Goal: Transaction & Acquisition: Purchase product/service

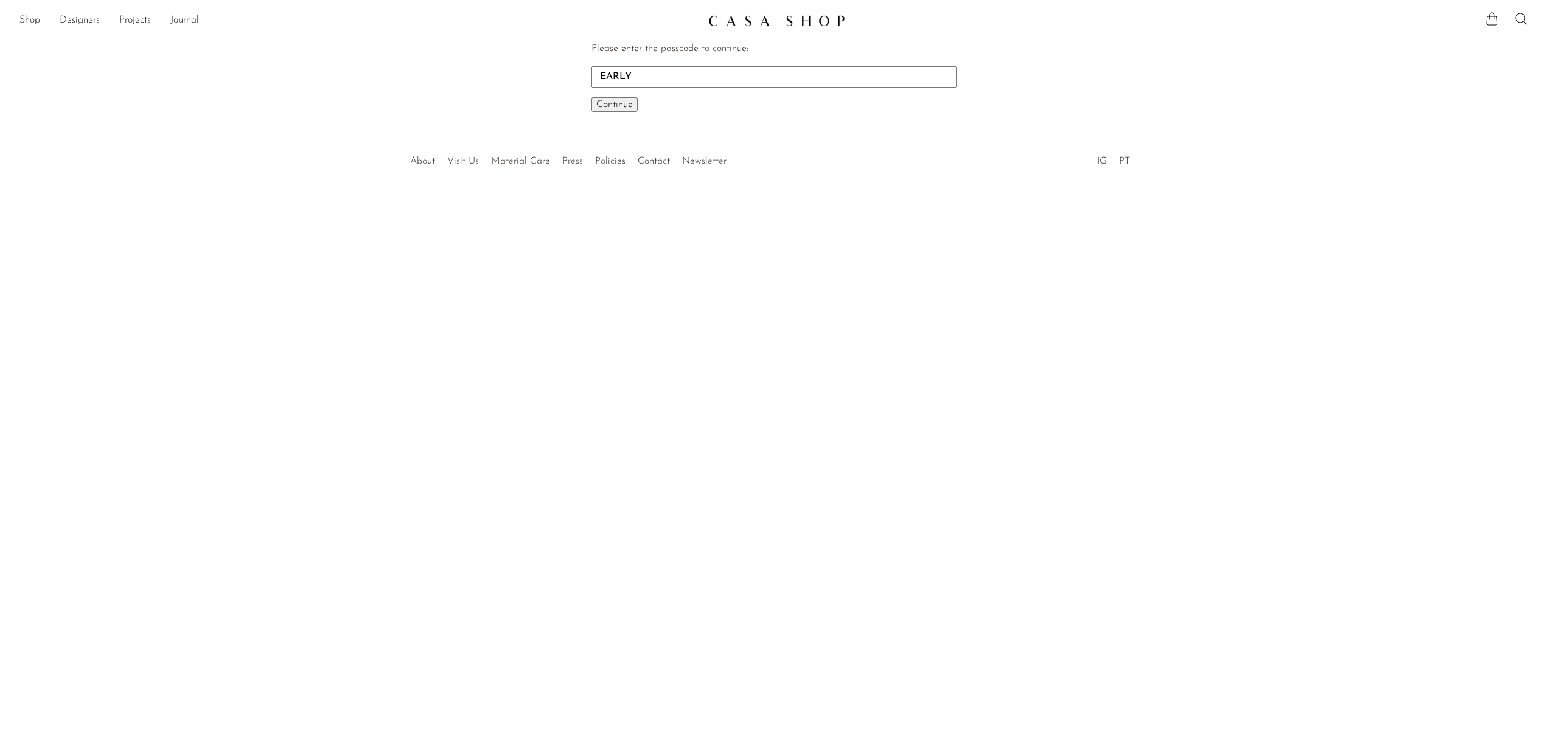
type input "EARLY"
click at [591, 97] on button "Continue One moment..." at bounding box center [614, 104] width 46 height 15
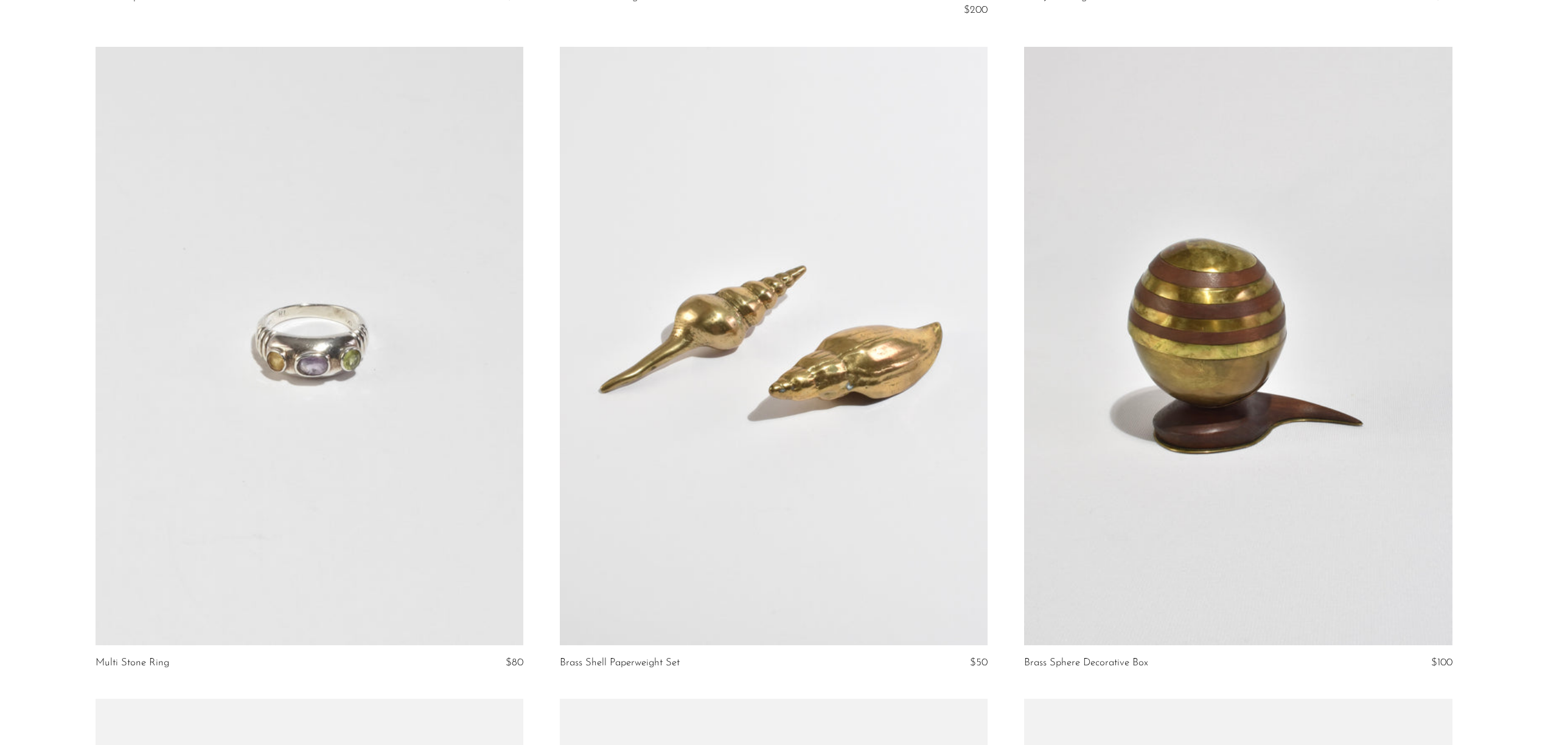
scroll to position [5329, 0]
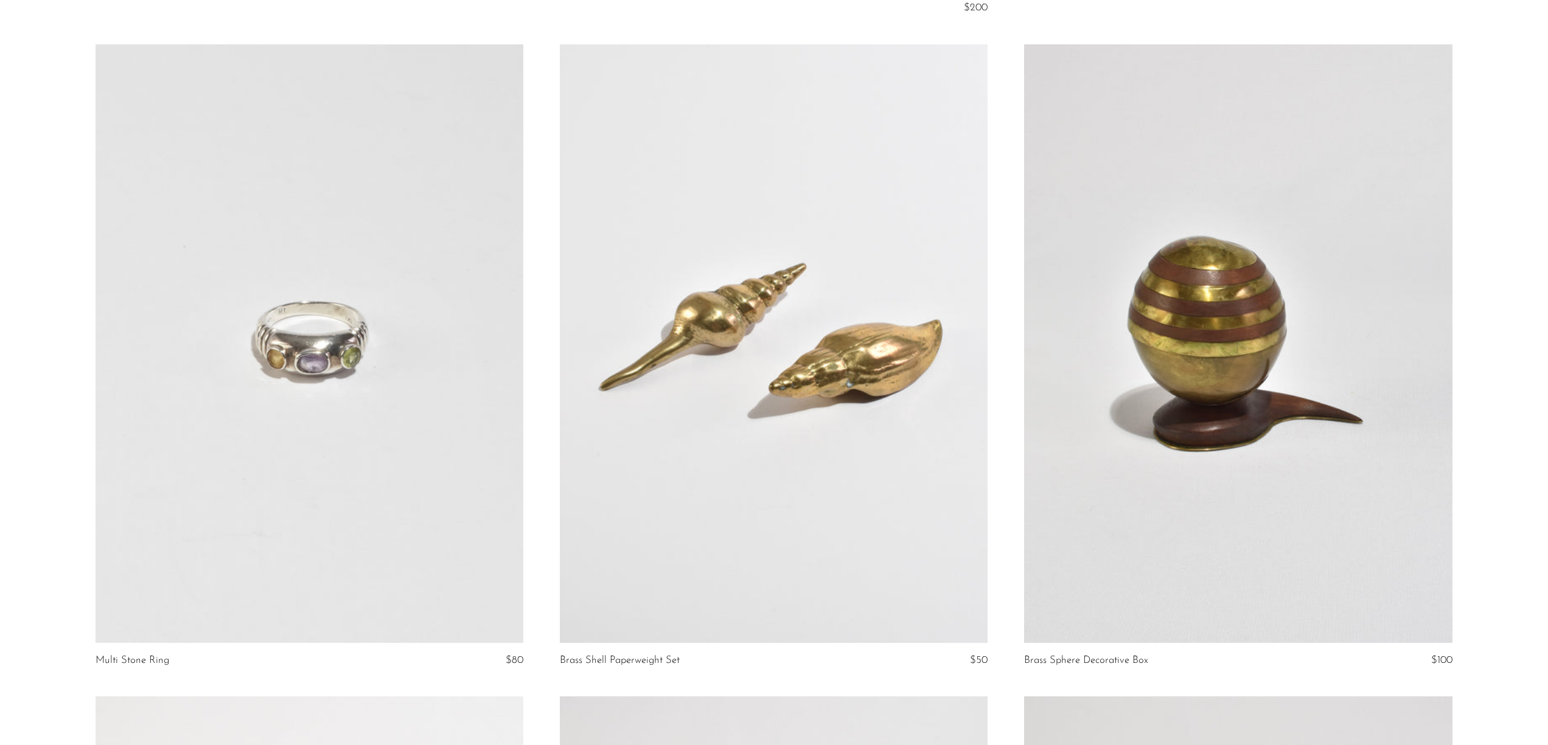
click at [287, 372] on link at bounding box center [310, 343] width 428 height 599
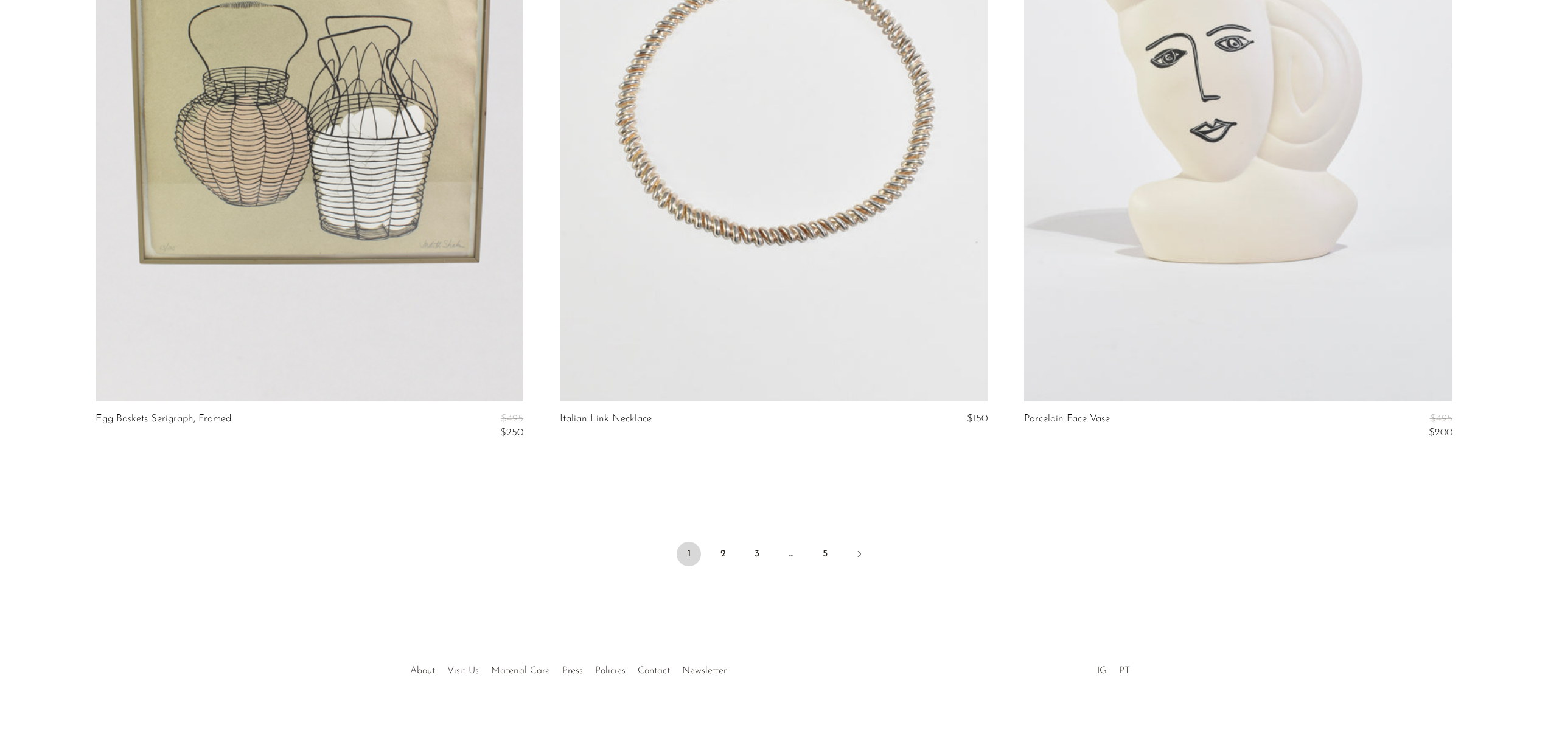
scroll to position [7563, 0]
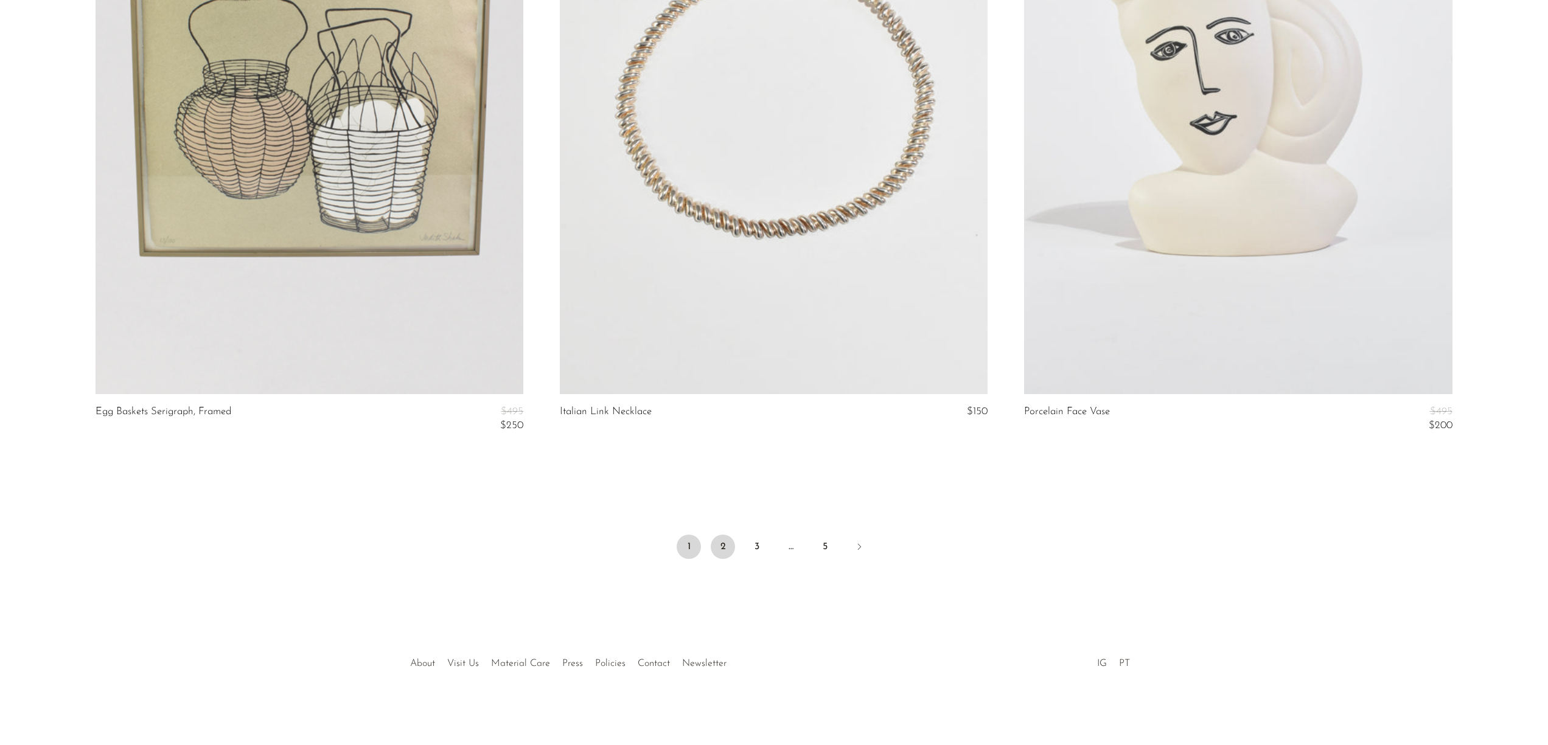
click at [717, 547] on link "2" at bounding box center [723, 547] width 24 height 24
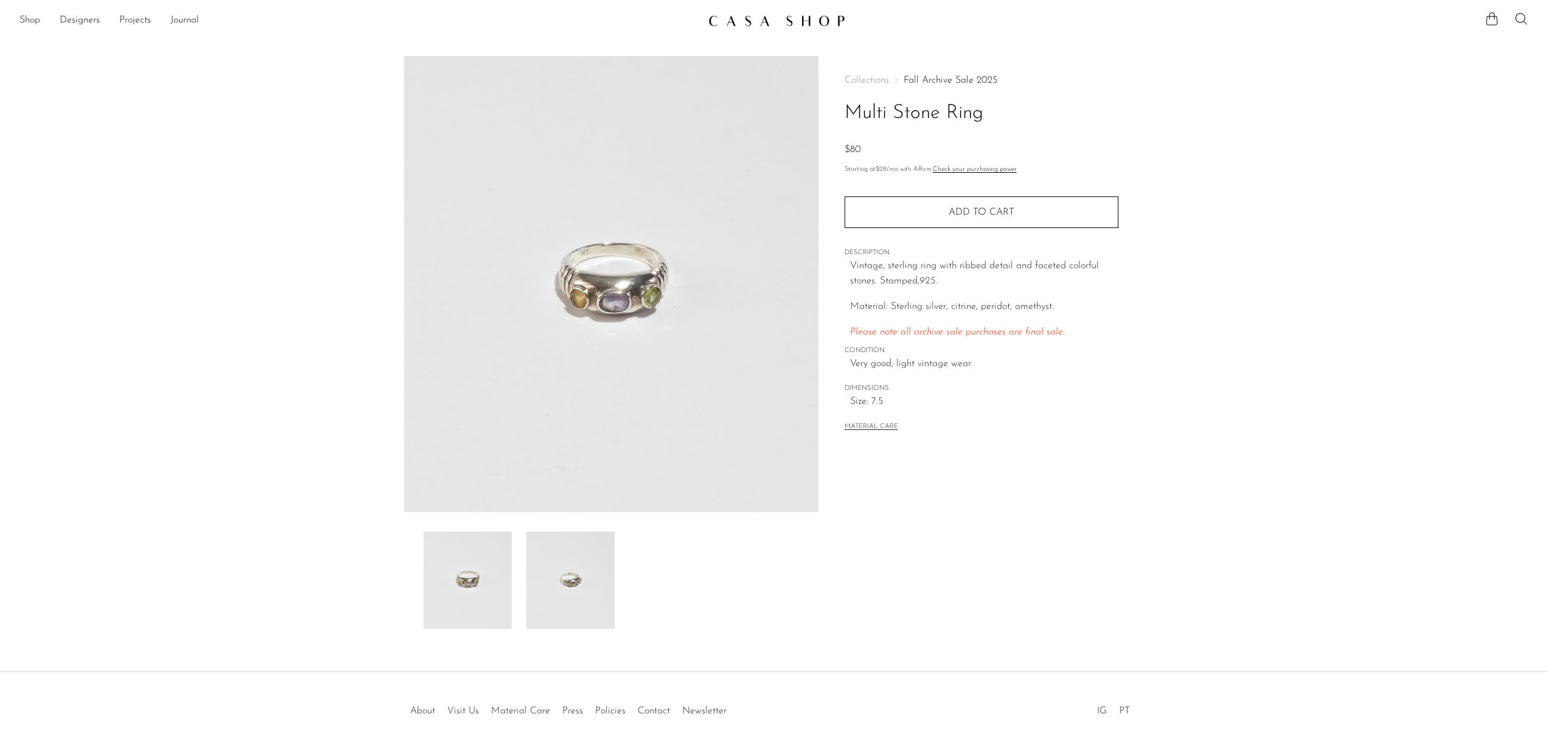
click at [561, 585] on img at bounding box center [570, 580] width 88 height 97
click at [500, 585] on img at bounding box center [467, 580] width 88 height 97
drag, startPoint x: 953, startPoint y: 204, endPoint x: 945, endPoint y: 206, distance: 8.1
click at [953, 204] on button "Add to cart" at bounding box center [981, 212] width 274 height 32
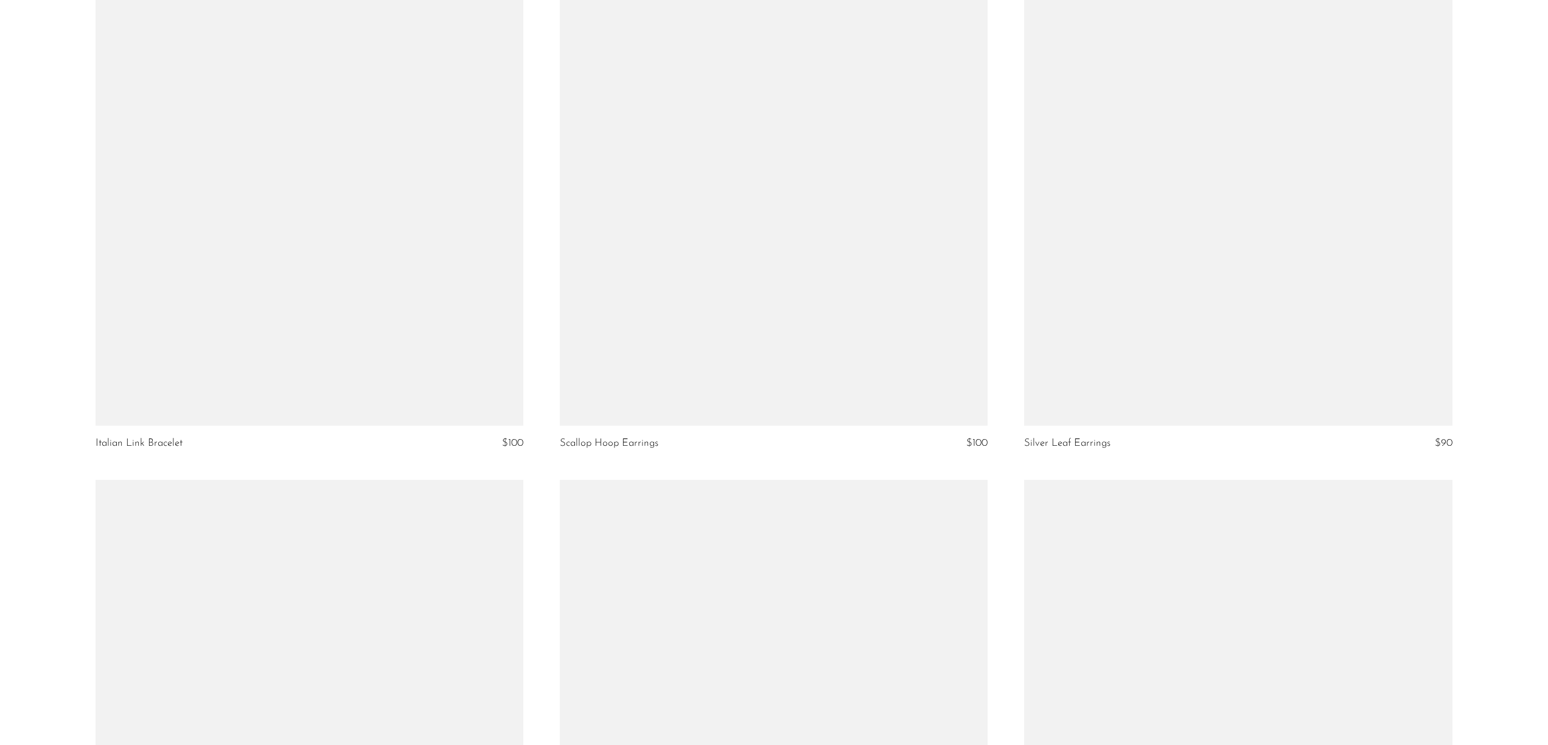
scroll to position [4232, 0]
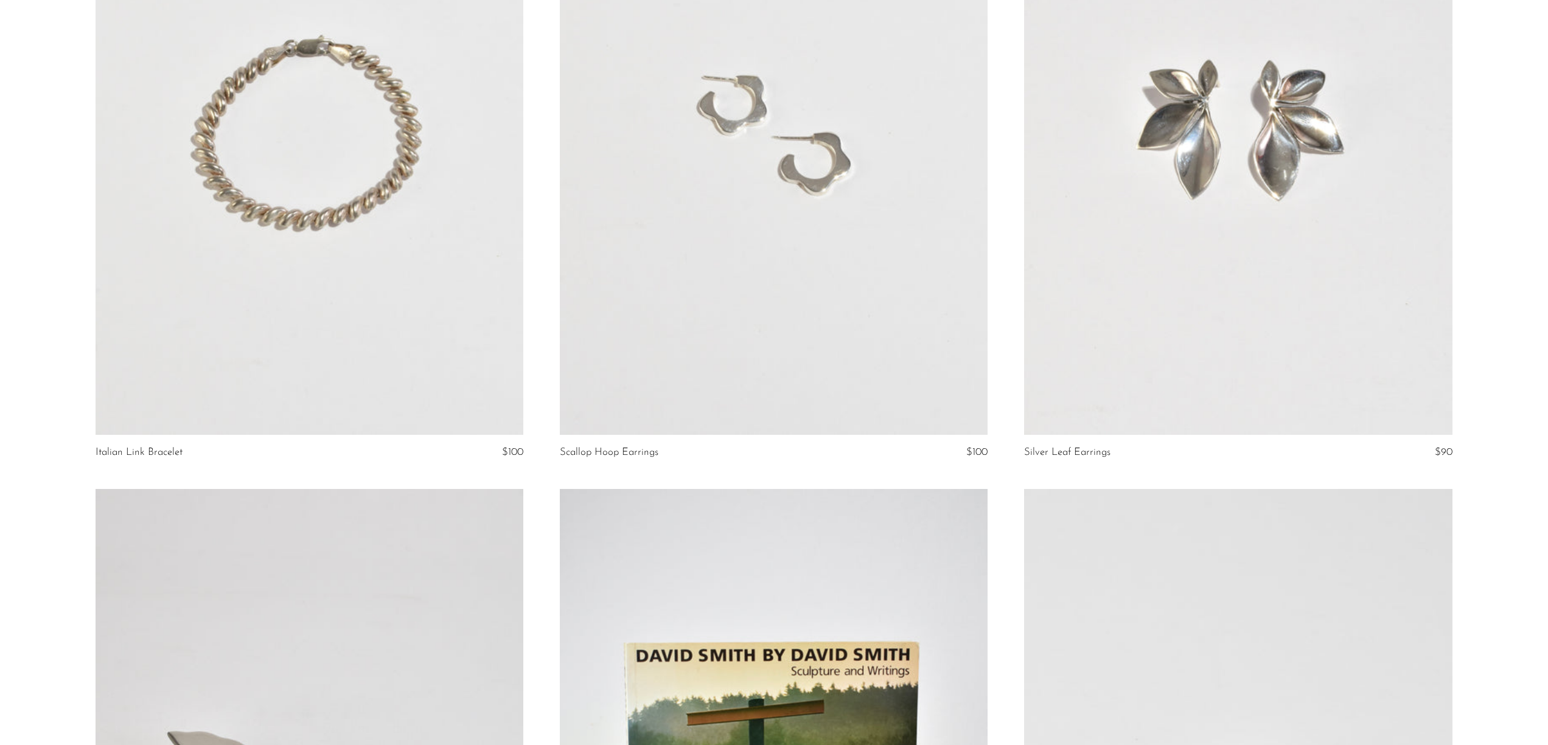
click at [342, 308] on link at bounding box center [310, 135] width 428 height 599
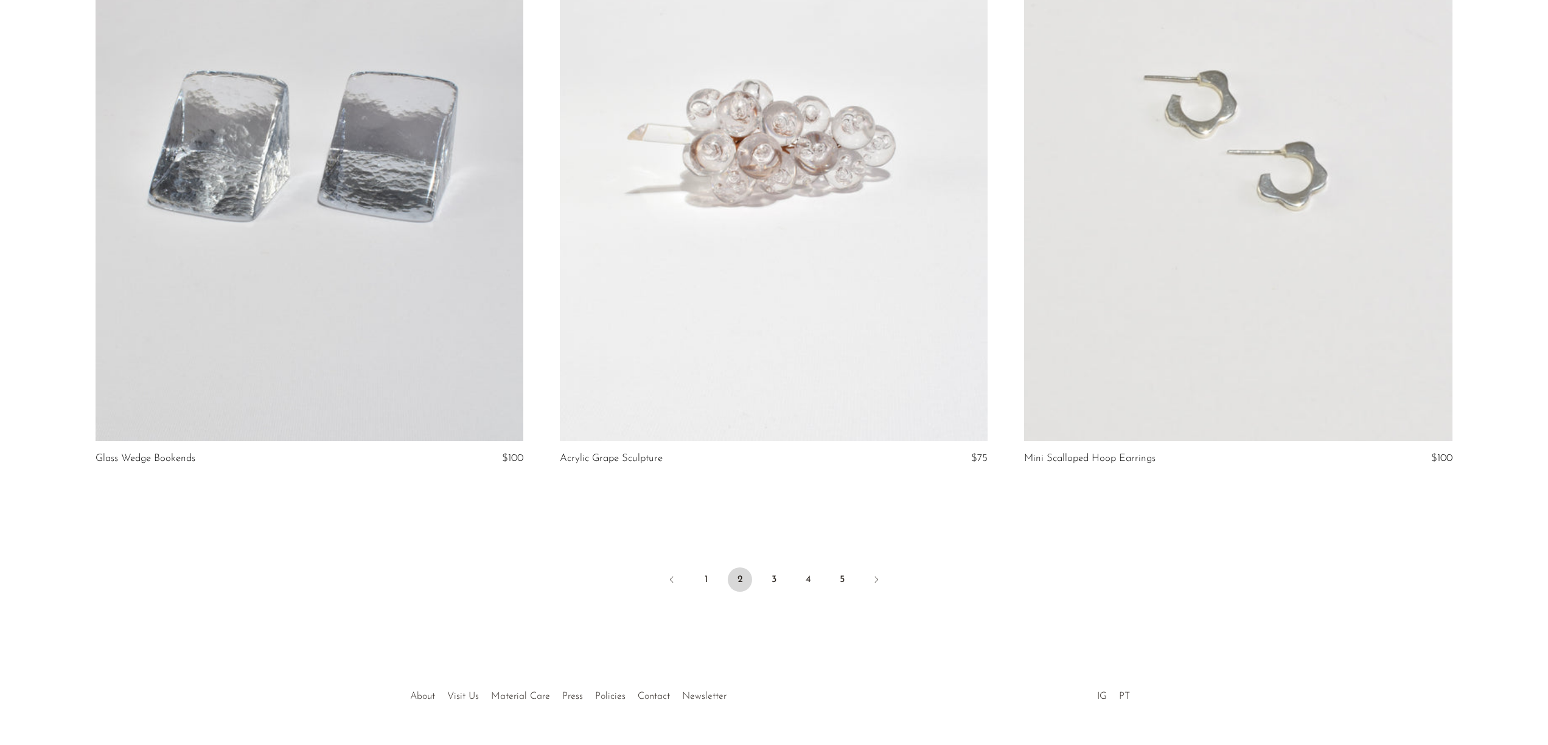
scroll to position [7536, 0]
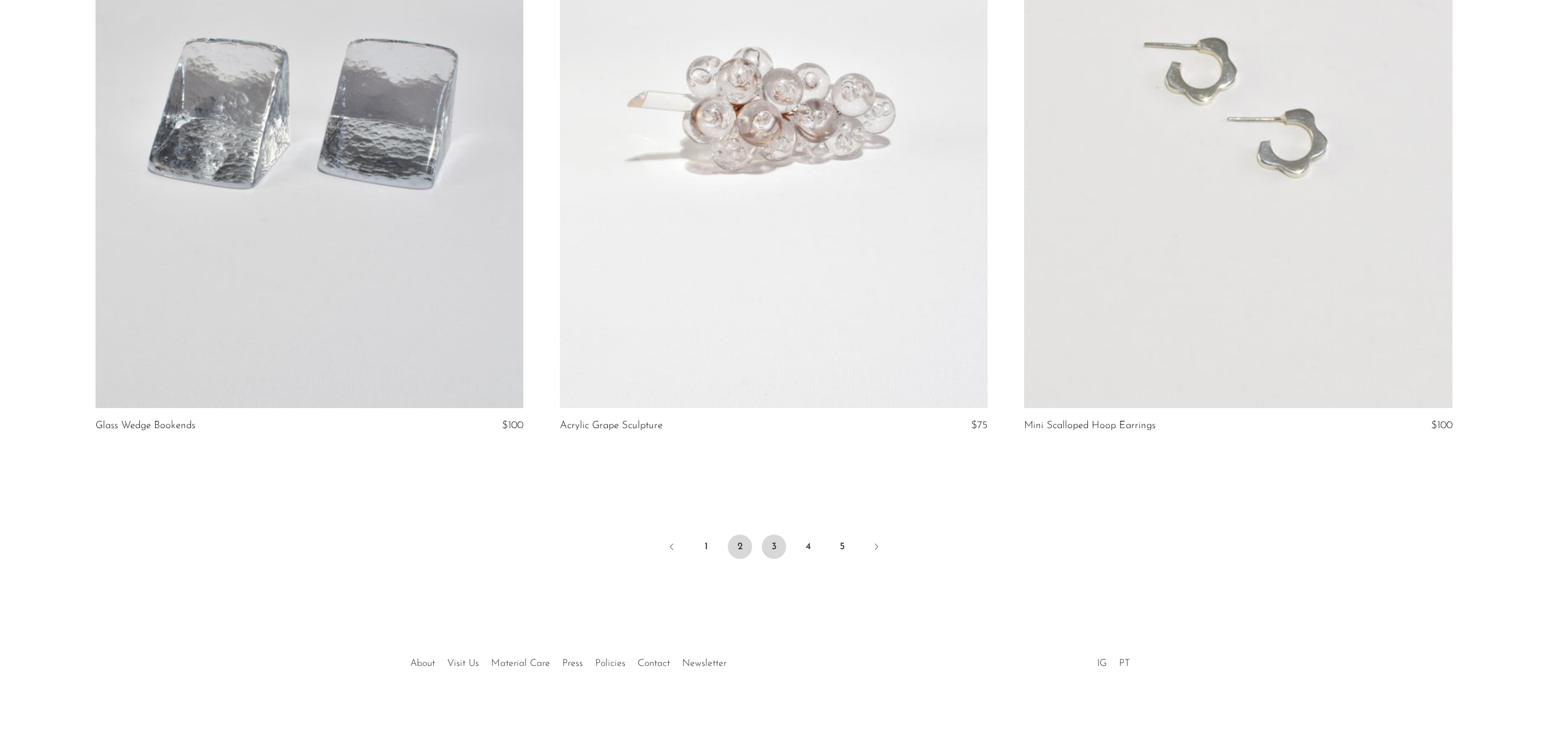
click at [775, 545] on link "3" at bounding box center [774, 547] width 24 height 24
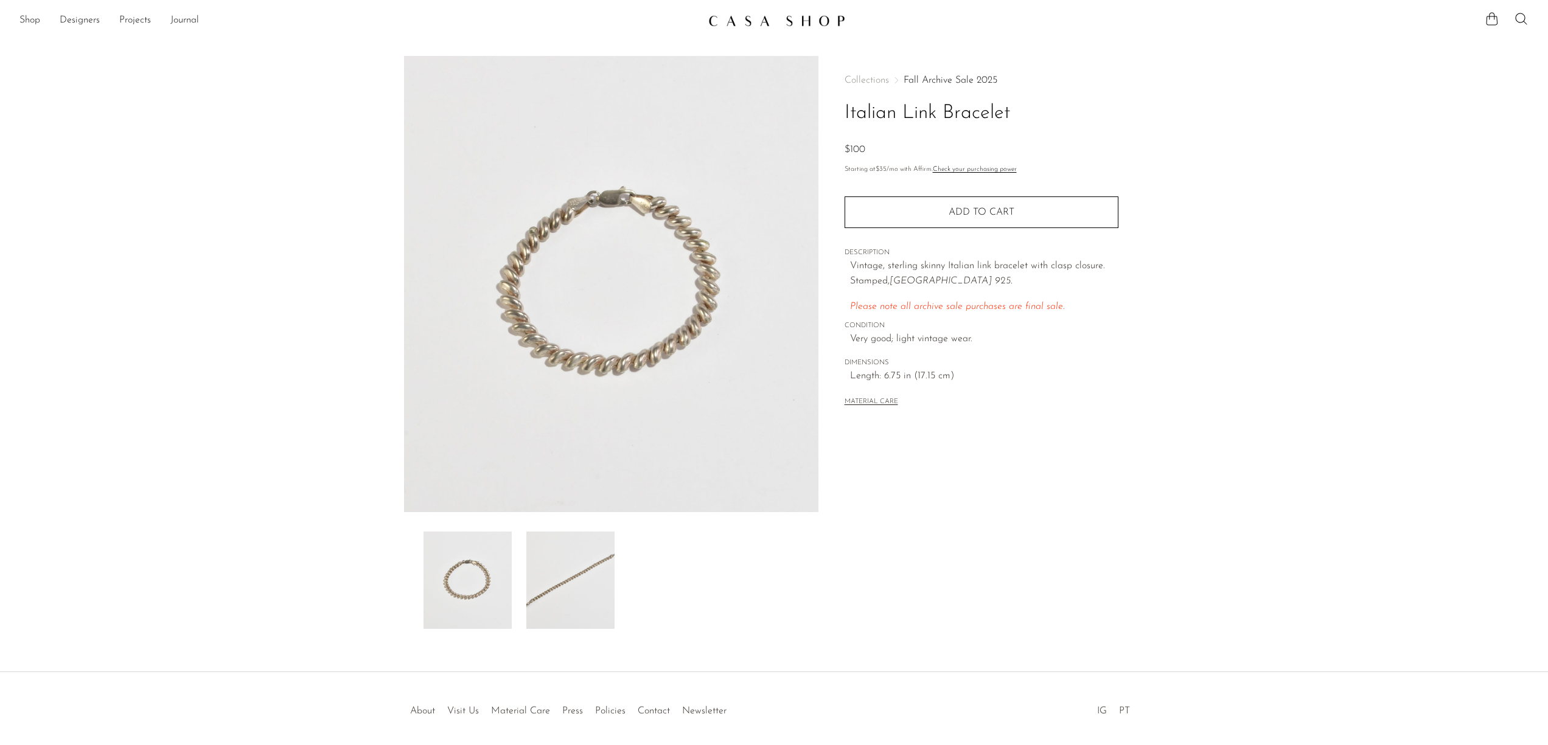
click at [483, 575] on img at bounding box center [467, 580] width 88 height 97
click at [565, 574] on img at bounding box center [570, 580] width 88 height 97
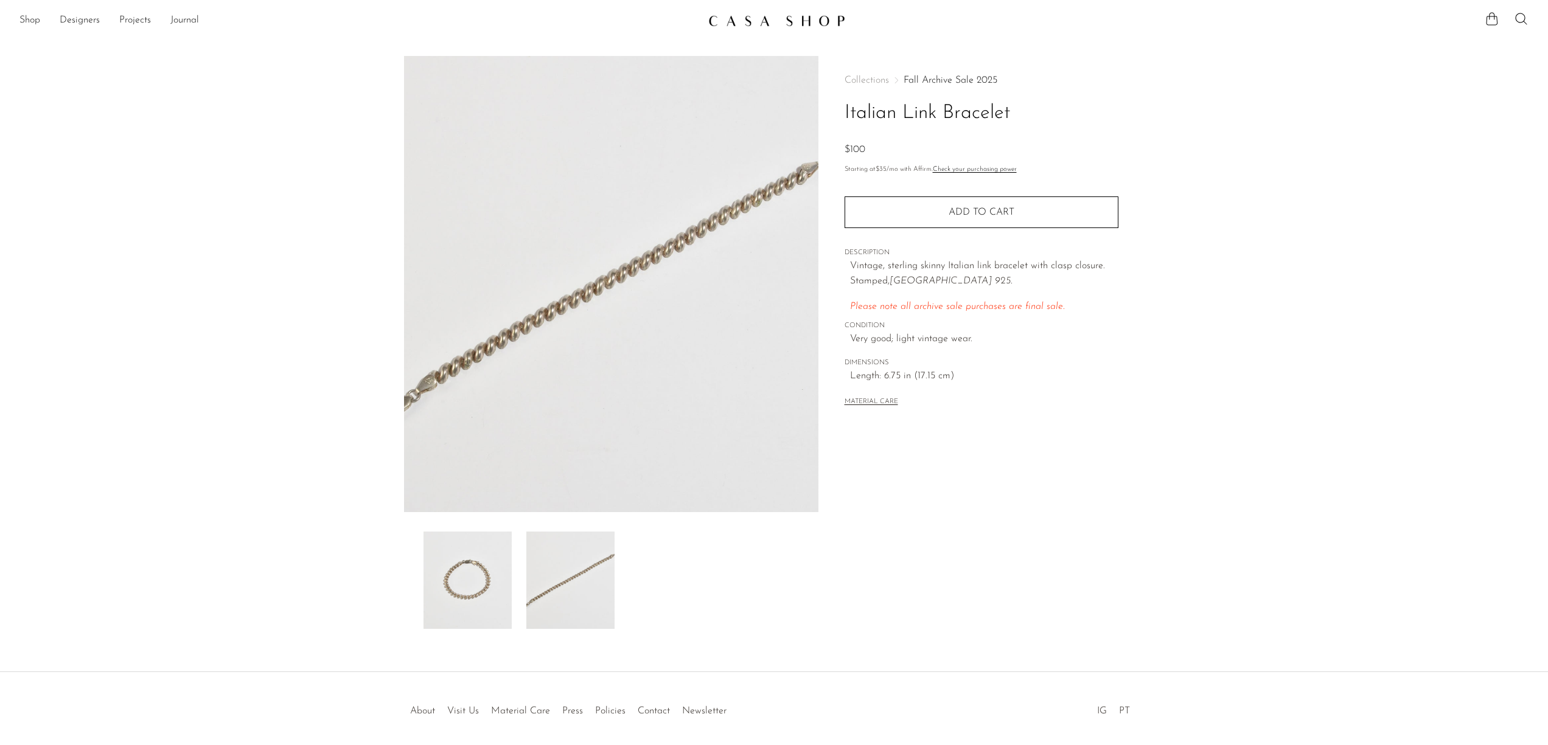
click at [483, 565] on img at bounding box center [467, 580] width 88 height 97
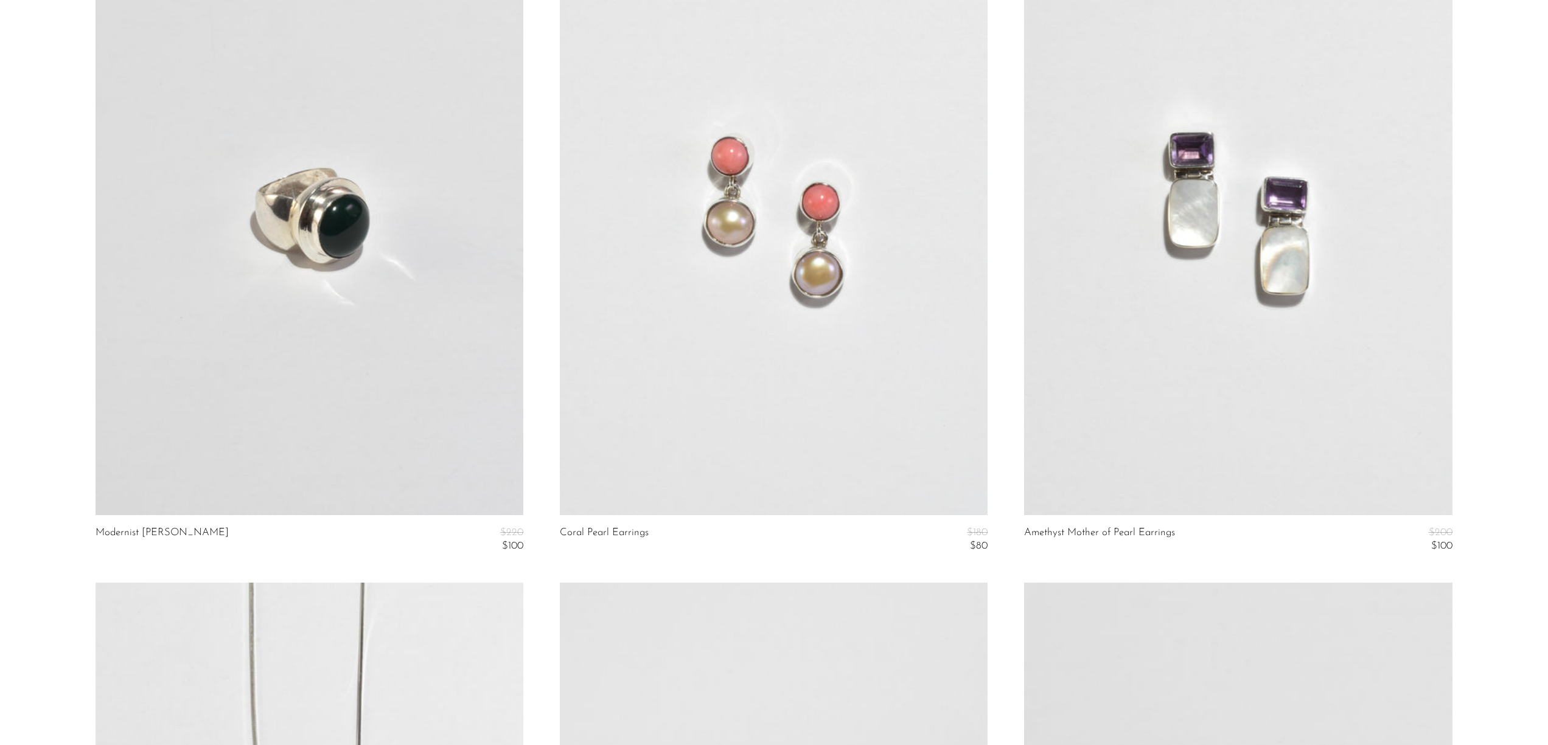
scroll to position [4846, 0]
click at [725, 274] on link at bounding box center [774, 214] width 428 height 599
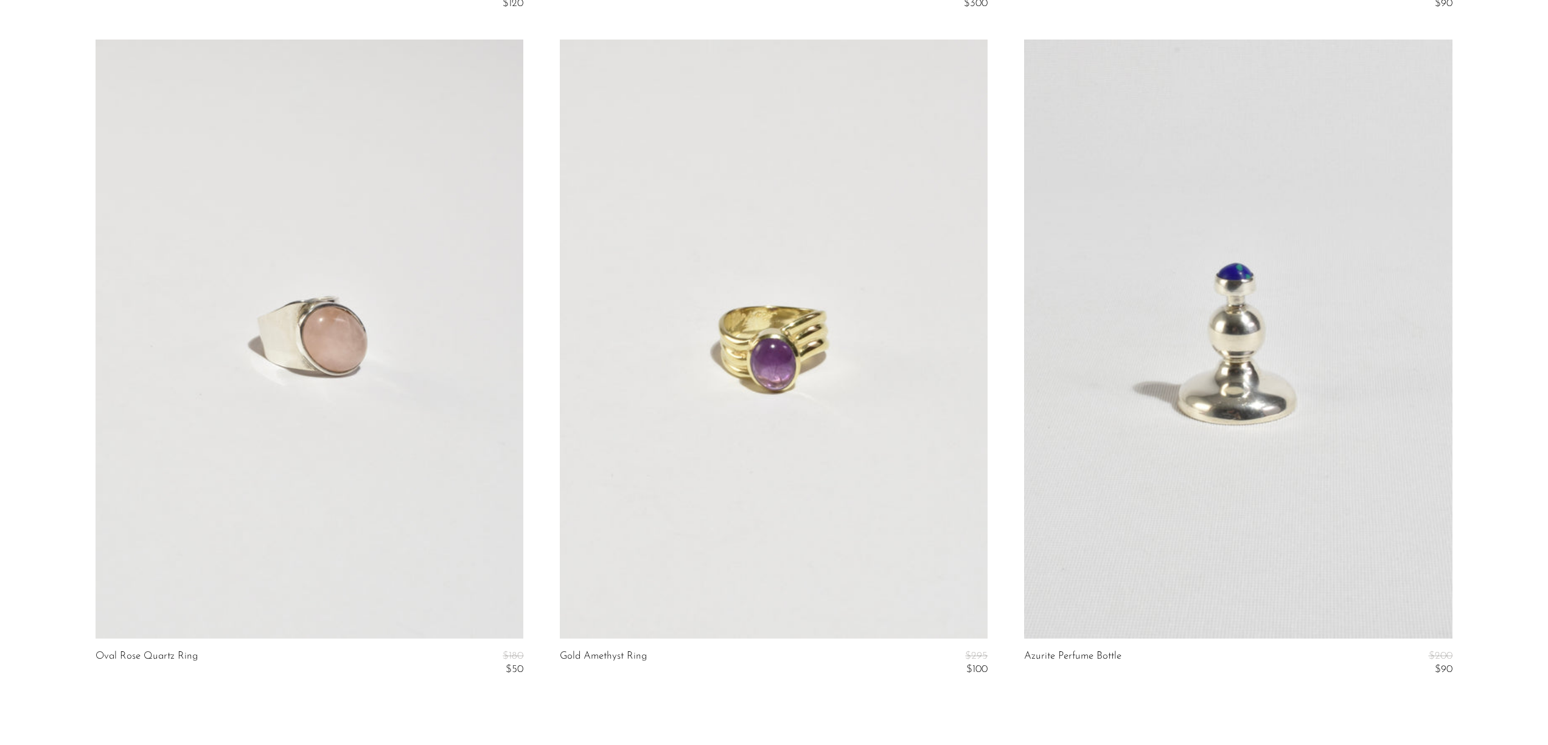
scroll to position [7631, 0]
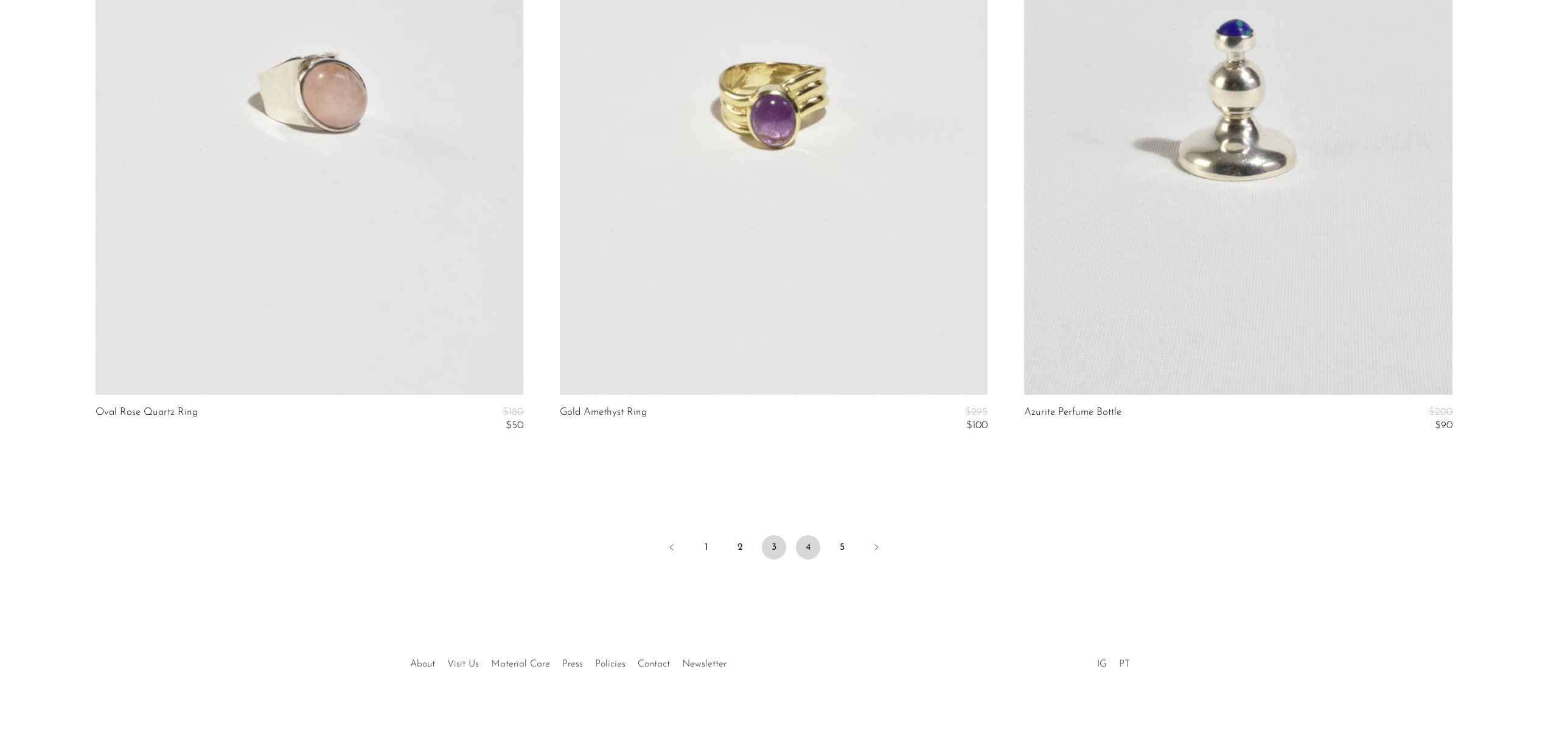
click at [808, 544] on link "4" at bounding box center [808, 547] width 24 height 24
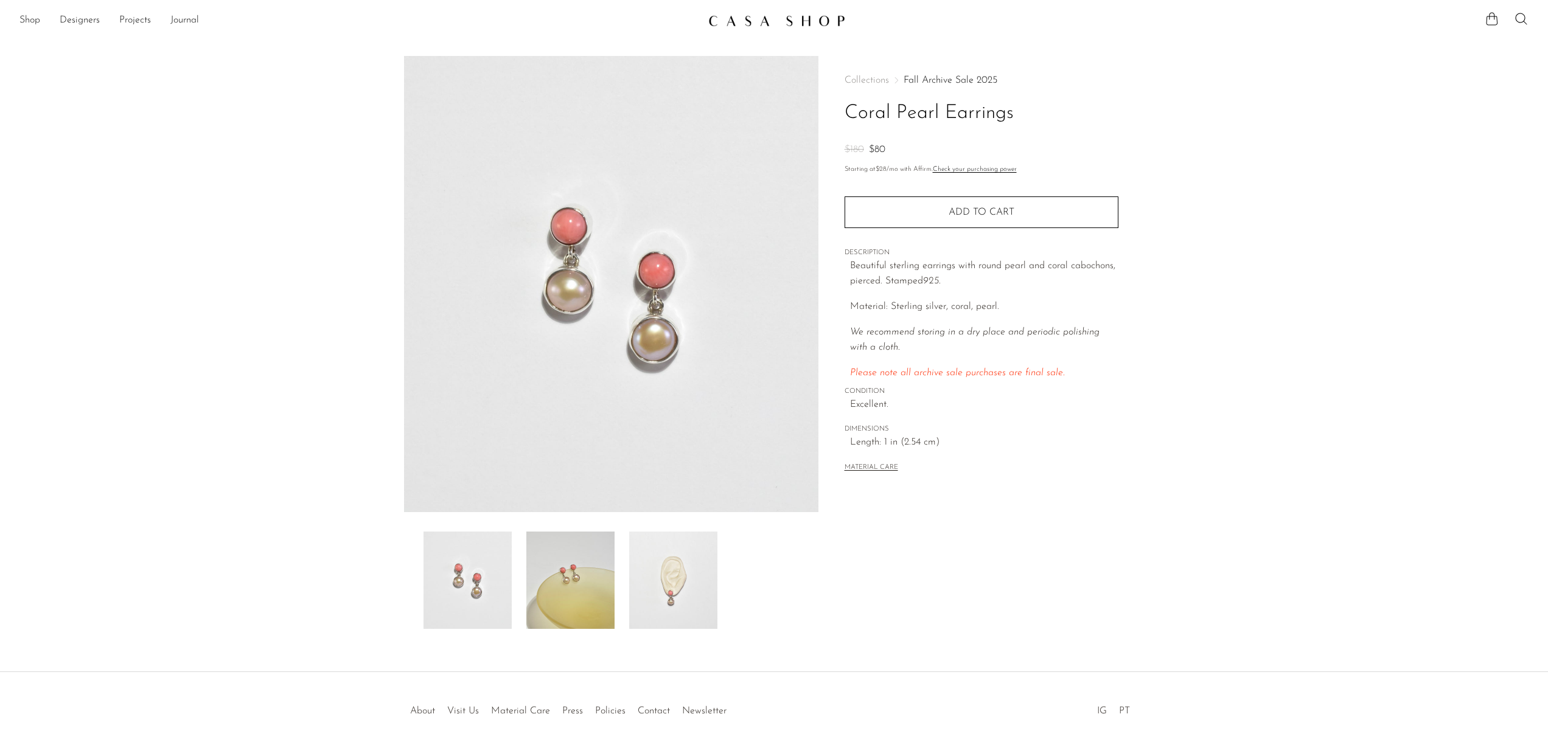
click at [679, 551] on img at bounding box center [673, 580] width 88 height 97
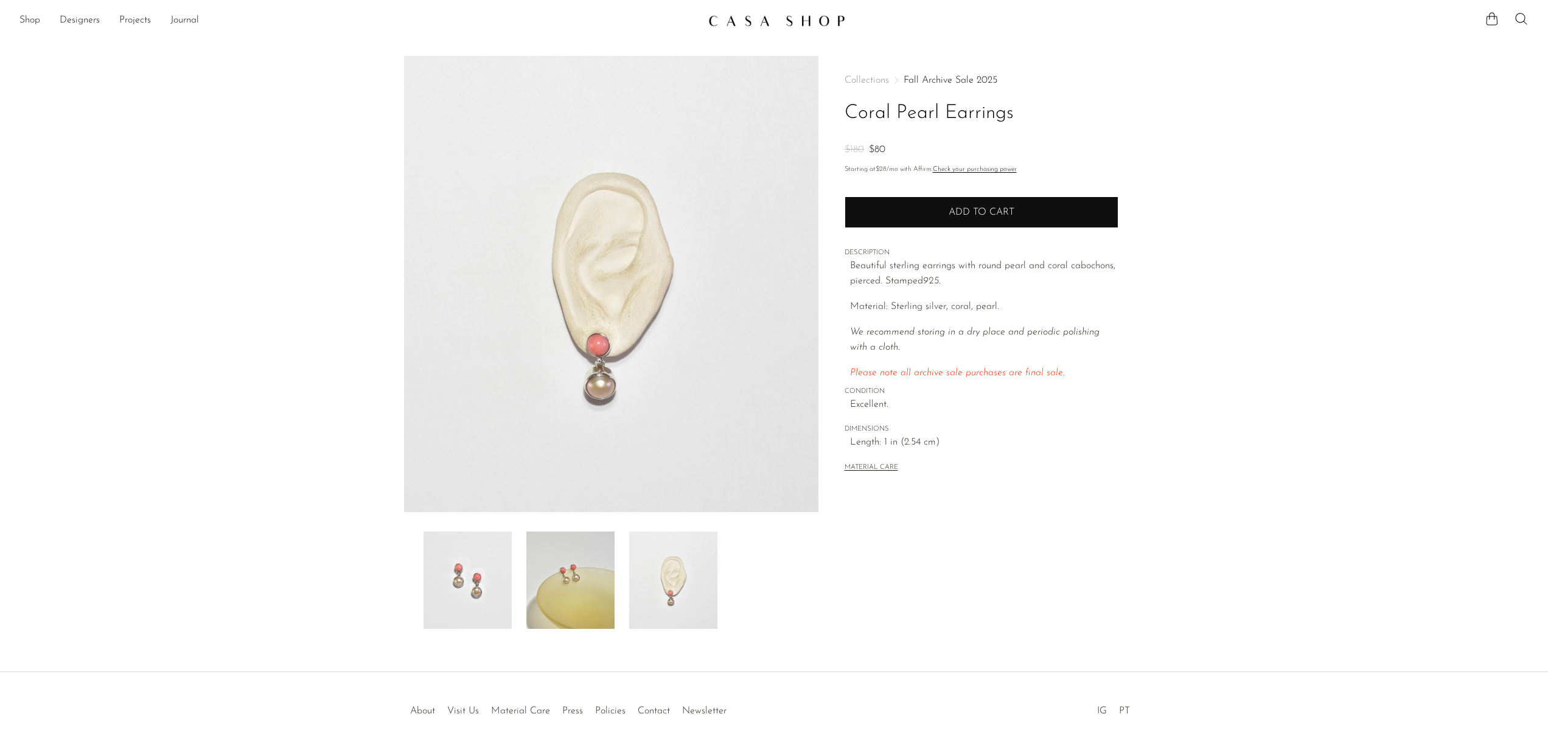
click at [967, 218] on button "Add to cart" at bounding box center [981, 212] width 274 height 32
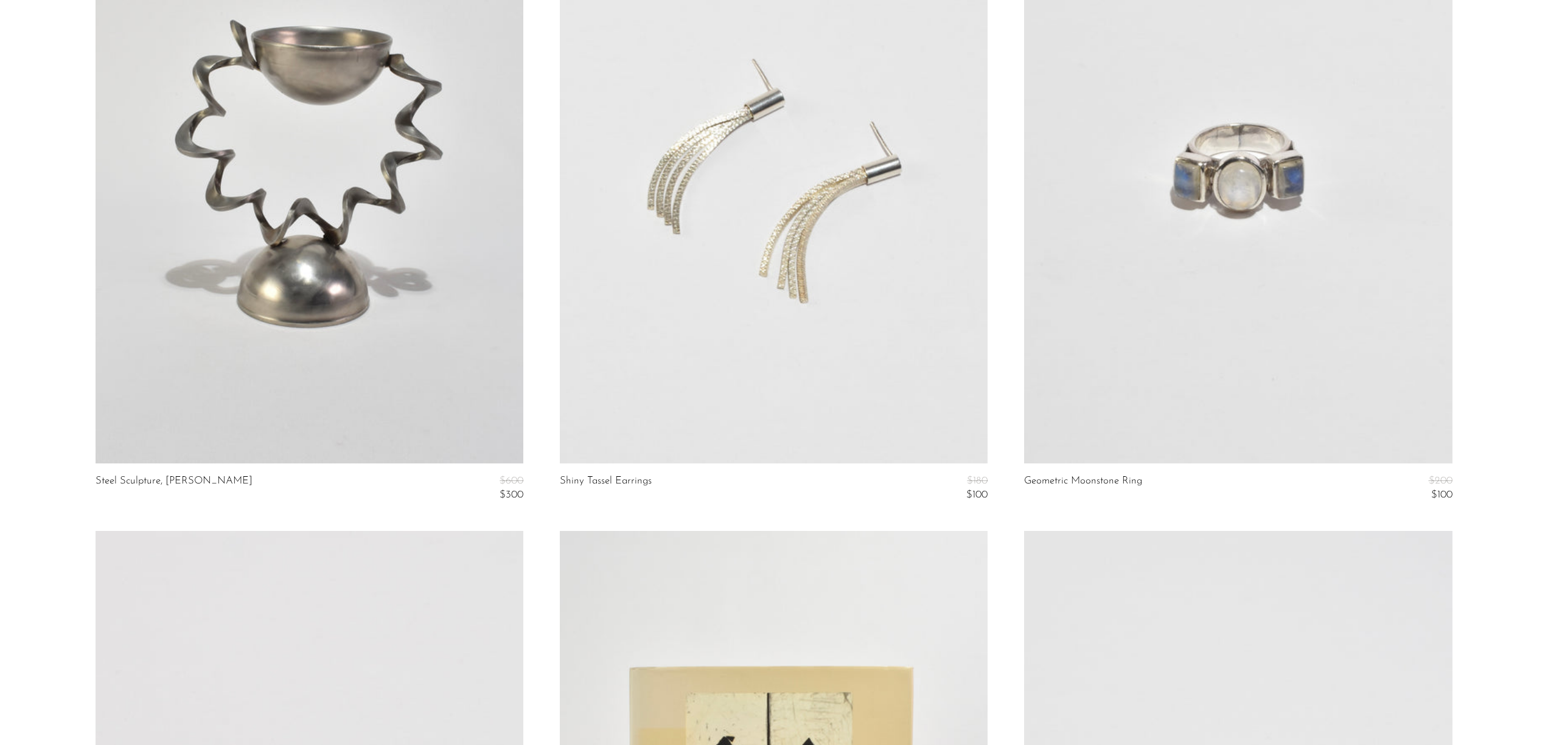
scroll to position [915, 0]
click at [1168, 333] on link at bounding box center [1238, 162] width 428 height 599
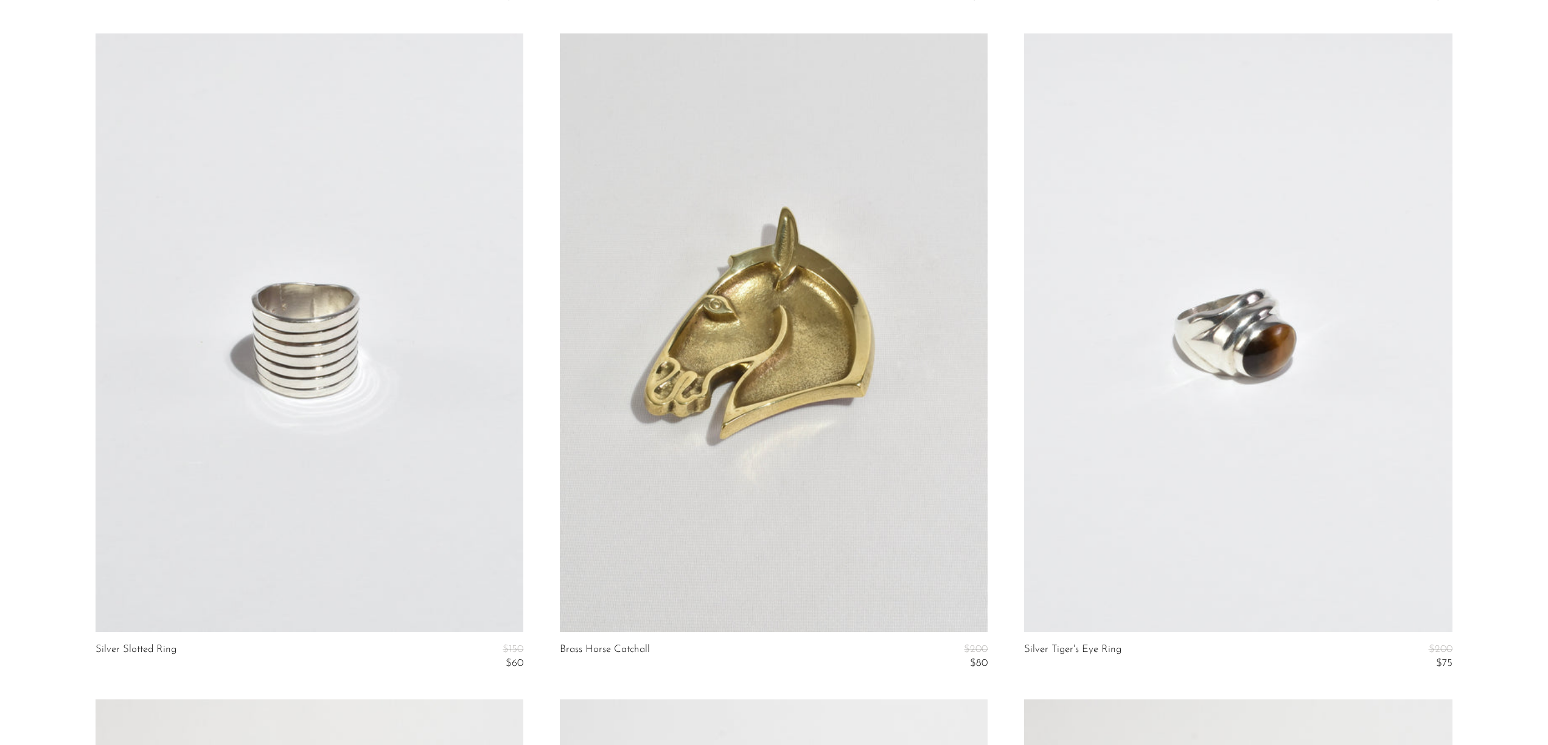
scroll to position [2747, 0]
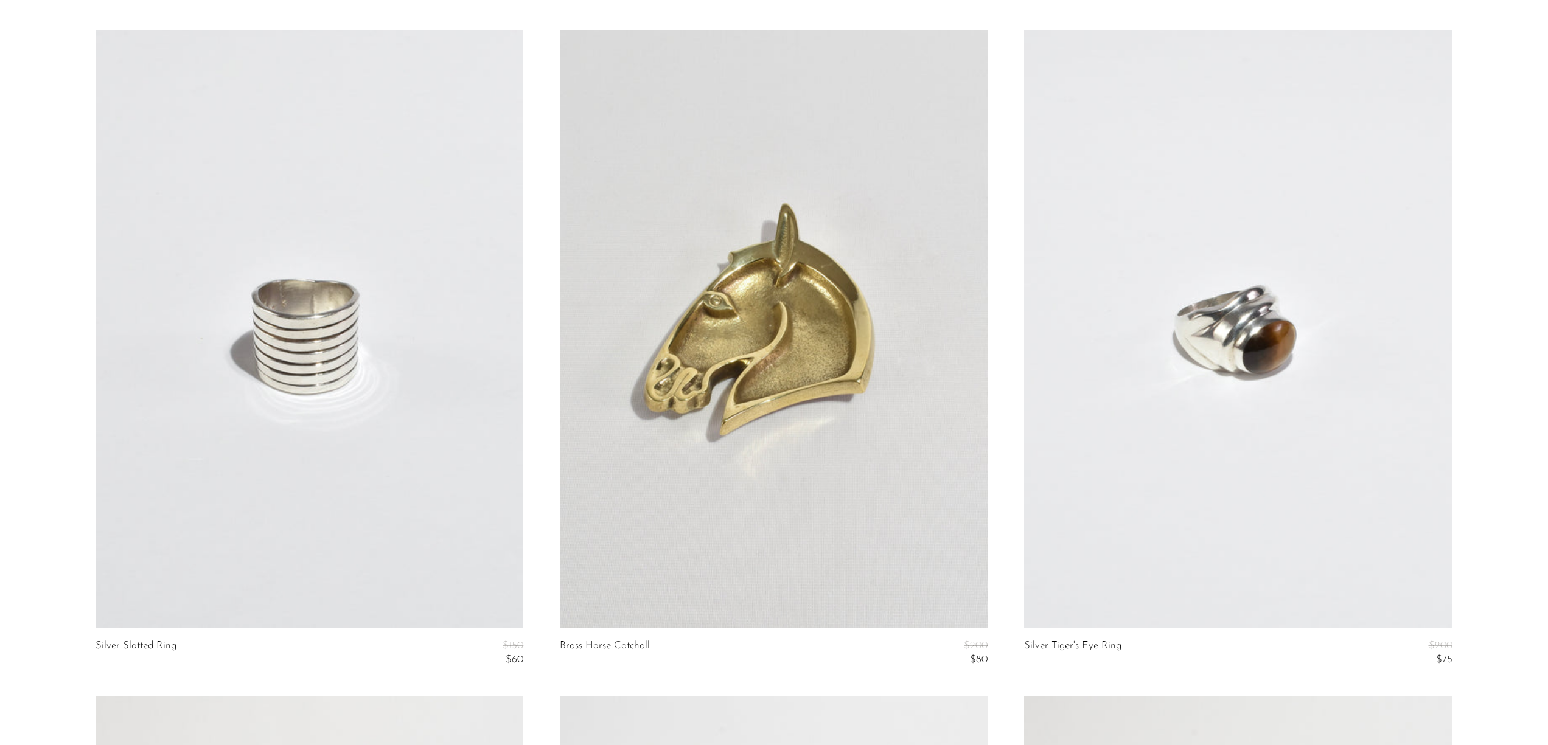
click at [1290, 460] on link at bounding box center [1238, 329] width 428 height 599
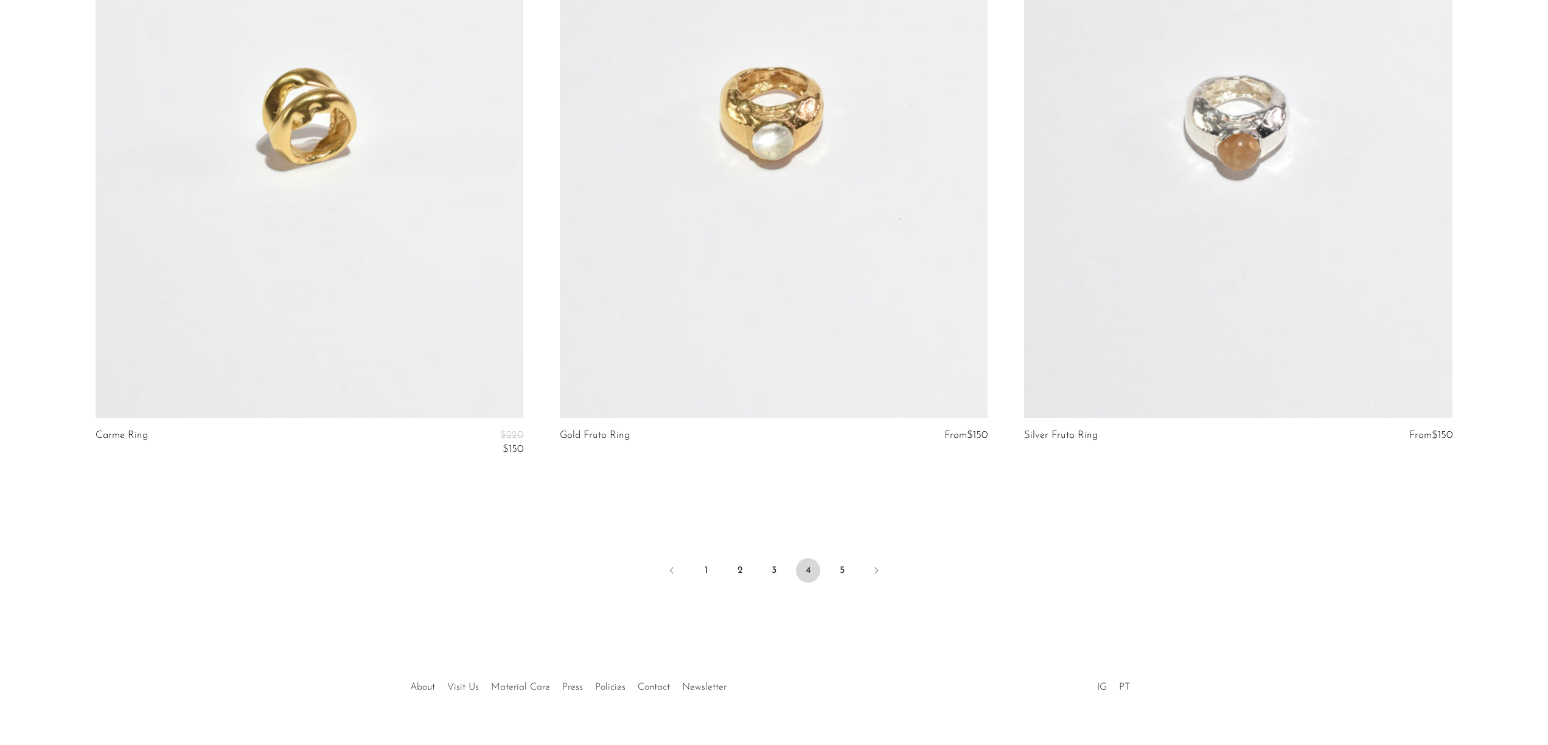
scroll to position [7645, 0]
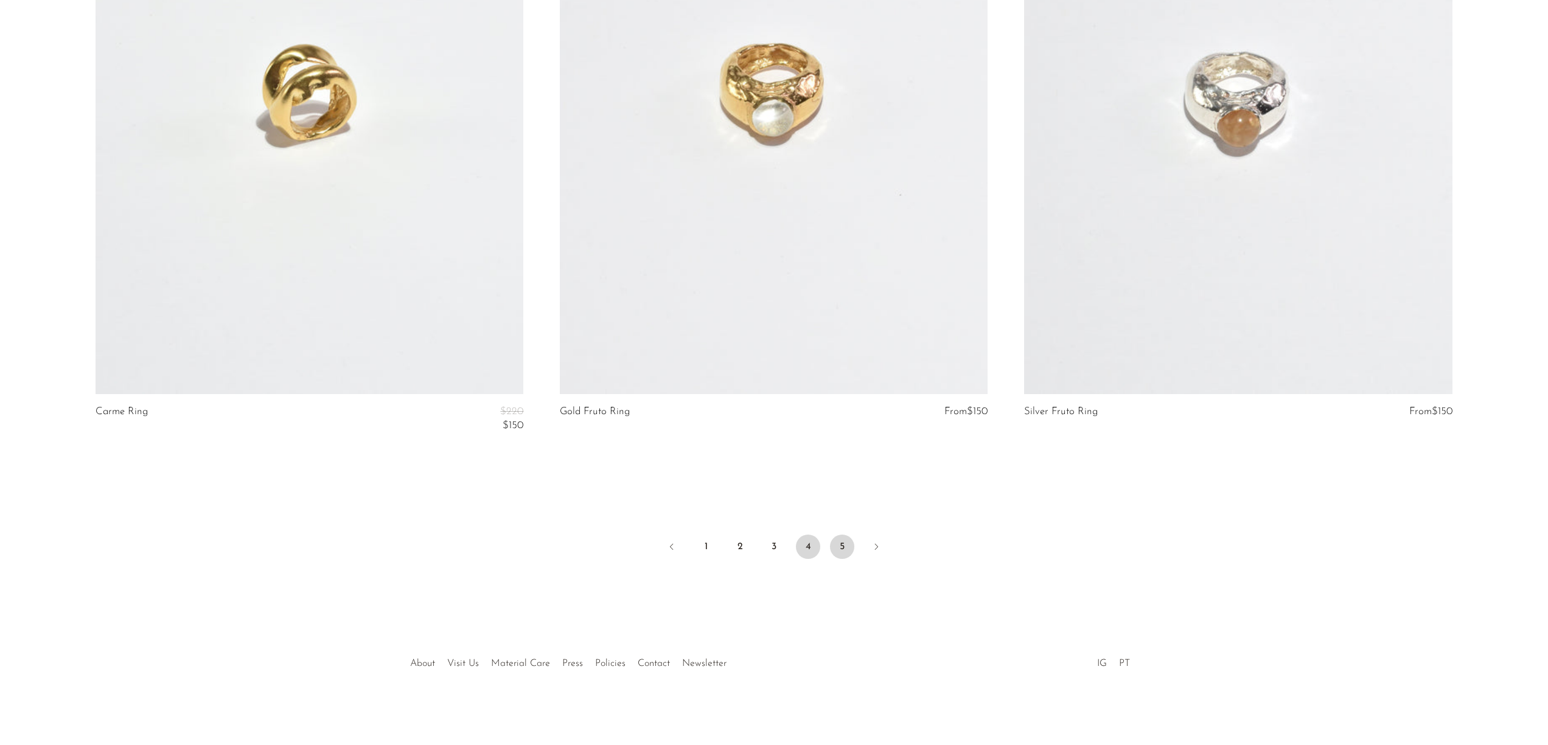
click at [848, 553] on link "5" at bounding box center [842, 547] width 24 height 24
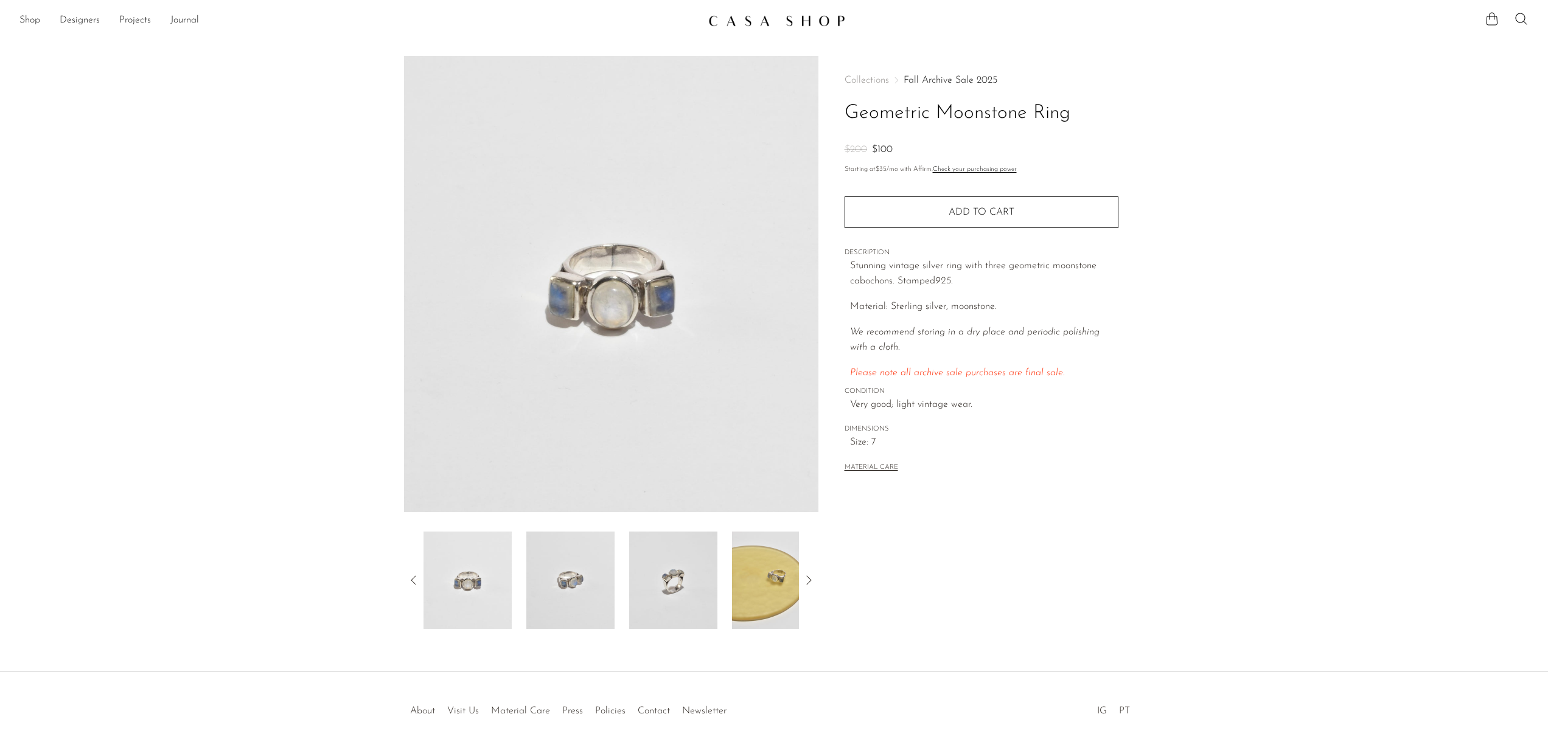
click at [686, 571] on img at bounding box center [673, 580] width 88 height 97
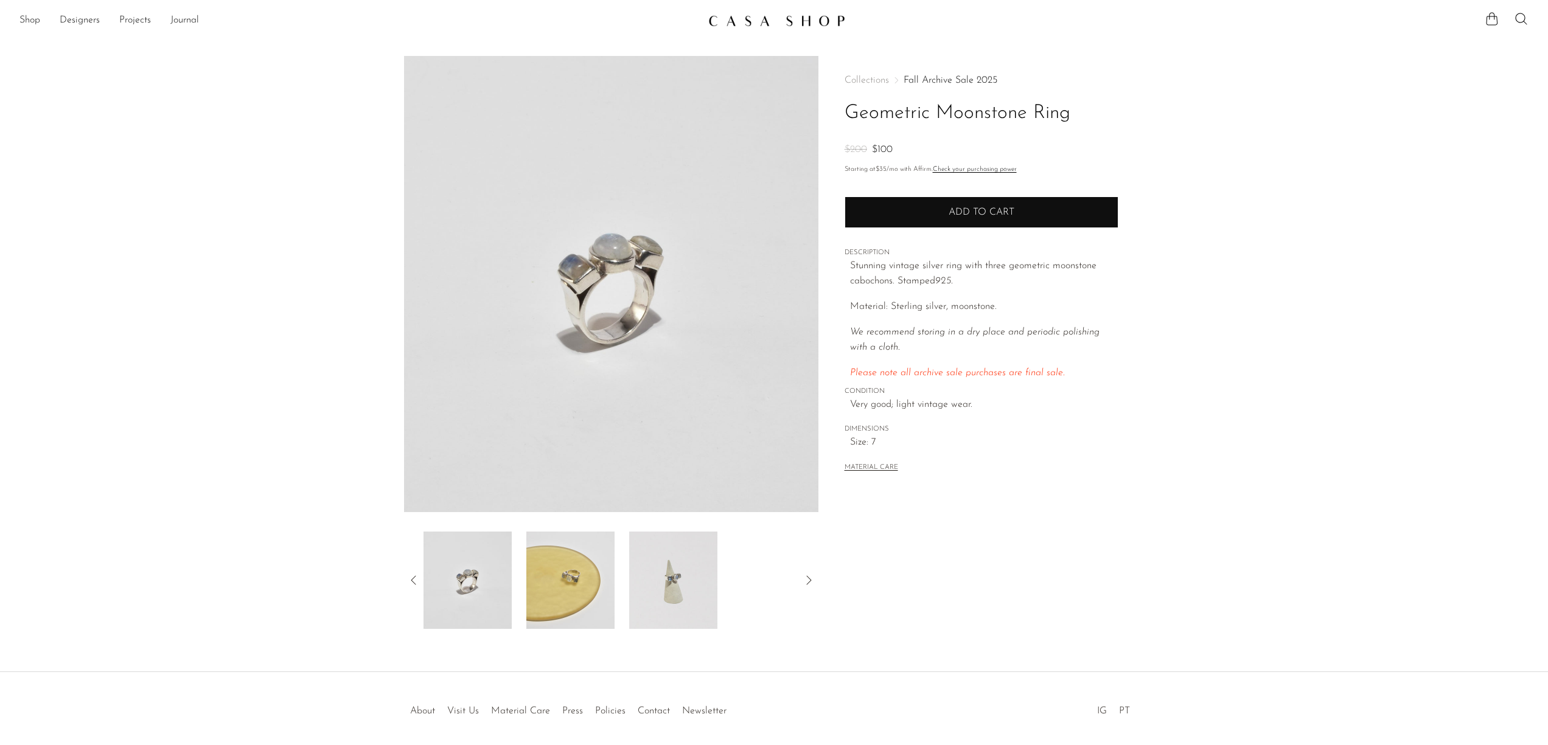
click at [1019, 209] on button "Add to cart" at bounding box center [981, 212] width 274 height 32
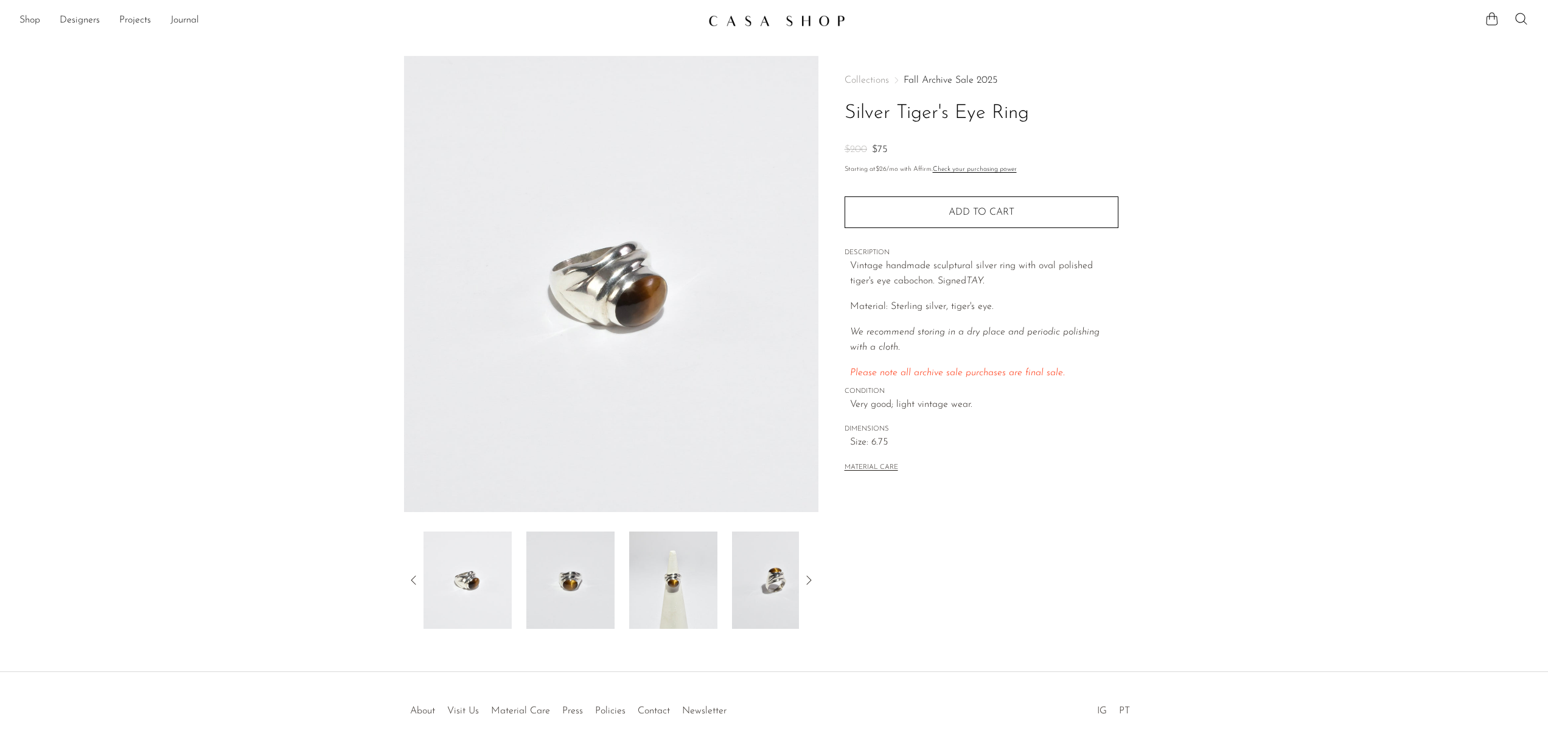
click at [696, 593] on img at bounding box center [673, 580] width 88 height 97
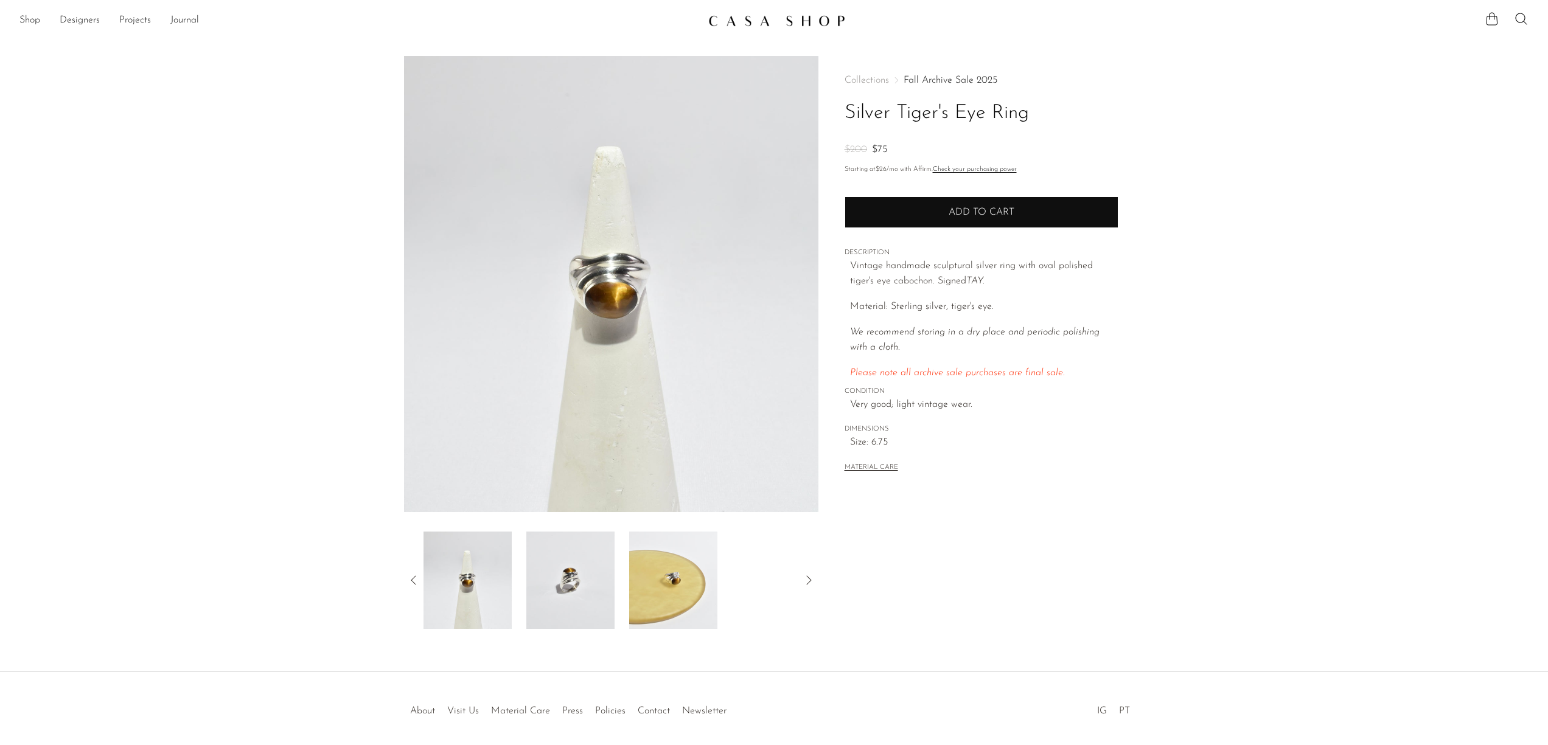
click at [966, 209] on span "Add to cart" at bounding box center [981, 212] width 66 height 10
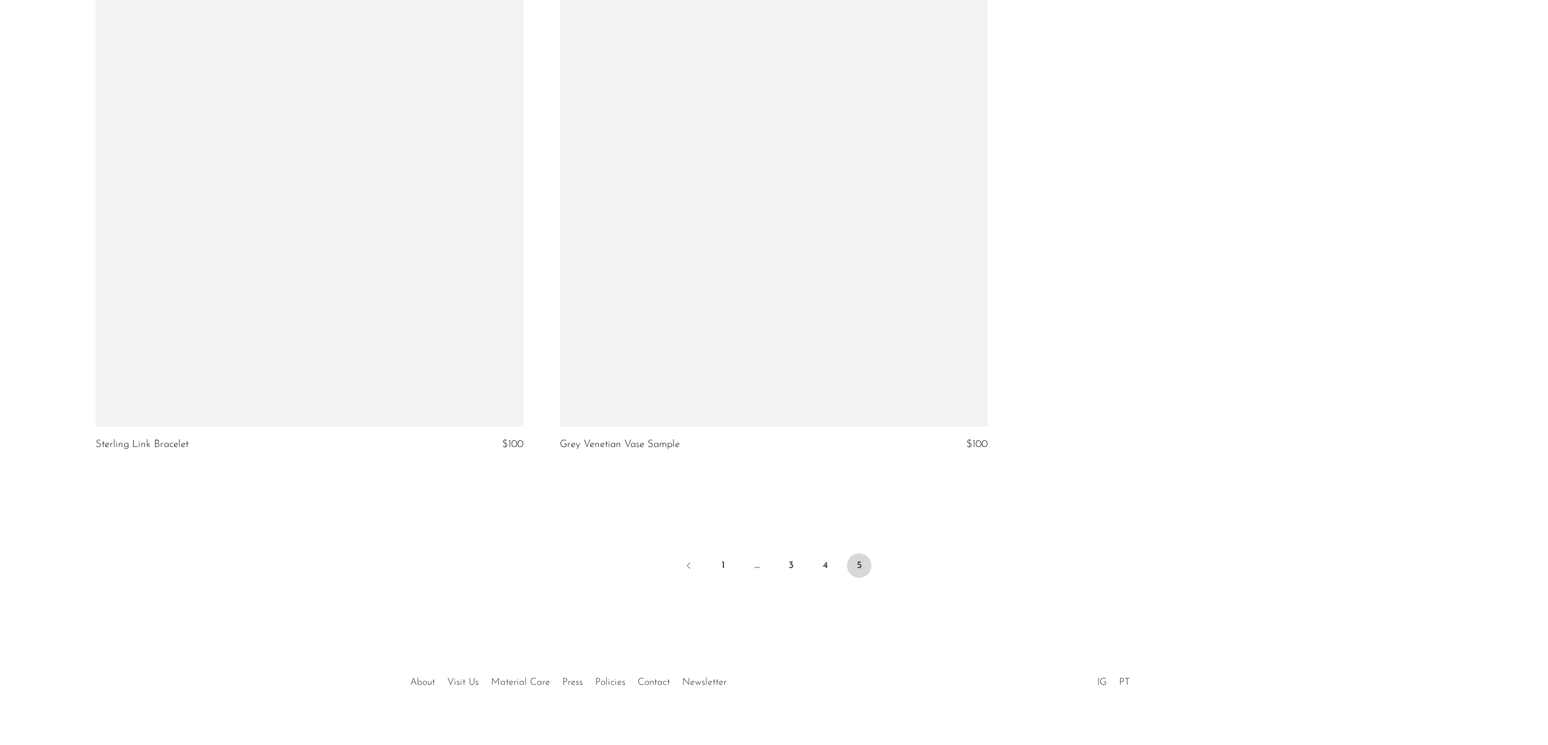
scroll to position [6925, 0]
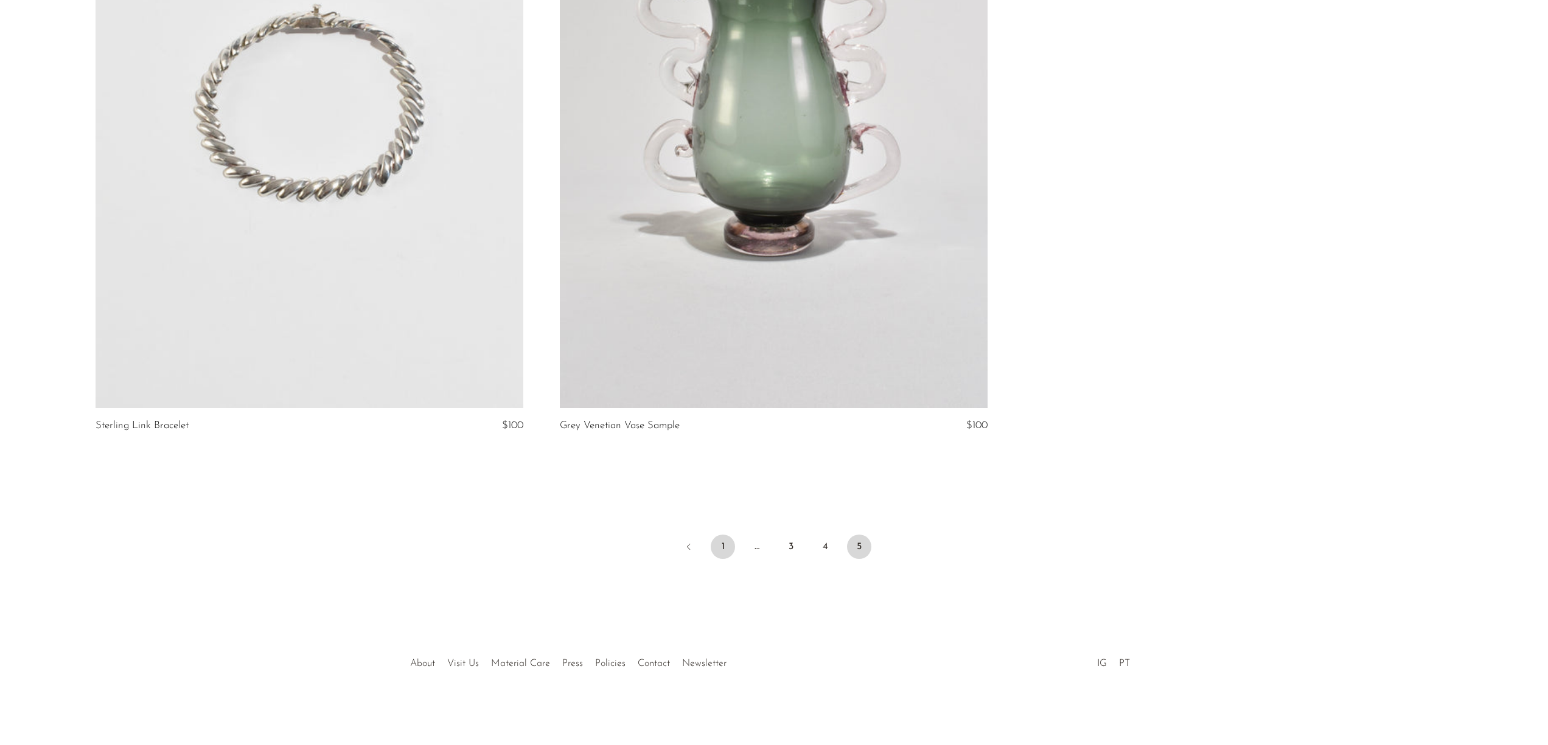
click at [718, 549] on link "1" at bounding box center [723, 547] width 24 height 24
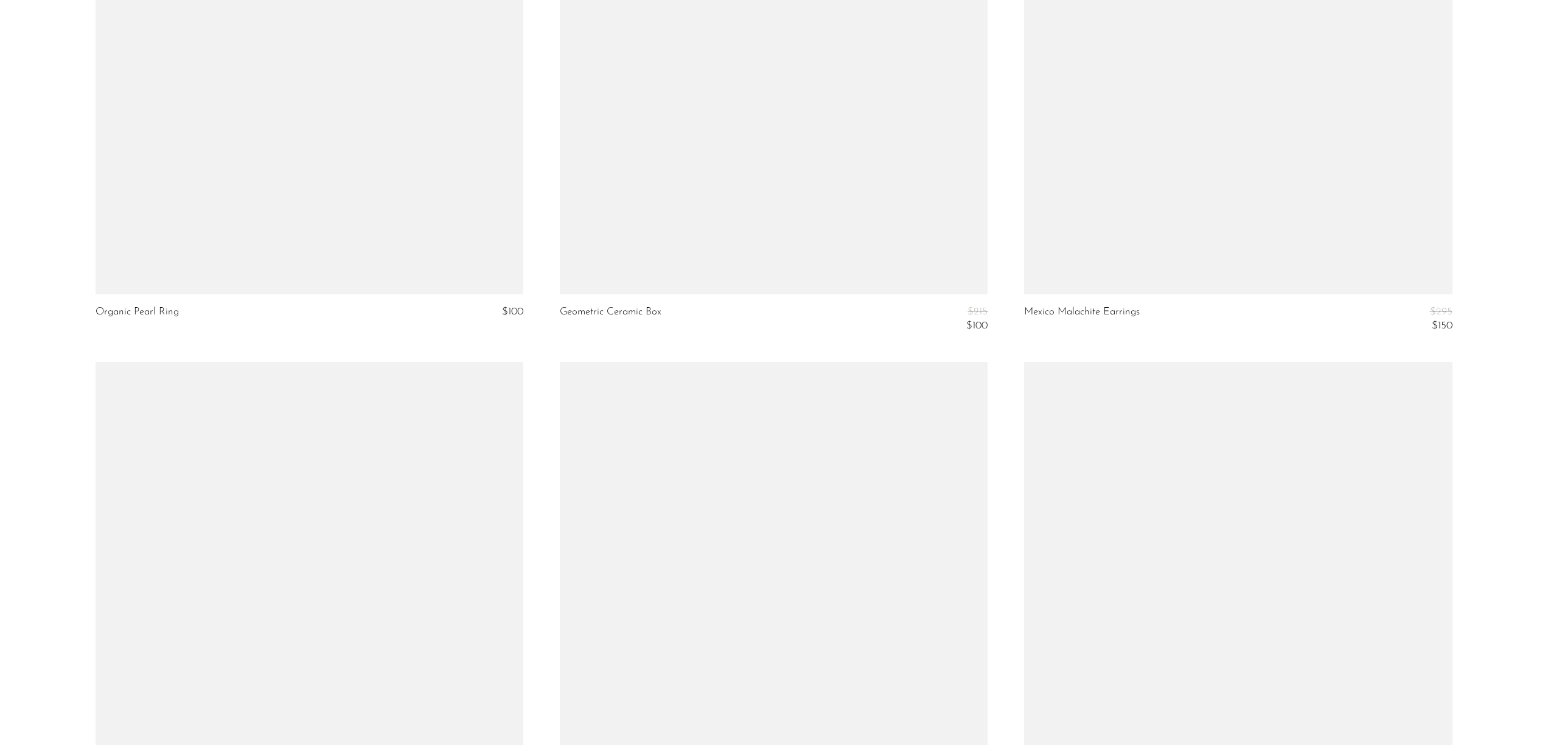
scroll to position [6998, 0]
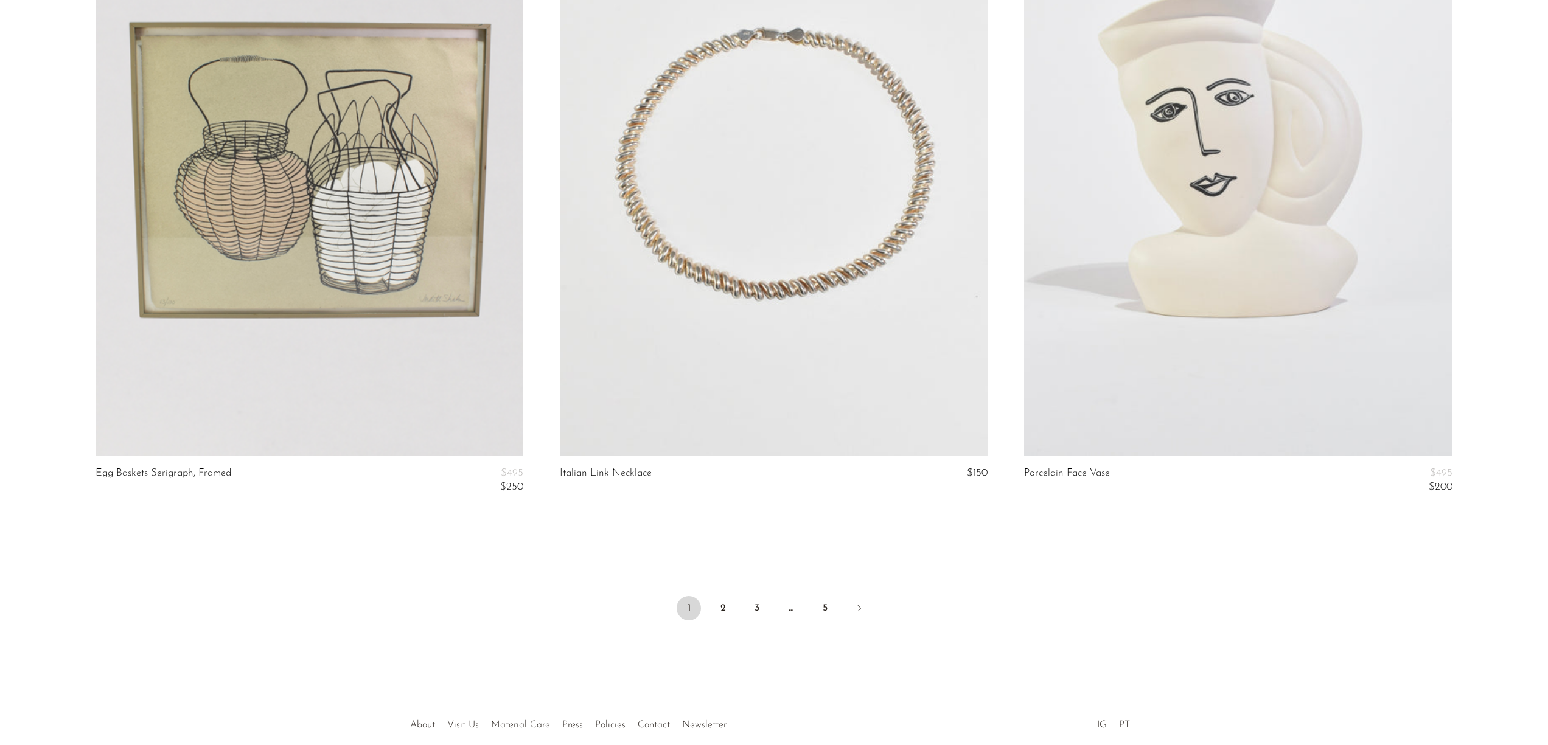
scroll to position [7563, 0]
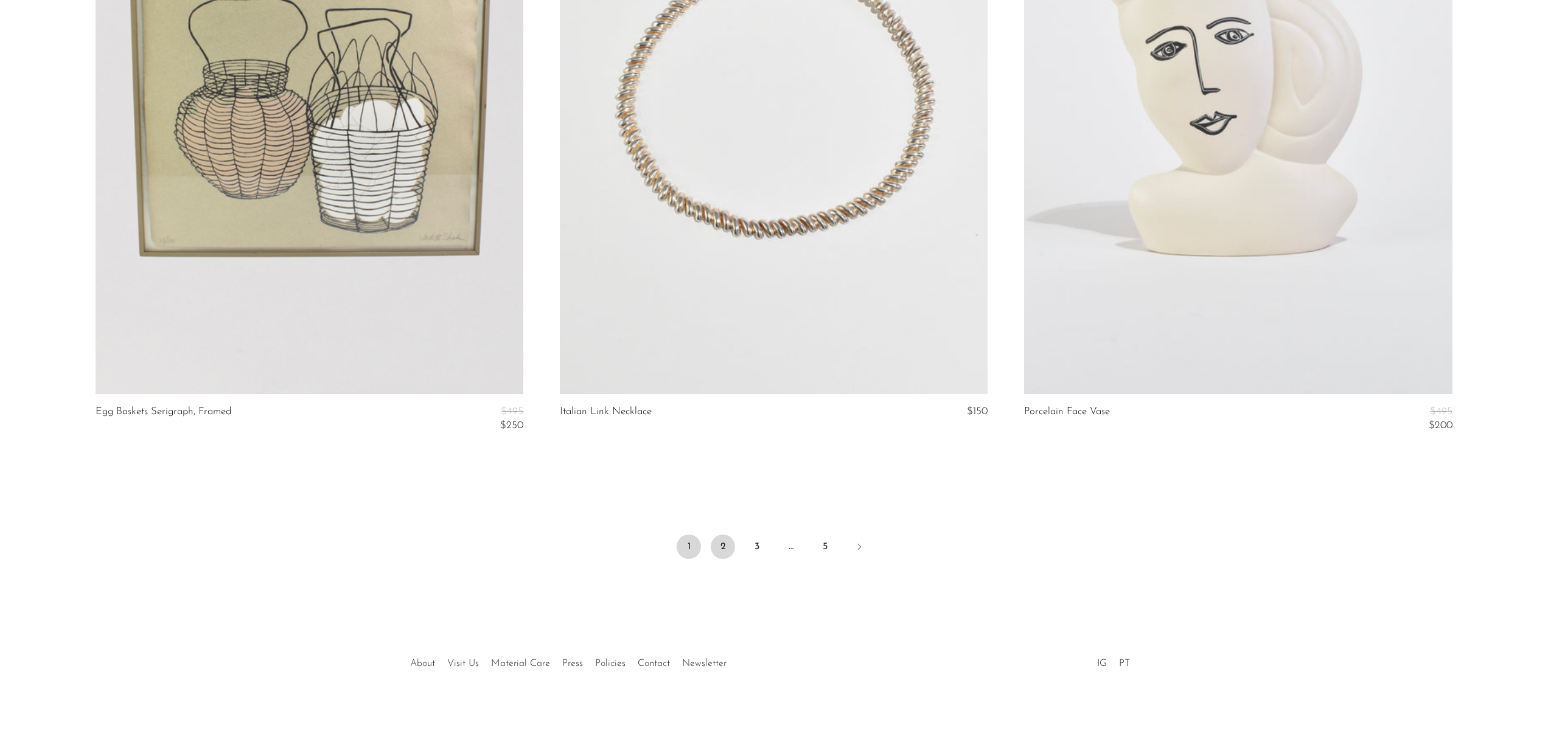
click at [732, 543] on link "2" at bounding box center [723, 547] width 24 height 24
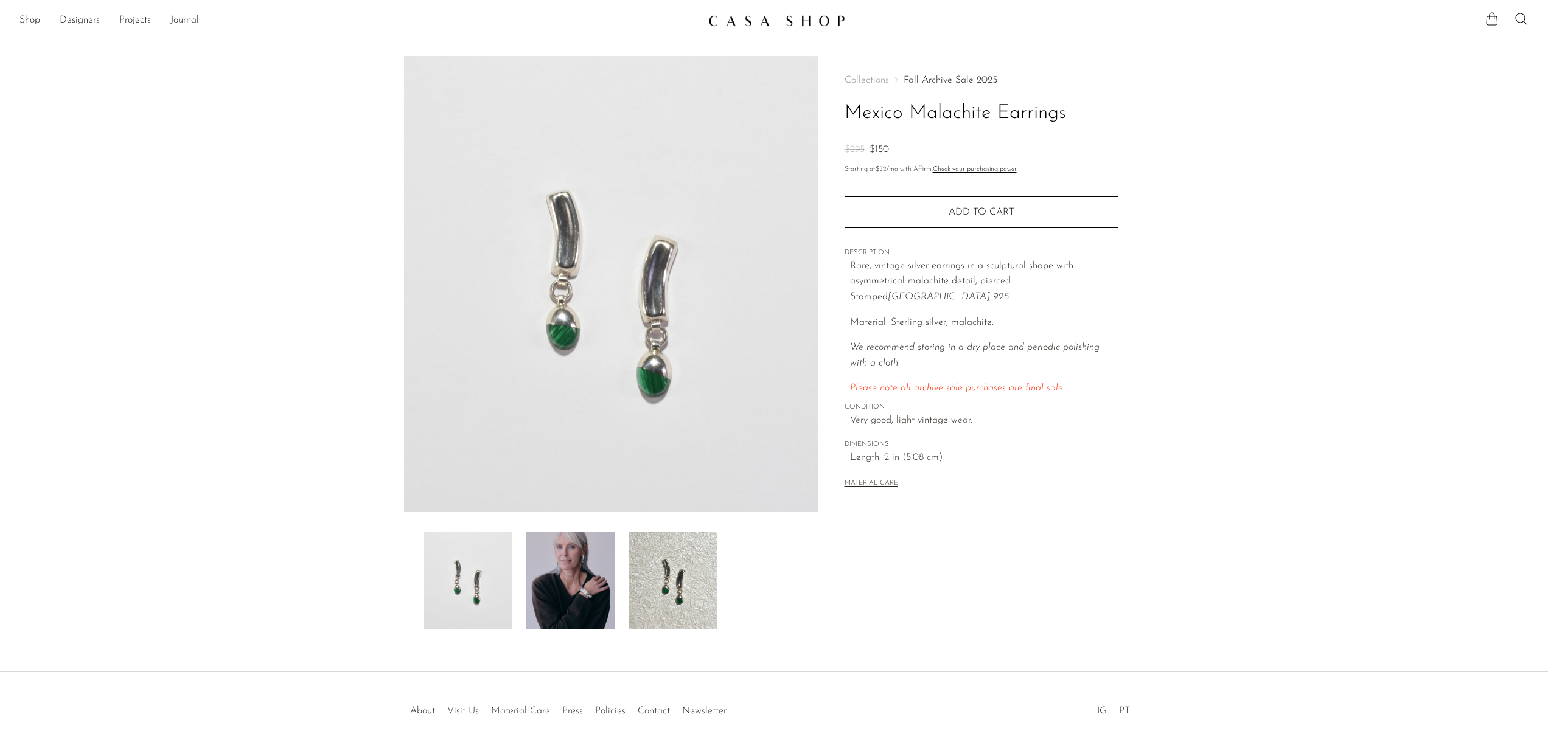
click at [587, 559] on img at bounding box center [570, 580] width 88 height 97
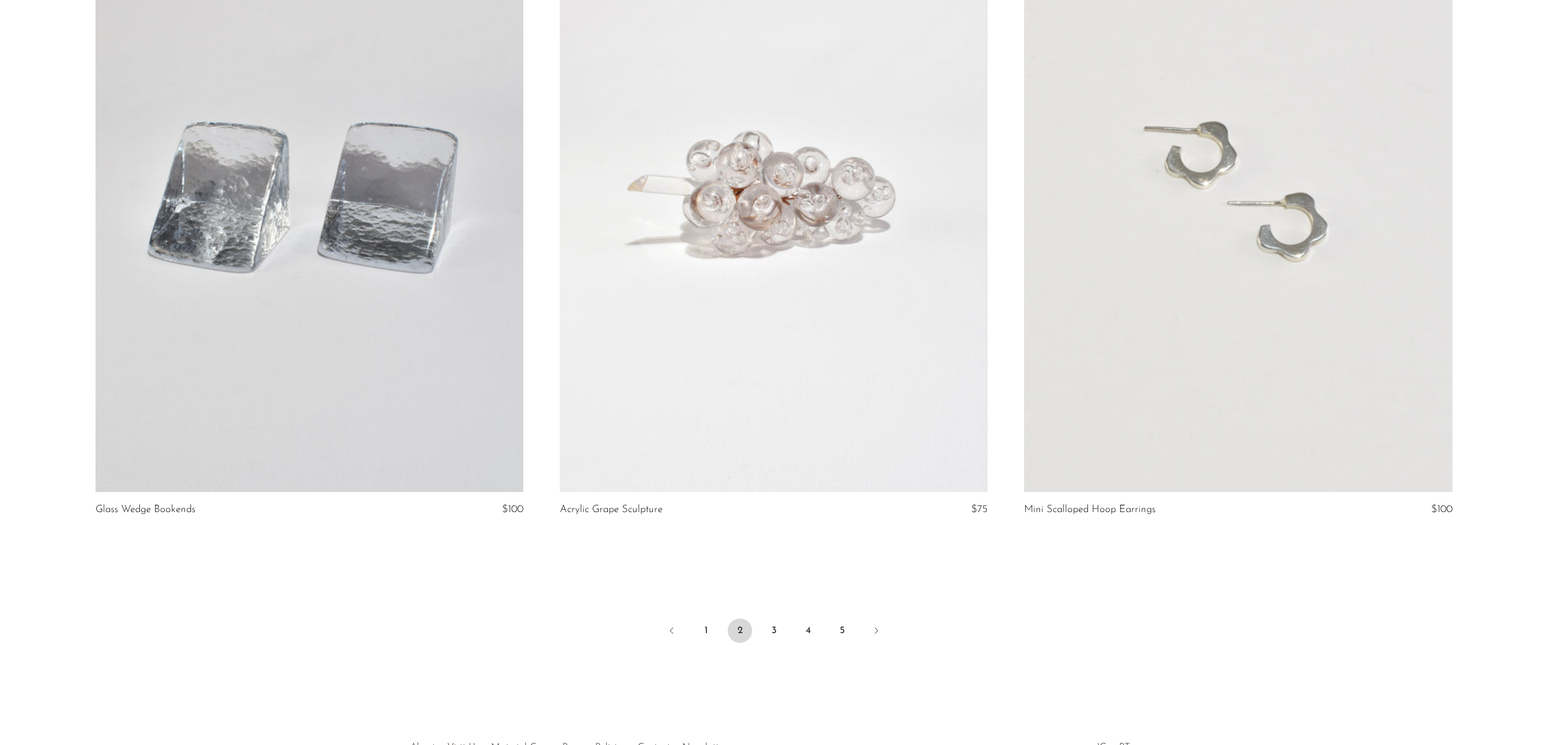
scroll to position [7536, 0]
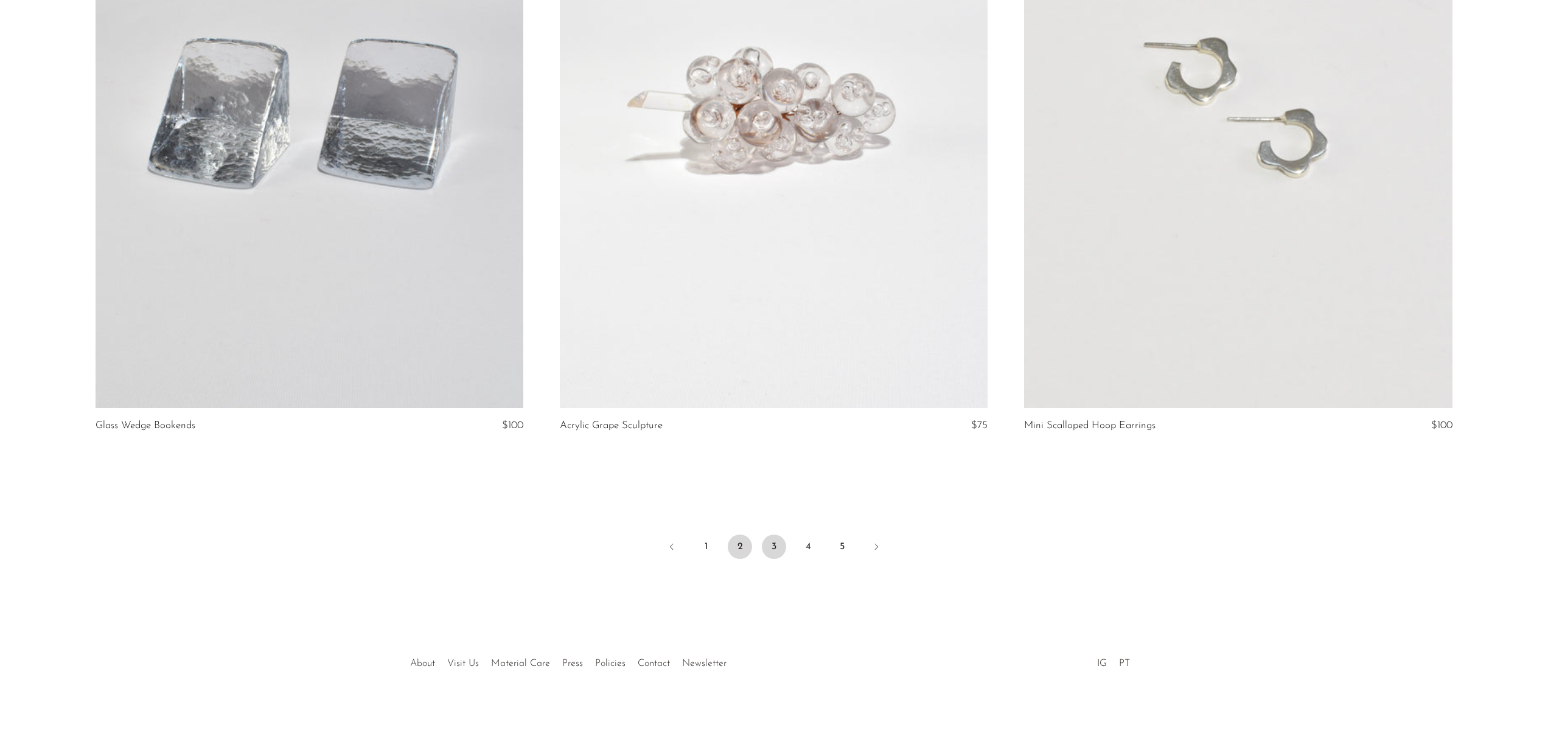
click at [773, 548] on link "3" at bounding box center [774, 547] width 24 height 24
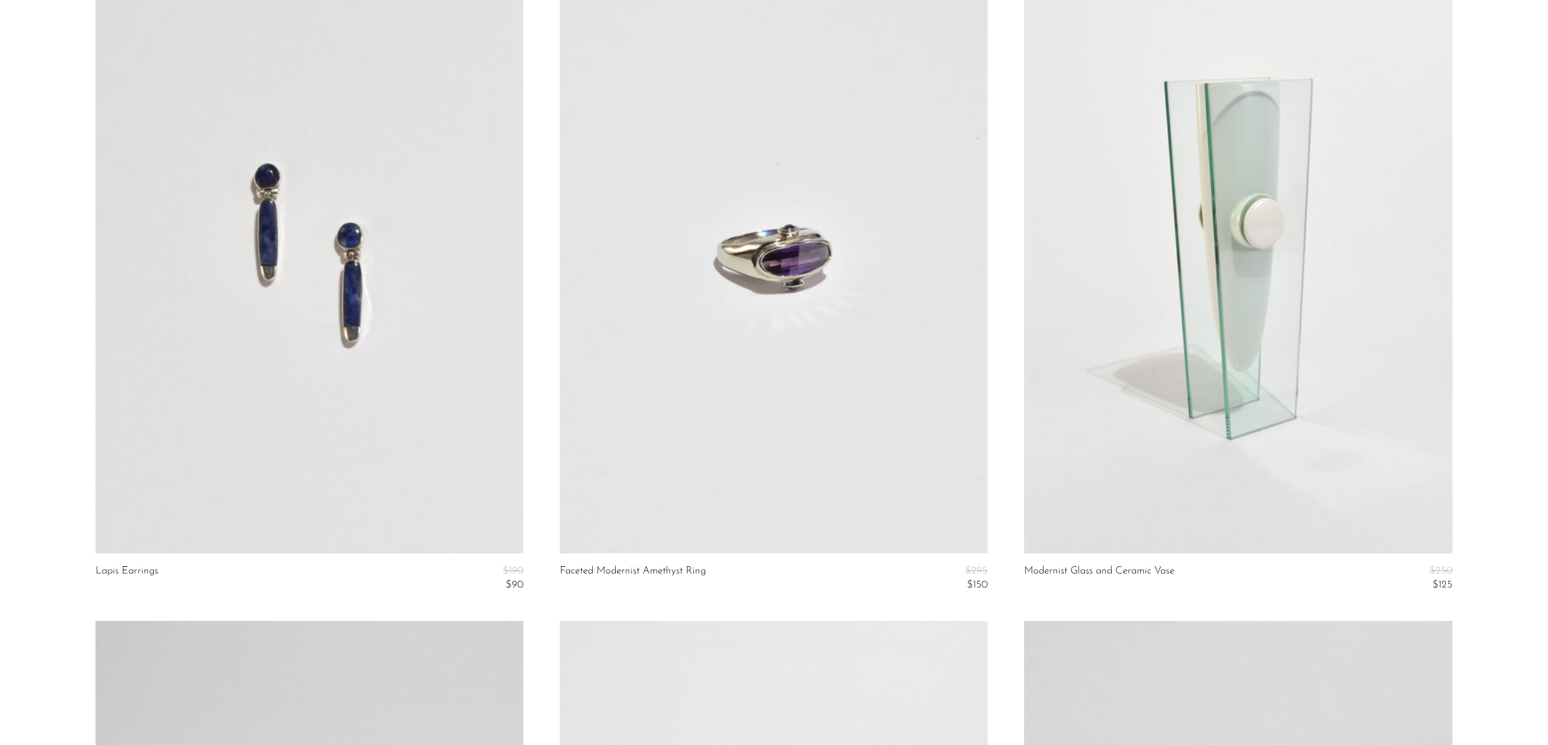
scroll to position [2826, 0]
click at [375, 333] on link at bounding box center [310, 250] width 428 height 599
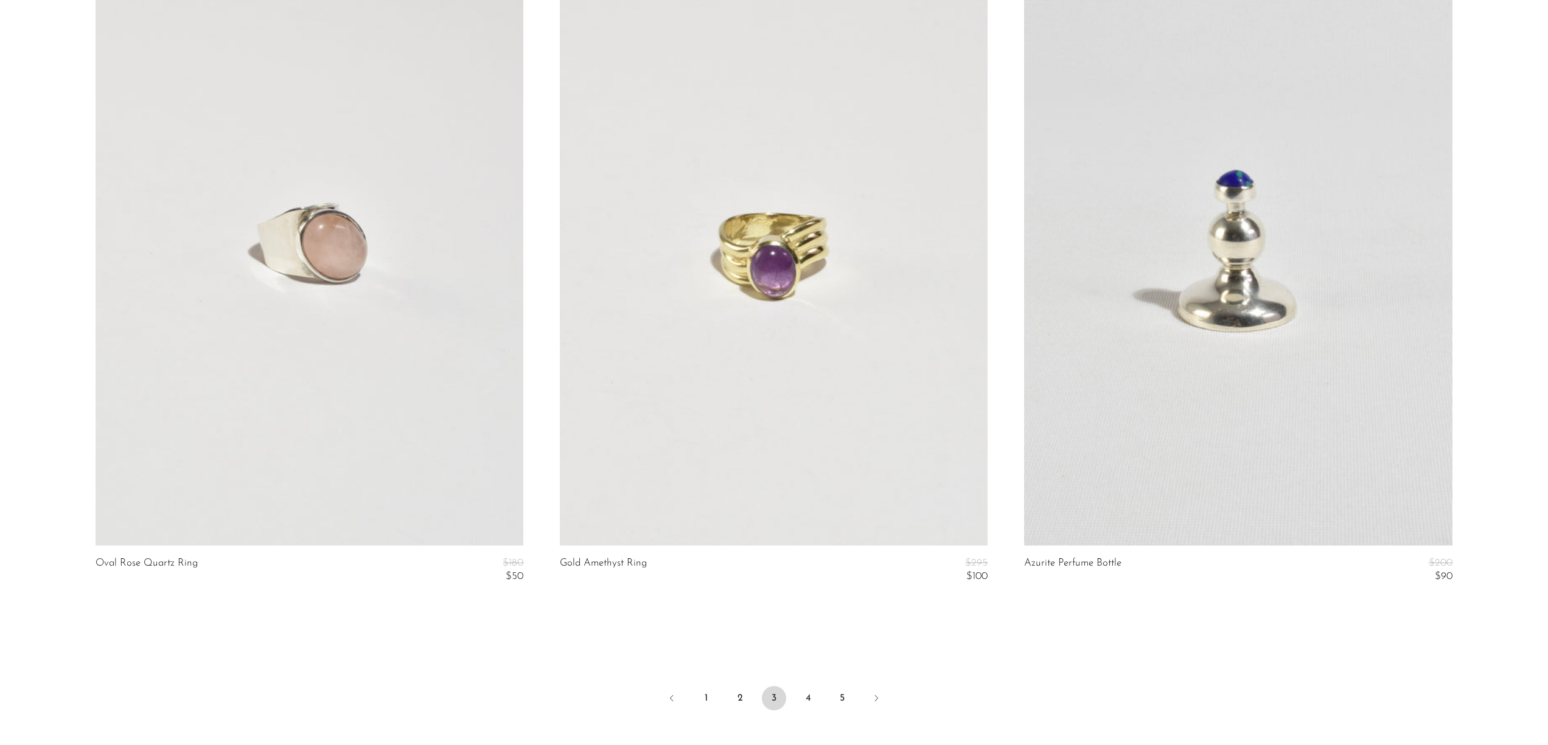
scroll to position [7582, 0]
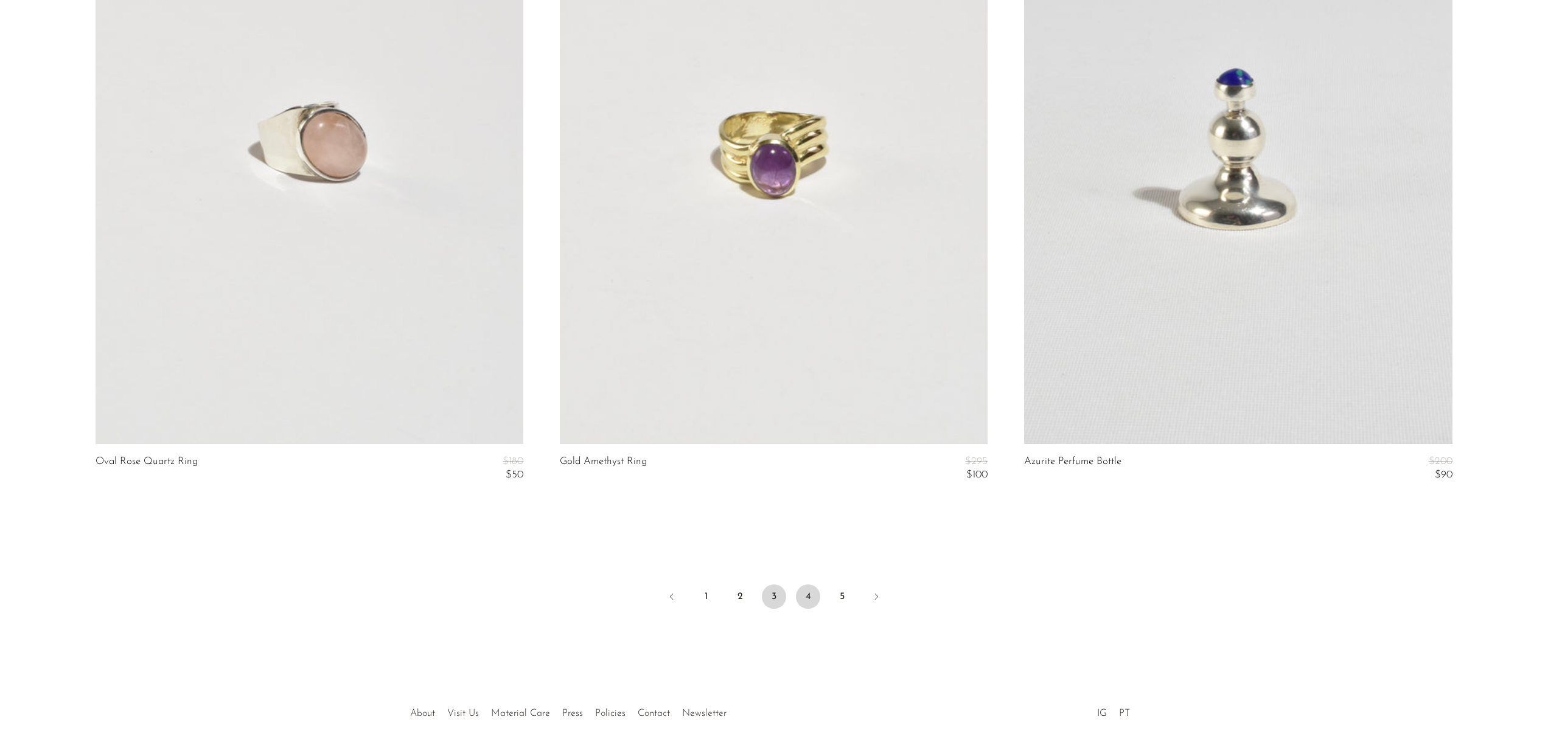
click at [808, 601] on link "4" at bounding box center [808, 597] width 24 height 24
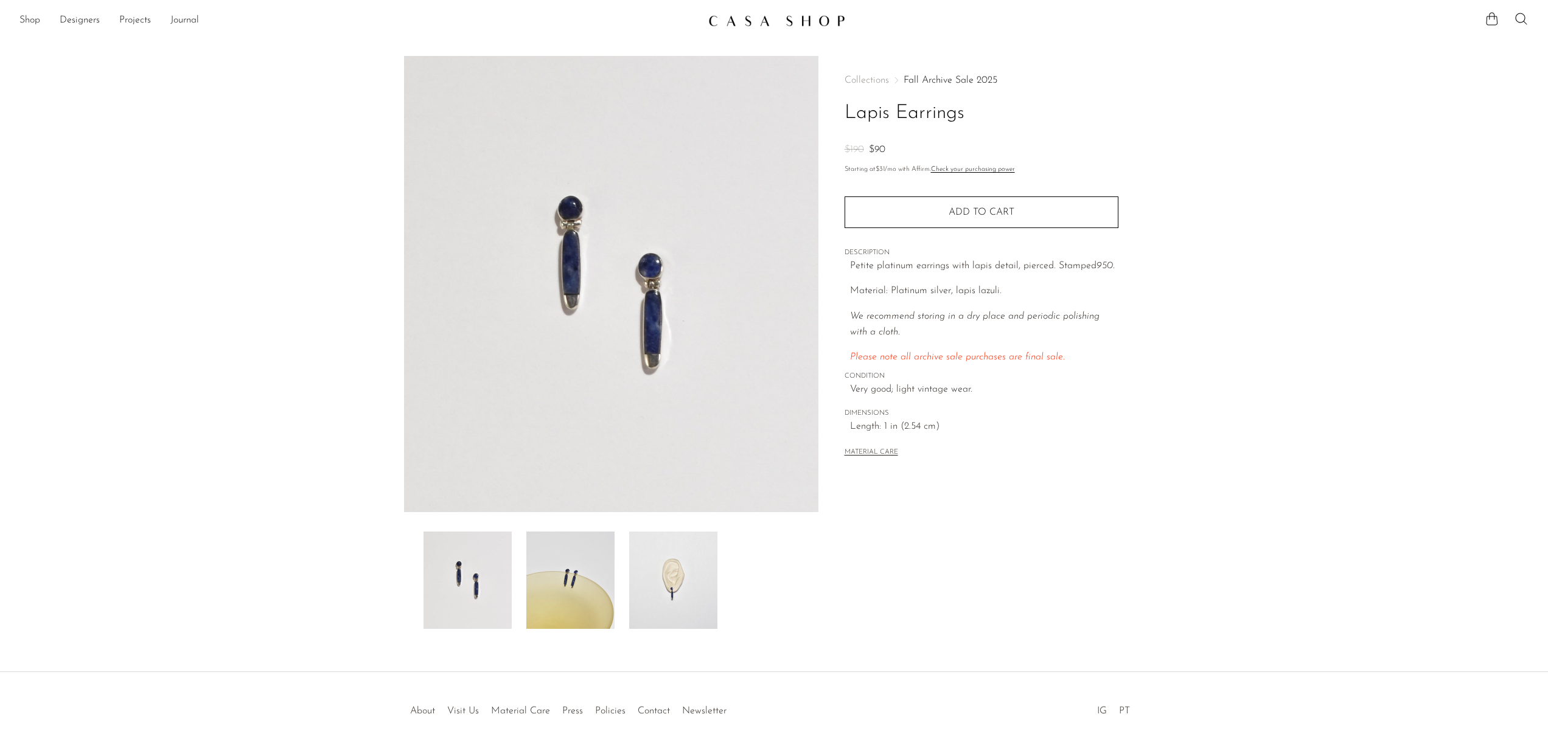
click at [681, 578] on img at bounding box center [673, 580] width 88 height 97
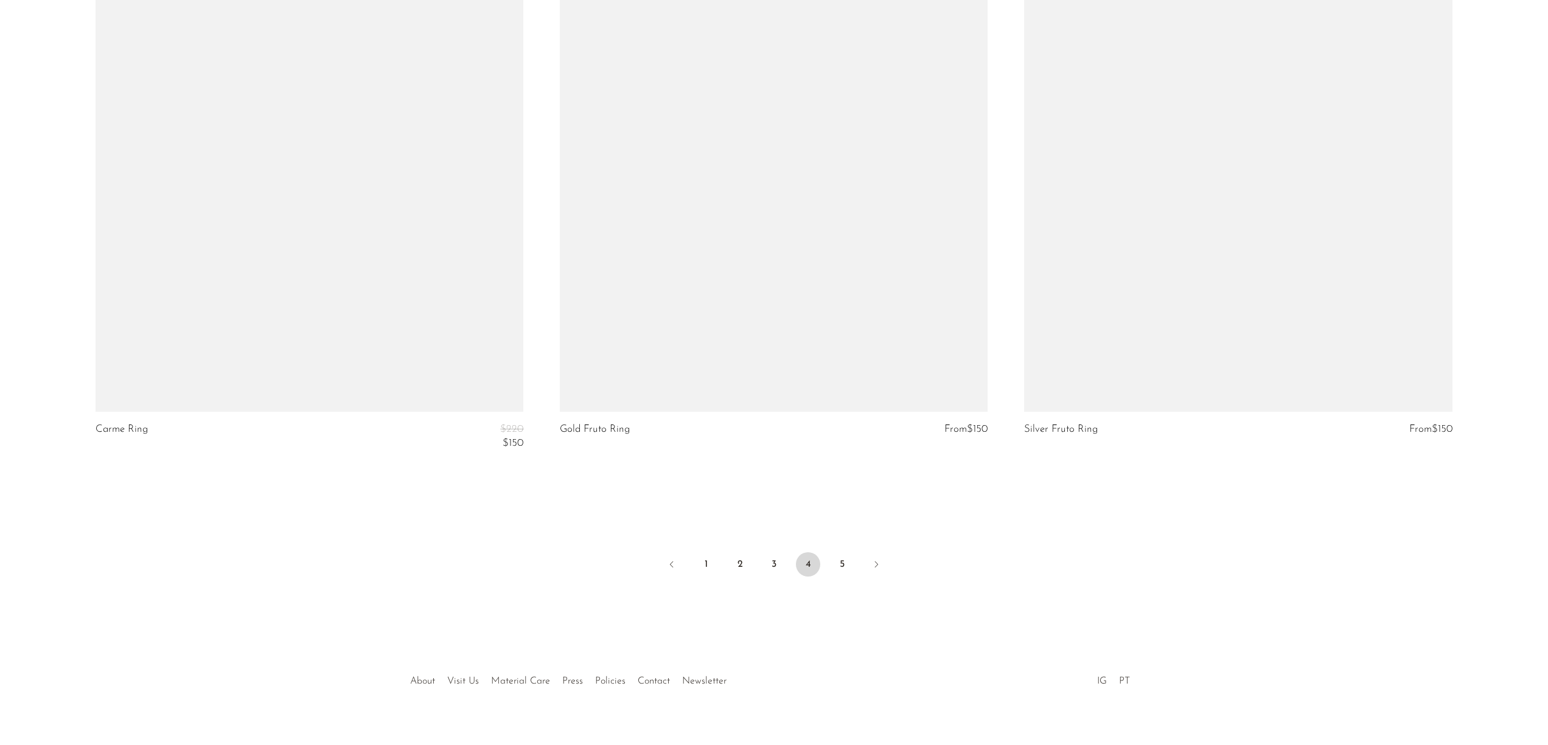
scroll to position [7639, 0]
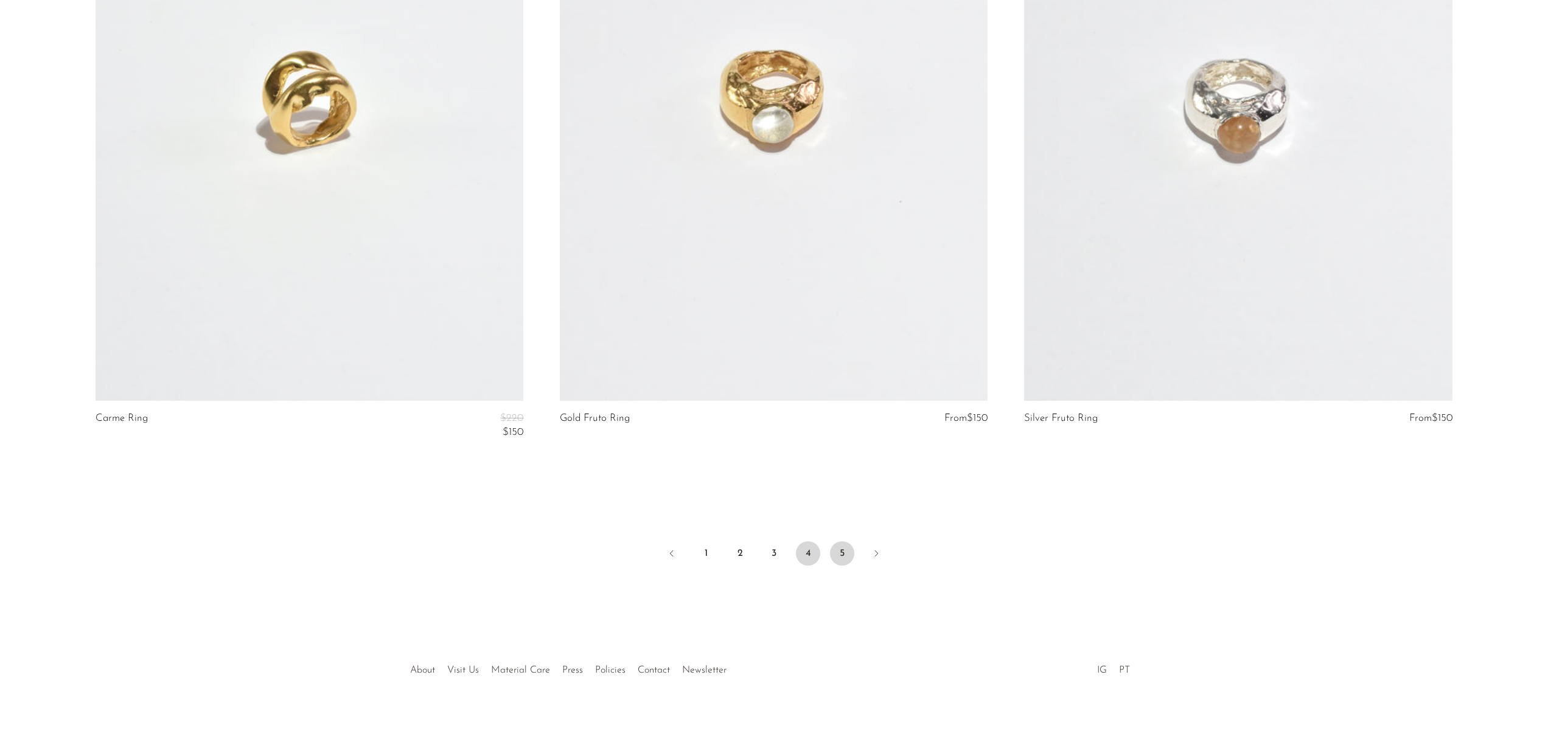
click at [847, 558] on link "5" at bounding box center [842, 553] width 24 height 24
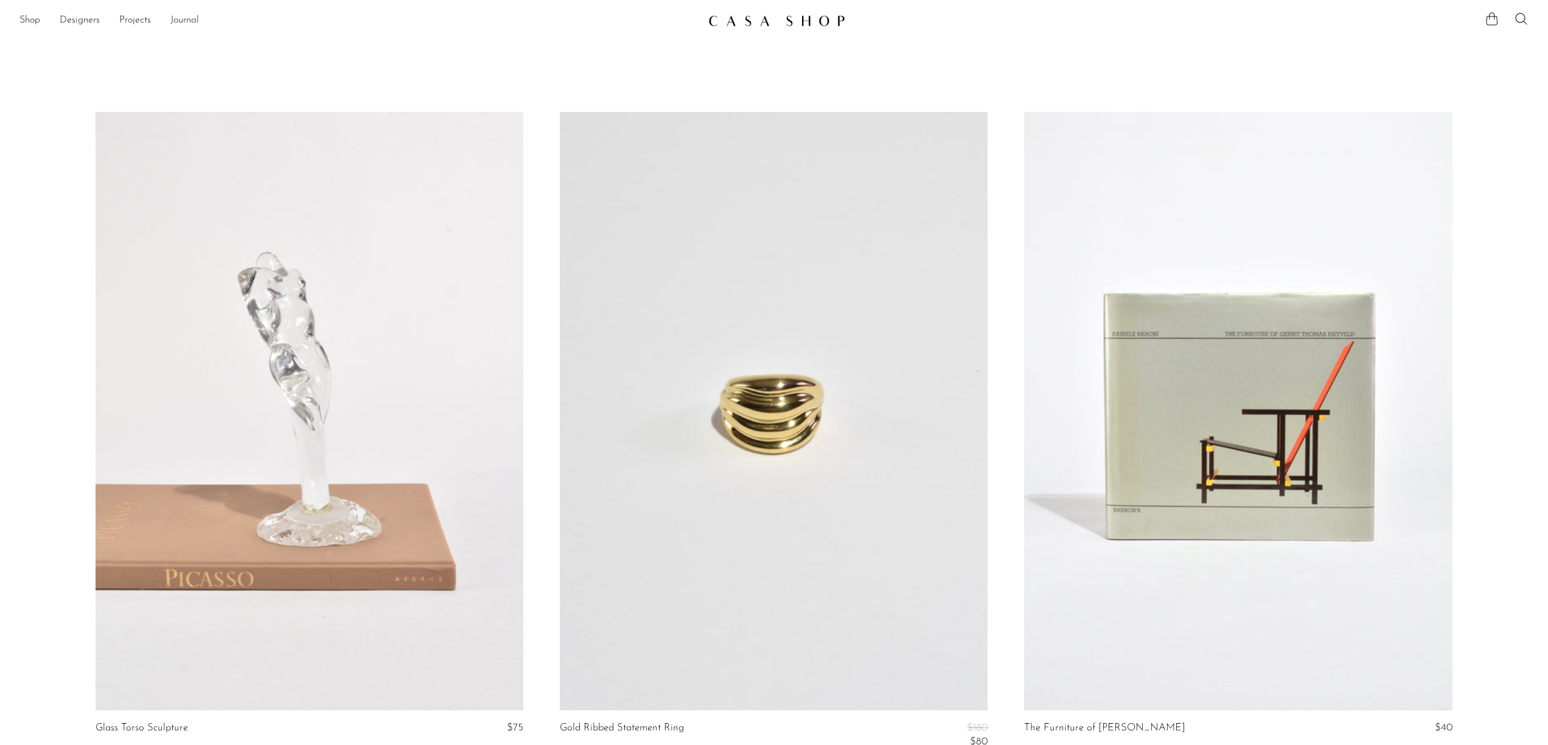
click at [1492, 22] on icon at bounding box center [1491, 19] width 15 height 15
click at [1461, 220] on article "The Furniture of Gerrit Thomas Rietveld $40" at bounding box center [1238, 445] width 464 height 666
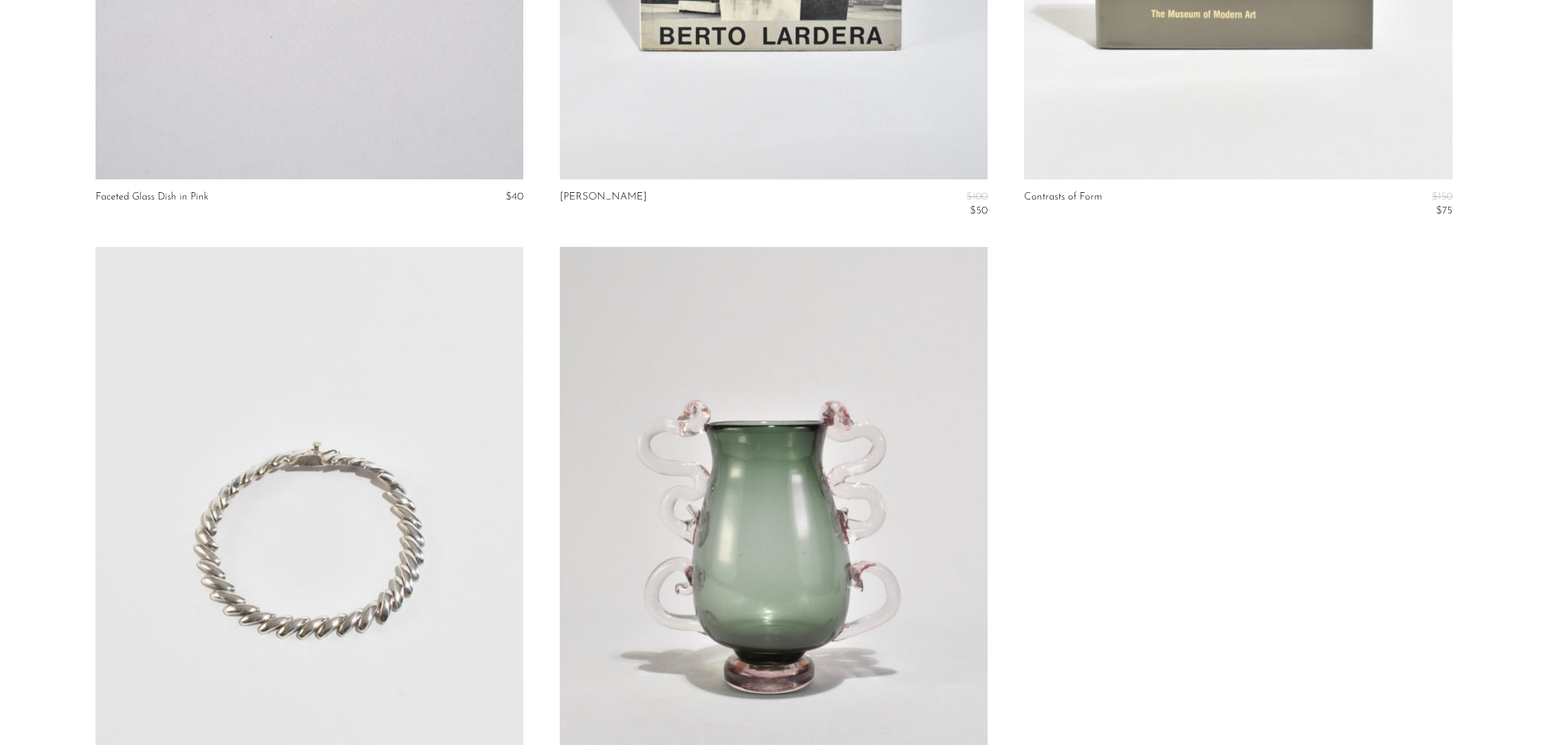
scroll to position [6925, 0]
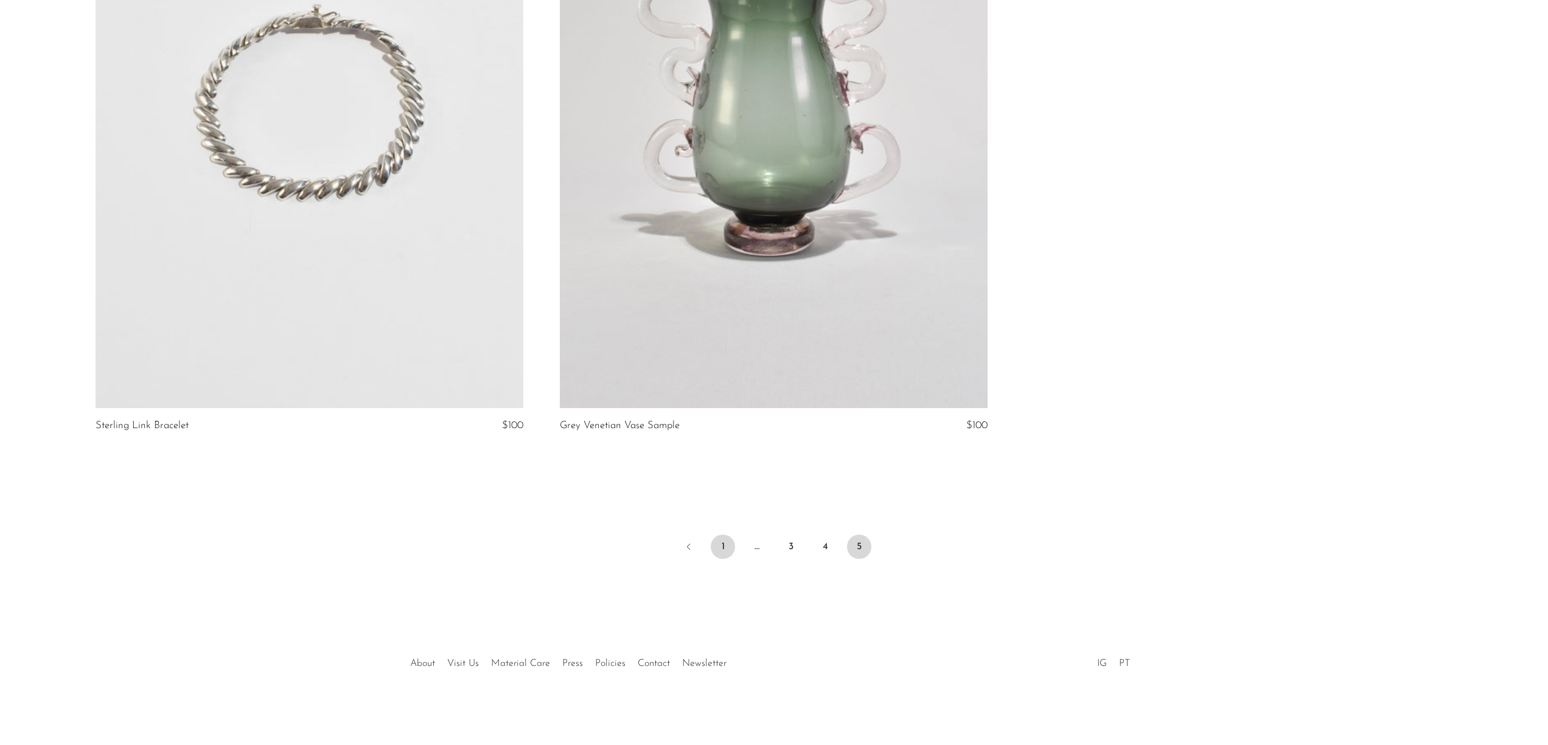
click at [720, 546] on link "1" at bounding box center [723, 547] width 24 height 24
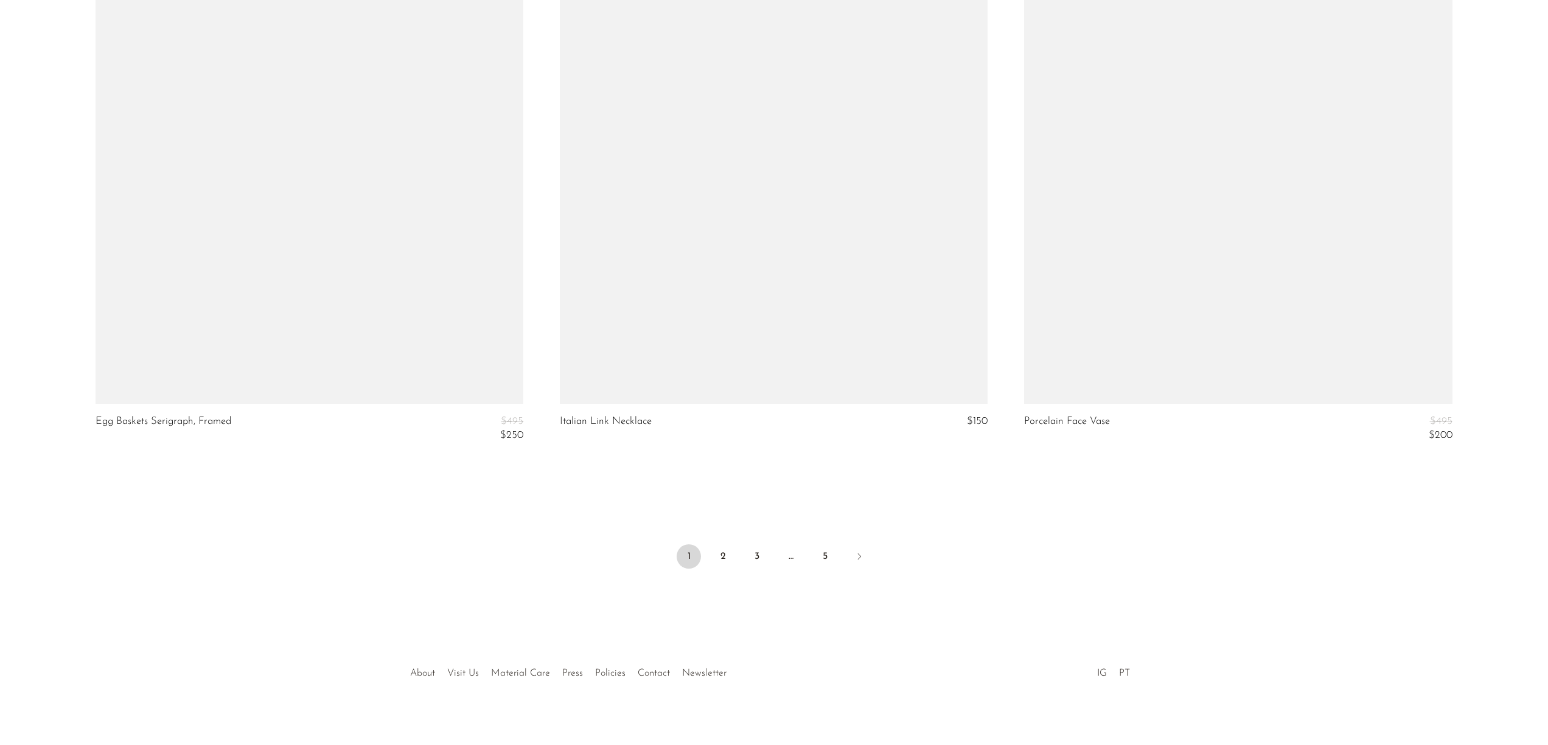
scroll to position [7563, 0]
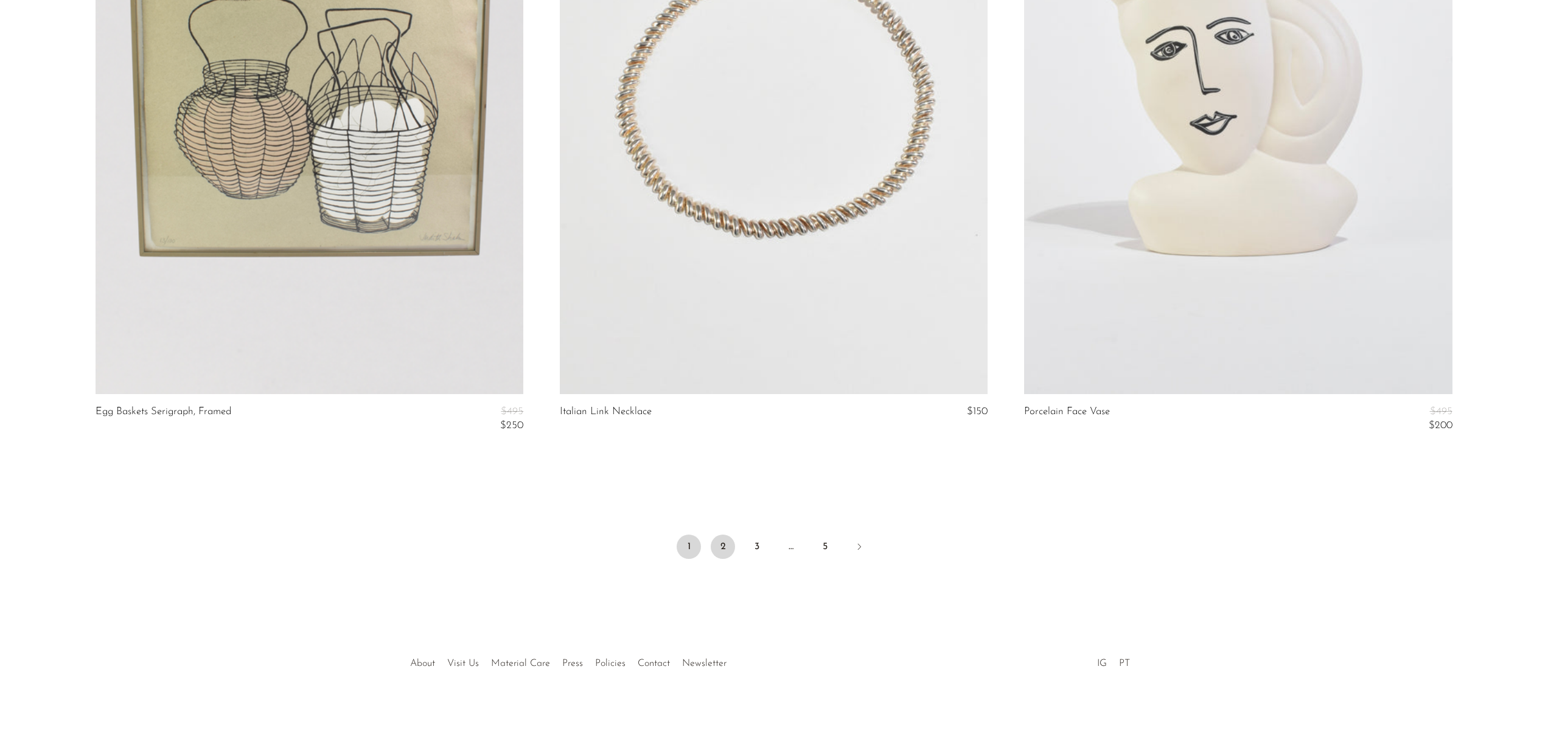
click at [725, 541] on link "2" at bounding box center [723, 547] width 24 height 24
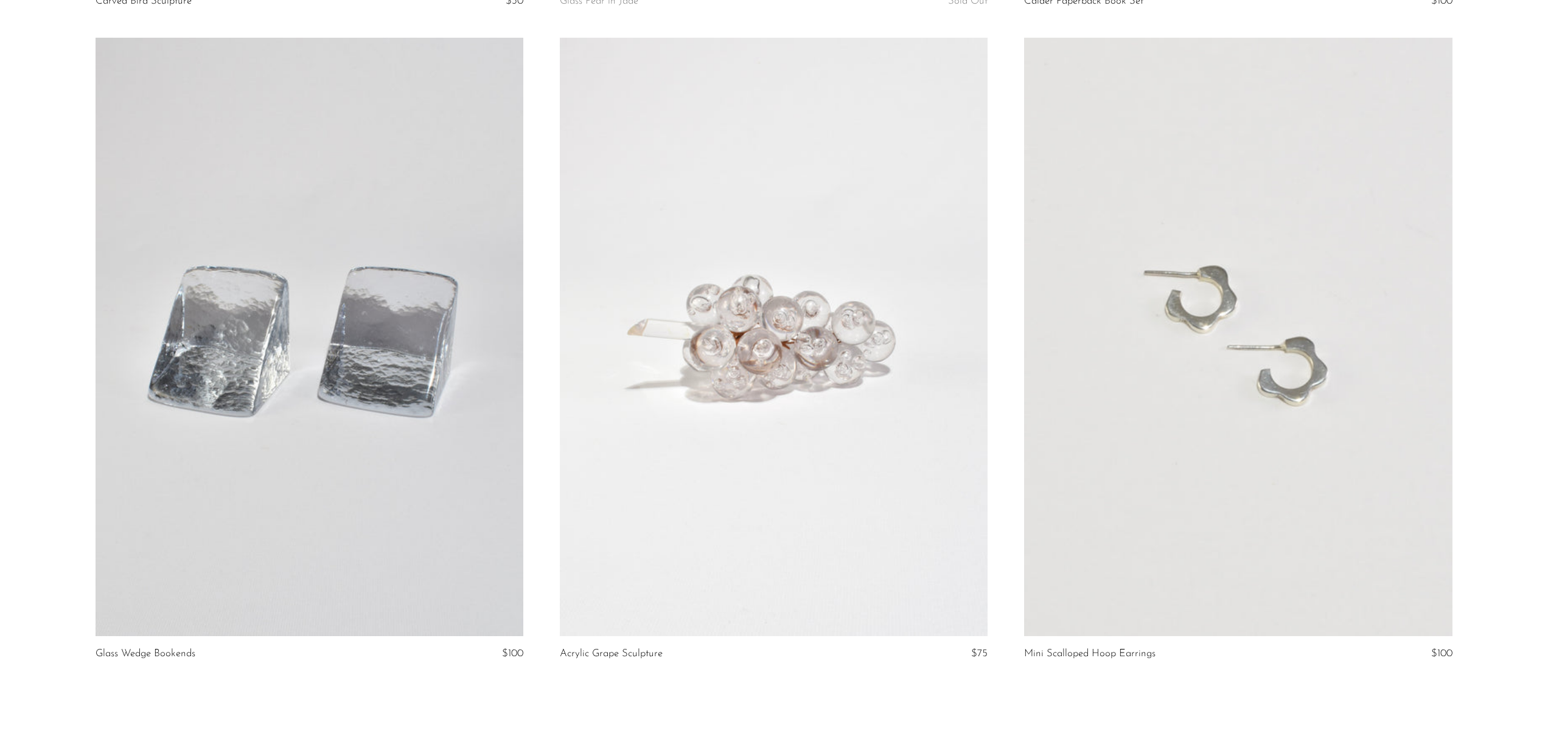
scroll to position [7536, 0]
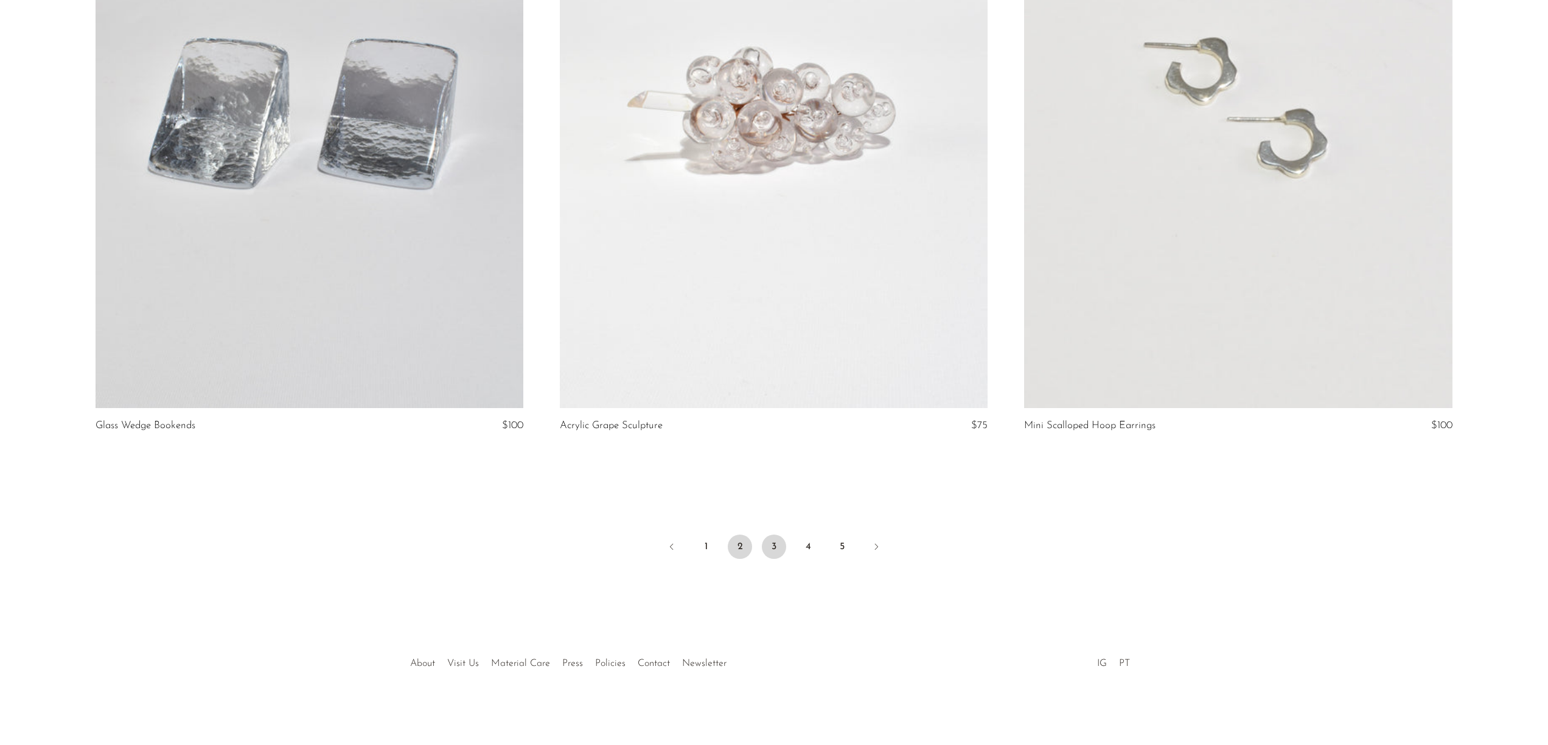
click at [773, 548] on link "3" at bounding box center [774, 547] width 24 height 24
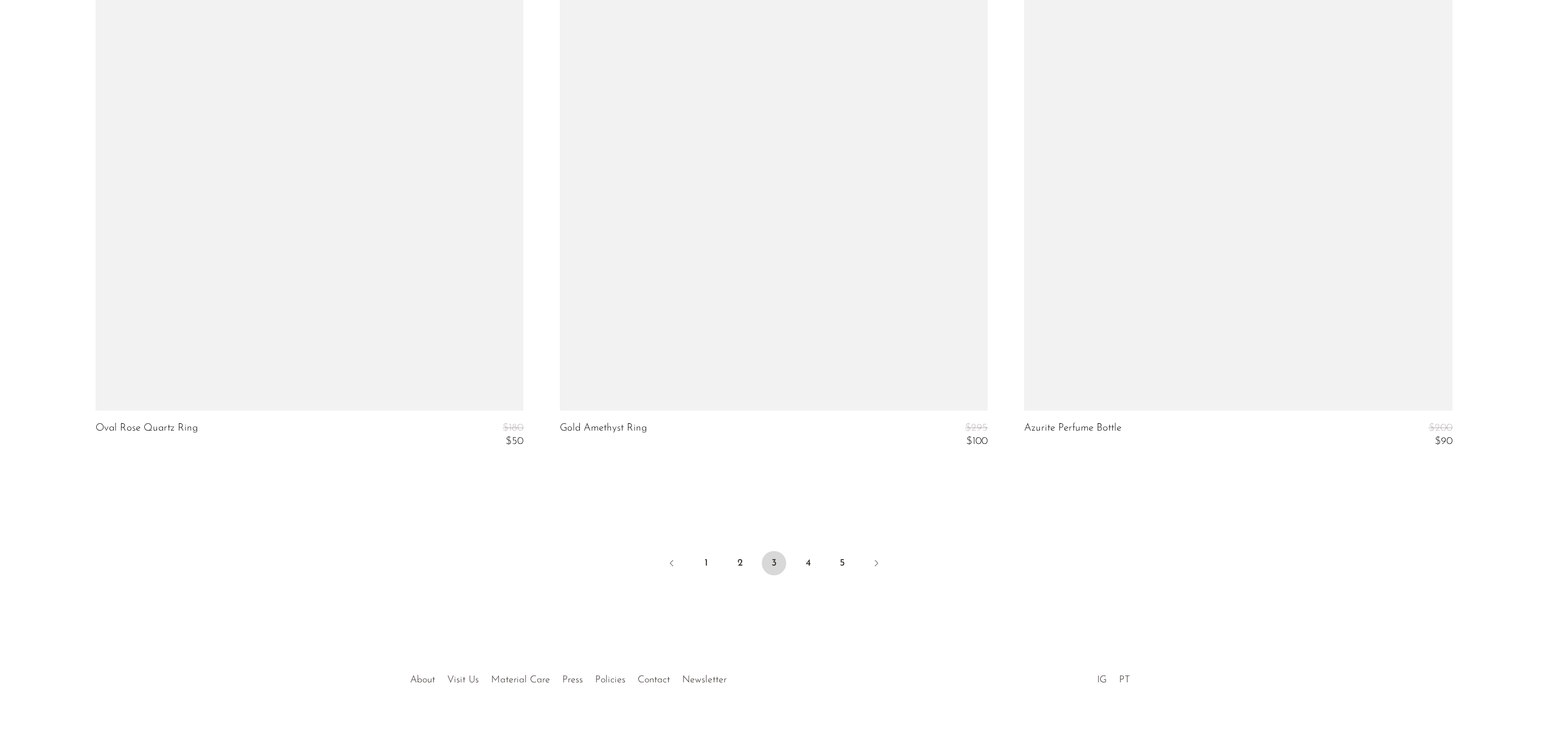
scroll to position [7631, 0]
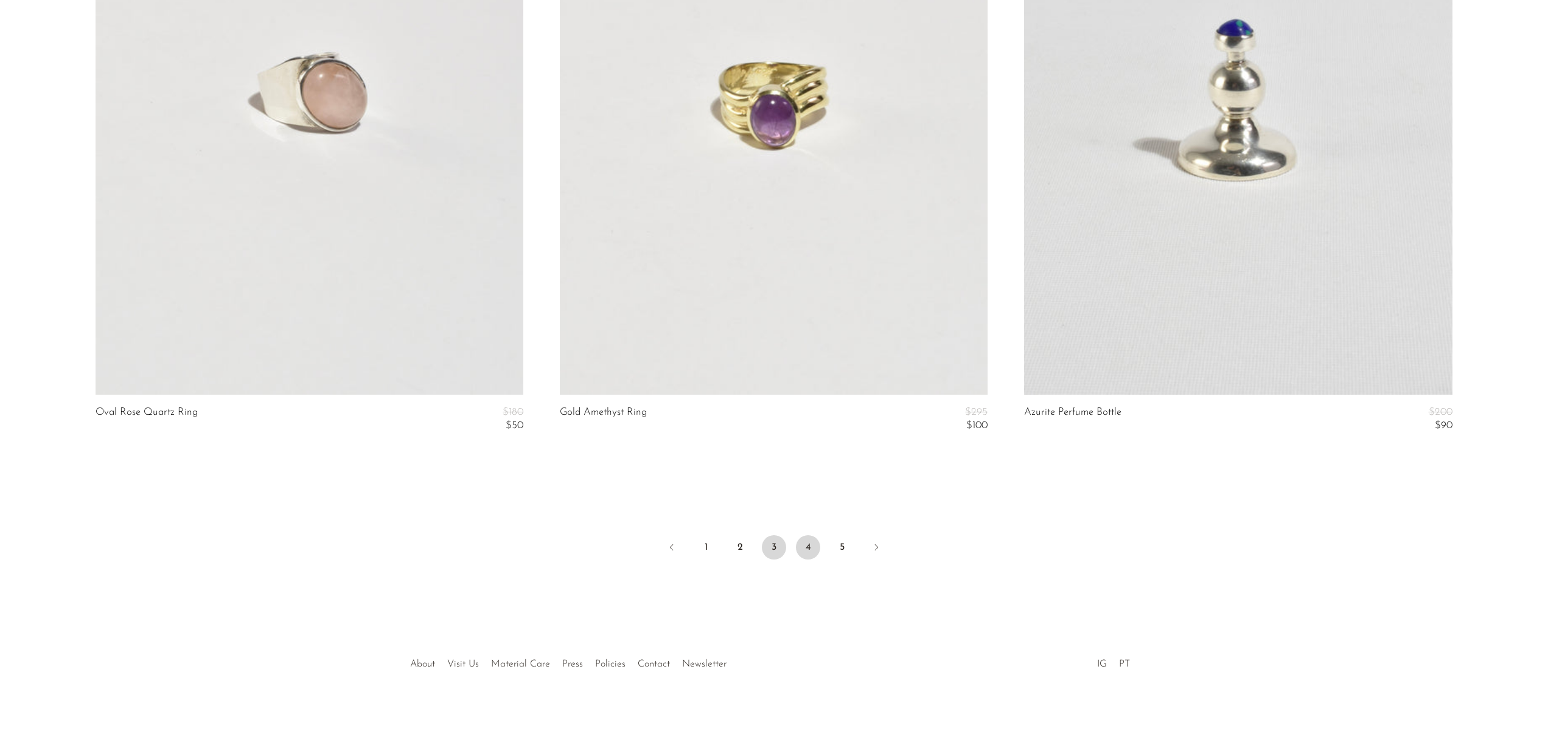
click at [807, 546] on link "4" at bounding box center [808, 547] width 24 height 24
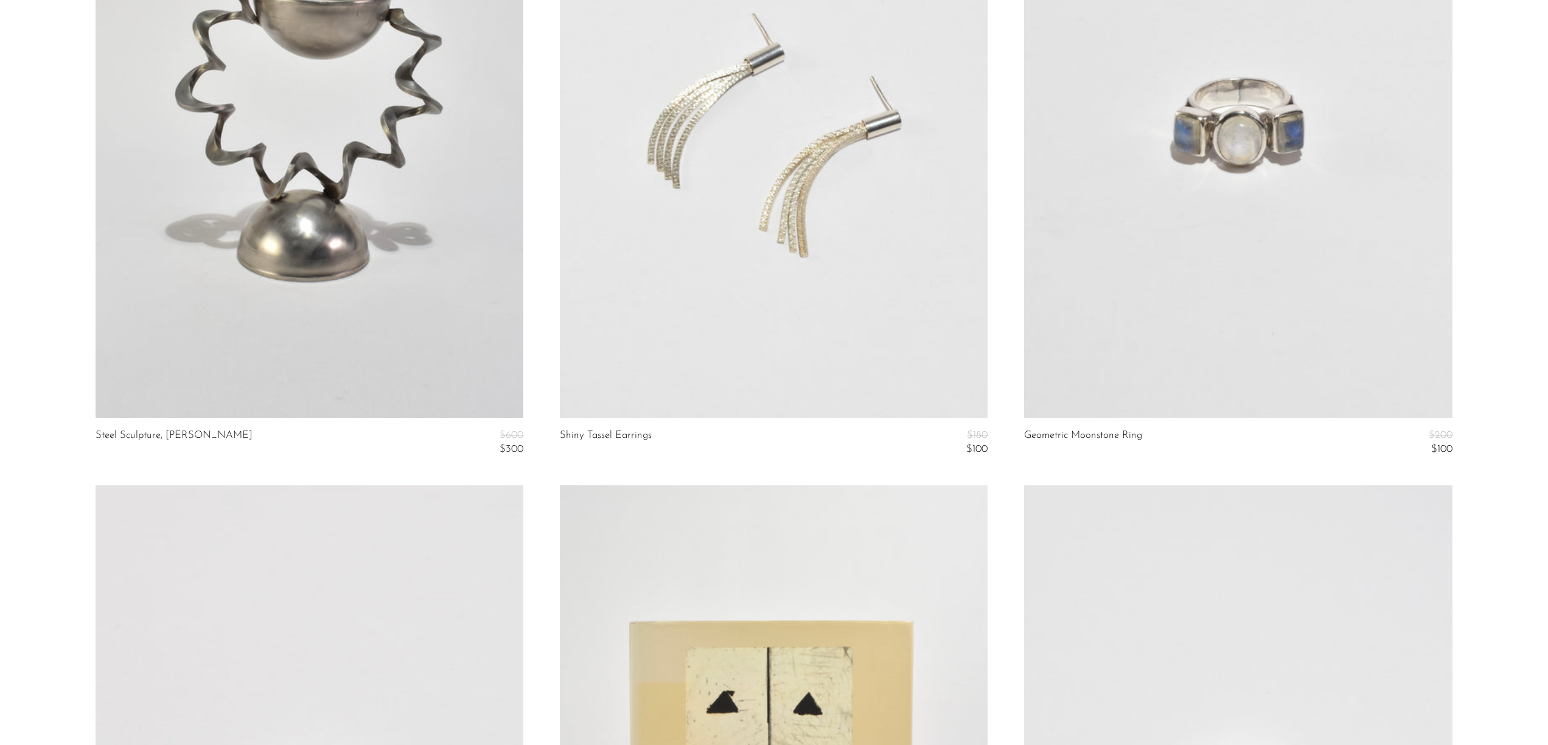
scroll to position [961, 0]
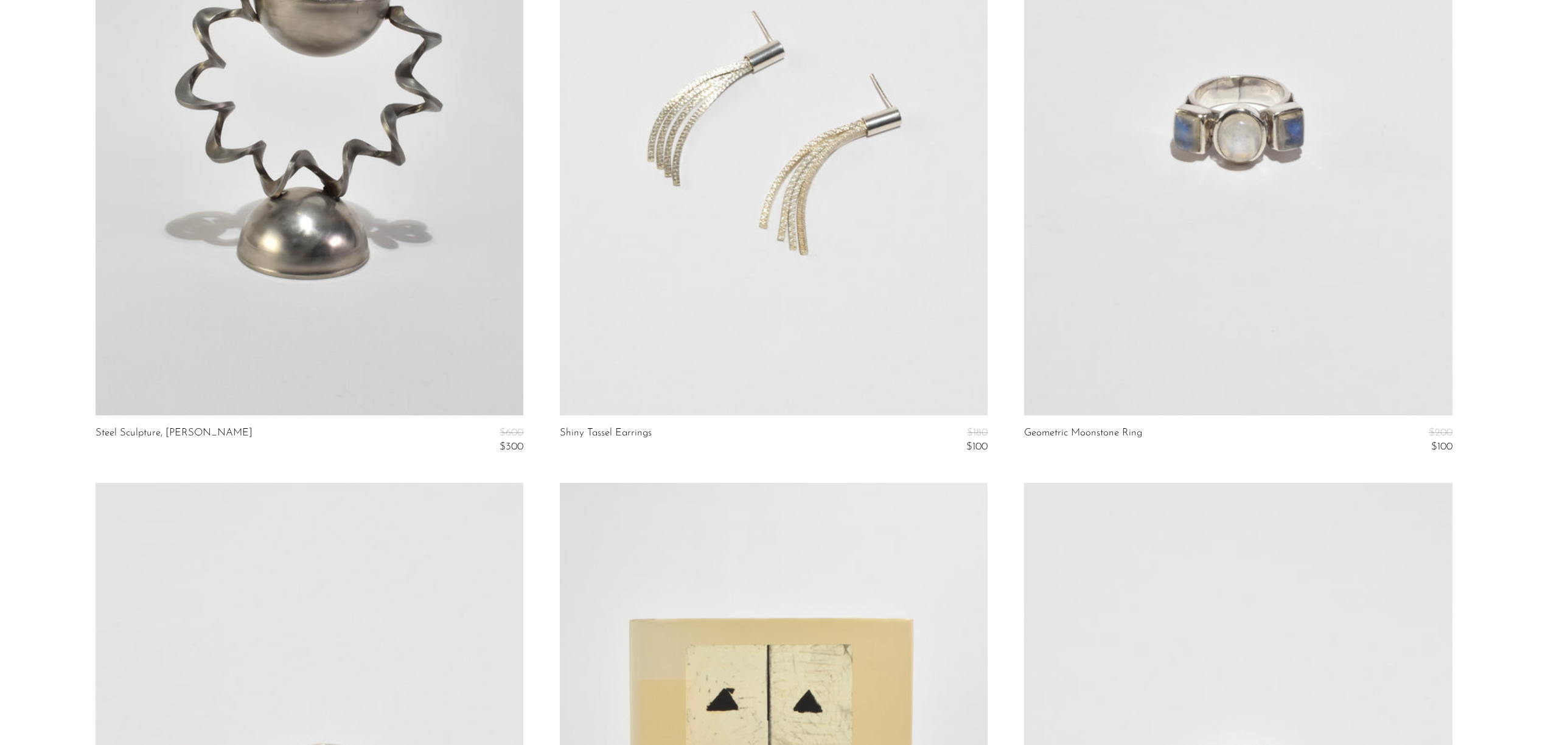
click at [1212, 237] on link at bounding box center [1238, 116] width 428 height 599
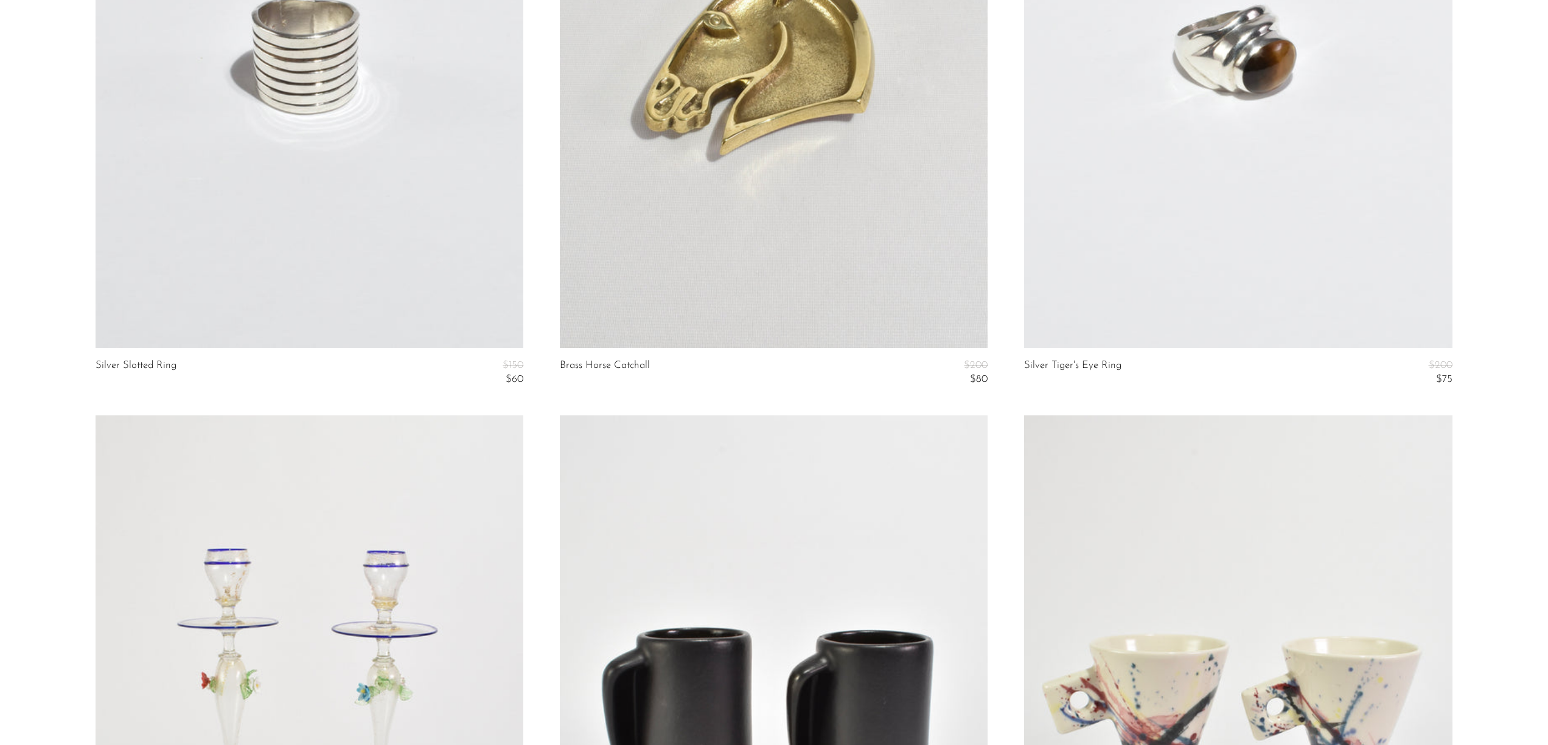
scroll to position [3141, 0]
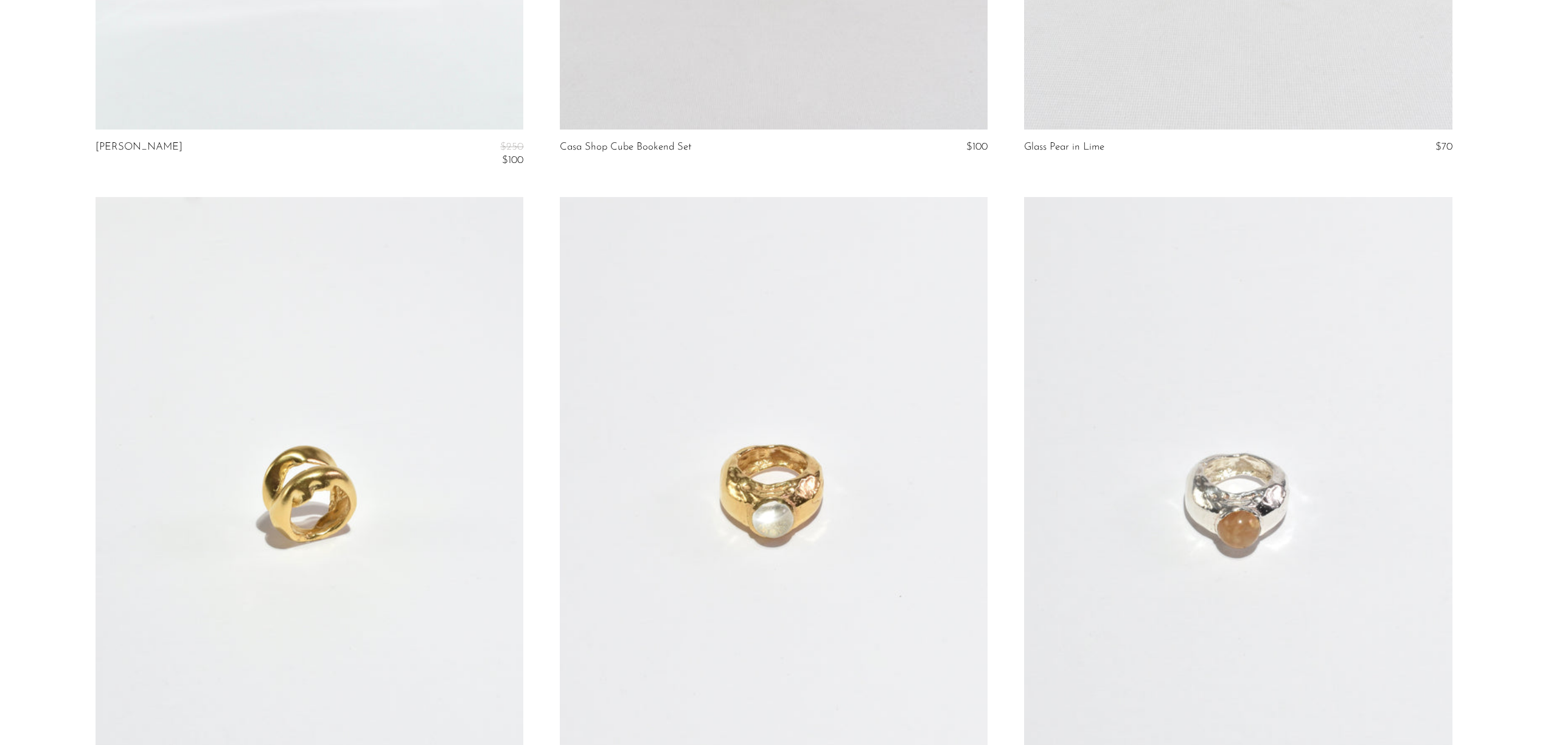
scroll to position [7645, 0]
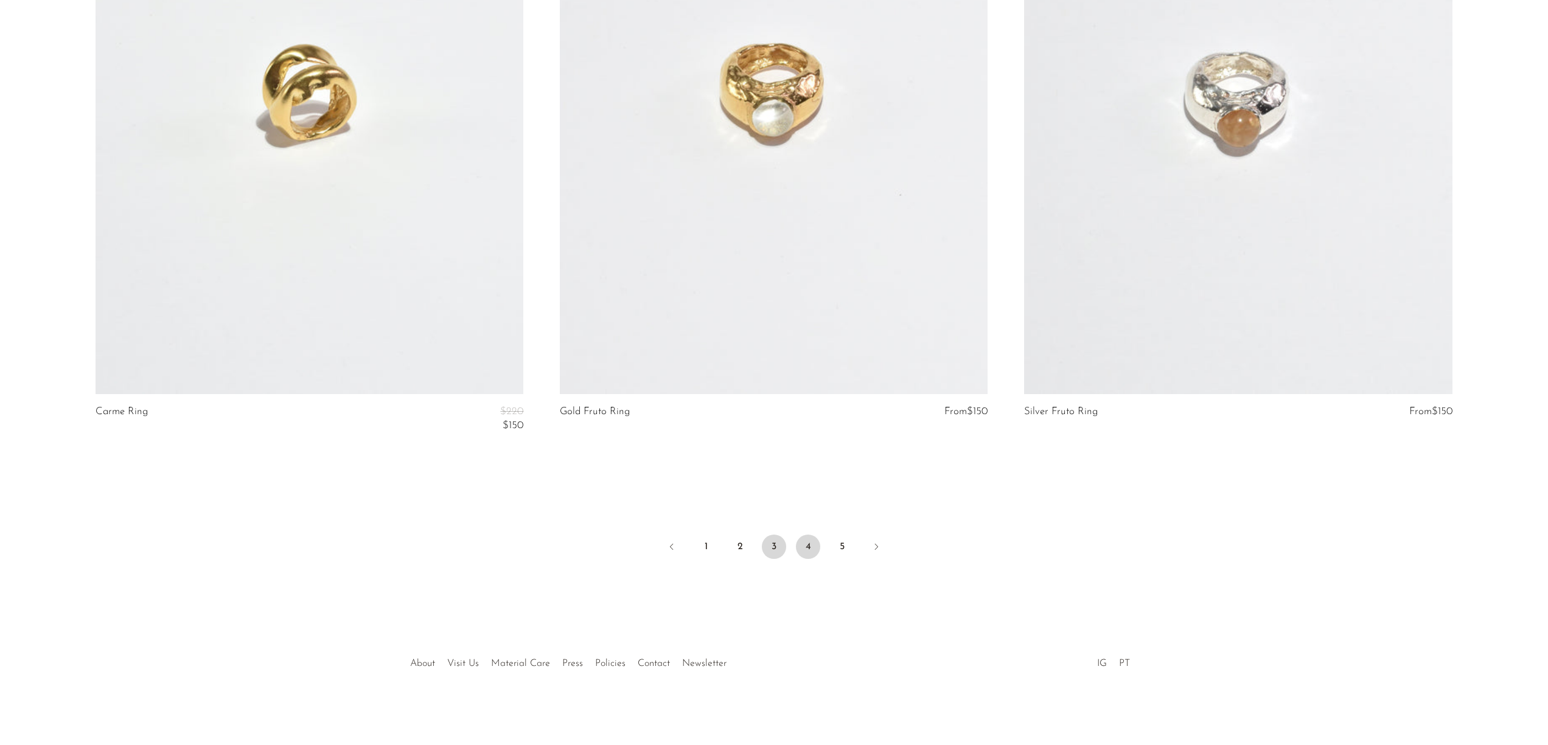
click at [771, 551] on link "3" at bounding box center [774, 547] width 24 height 24
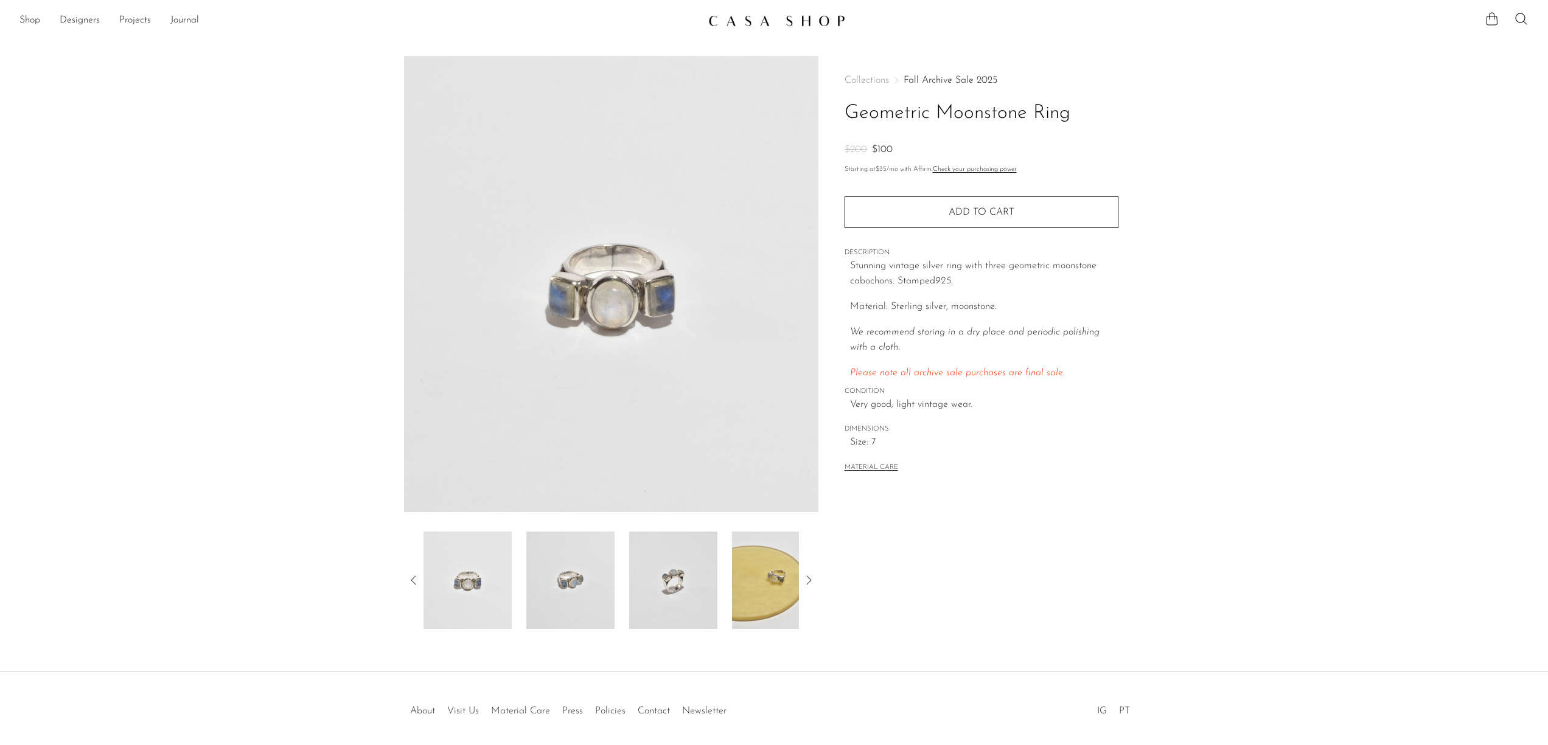
click at [750, 594] on img at bounding box center [776, 580] width 88 height 97
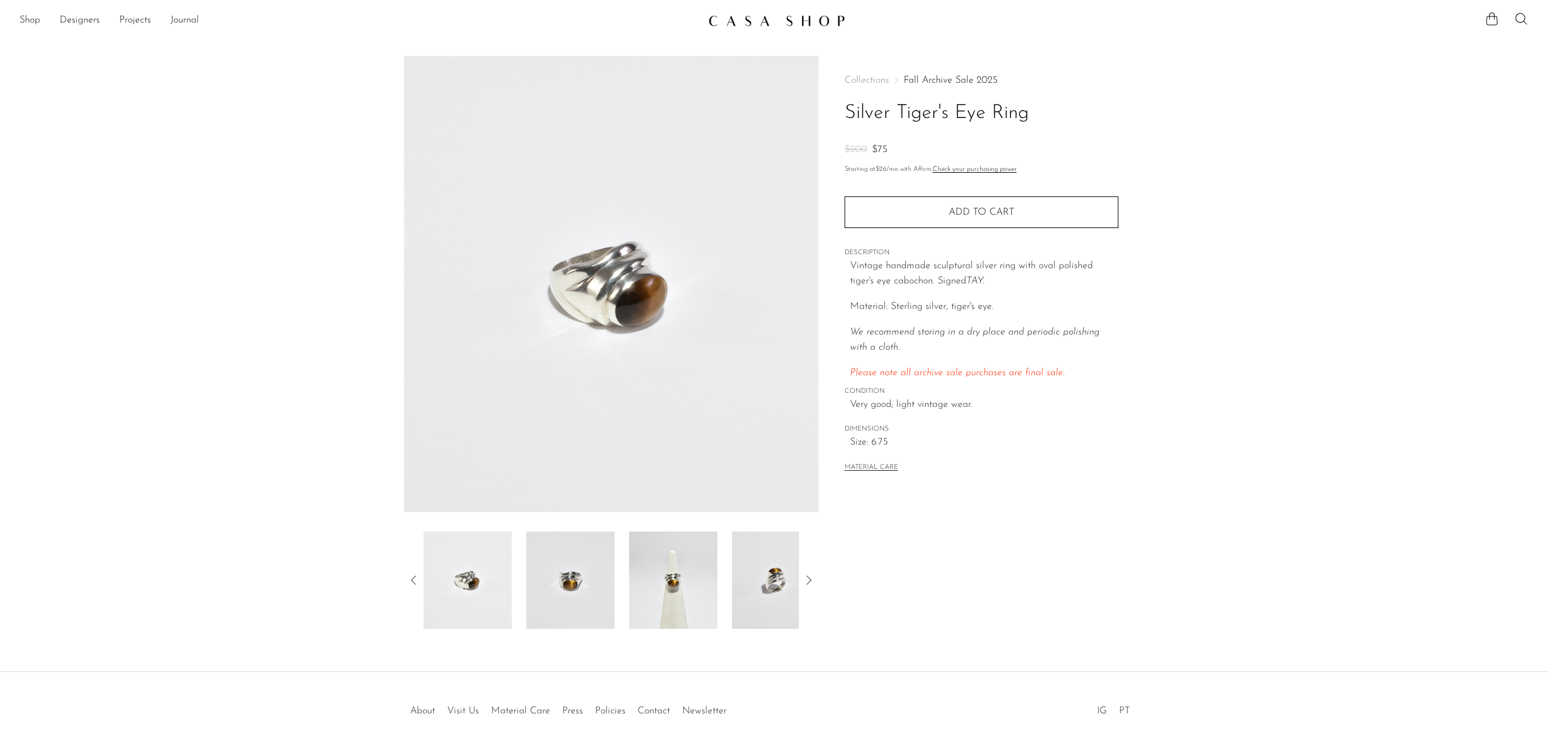
click at [689, 587] on img at bounding box center [673, 580] width 88 height 97
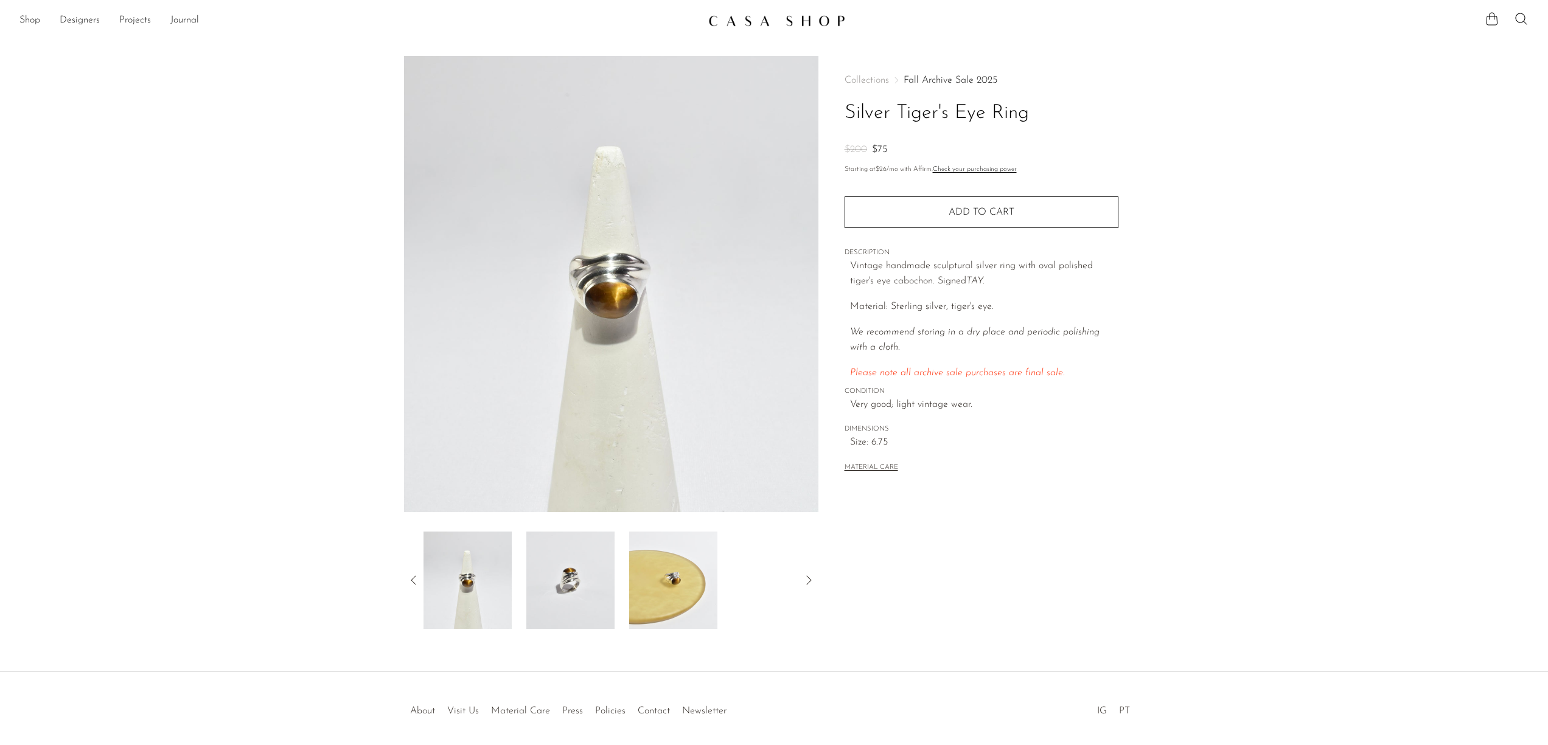
click at [677, 582] on img at bounding box center [673, 580] width 88 height 97
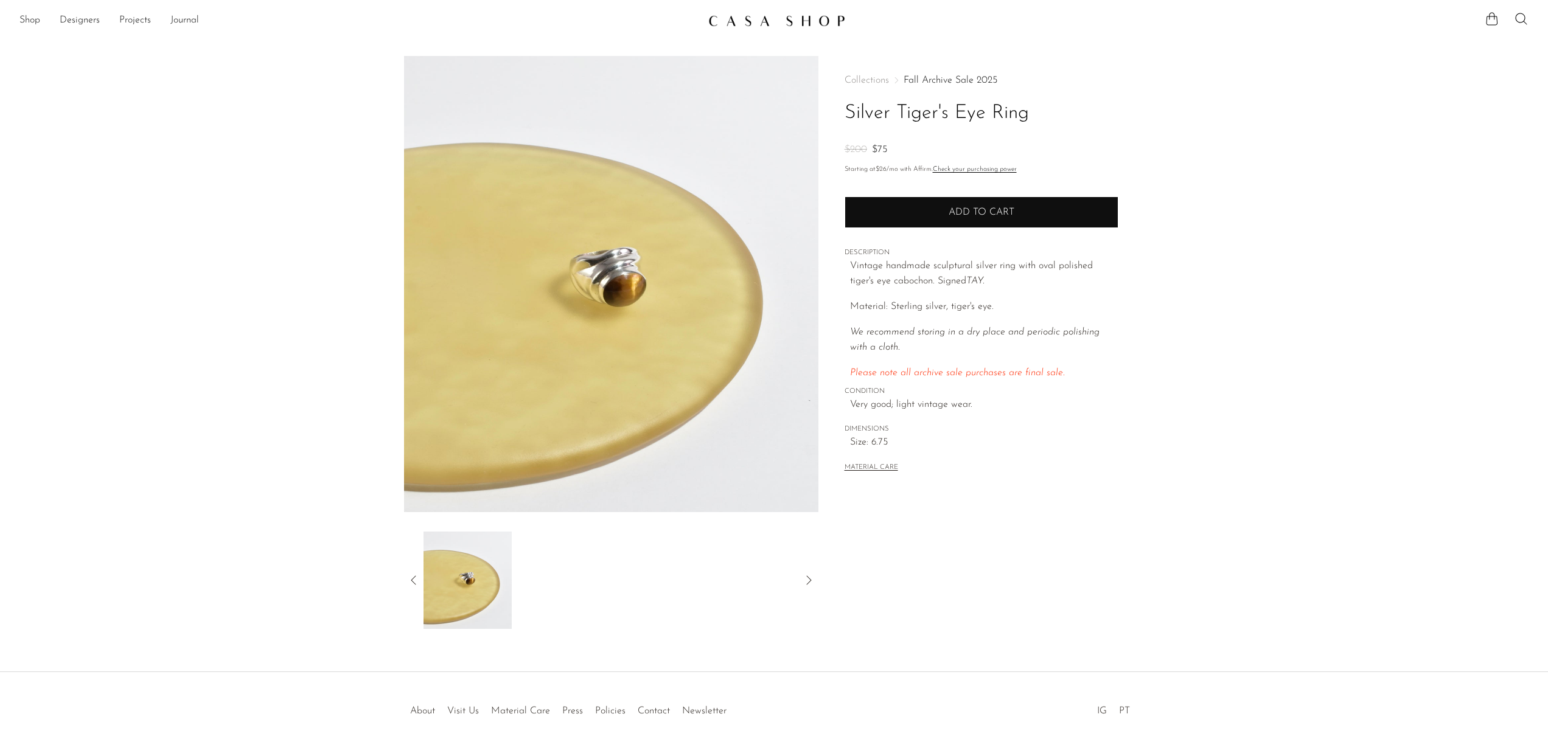
click at [984, 206] on button "Add to cart" at bounding box center [981, 212] width 274 height 32
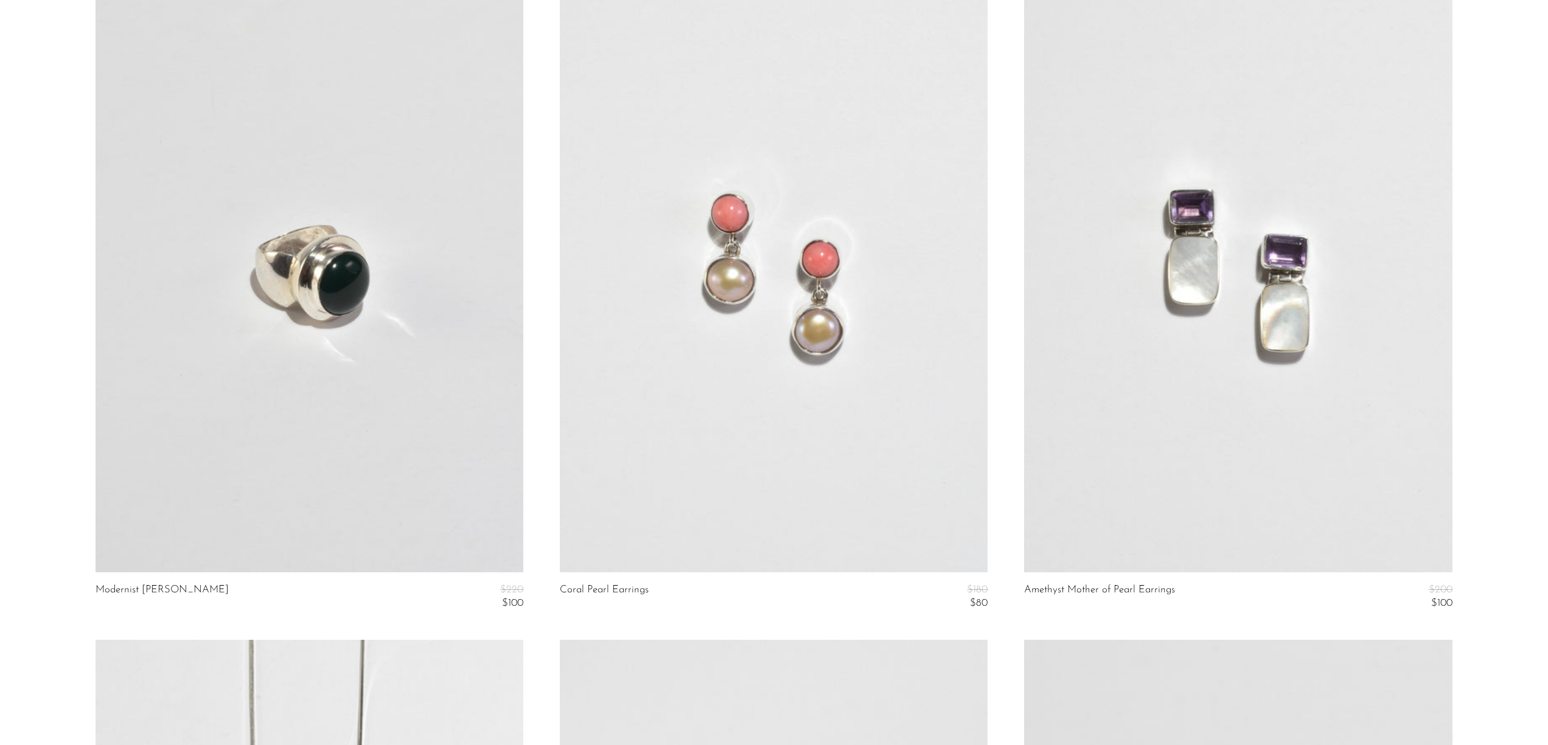
scroll to position [4844, 0]
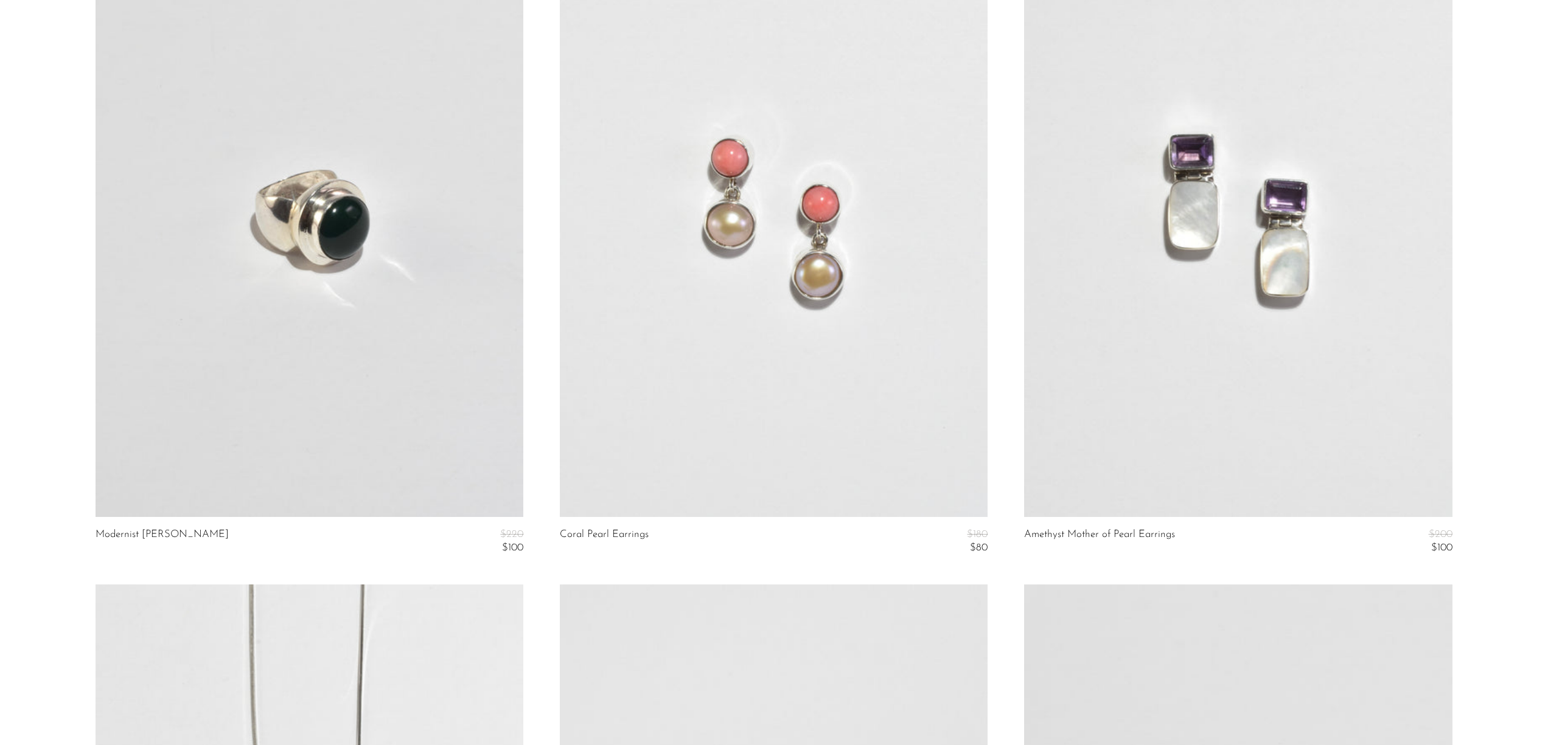
click at [703, 397] on link at bounding box center [774, 217] width 428 height 599
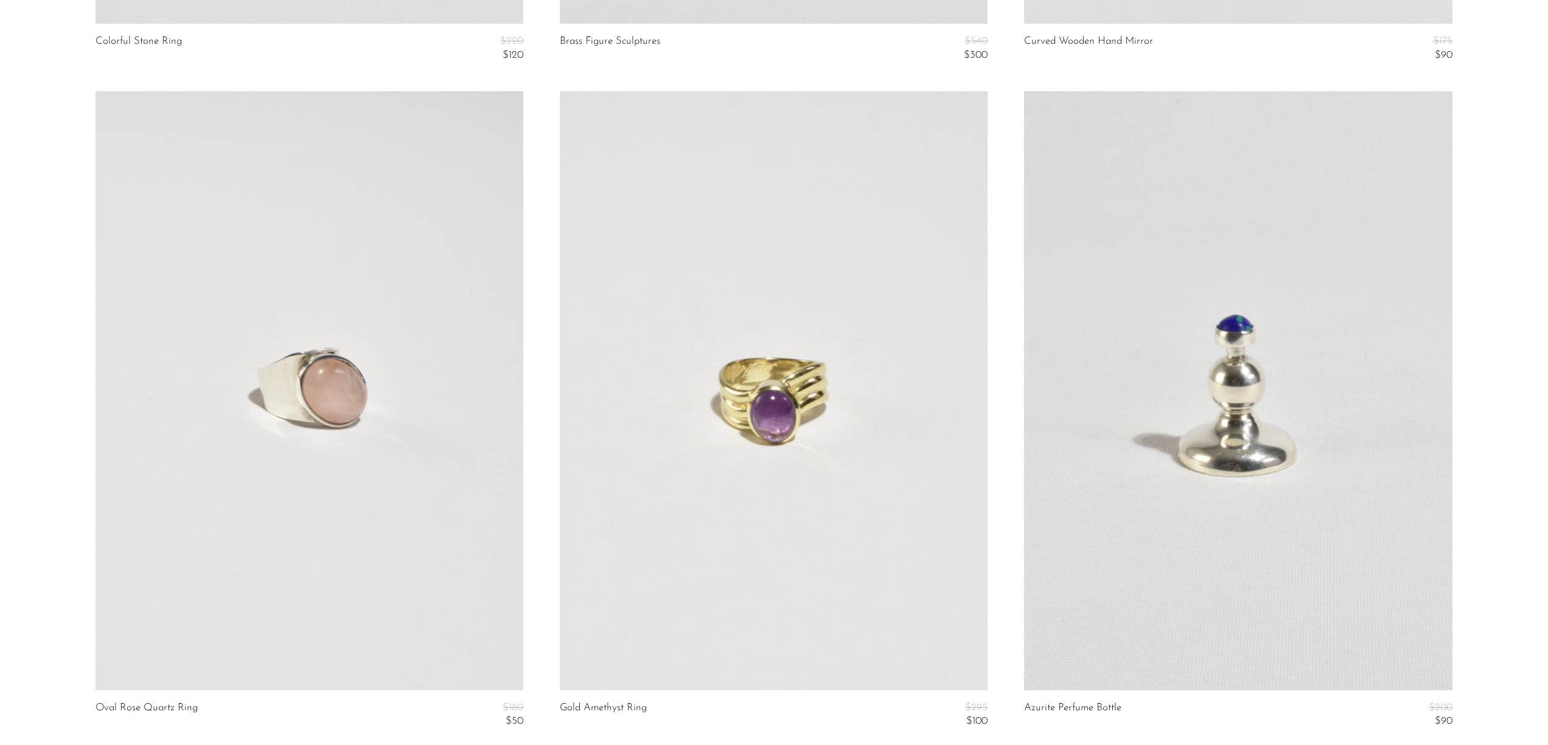
scroll to position [7631, 0]
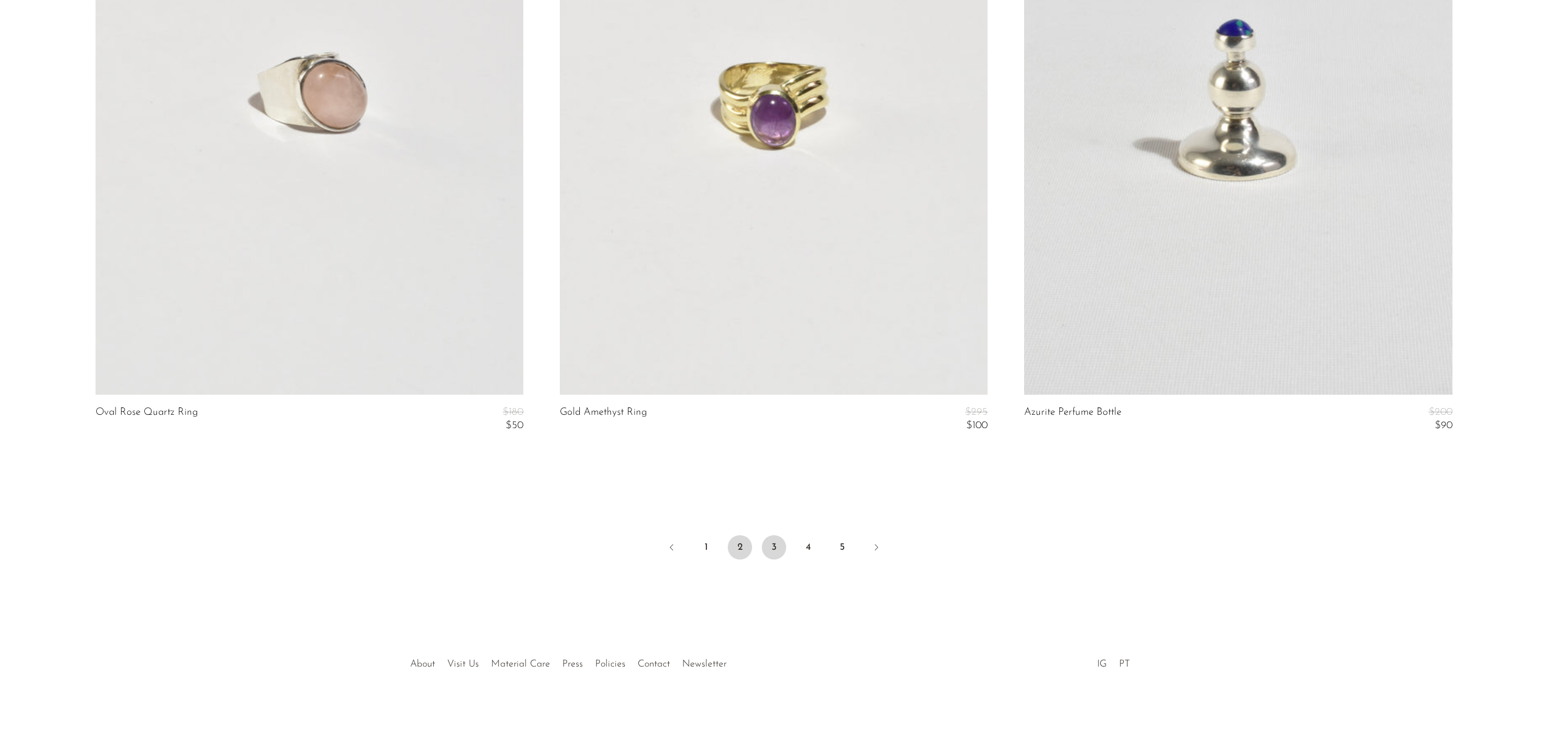
click at [746, 549] on link "2" at bounding box center [740, 547] width 24 height 24
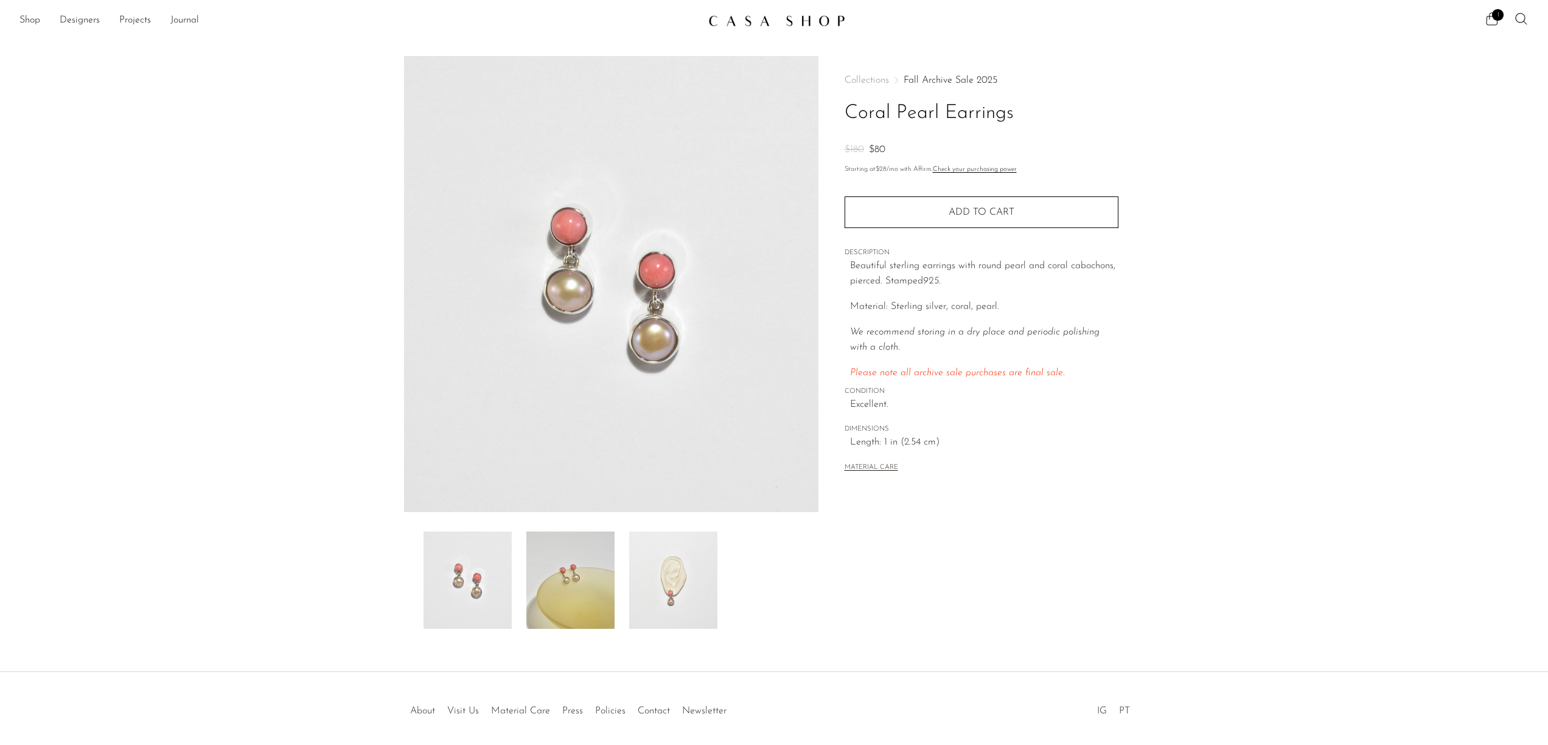
click at [563, 579] on img at bounding box center [570, 580] width 88 height 97
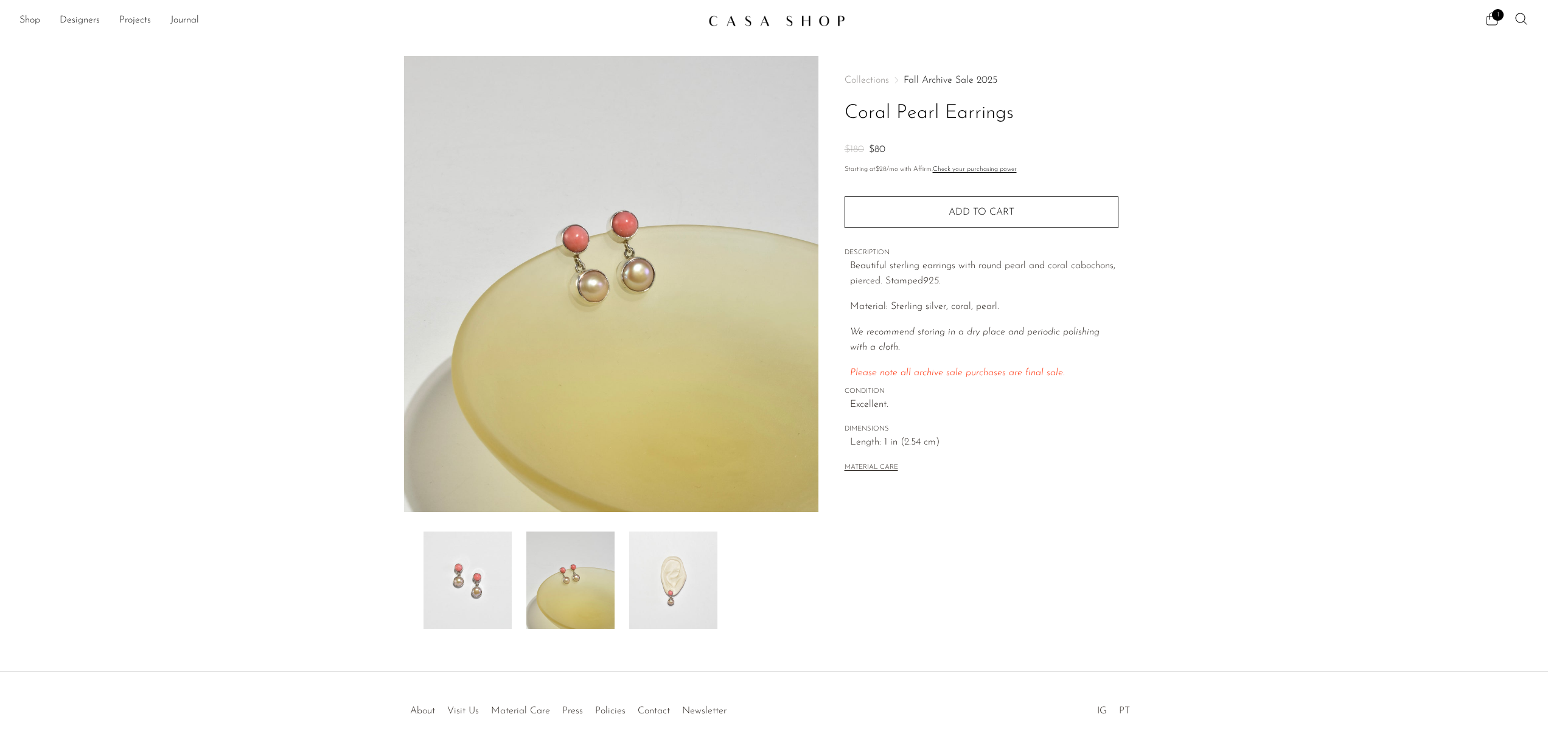
click at [658, 581] on img at bounding box center [673, 580] width 88 height 97
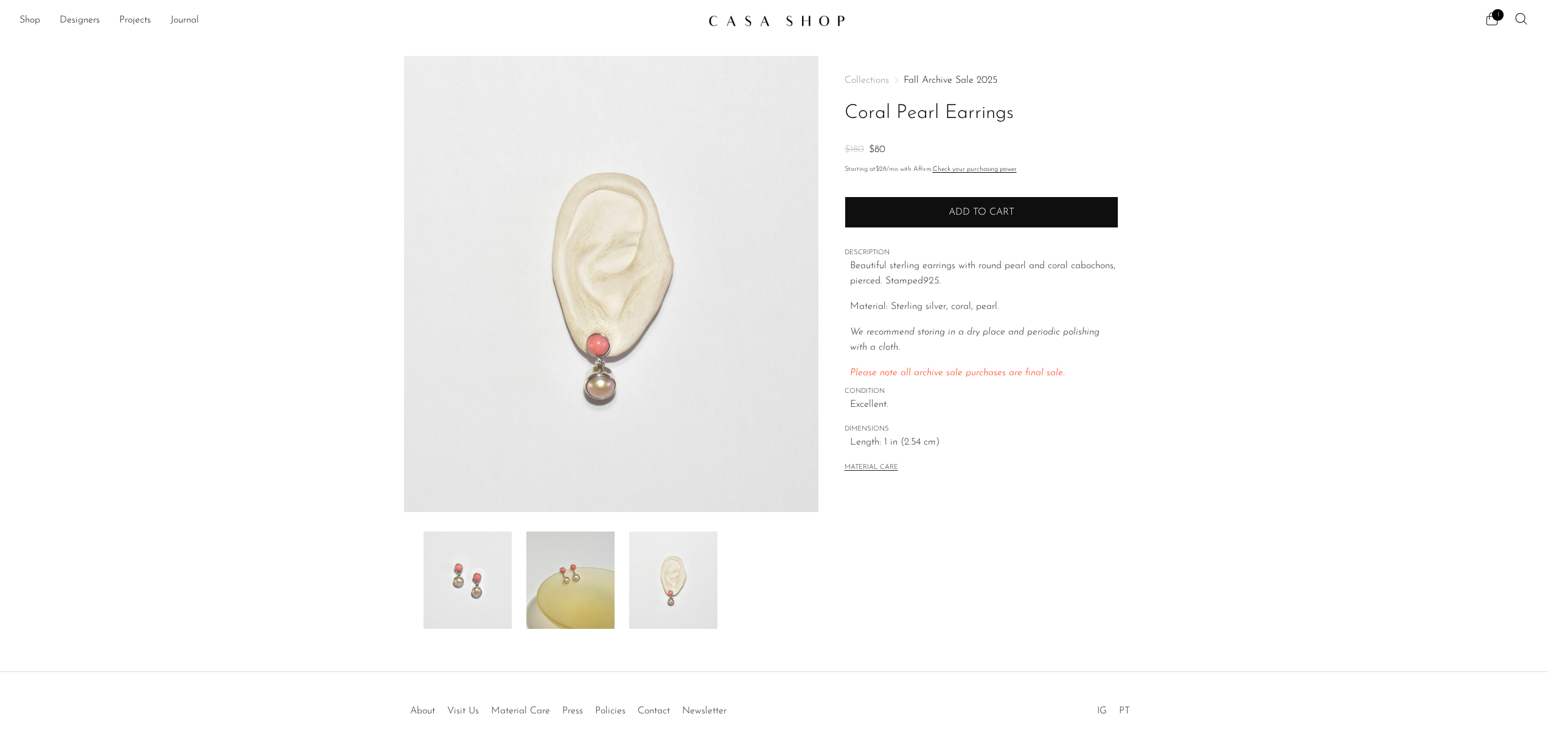
click at [977, 212] on span "Add to cart" at bounding box center [981, 212] width 66 height 10
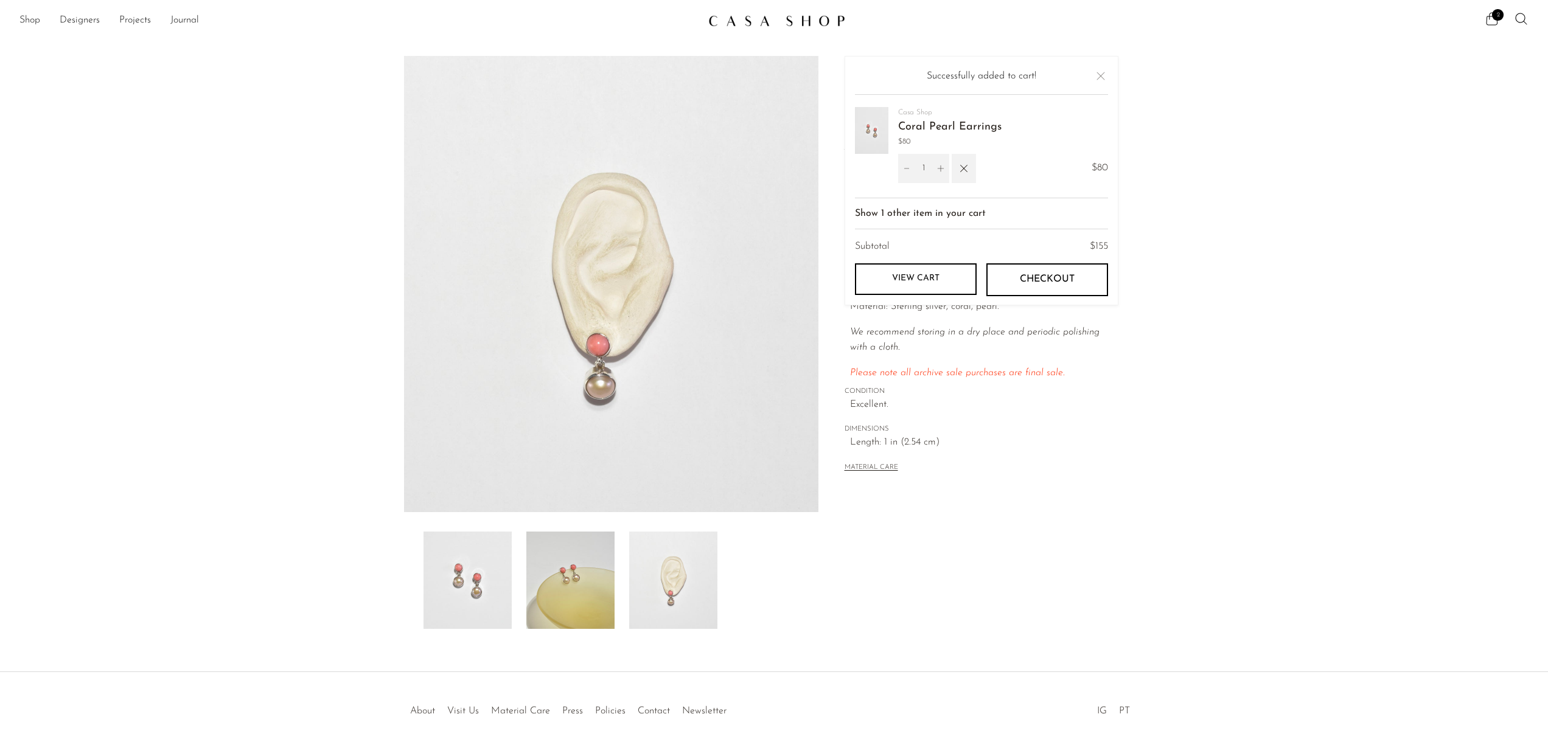
click at [1080, 380] on p "Please note all archive sale purchases are final sale." at bounding box center [984, 374] width 268 height 16
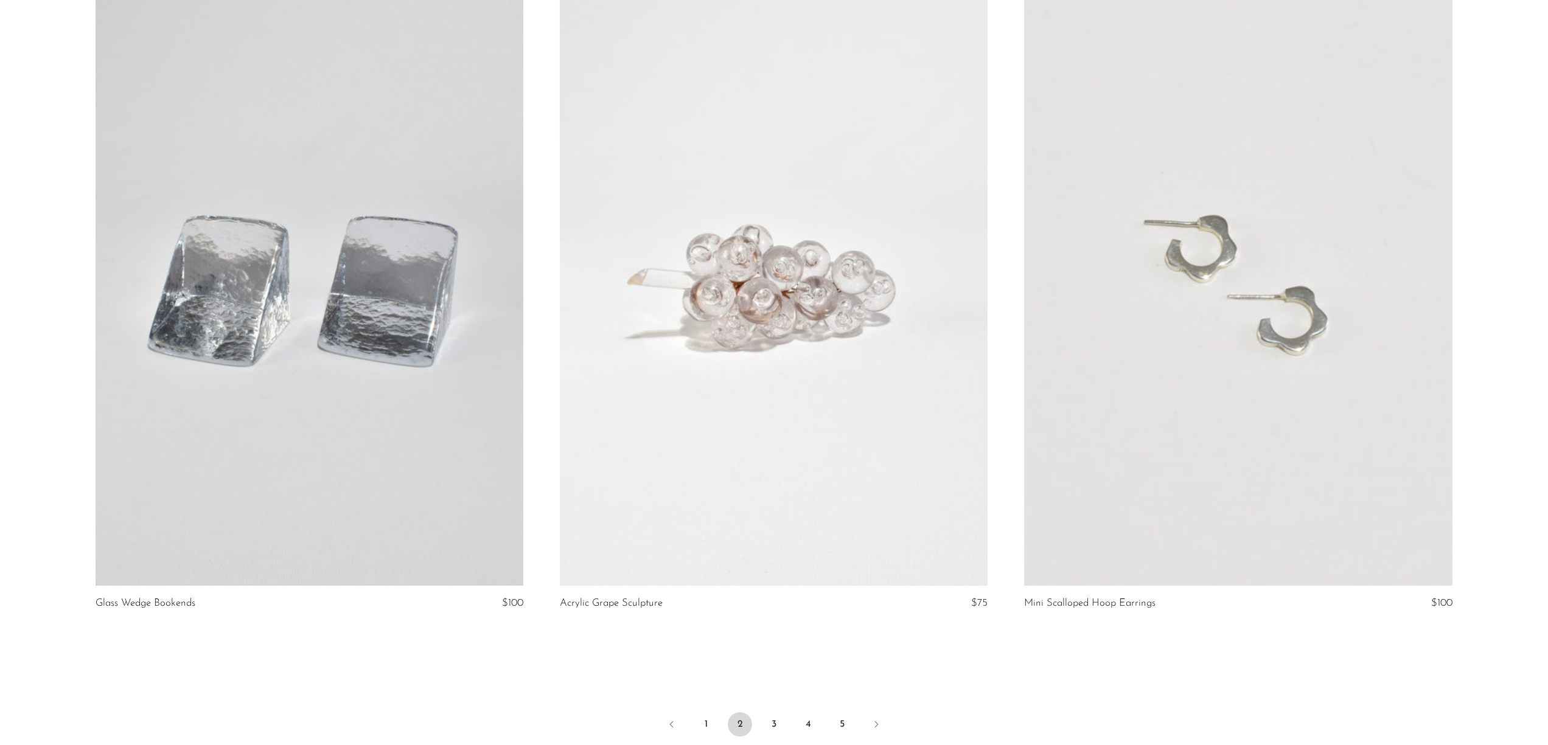
scroll to position [7536, 0]
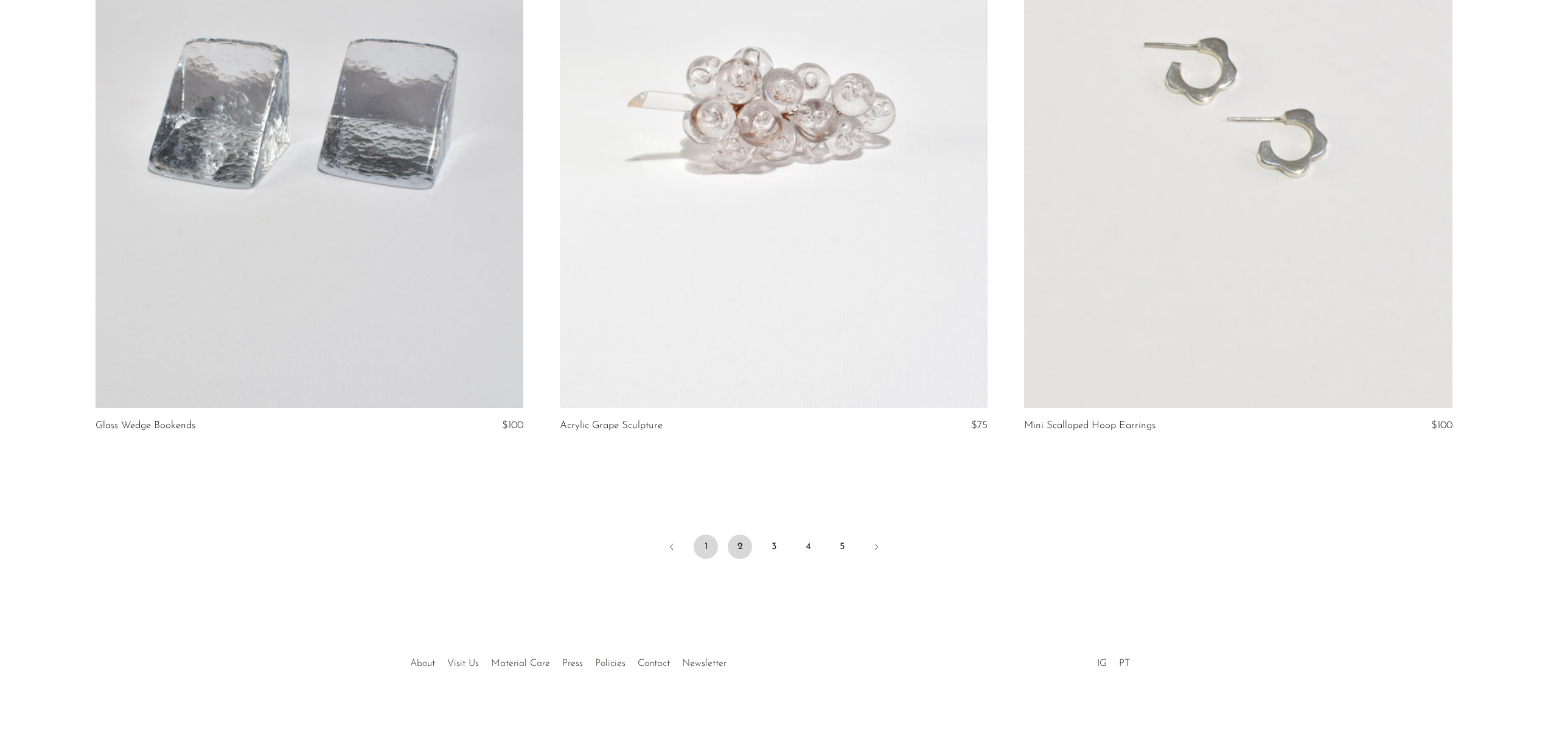
click at [708, 548] on link "1" at bounding box center [705, 547] width 24 height 24
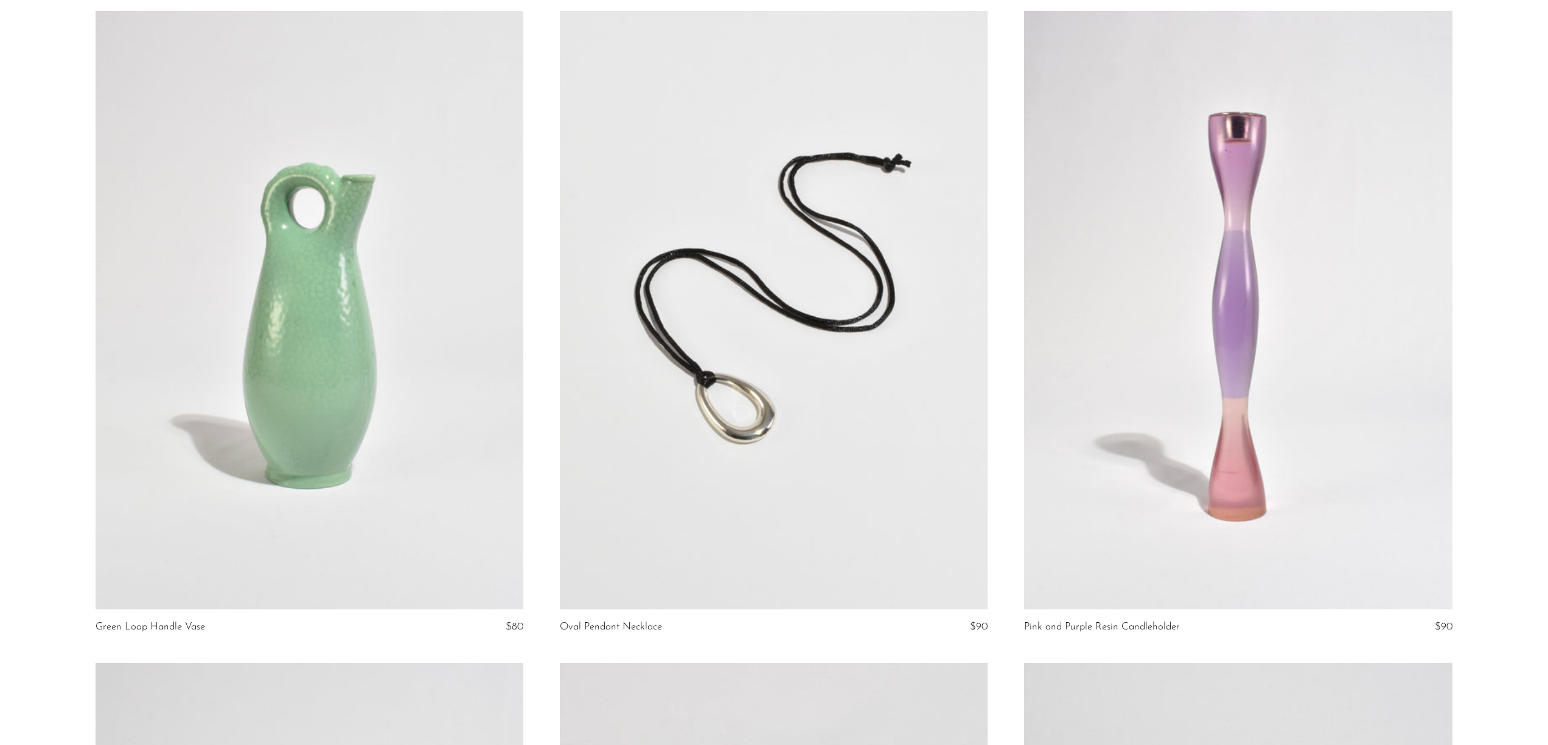
scroll to position [755, 0]
click at [816, 383] on link at bounding box center [774, 309] width 428 height 599
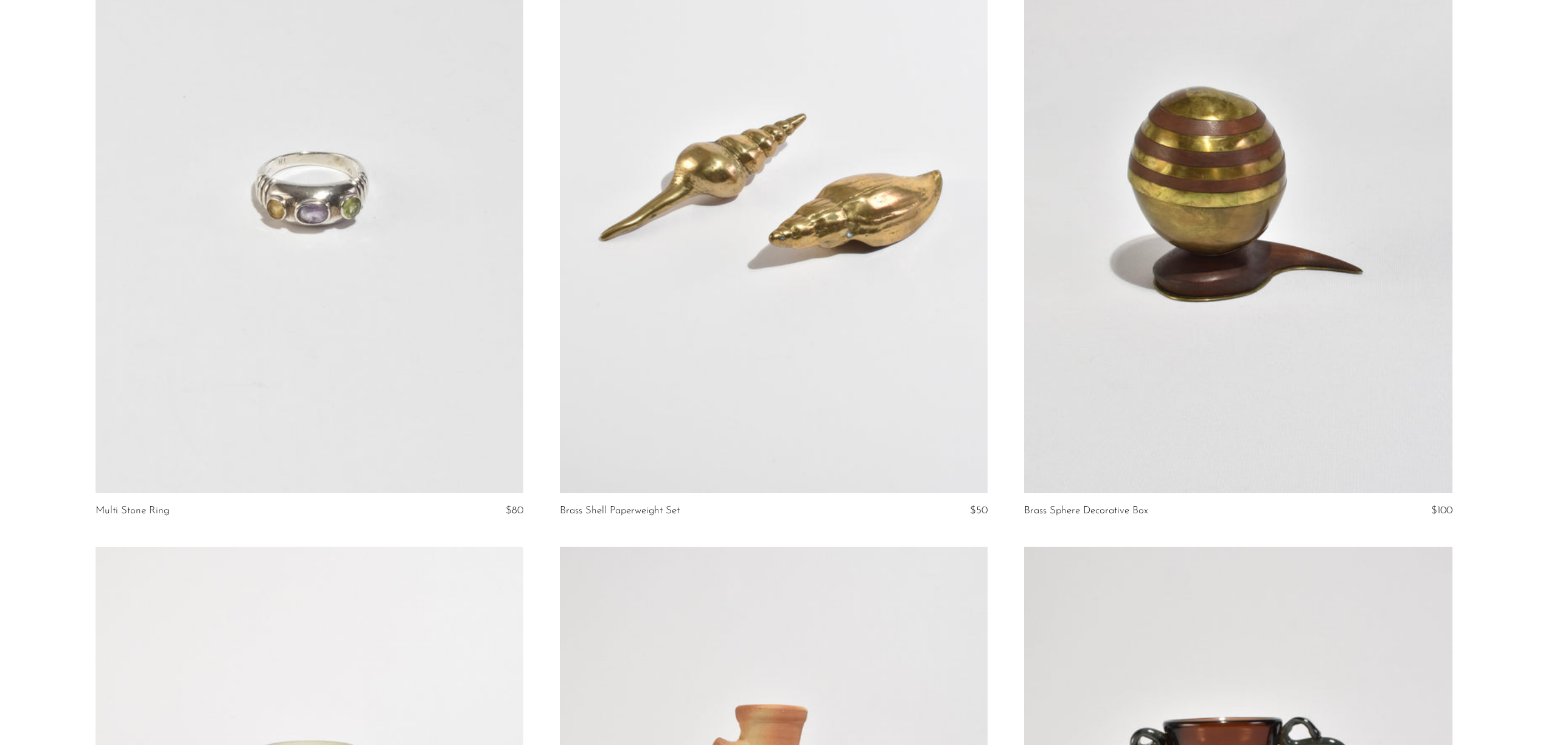
scroll to position [5484, 0]
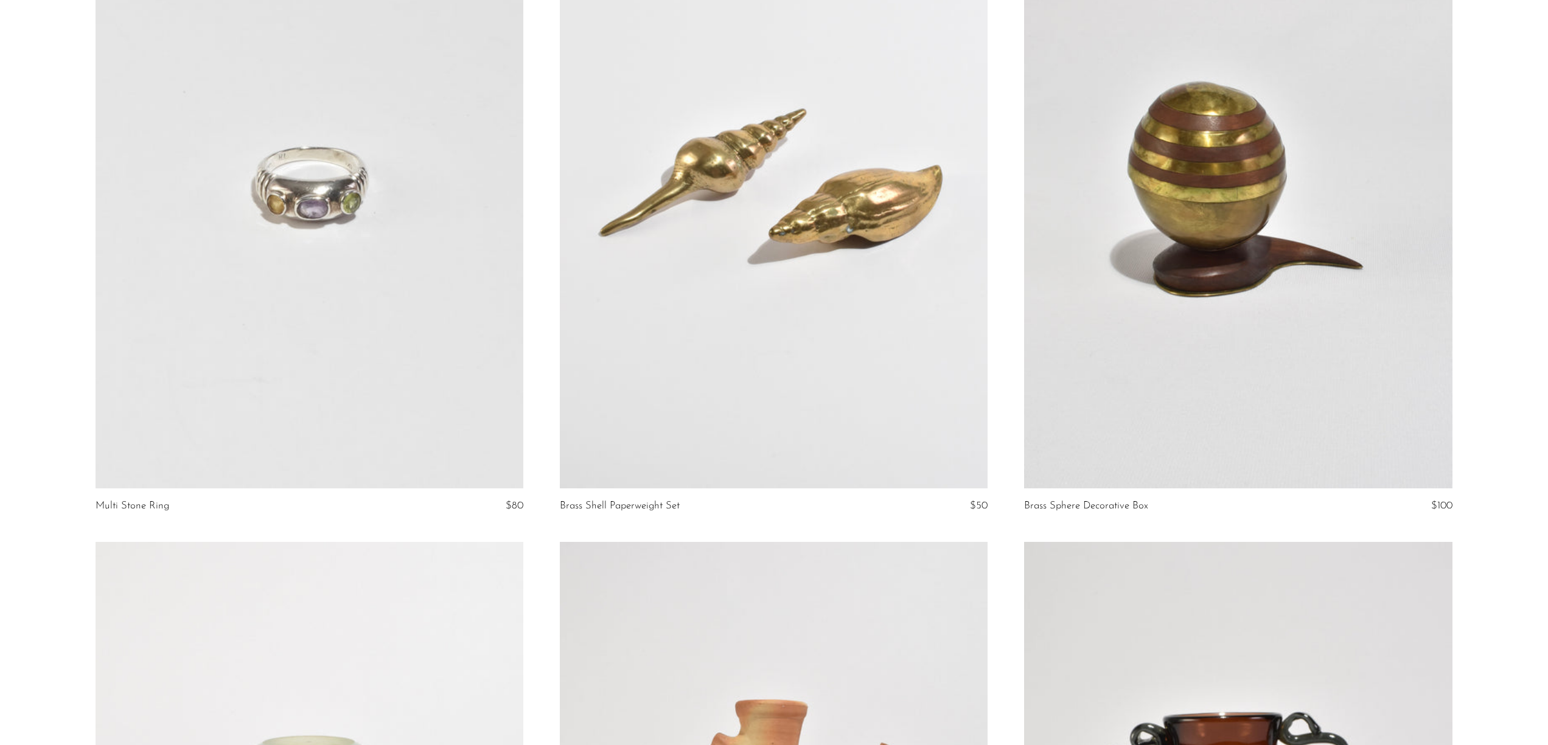
click at [259, 277] on link at bounding box center [310, 189] width 428 height 599
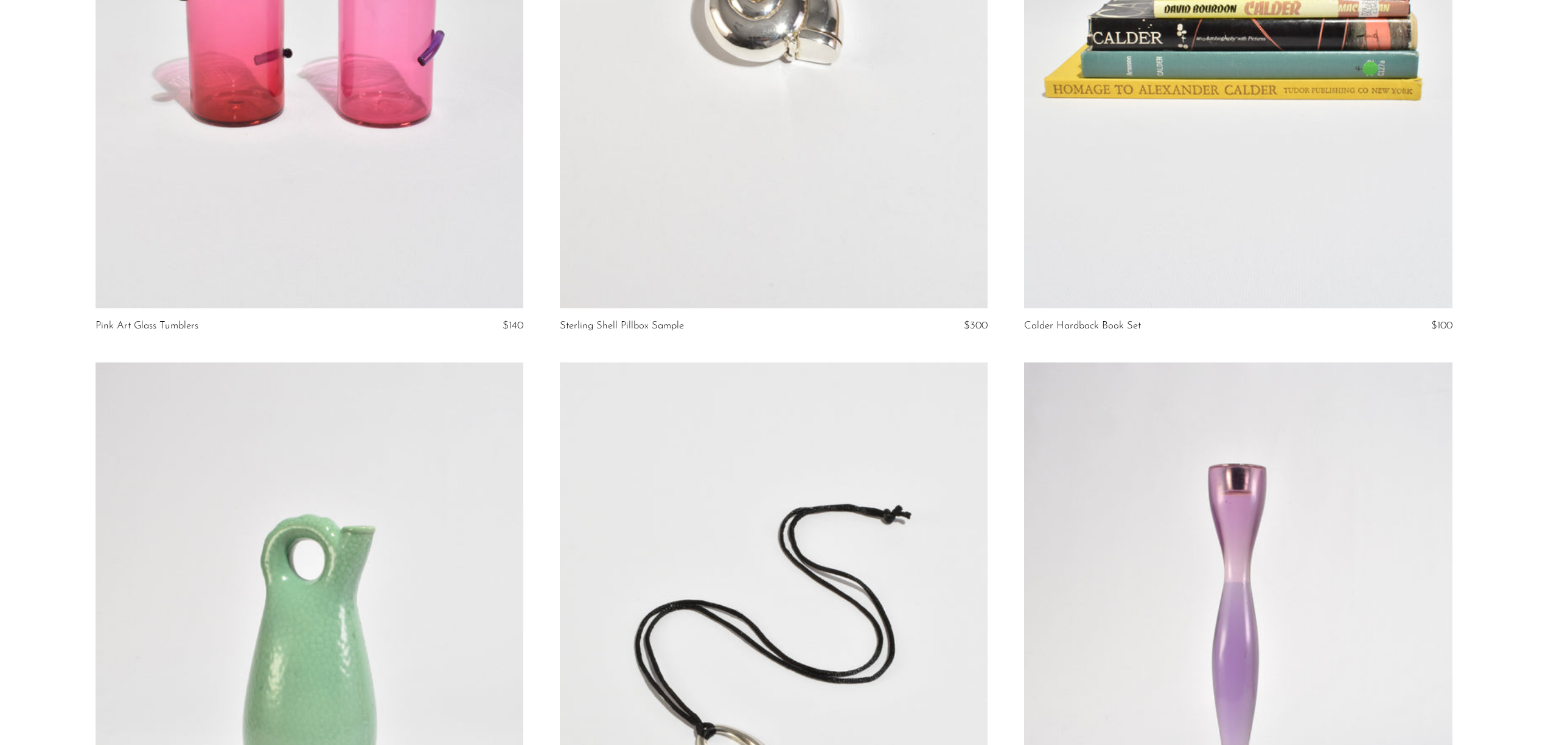
scroll to position [0, 0]
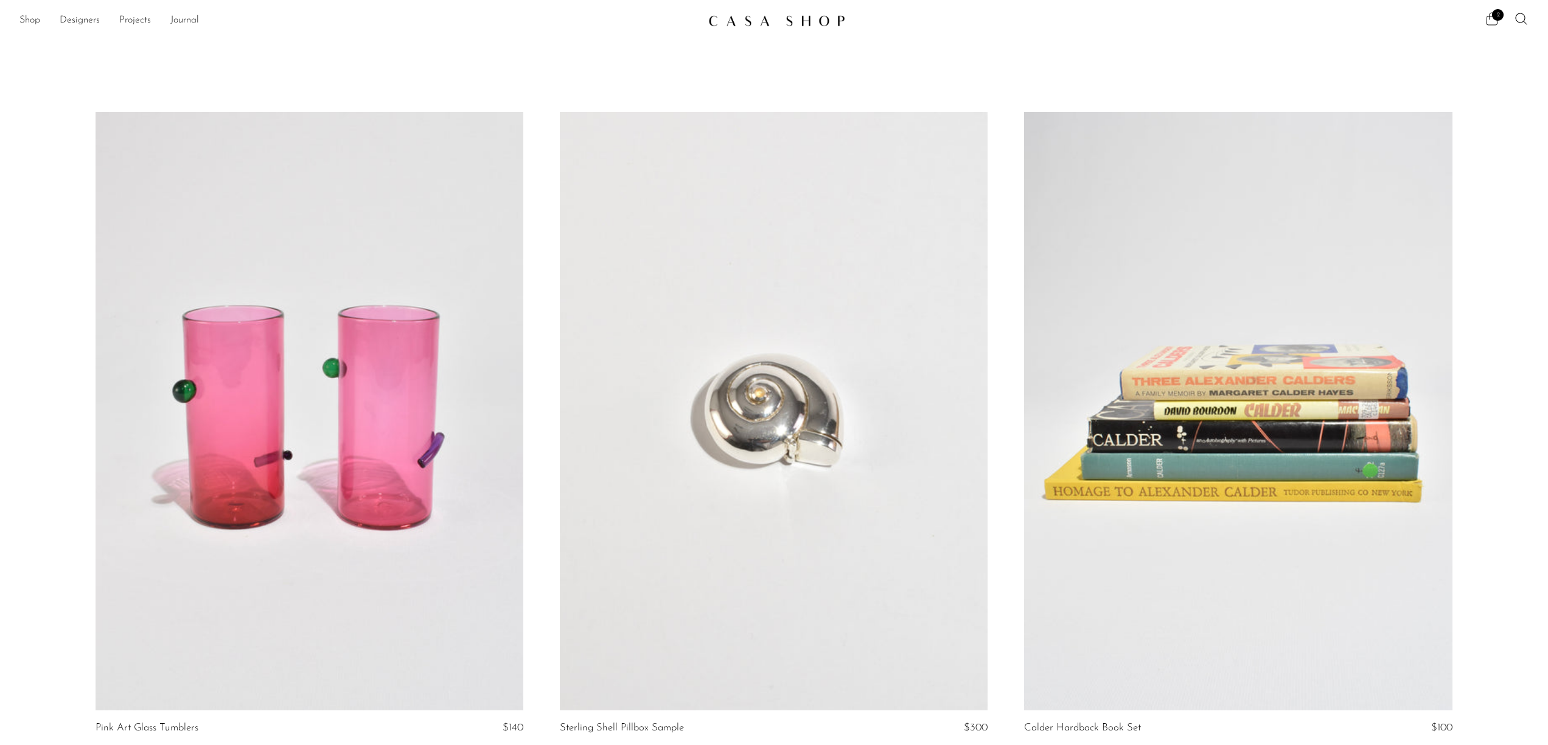
click at [1488, 23] on icon at bounding box center [1491, 19] width 15 height 15
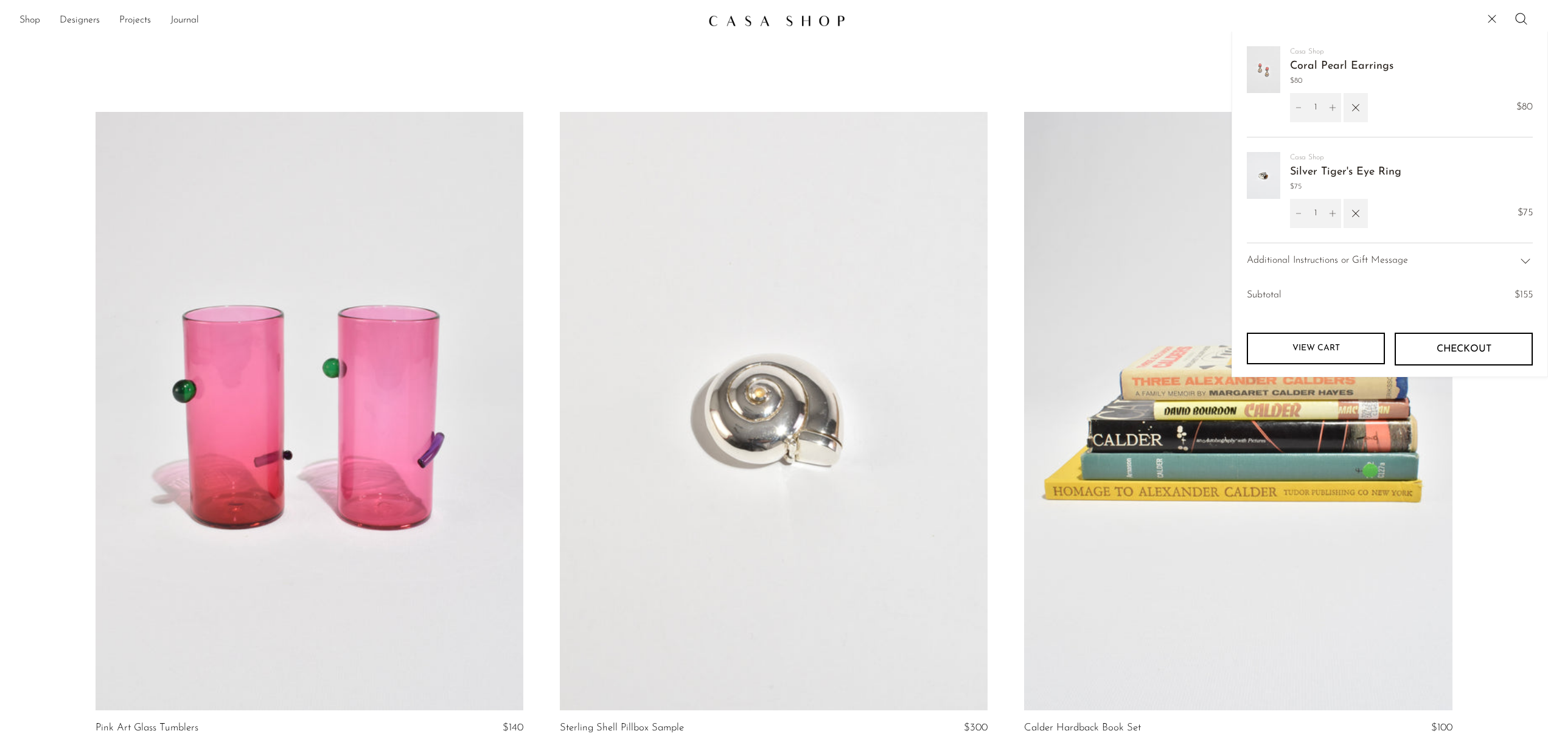
click at [1322, 346] on link "View cart" at bounding box center [1315, 349] width 138 height 32
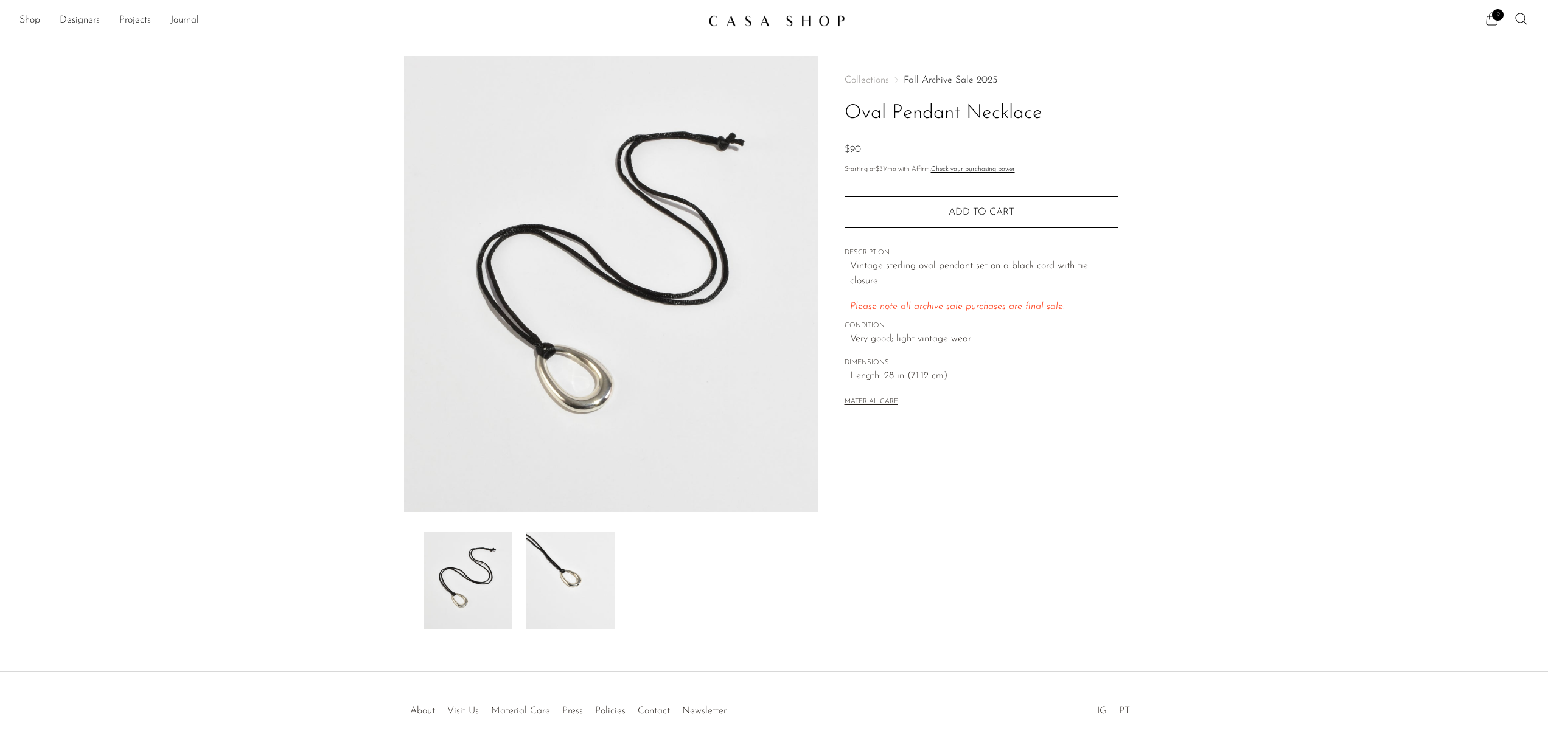
click at [570, 571] on img at bounding box center [570, 580] width 88 height 97
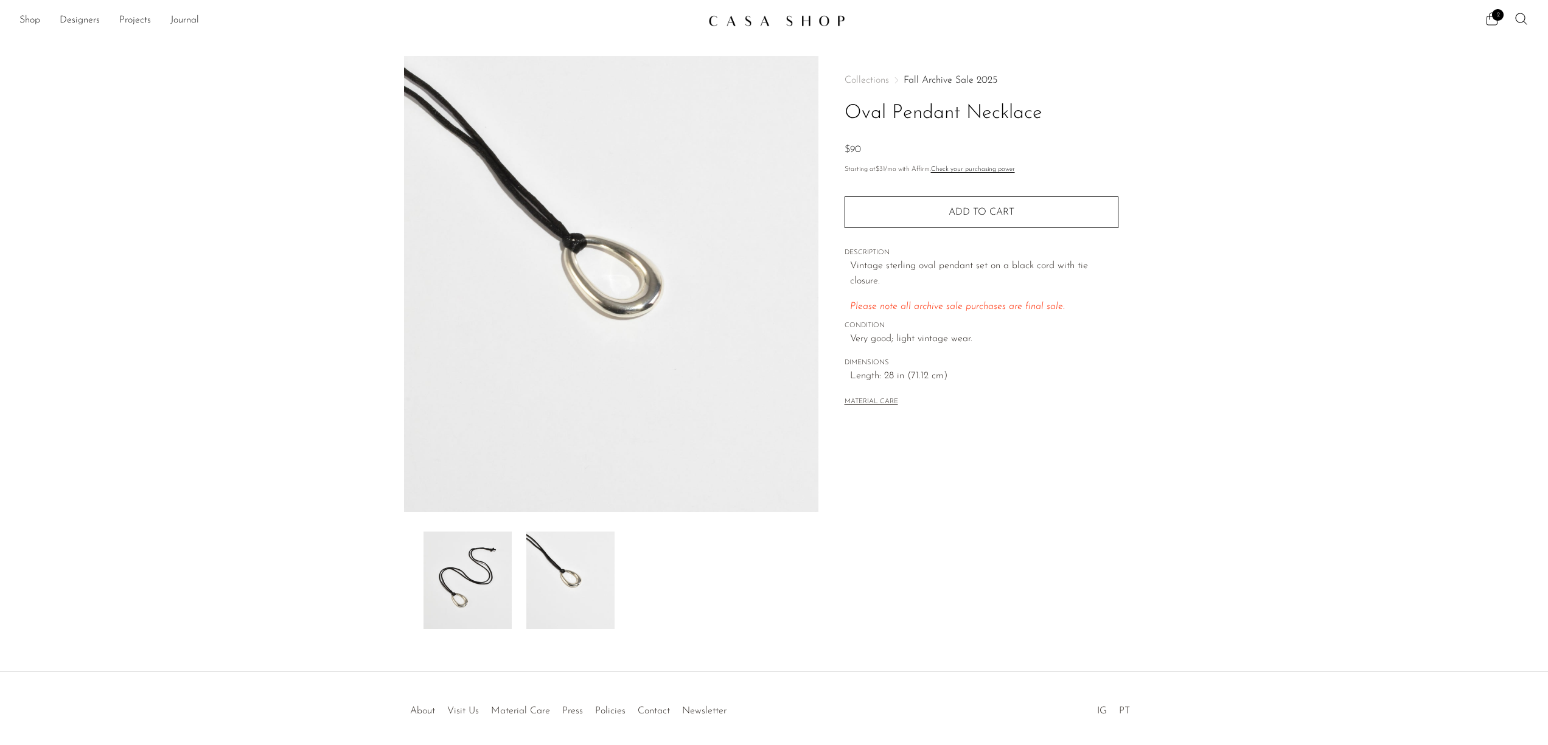
click at [477, 575] on img at bounding box center [467, 580] width 88 height 97
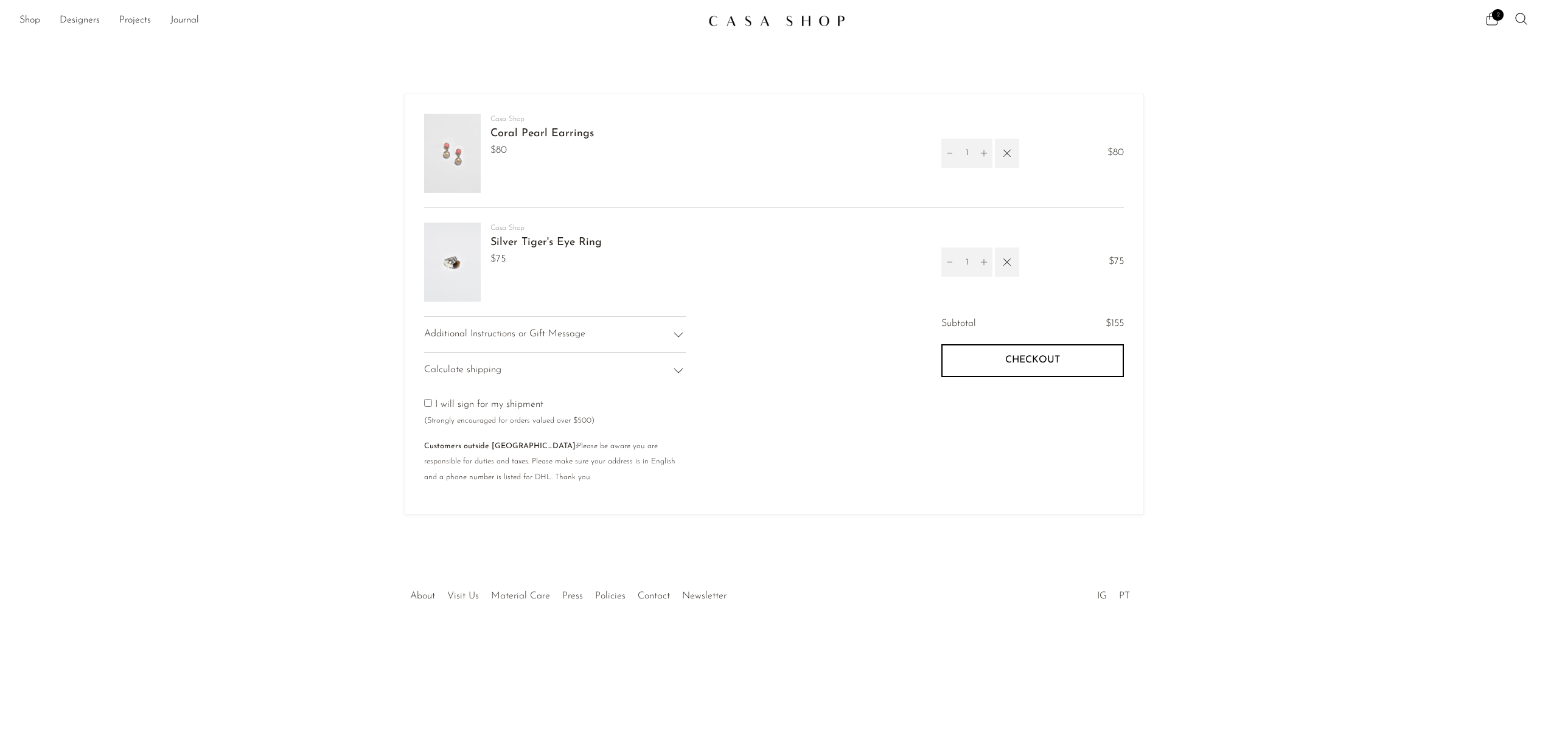
click at [546, 243] on link "Silver Tiger's Eye Ring" at bounding box center [545, 242] width 111 height 11
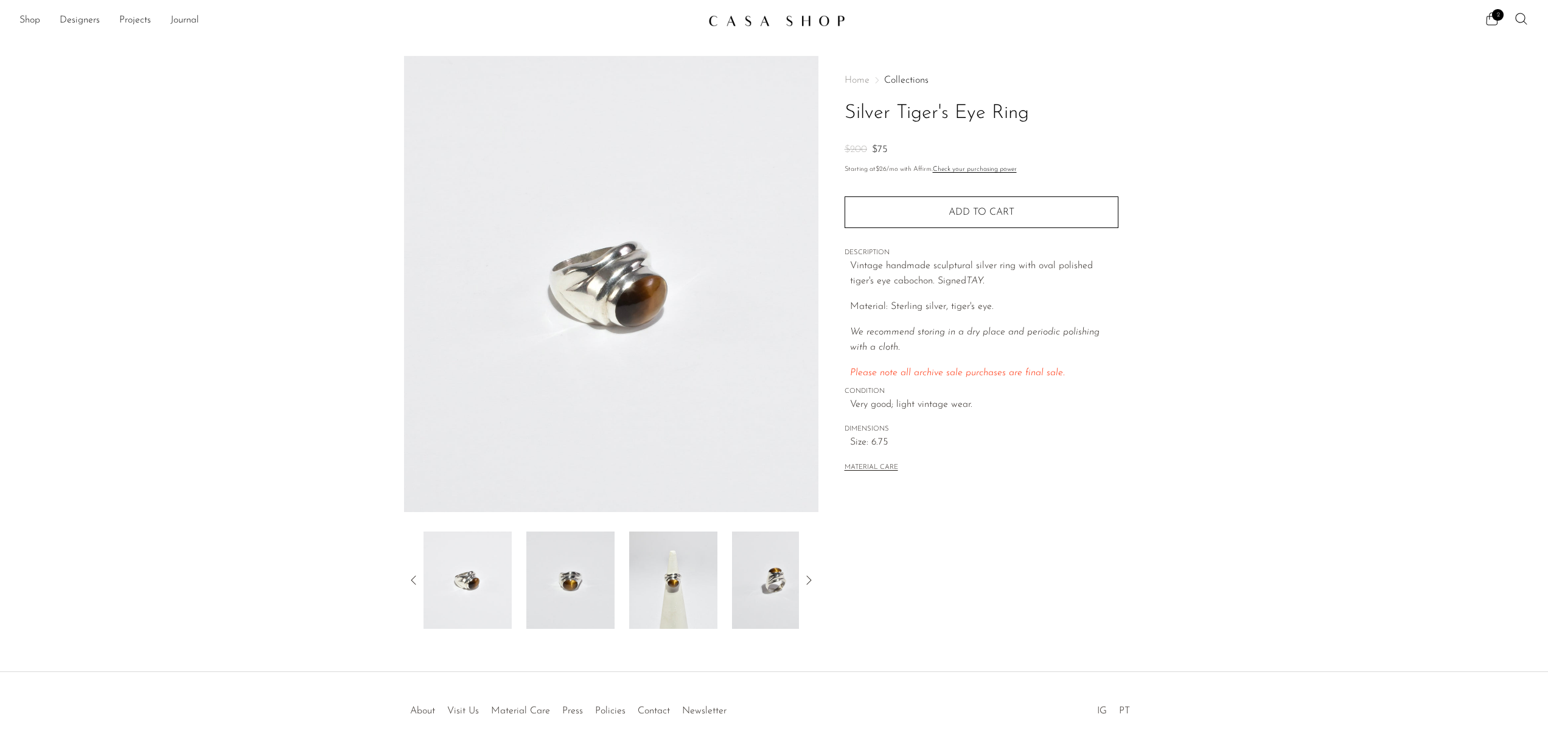
click at [666, 582] on img at bounding box center [673, 580] width 88 height 97
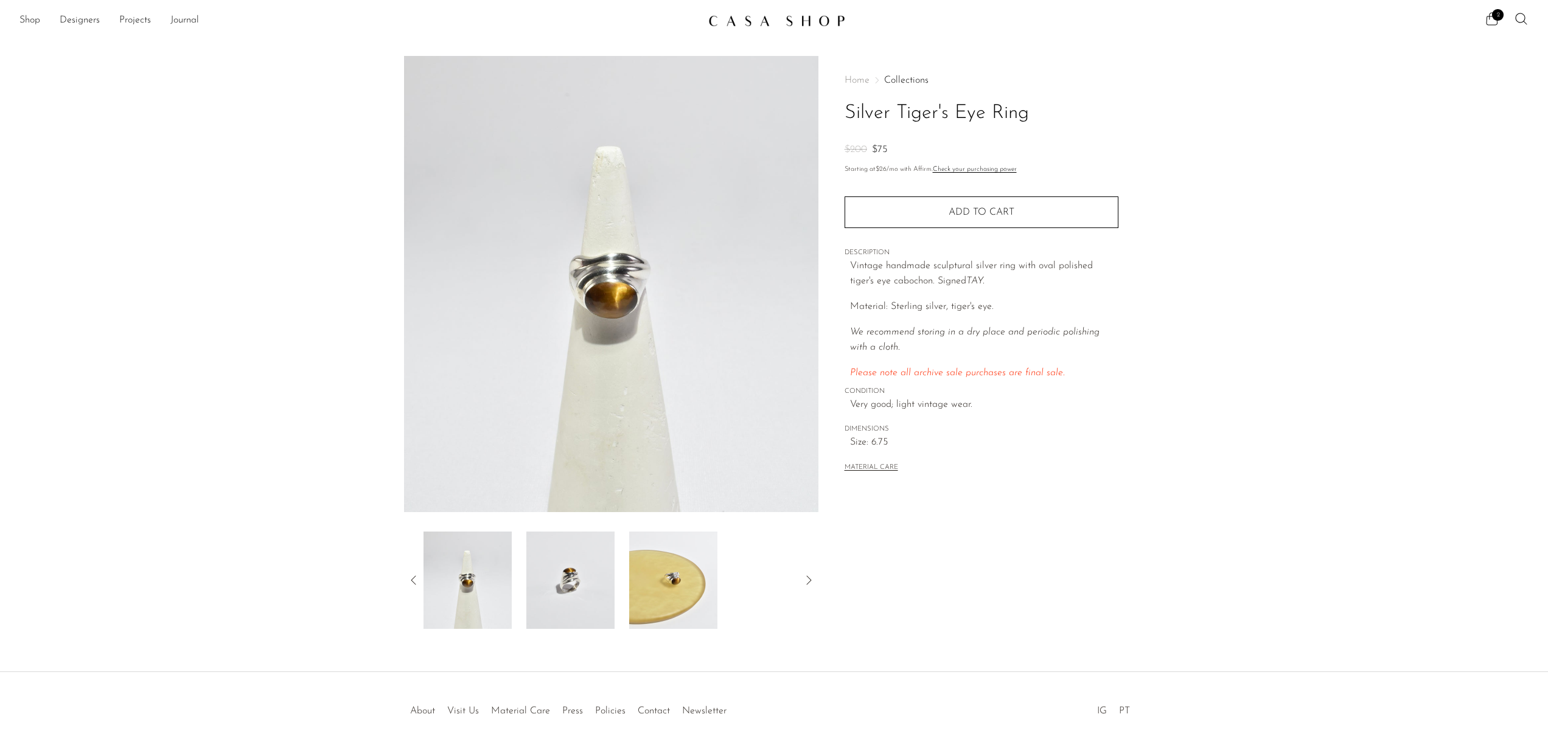
click at [654, 582] on img at bounding box center [673, 580] width 88 height 97
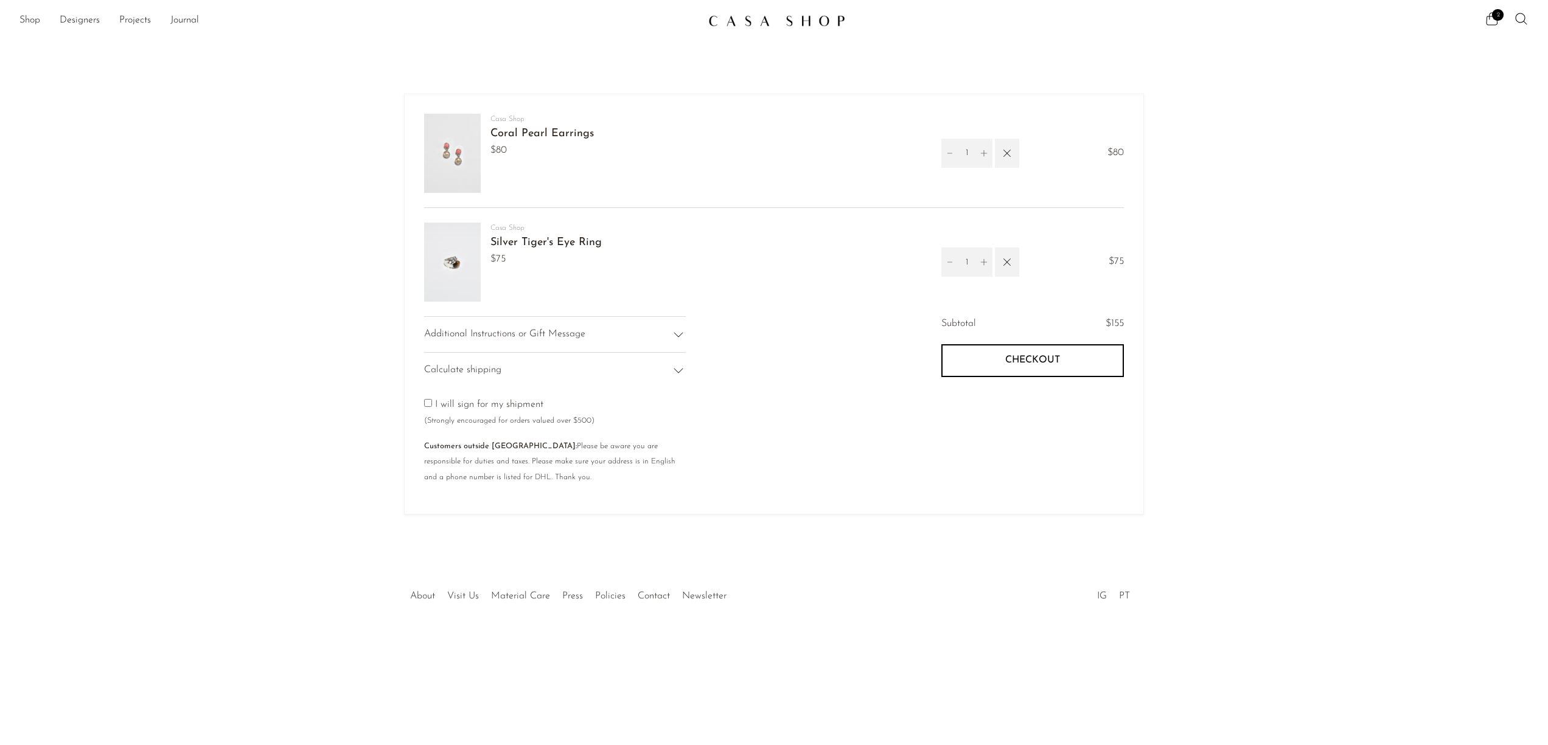
click at [453, 157] on img at bounding box center [452, 153] width 57 height 79
click at [520, 135] on link "Coral Pearl Earrings" at bounding box center [541, 133] width 103 height 11
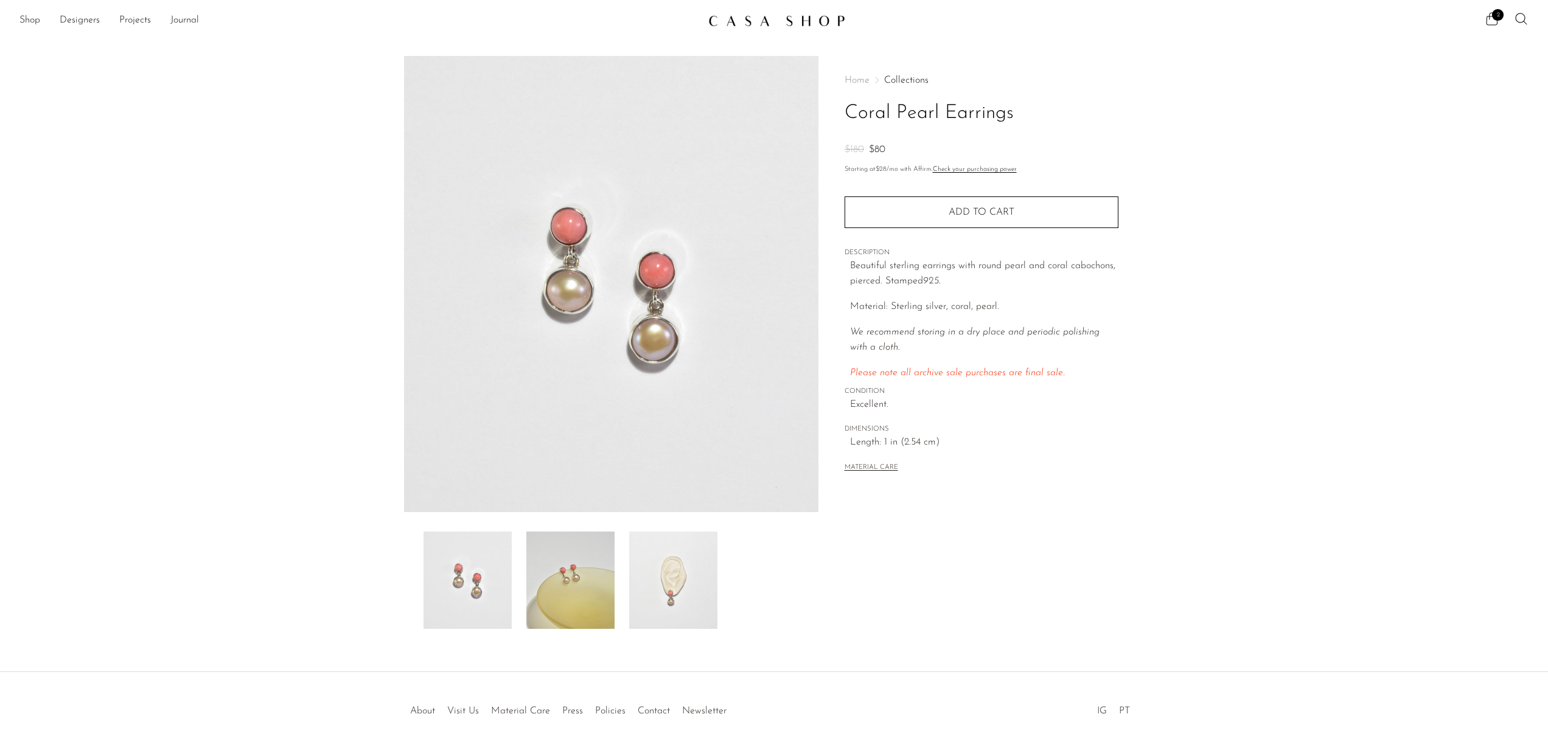
click at [690, 580] on img at bounding box center [673, 580] width 88 height 97
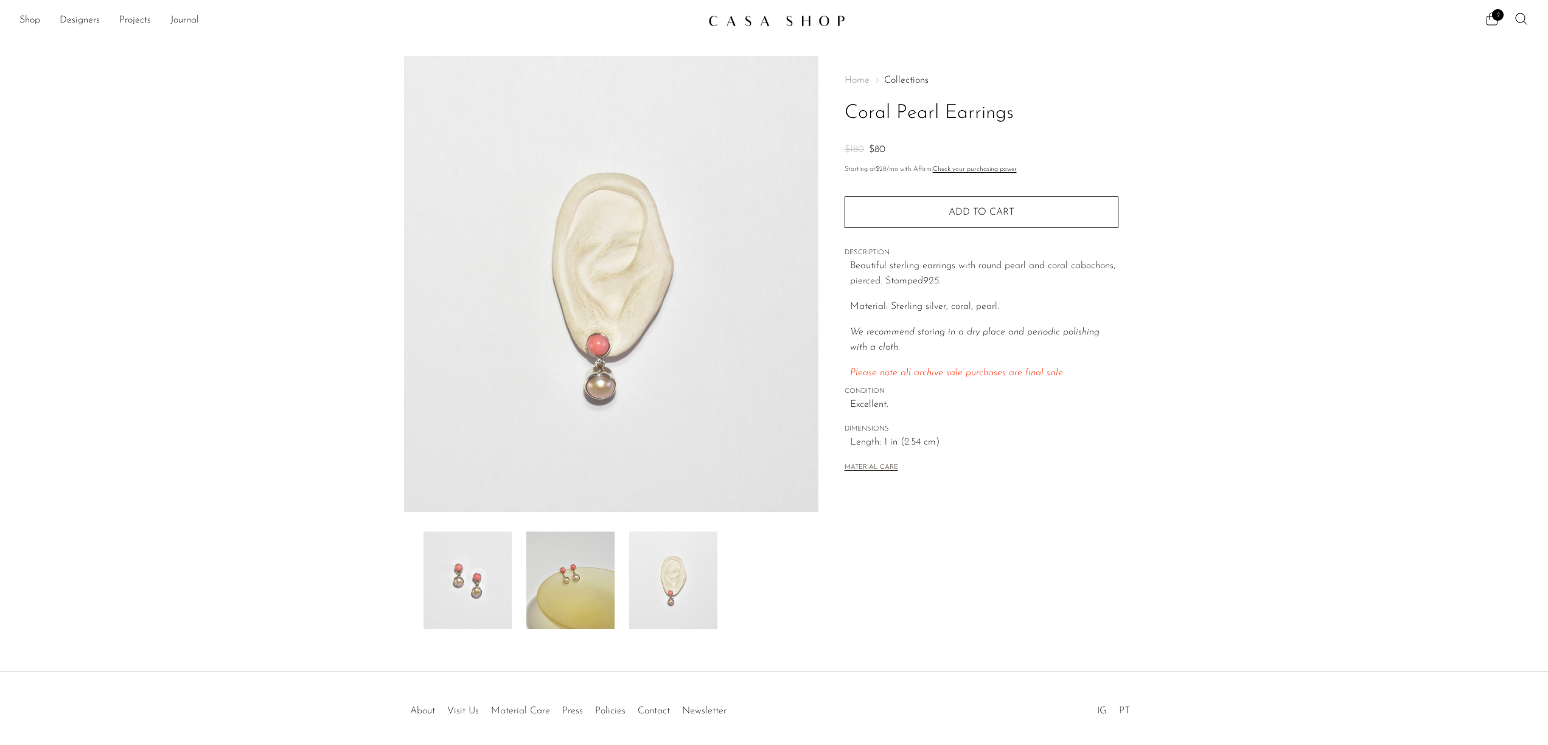
click at [568, 586] on img at bounding box center [570, 580] width 88 height 97
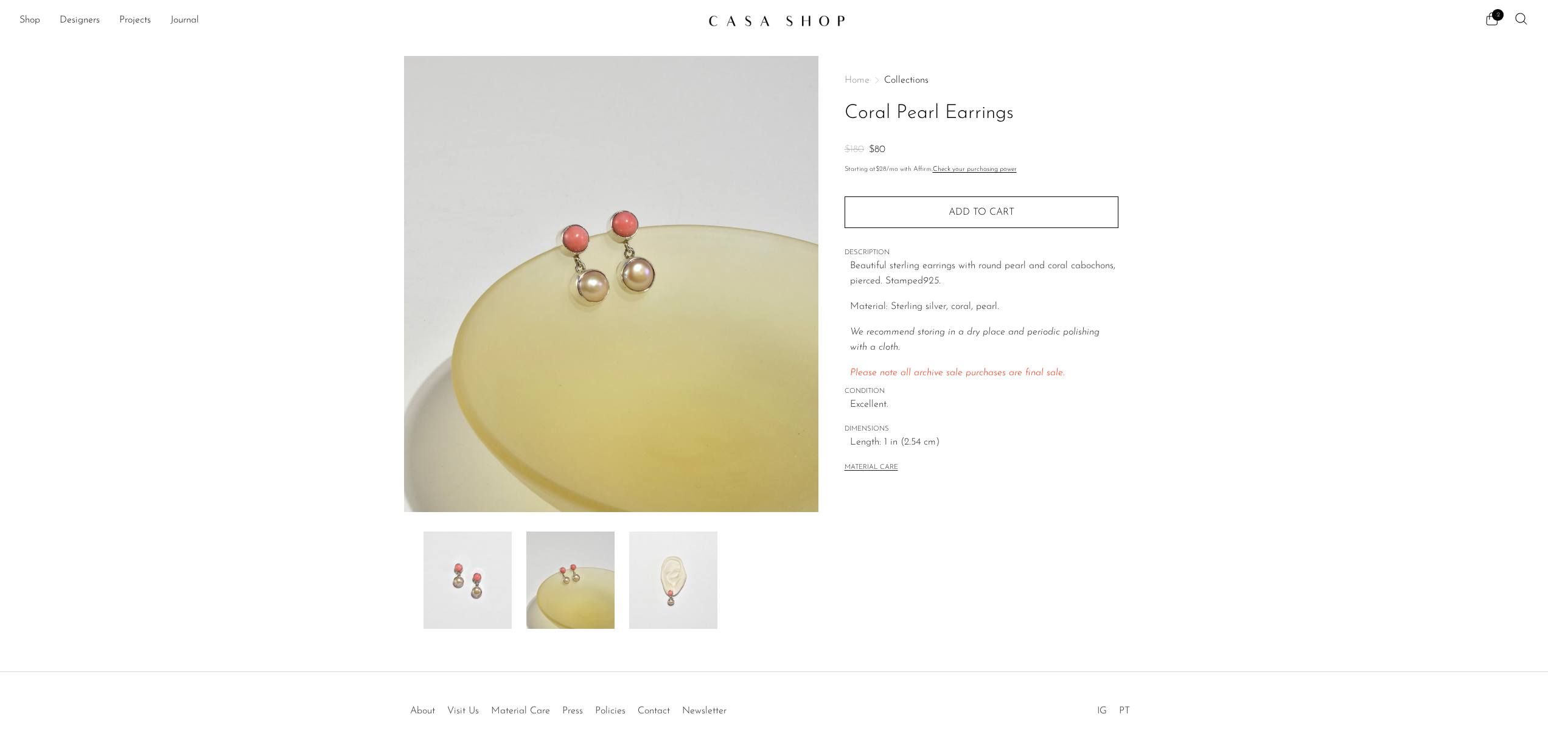
click at [473, 578] on img at bounding box center [467, 580] width 88 height 97
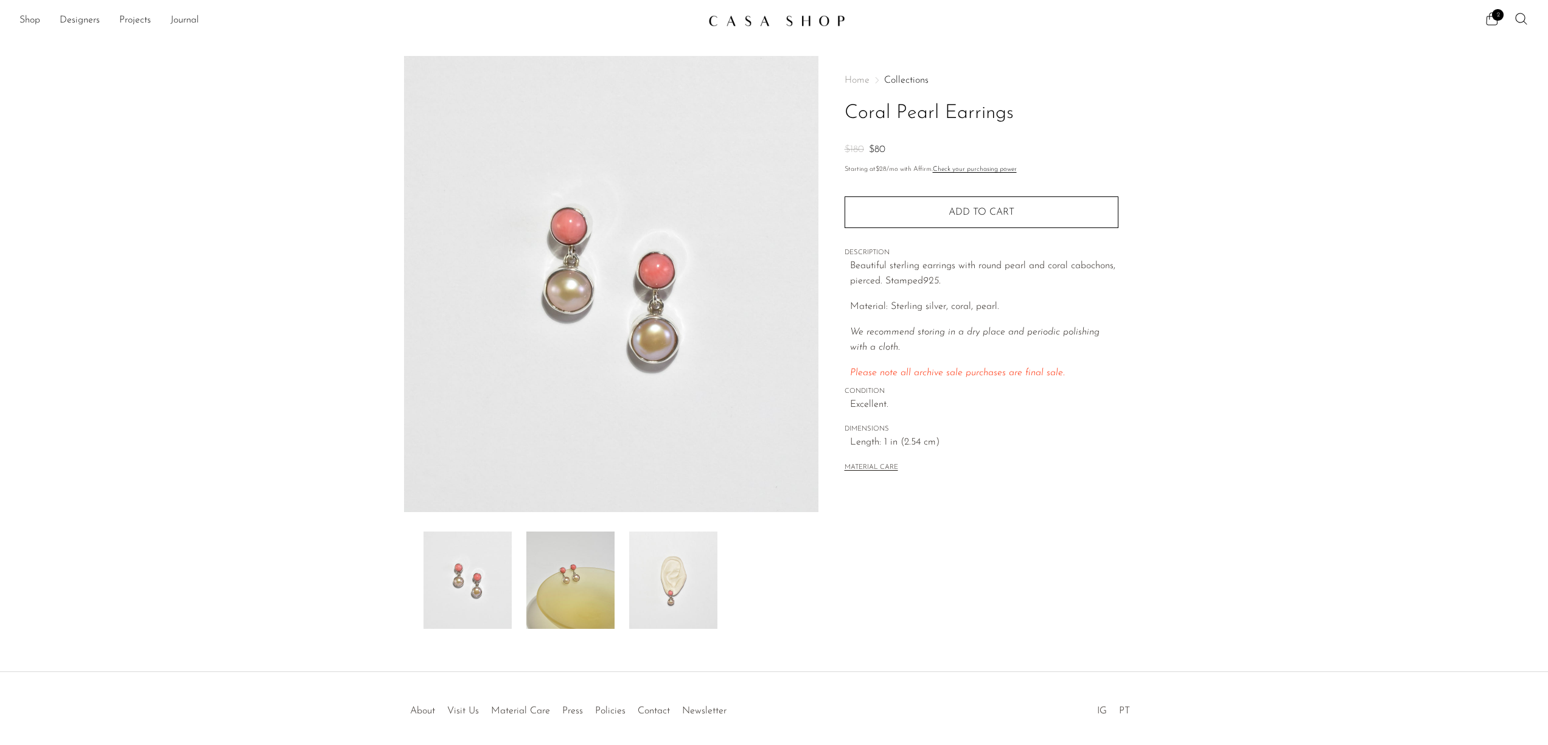
click at [560, 578] on img at bounding box center [570, 580] width 88 height 97
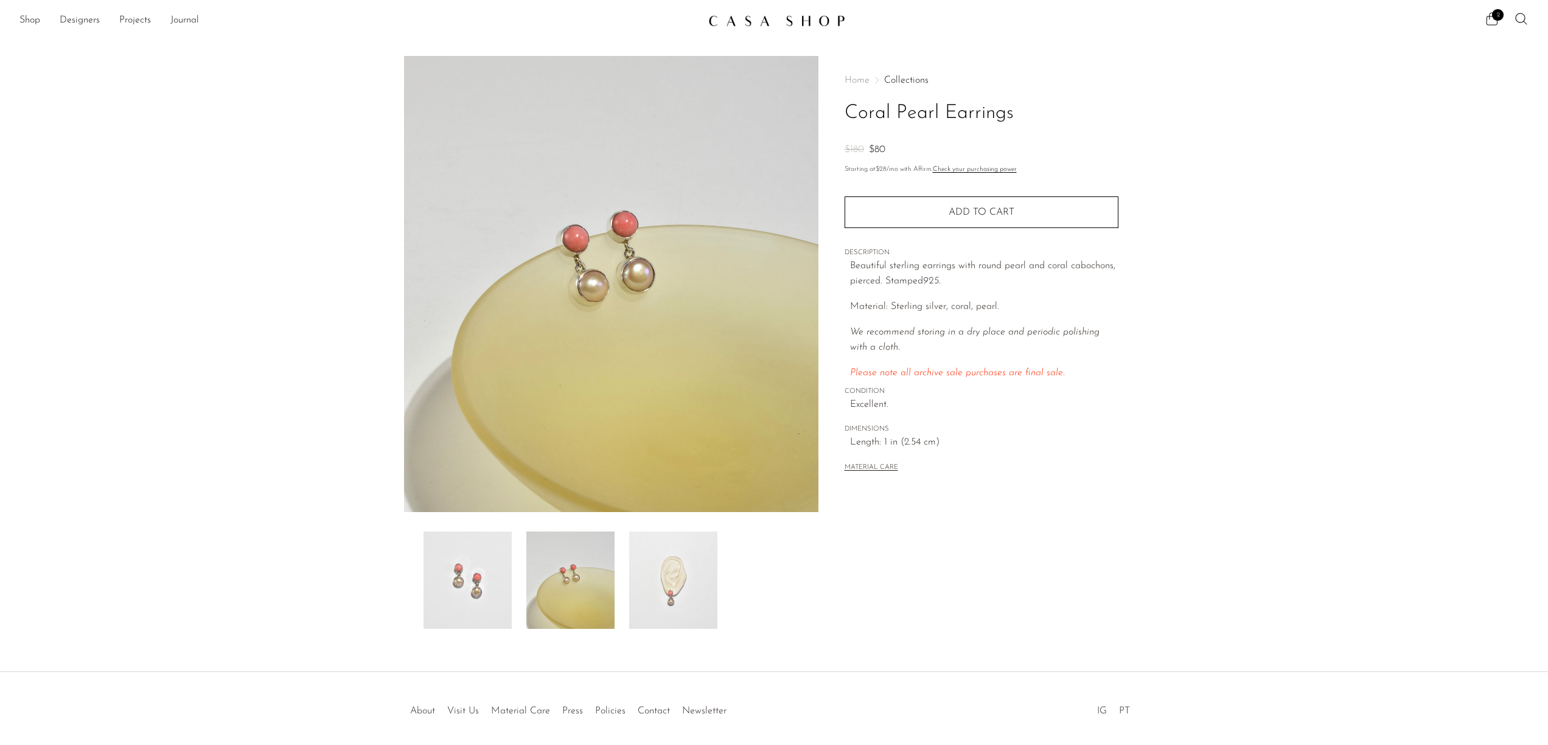
click at [679, 570] on img at bounding box center [673, 580] width 88 height 97
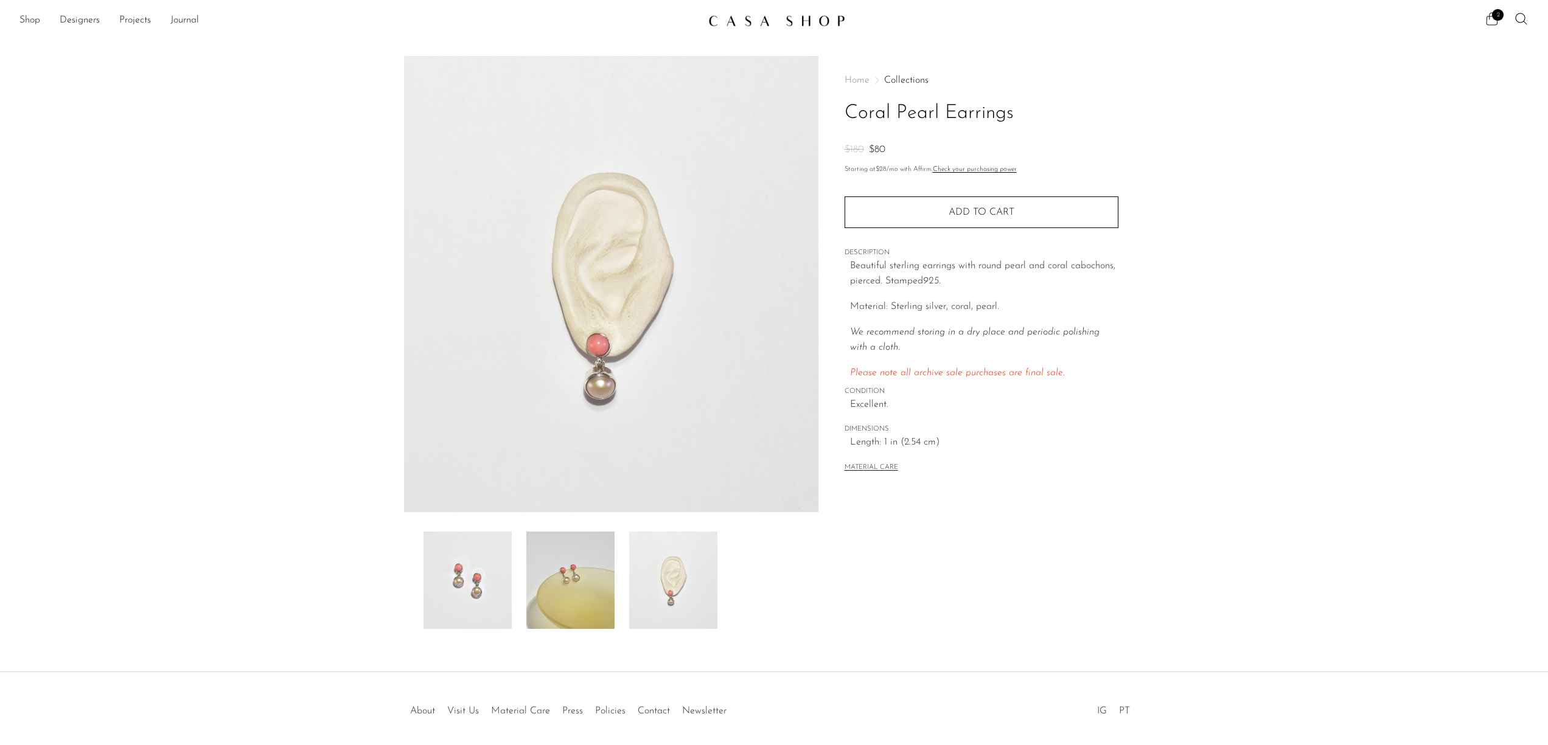
click at [1487, 21] on icon at bounding box center [1491, 19] width 15 height 15
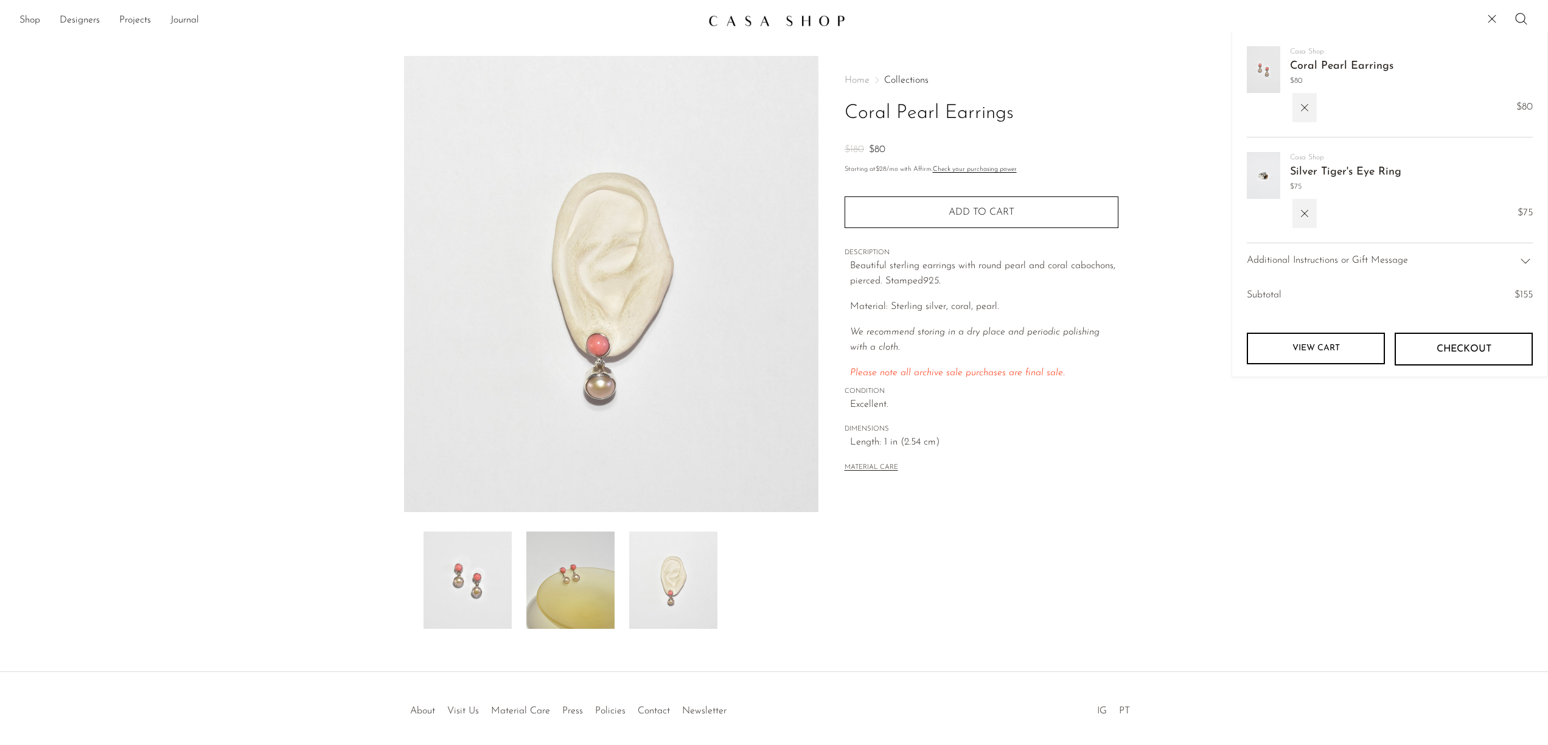
click at [1354, 173] on link "Silver Tiger's Eye Ring" at bounding box center [1345, 172] width 111 height 11
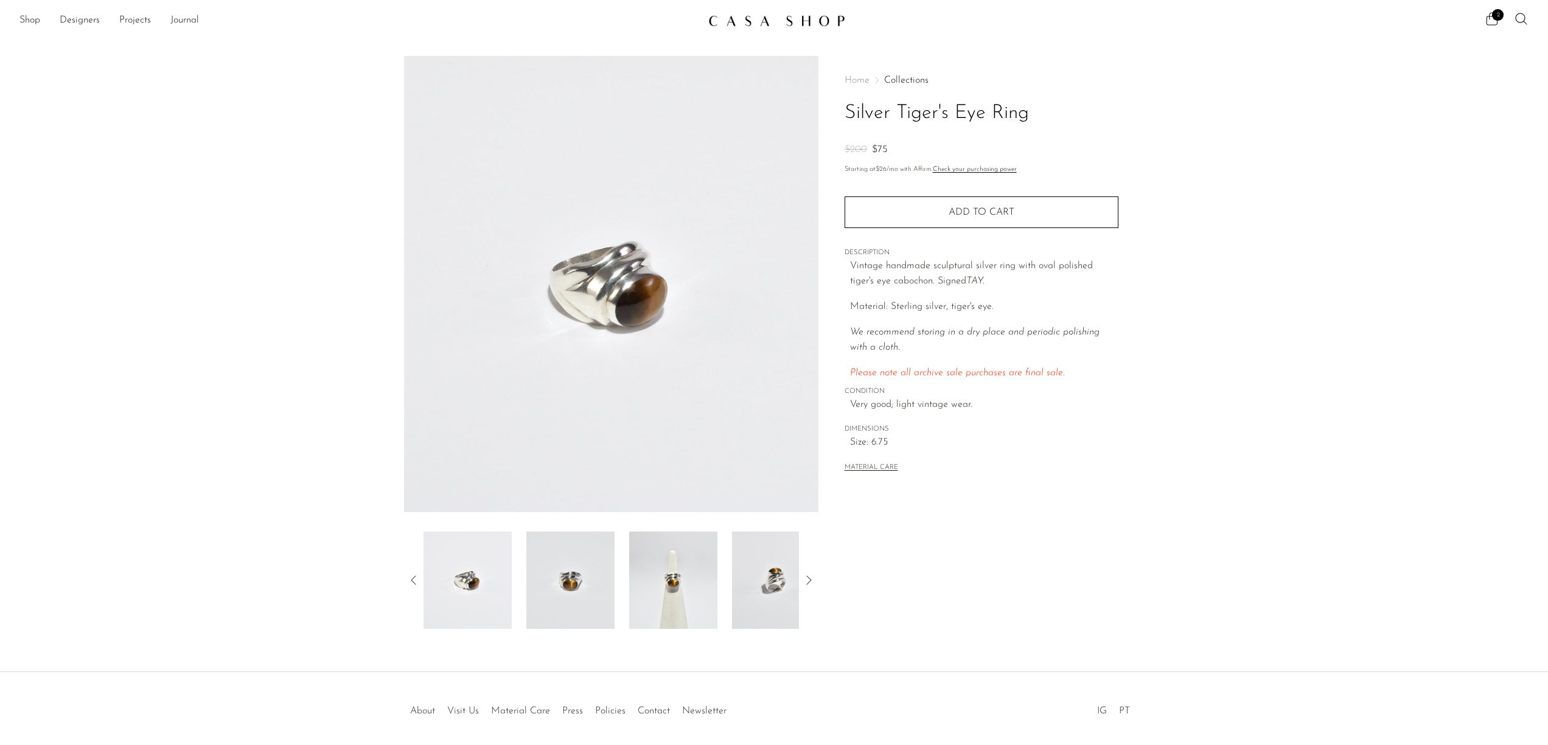
click at [737, 12] on link at bounding box center [773, 21] width 131 height 22
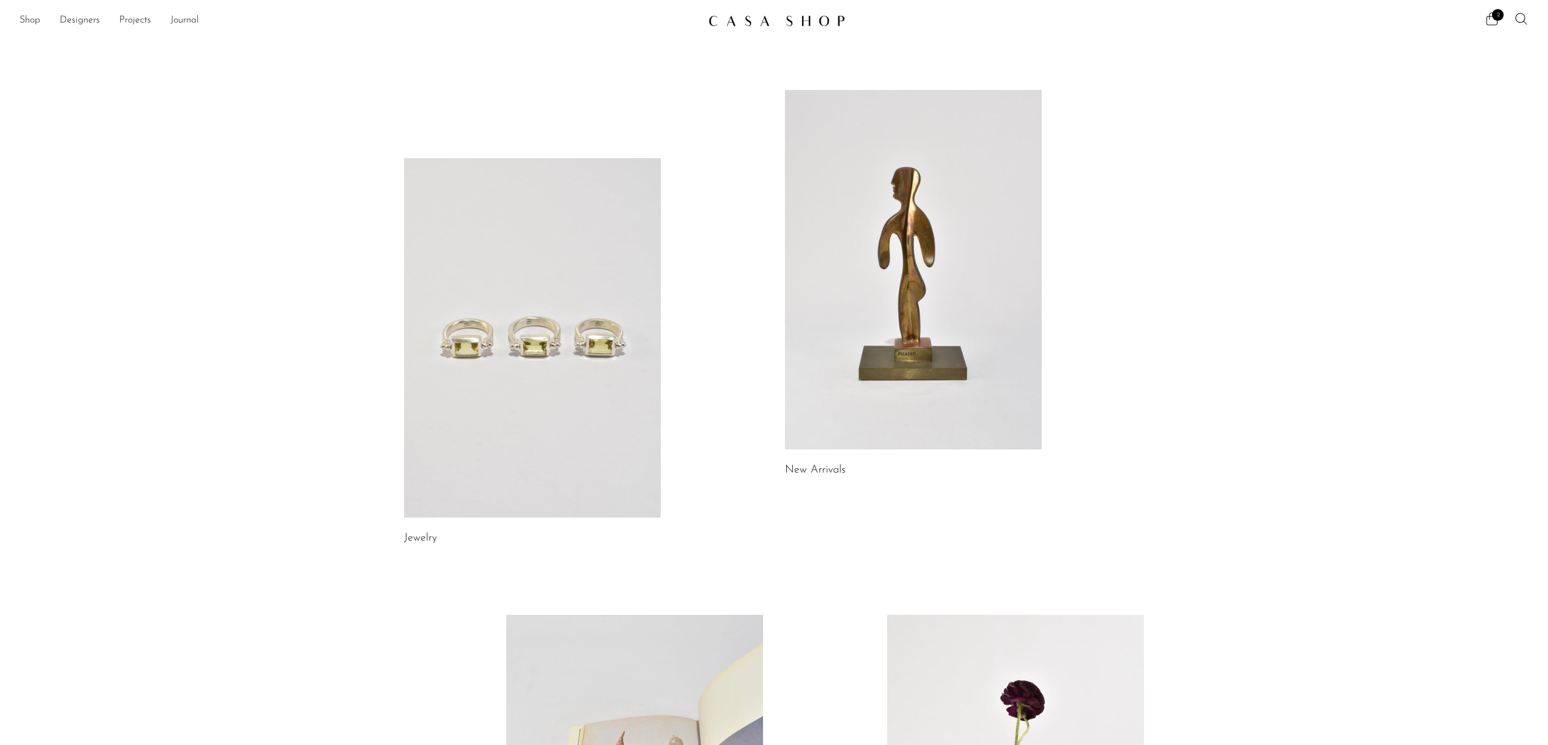
scroll to position [29, 0]
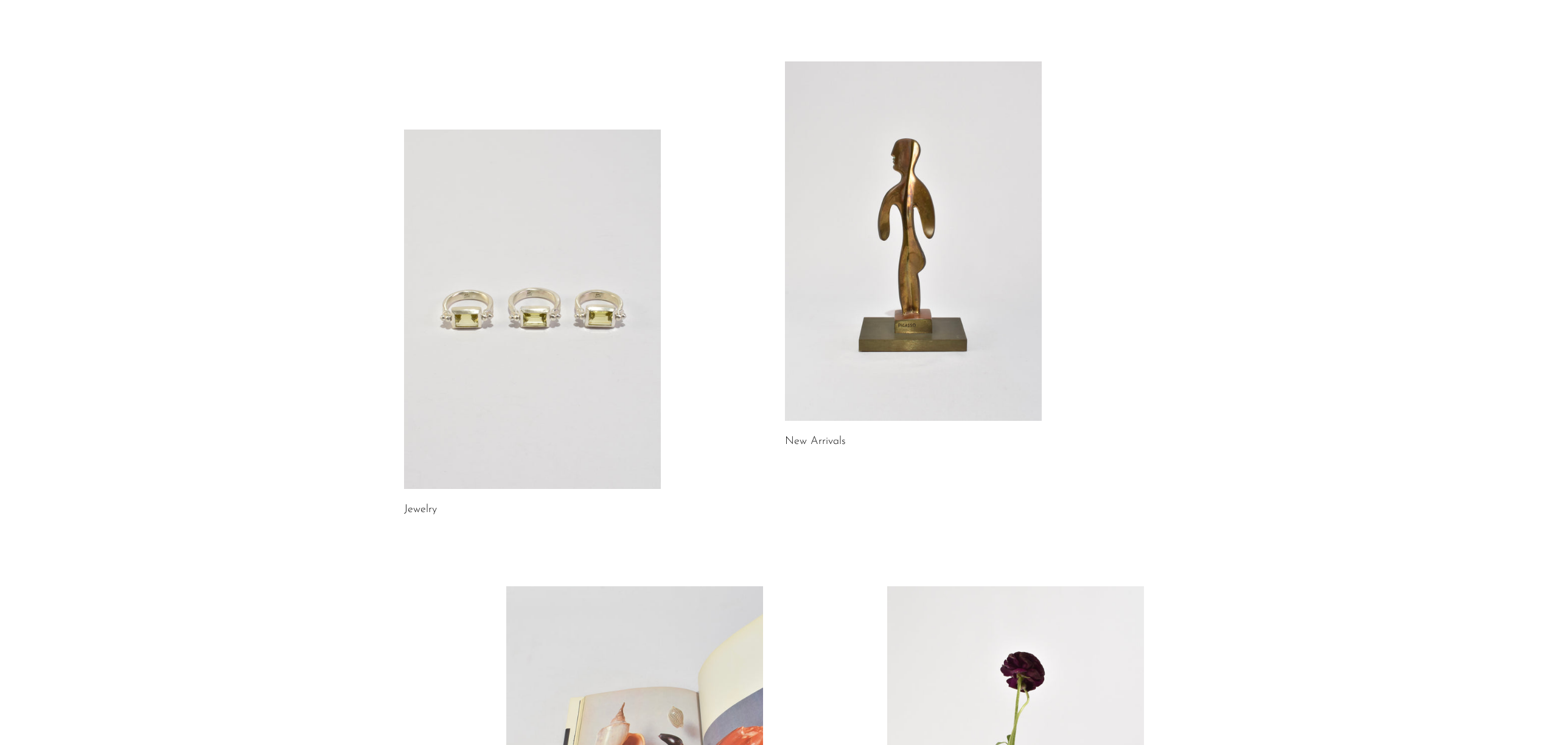
click at [515, 283] on link at bounding box center [532, 310] width 257 height 360
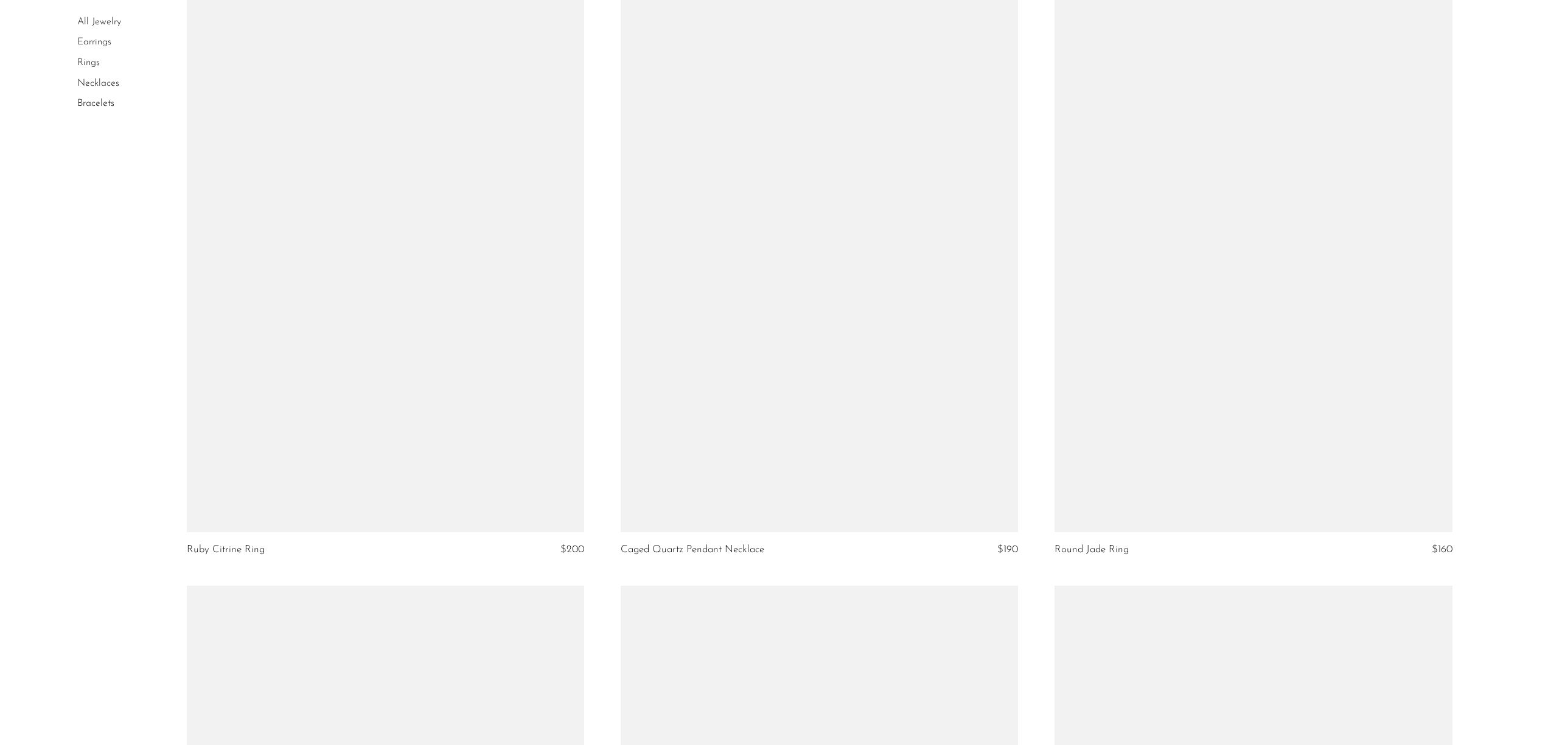
scroll to position [6251, 0]
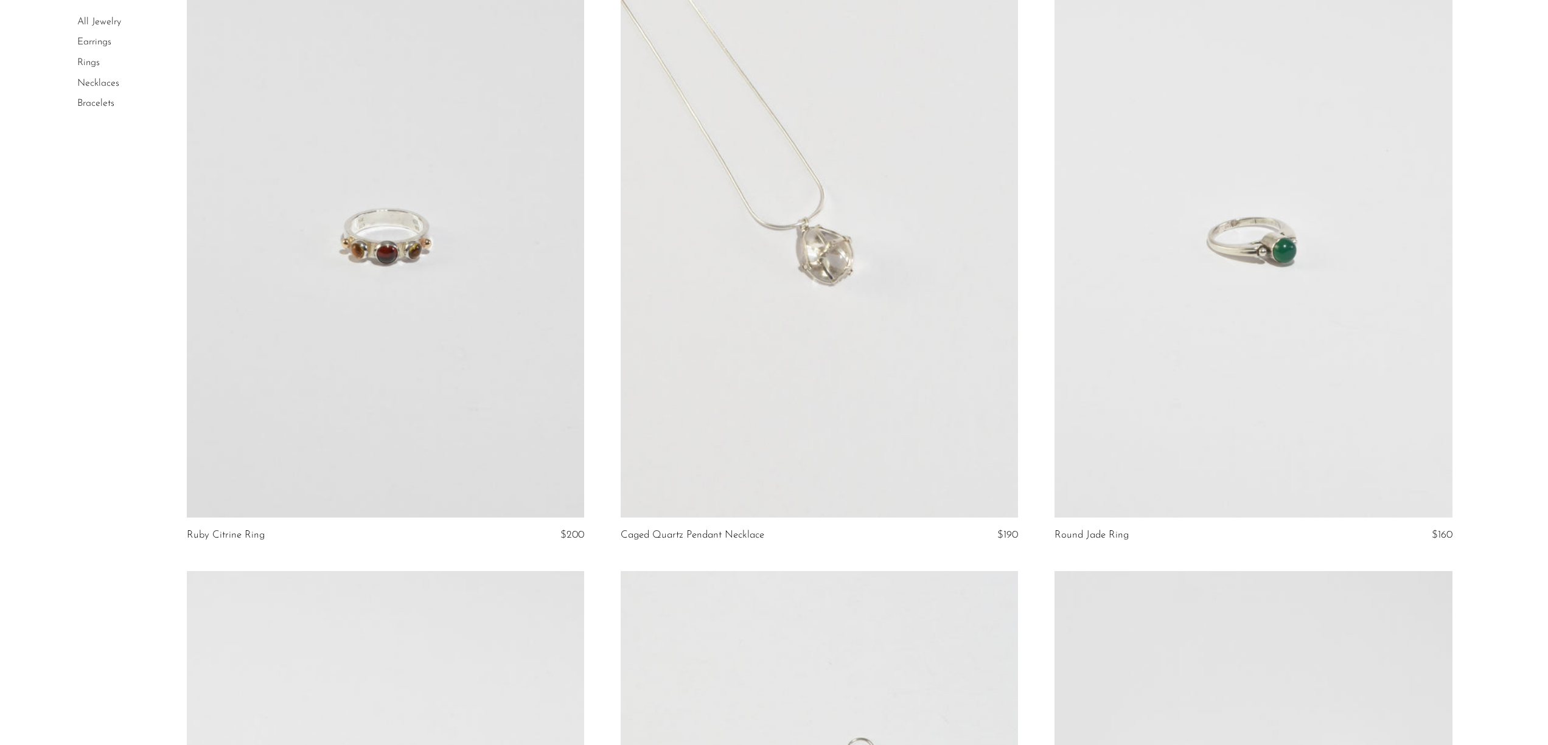
click at [361, 359] on link at bounding box center [385, 239] width 397 height 556
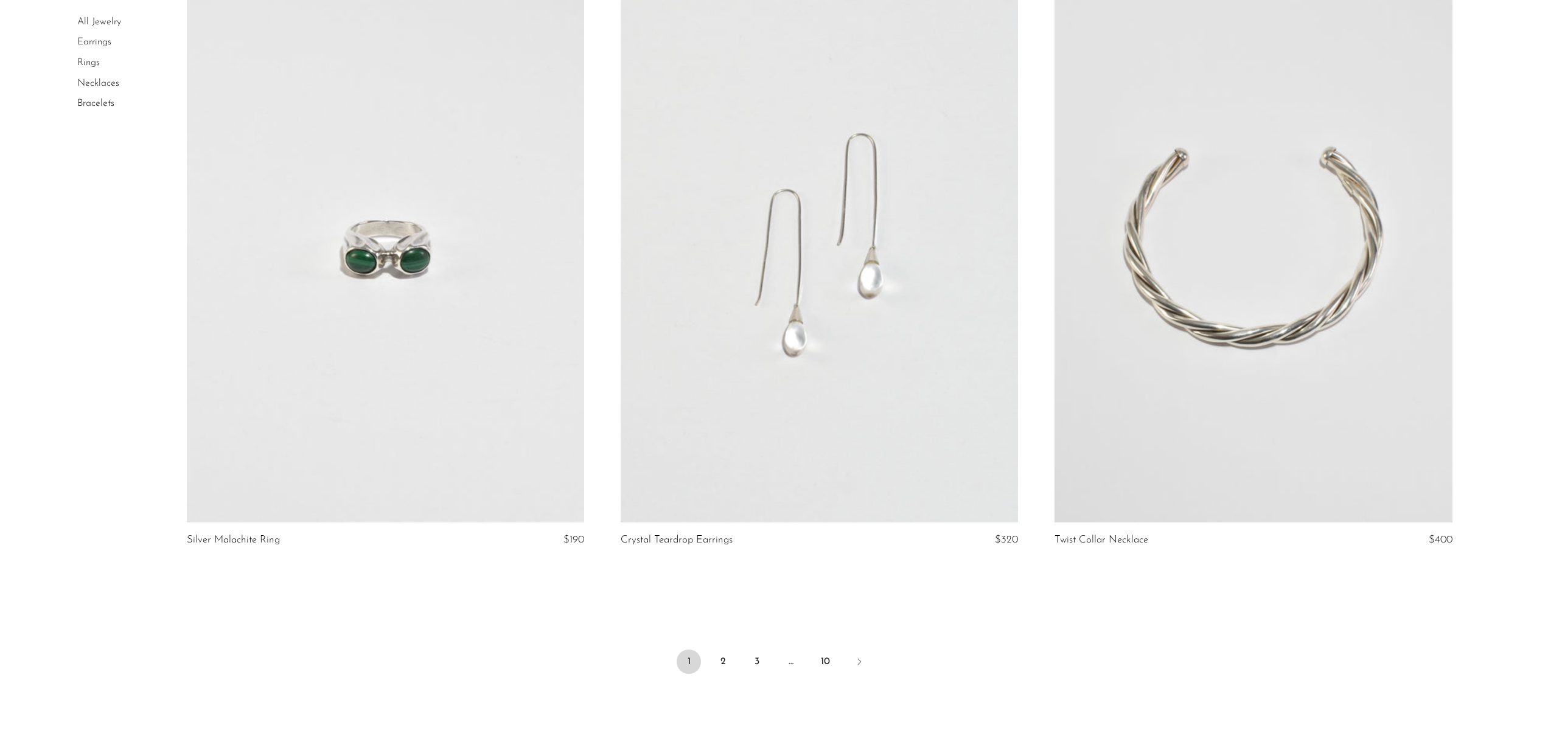
scroll to position [6860, 0]
click at [728, 651] on link "2" at bounding box center [723, 657] width 24 height 24
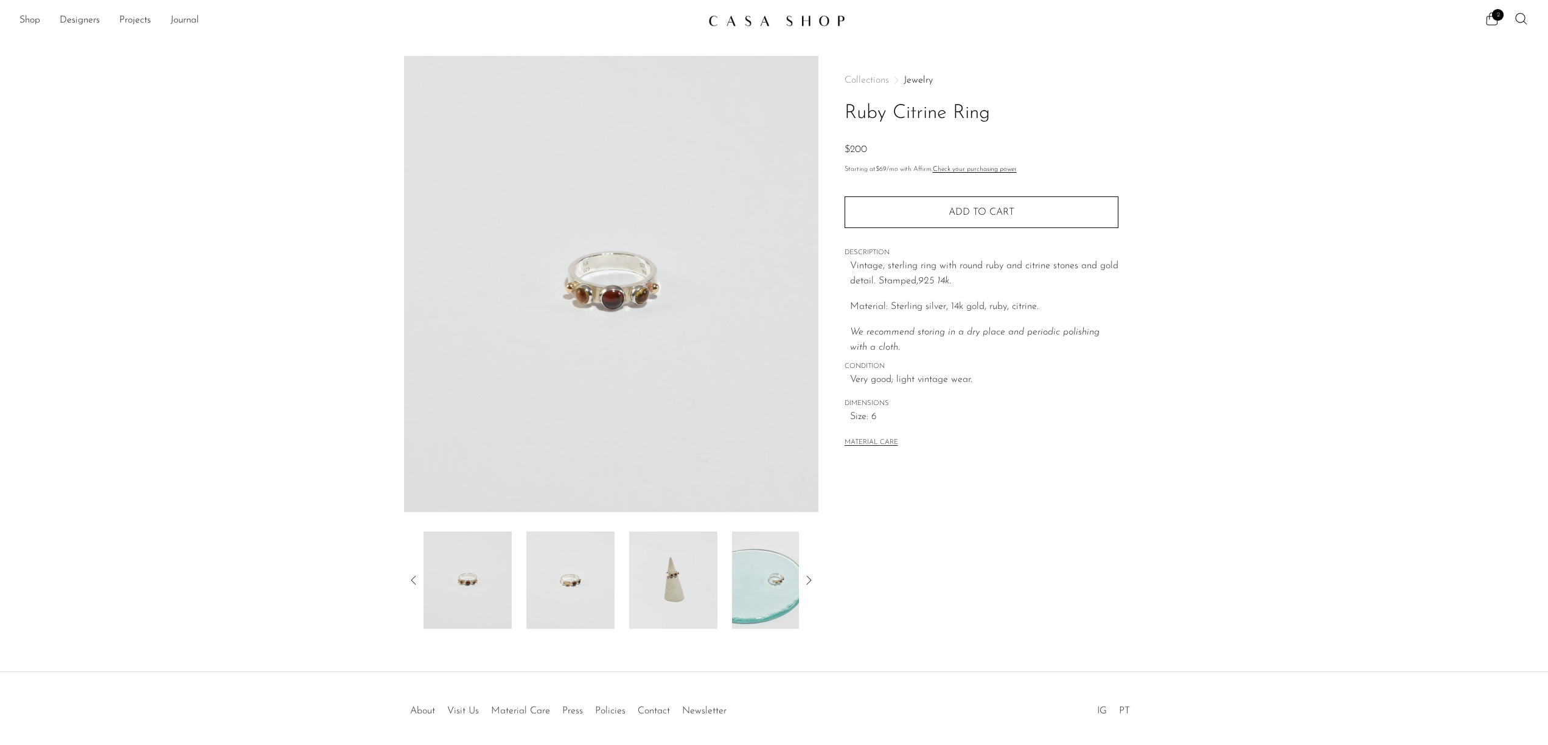
click at [693, 577] on img at bounding box center [673, 580] width 88 height 97
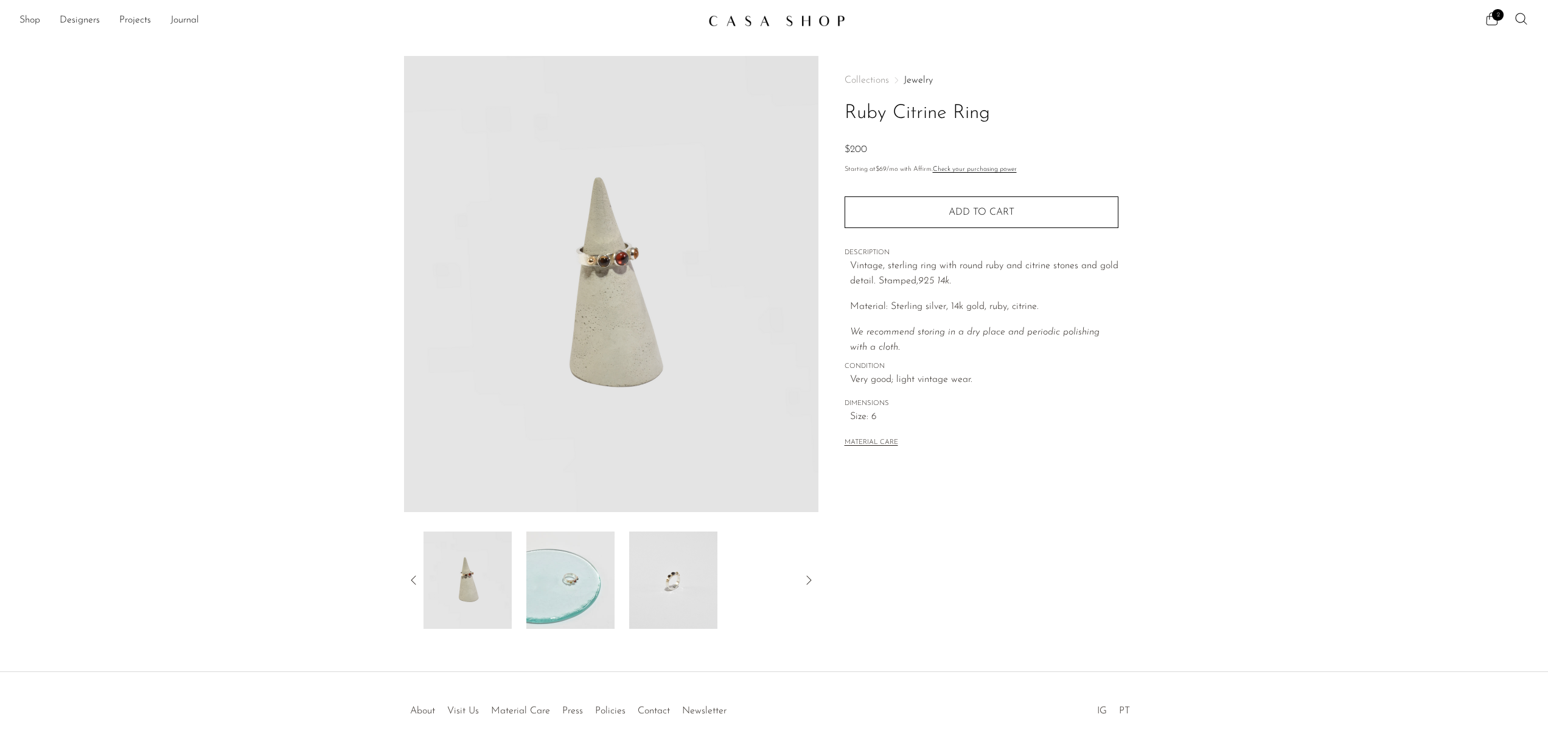
click at [560, 563] on img at bounding box center [570, 580] width 88 height 97
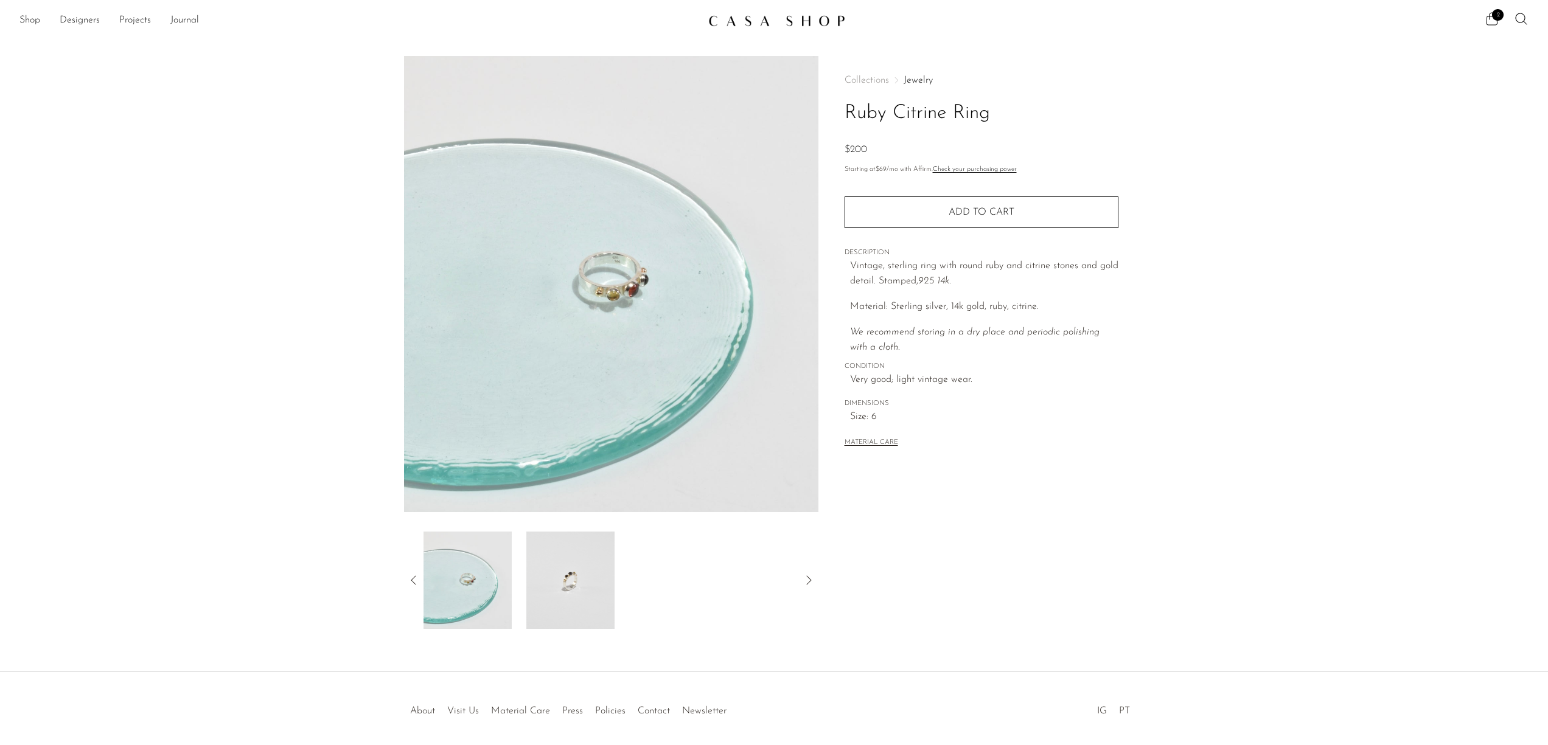
click at [565, 563] on img at bounding box center [570, 580] width 88 height 97
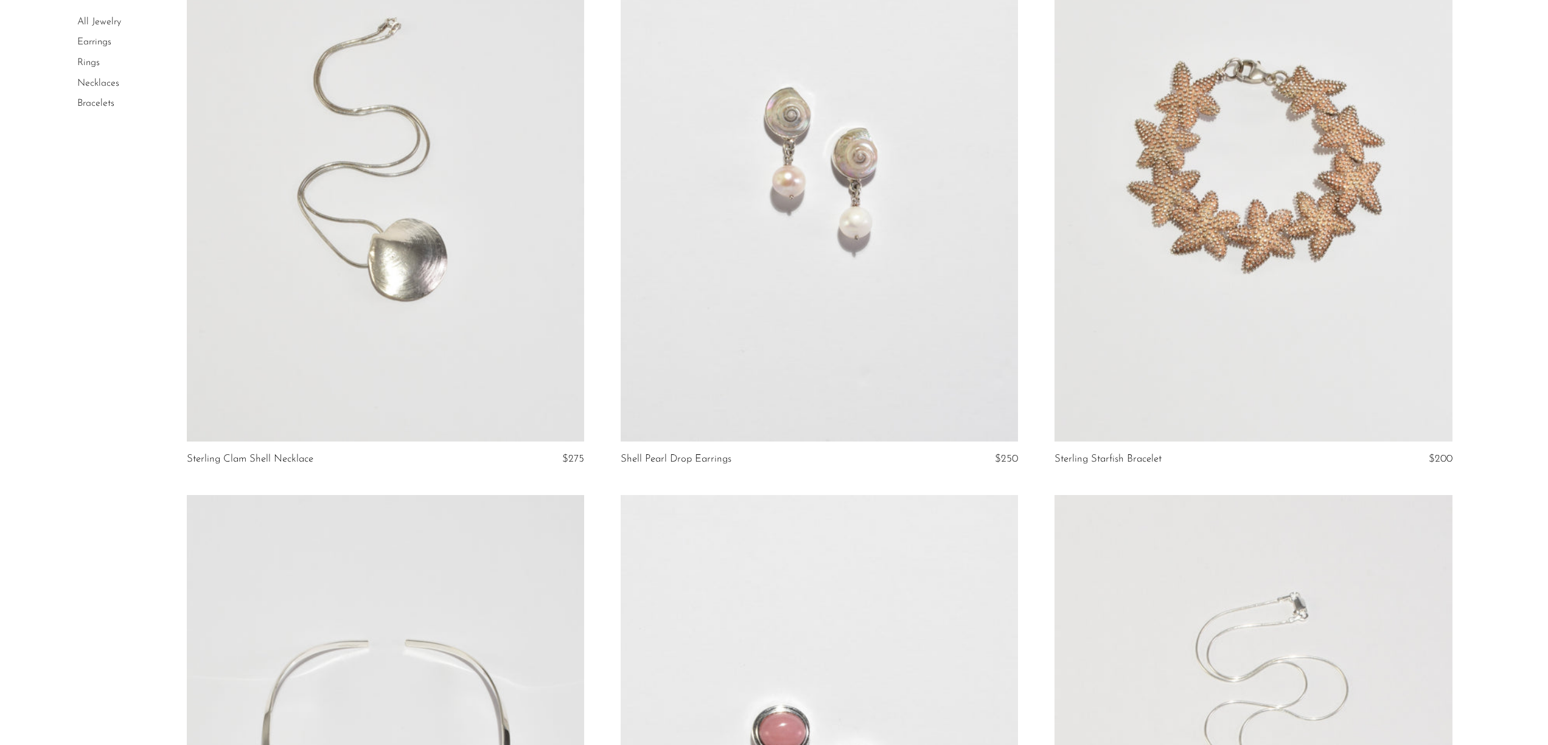
scroll to position [5108, 0]
click at [853, 331] on link at bounding box center [818, 162] width 397 height 556
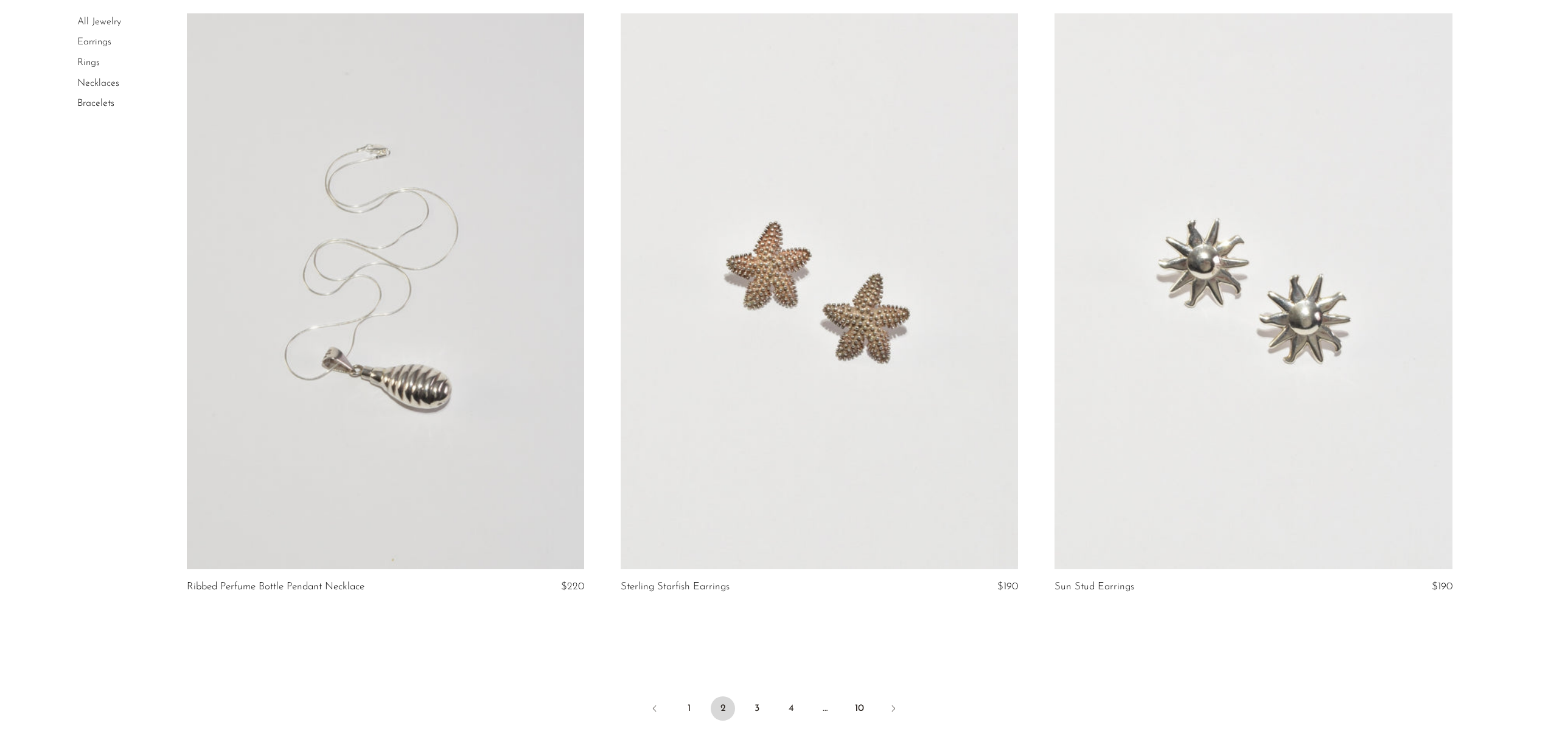
scroll to position [6970, 0]
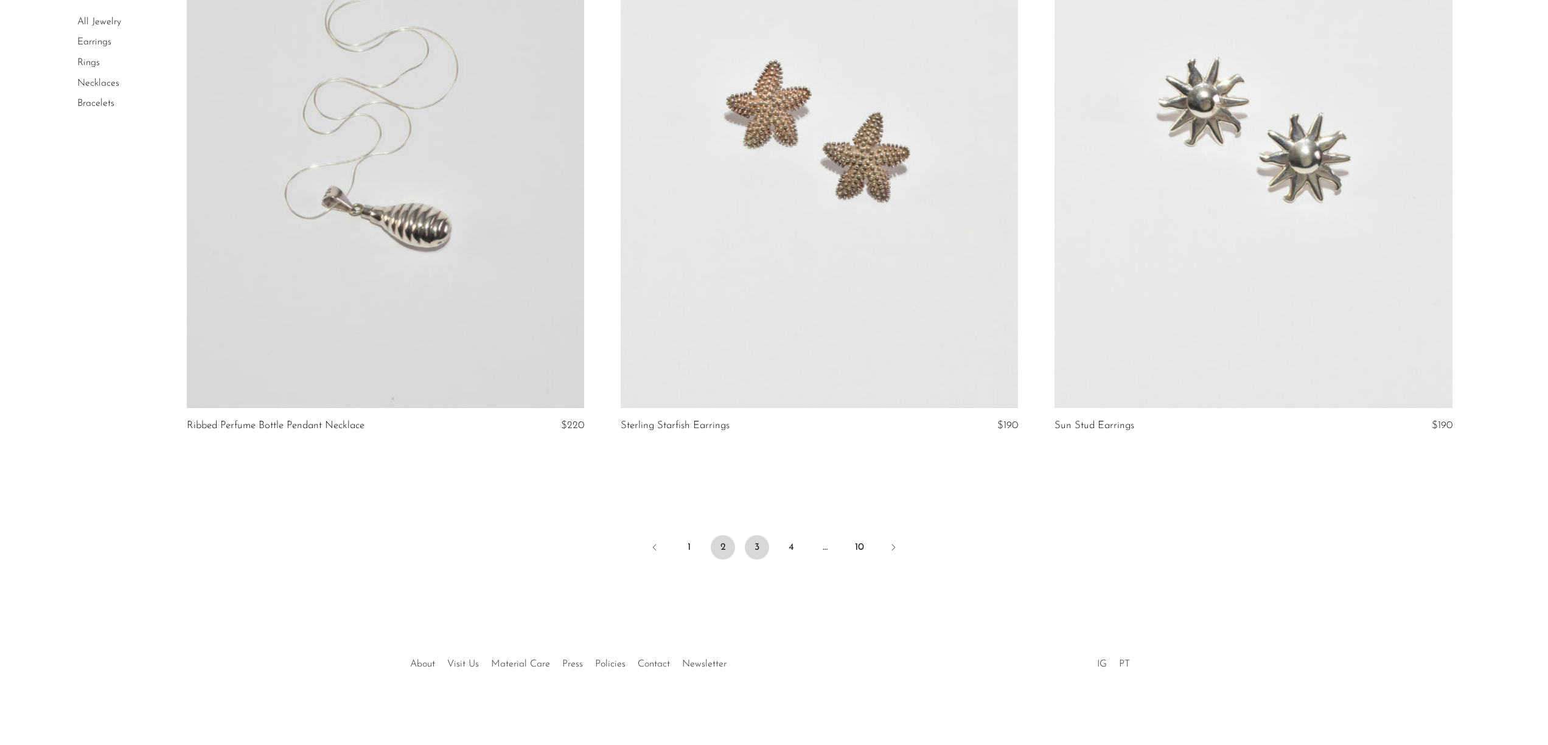
click at [755, 547] on link "3" at bounding box center [757, 547] width 24 height 24
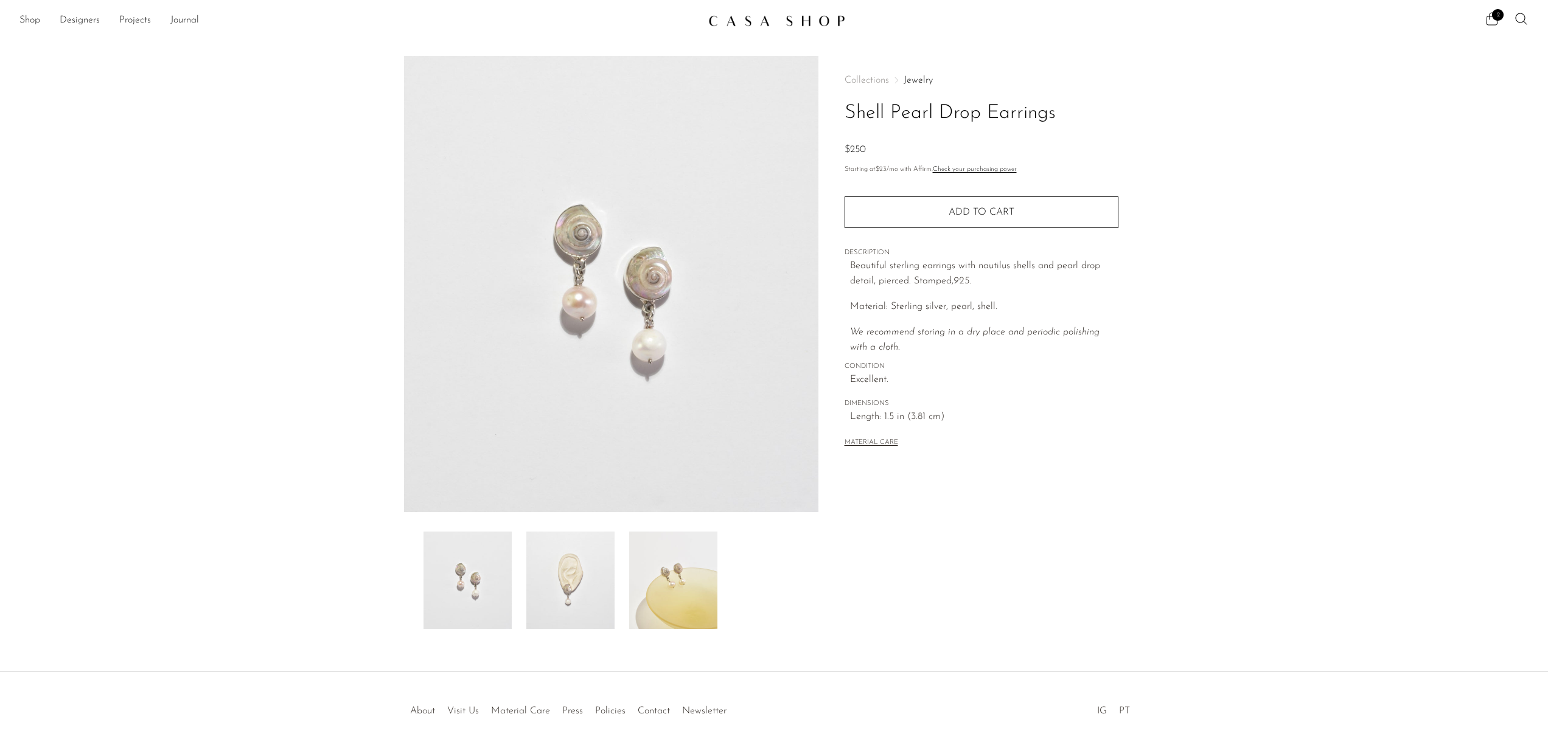
click at [583, 588] on img at bounding box center [570, 580] width 88 height 97
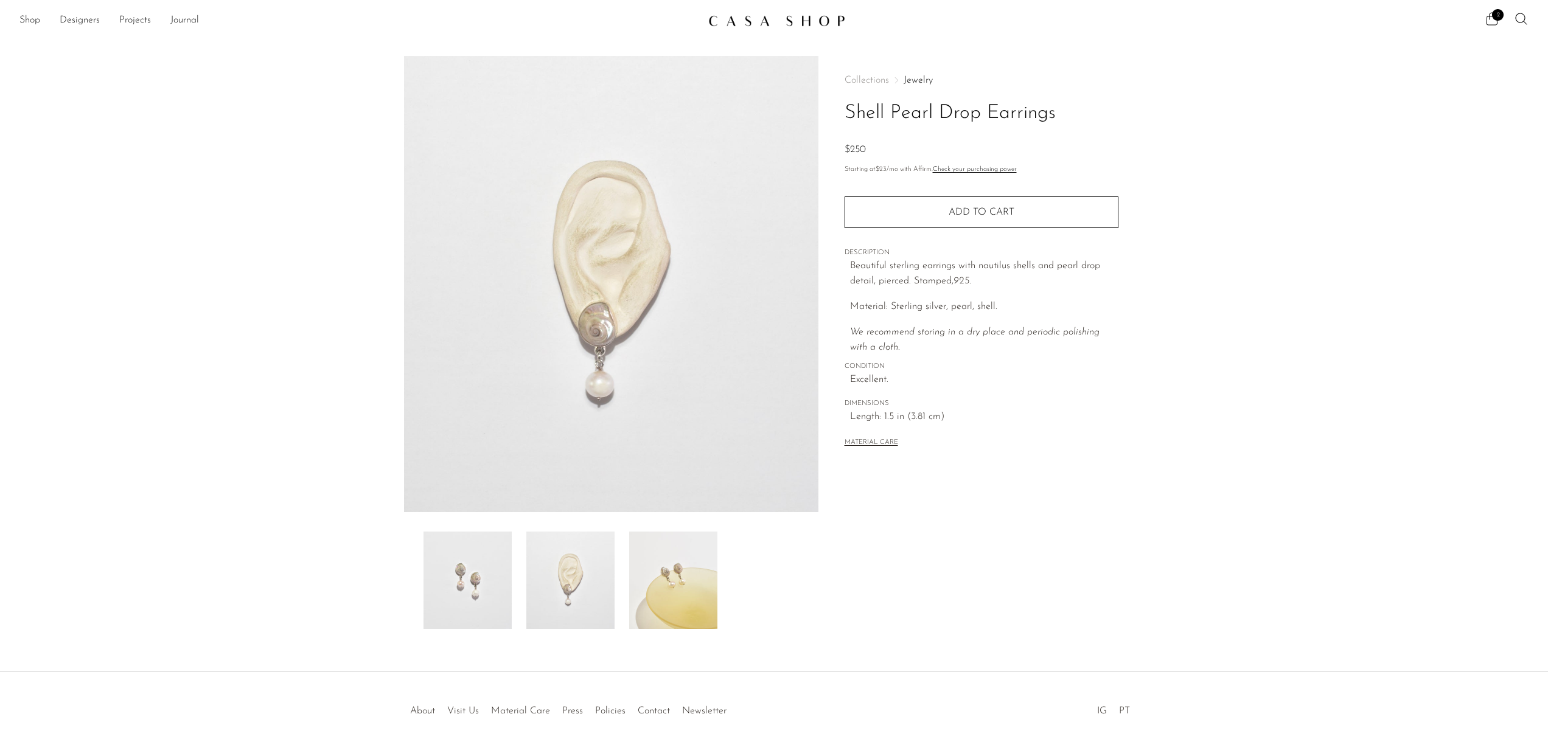
click at [669, 580] on img at bounding box center [673, 580] width 88 height 97
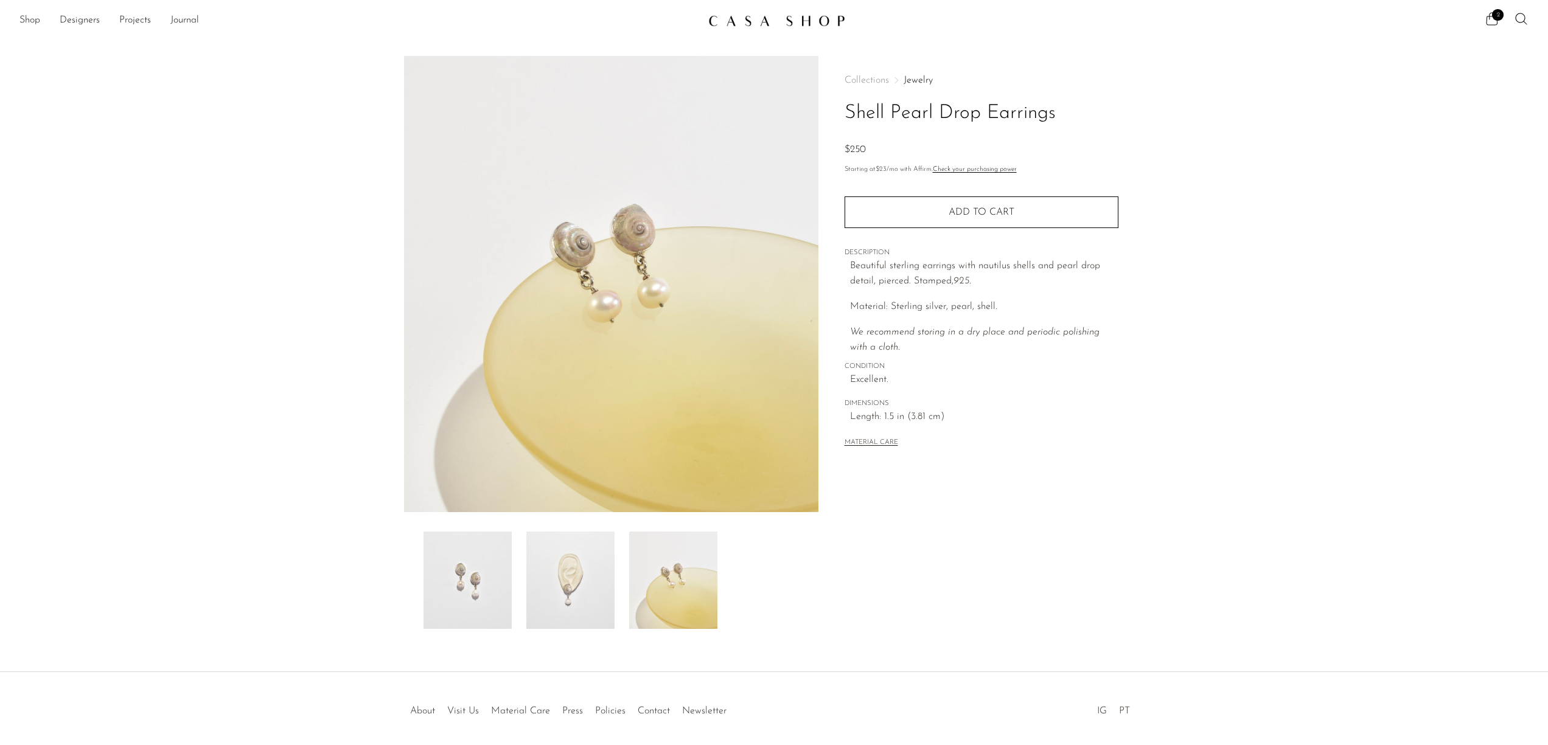
click at [491, 564] on img at bounding box center [467, 580] width 88 height 97
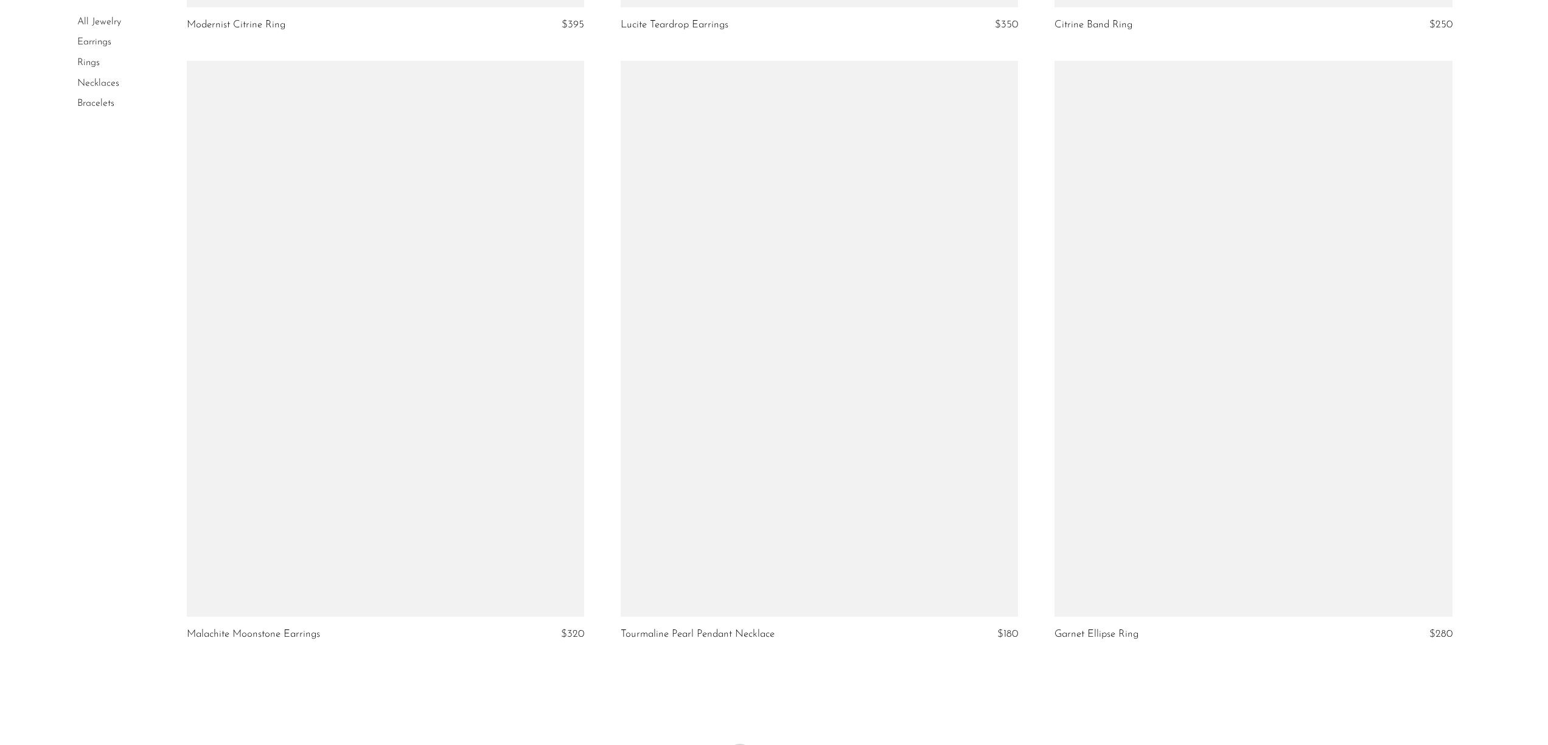
scroll to position [6970, 0]
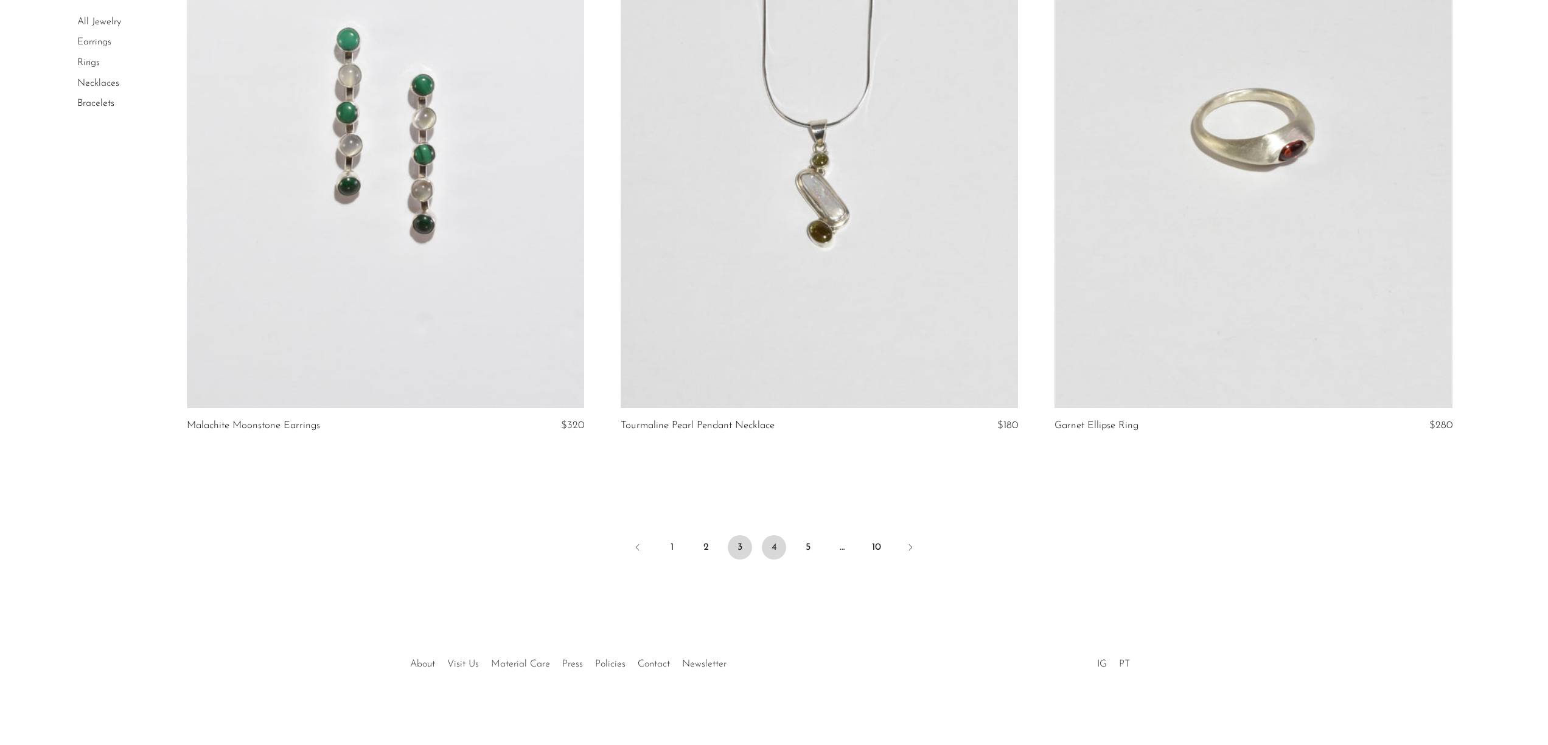
click at [776, 545] on link "4" at bounding box center [774, 547] width 24 height 24
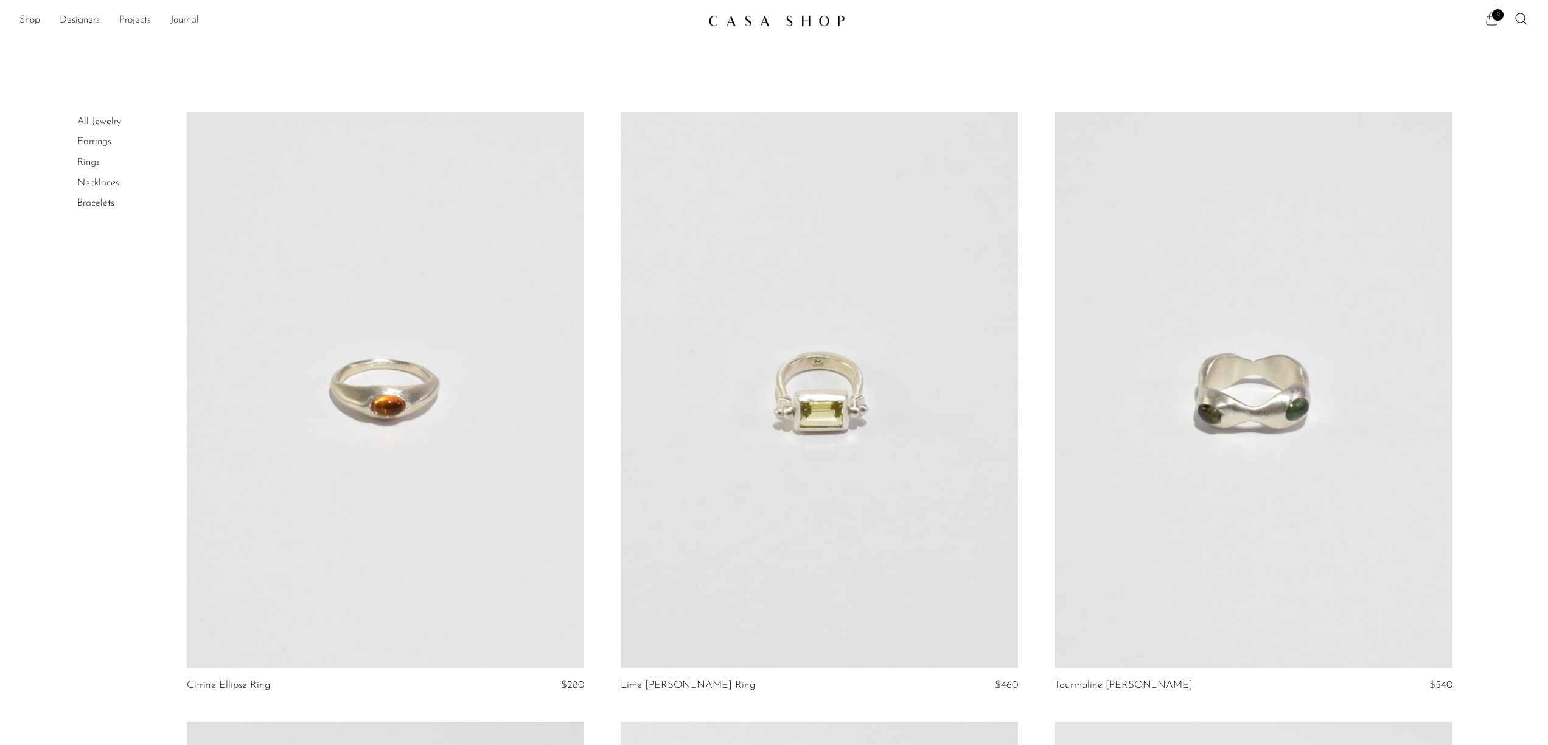
click at [1493, 17] on span "2" at bounding box center [1498, 15] width 12 height 12
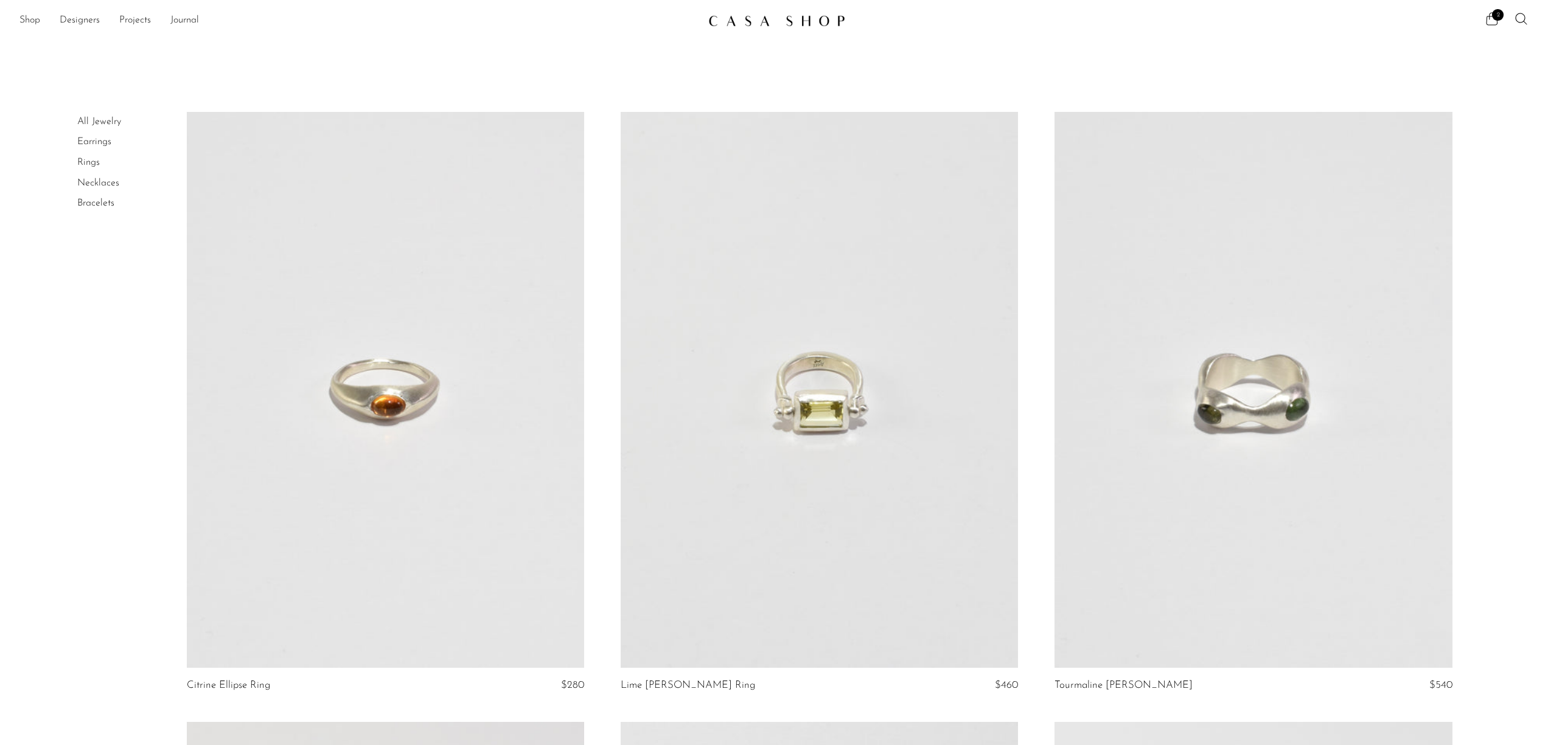
click at [102, 141] on link "Earrings" at bounding box center [94, 142] width 34 height 10
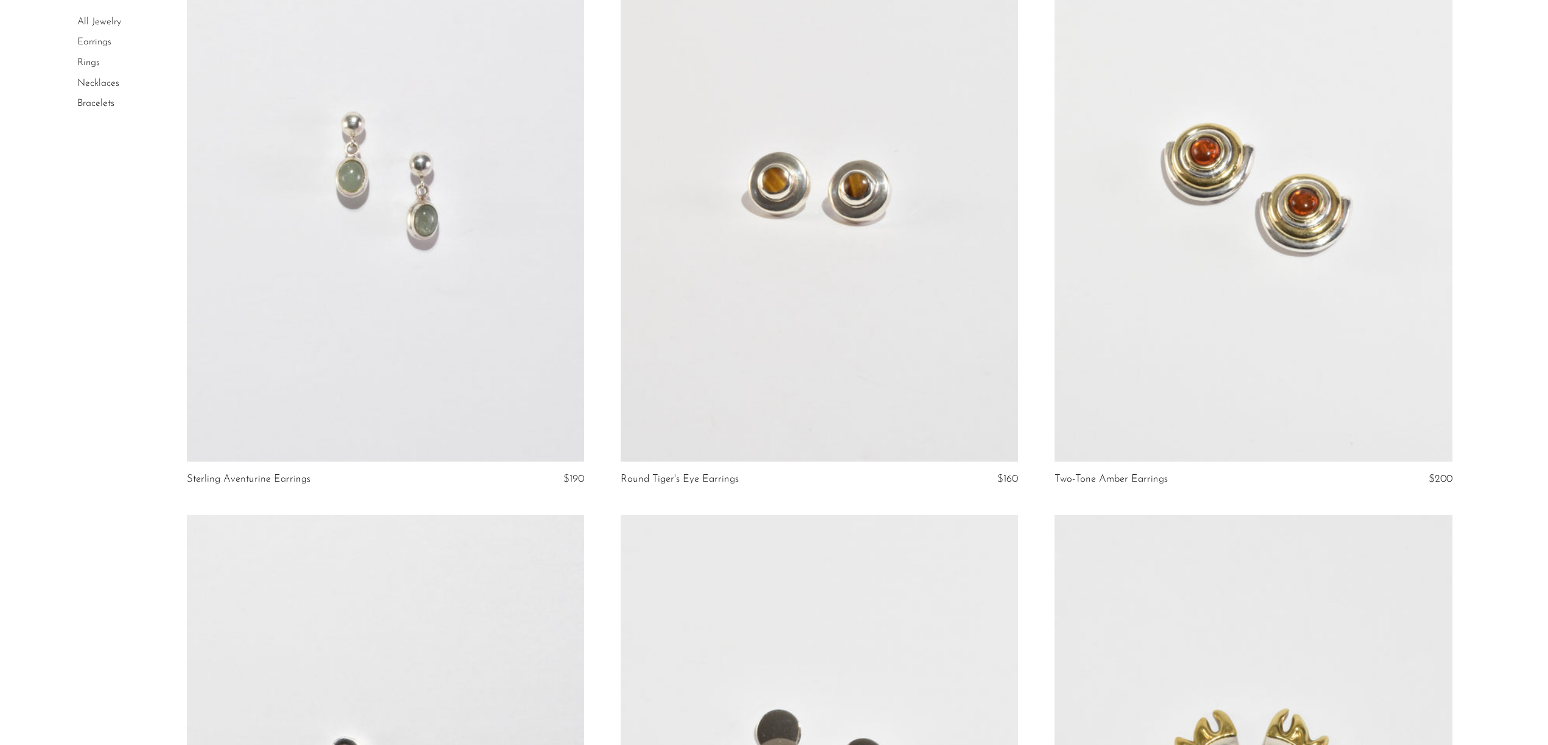
scroll to position [824, 0]
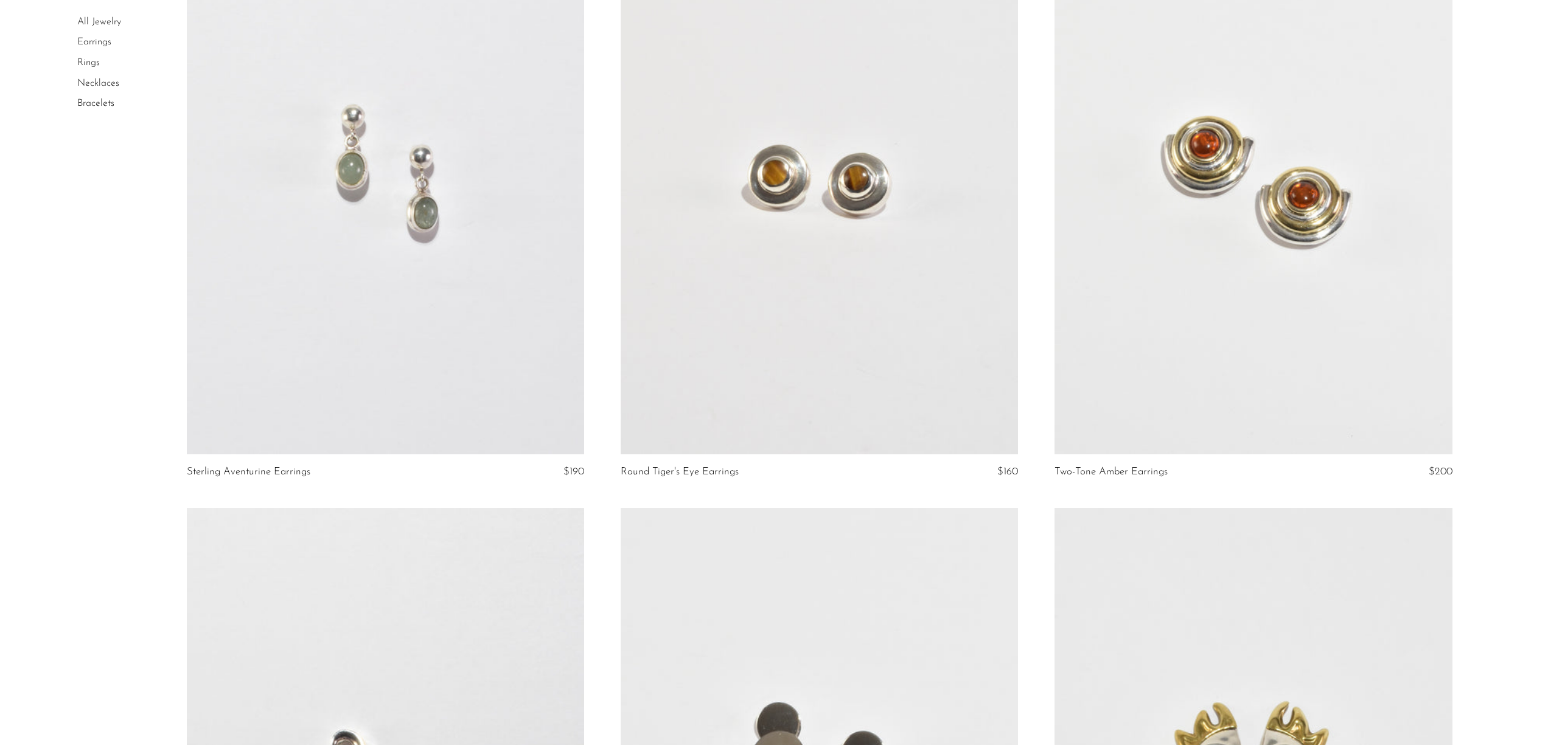
click at [365, 195] on link at bounding box center [385, 176] width 397 height 556
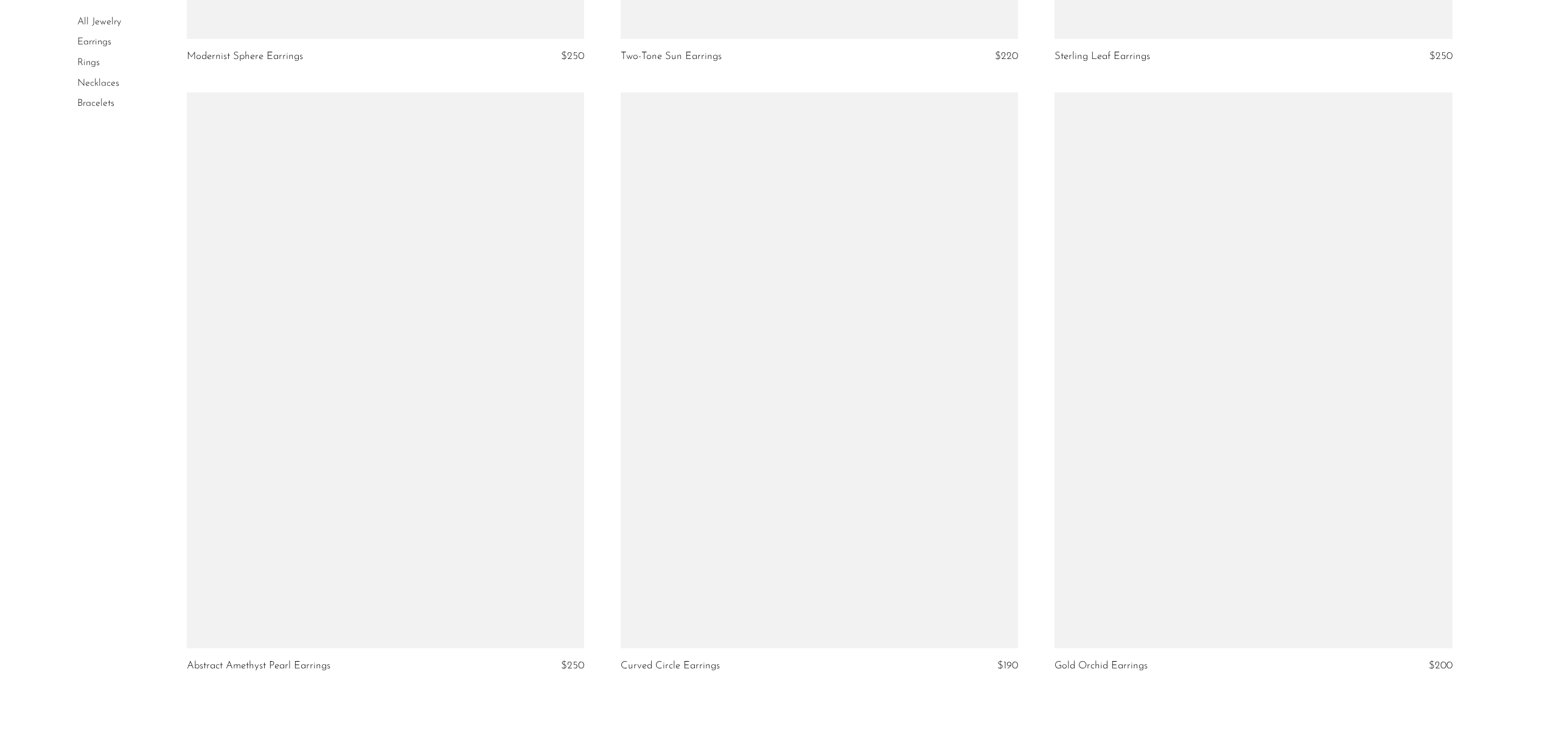
scroll to position [6740, 0]
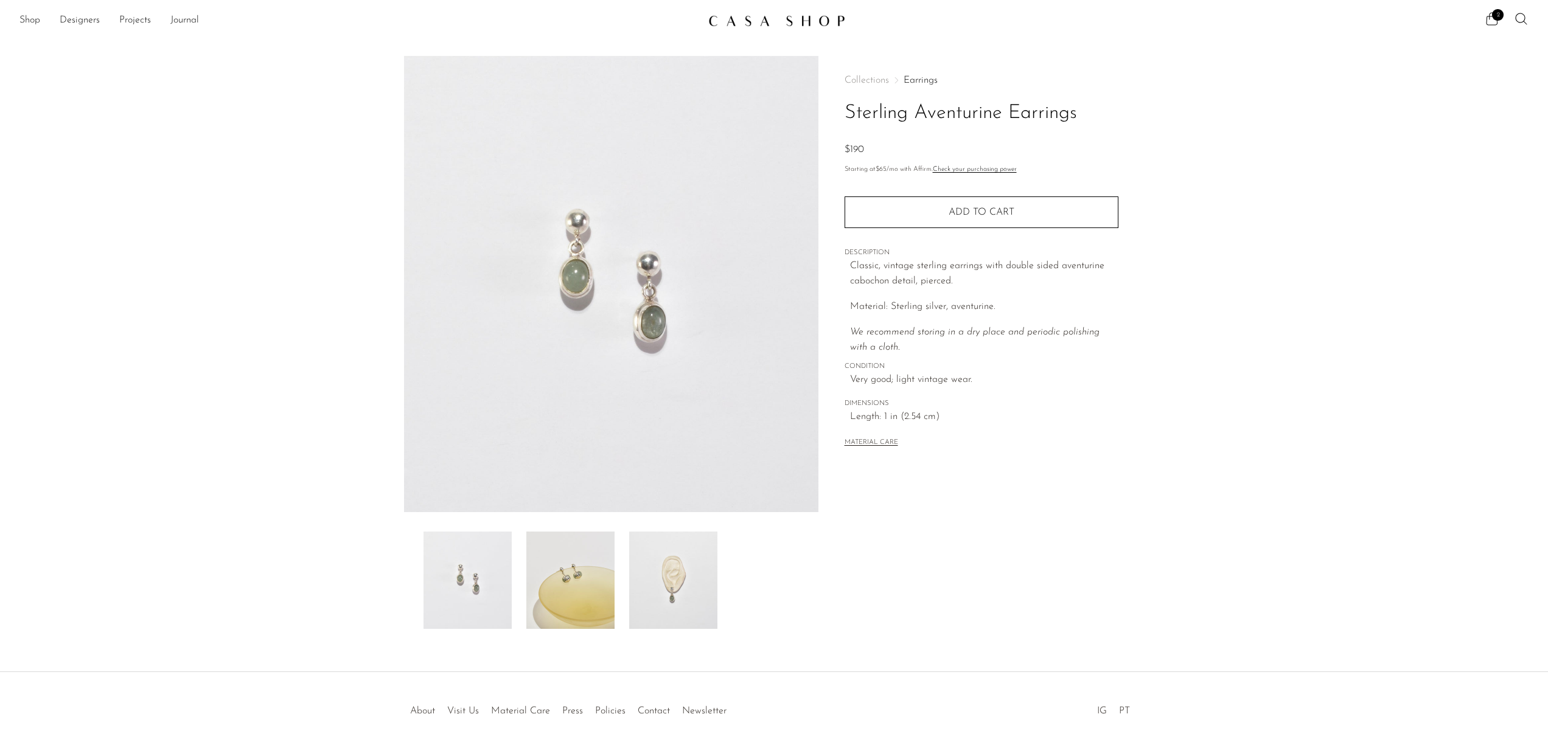
click at [686, 597] on img at bounding box center [673, 580] width 88 height 97
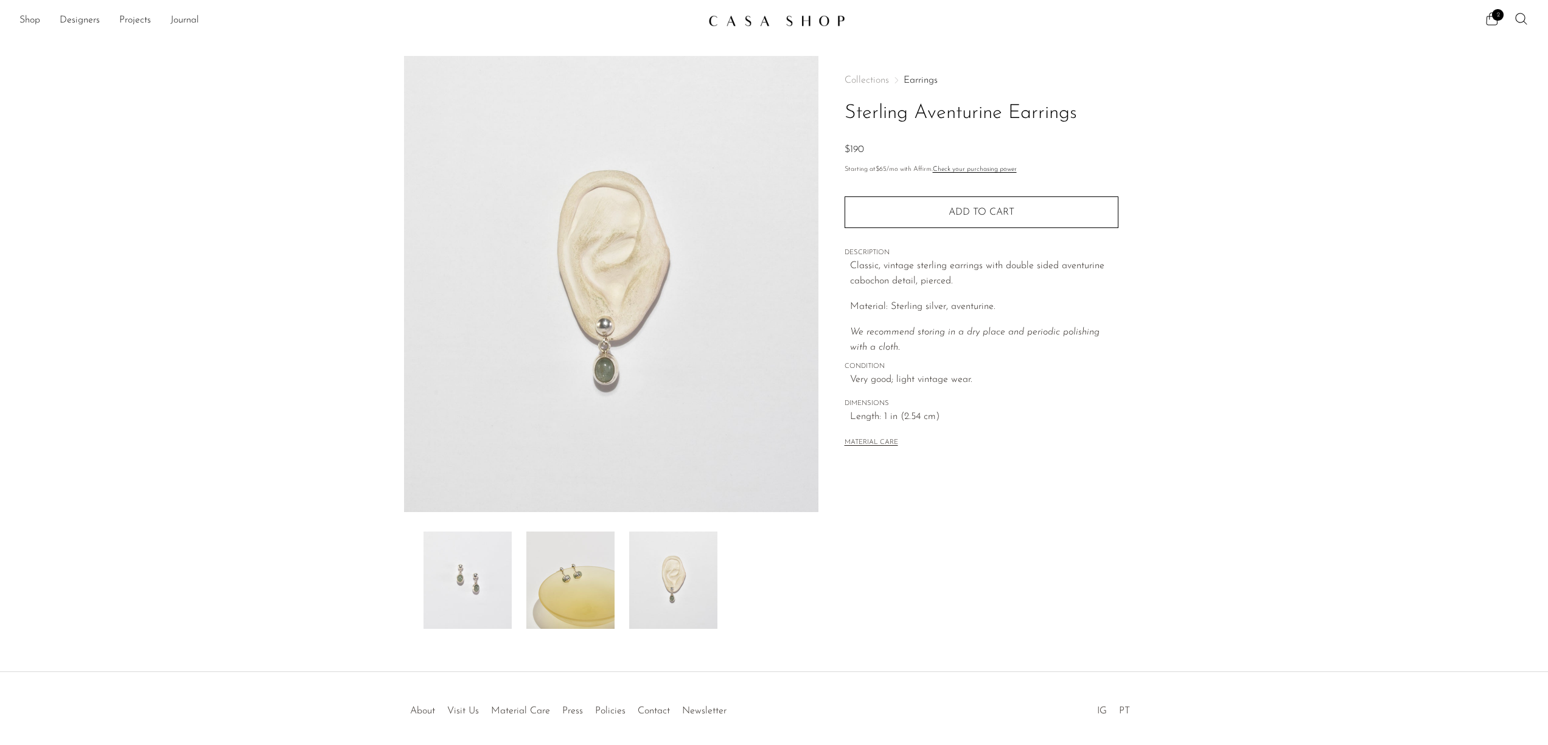
click at [577, 583] on img at bounding box center [570, 580] width 88 height 97
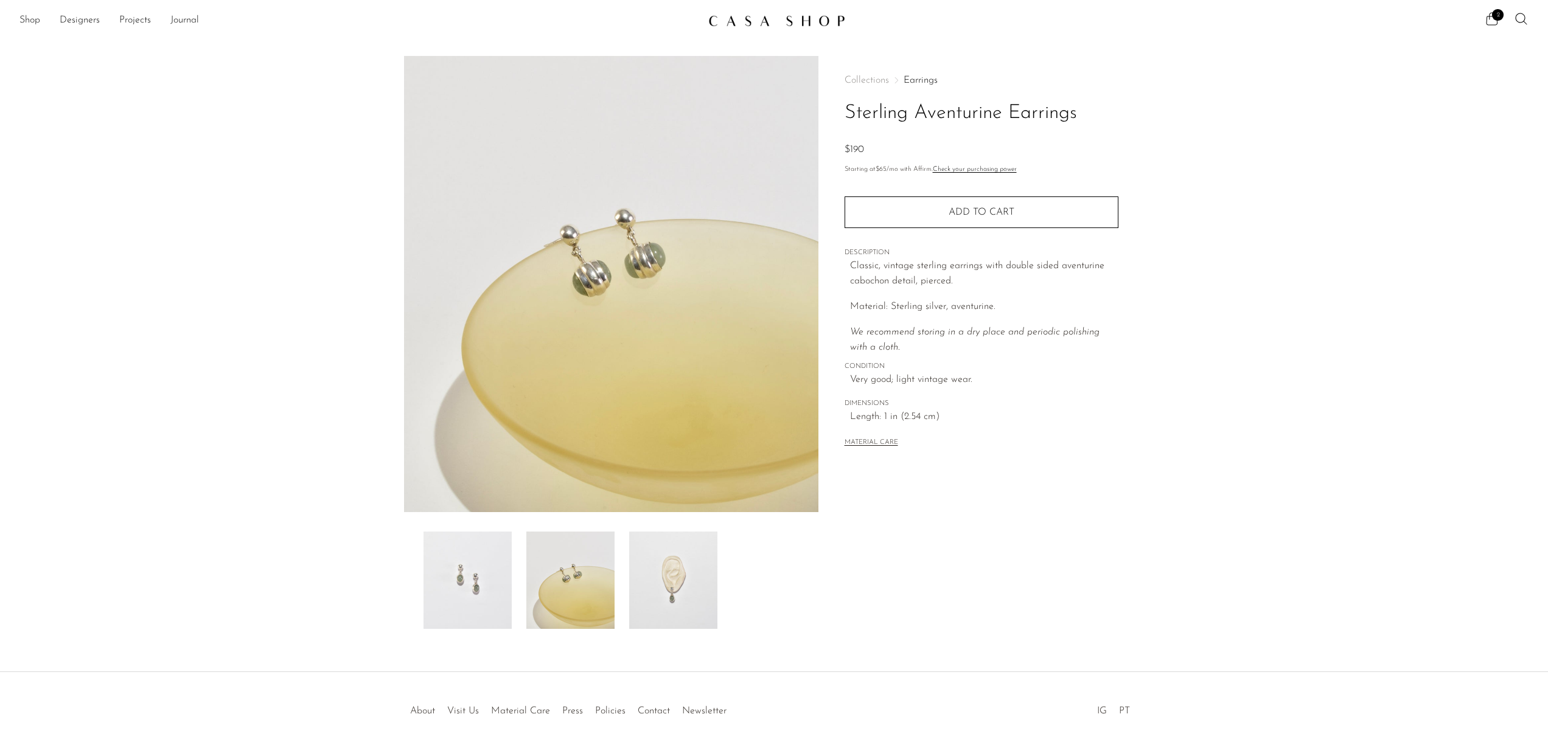
click at [496, 569] on img at bounding box center [467, 580] width 88 height 97
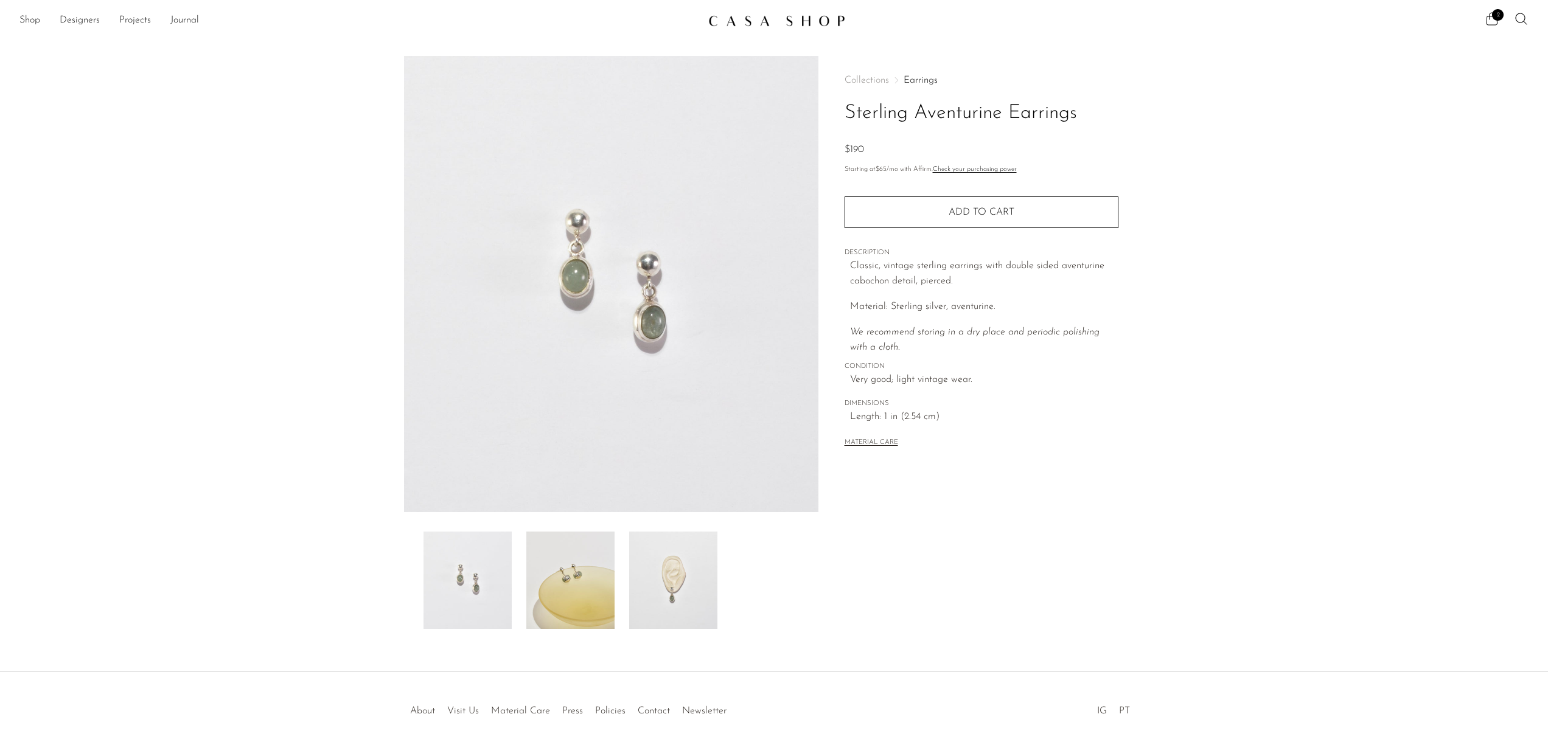
click at [575, 572] on img at bounding box center [570, 580] width 88 height 97
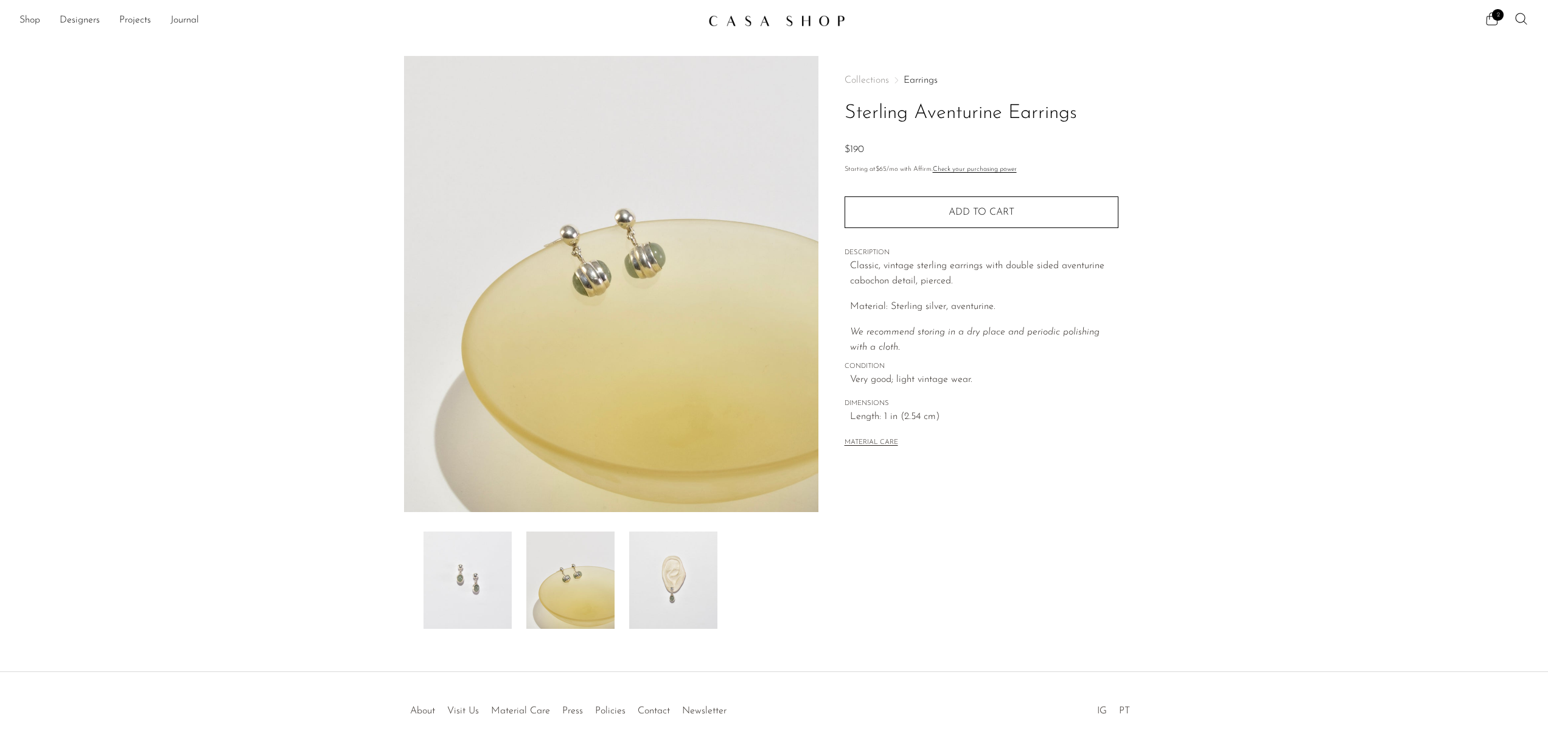
click at [669, 586] on img at bounding box center [673, 580] width 88 height 97
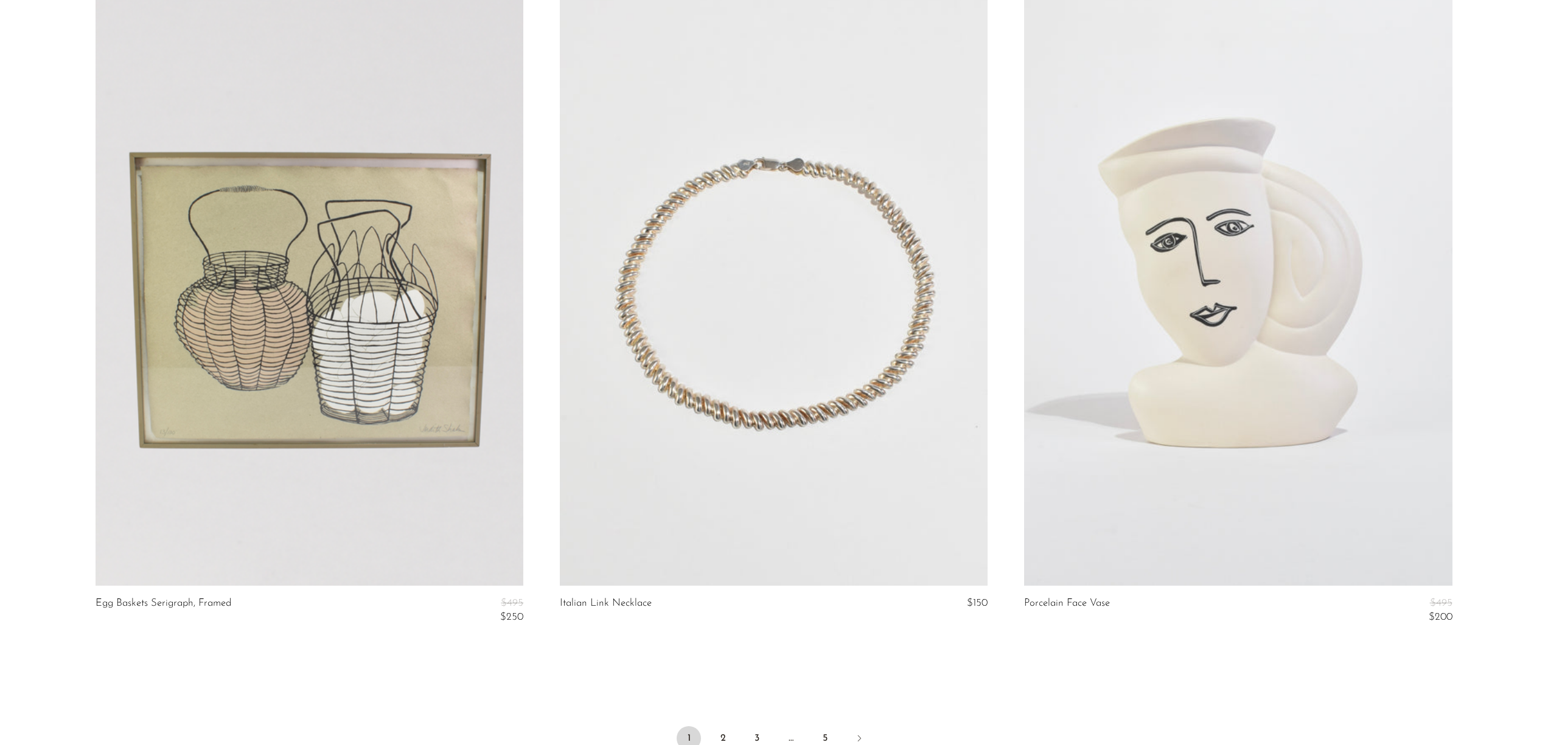
scroll to position [7563, 0]
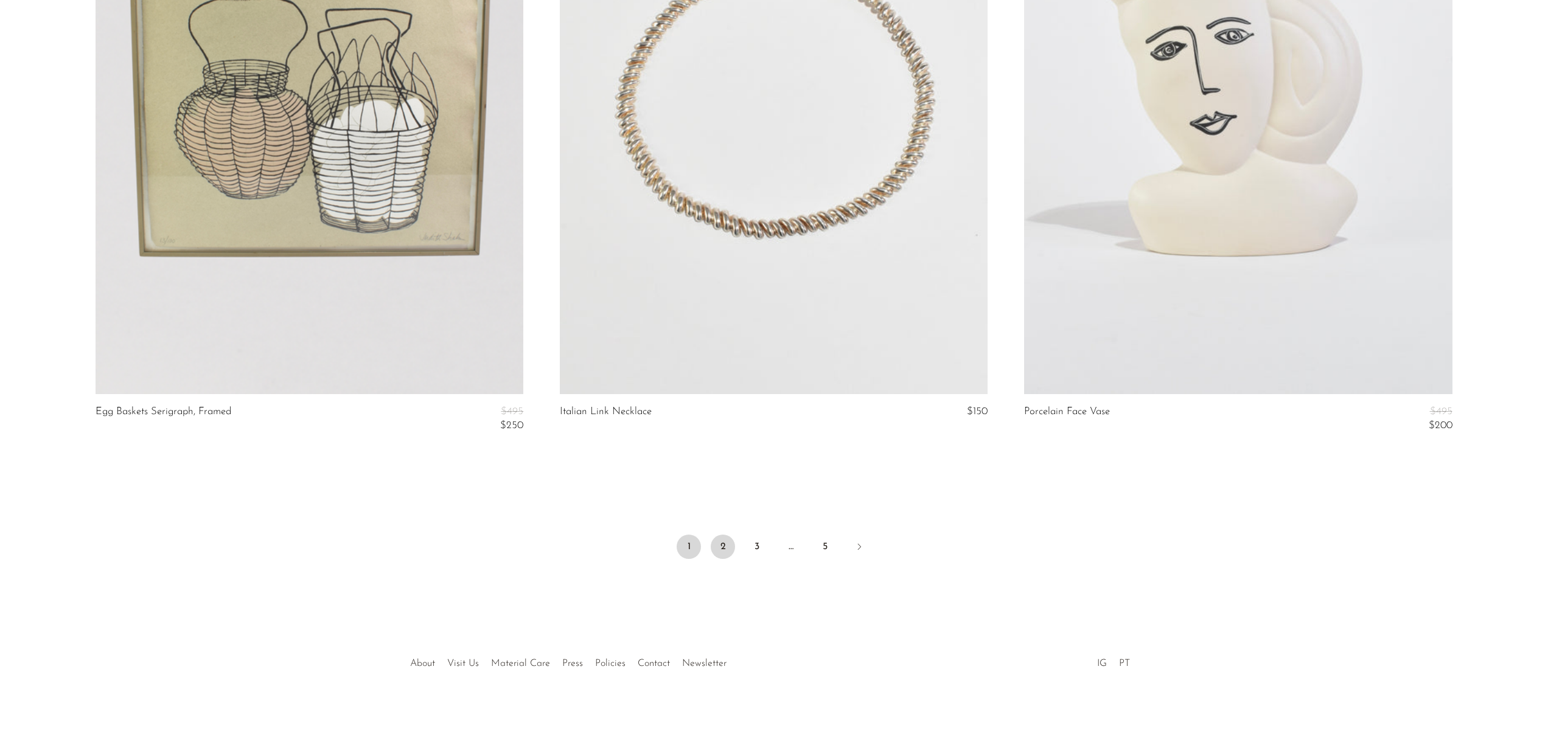
click at [729, 546] on link "2" at bounding box center [723, 547] width 24 height 24
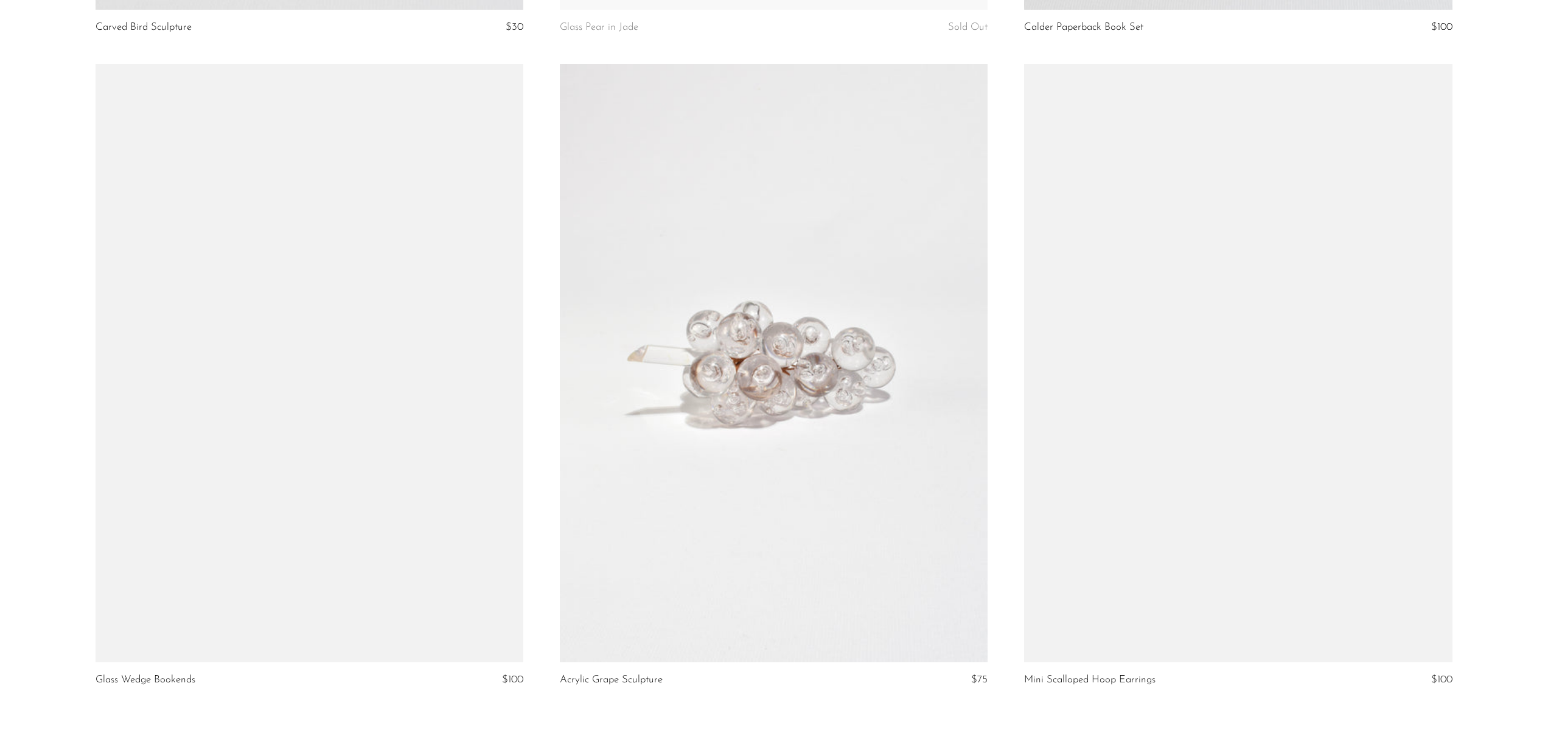
scroll to position [7536, 0]
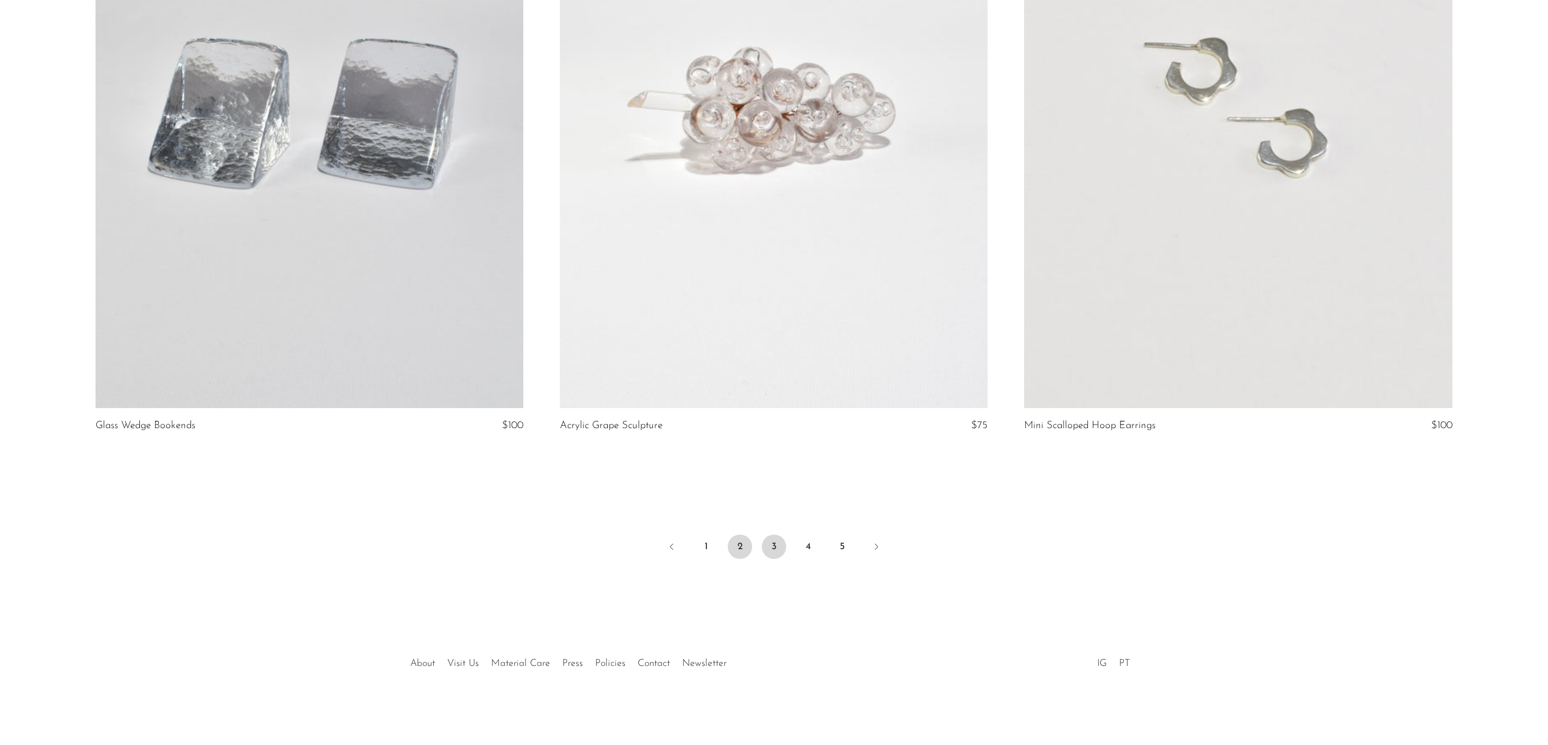
click at [776, 543] on link "3" at bounding box center [774, 547] width 24 height 24
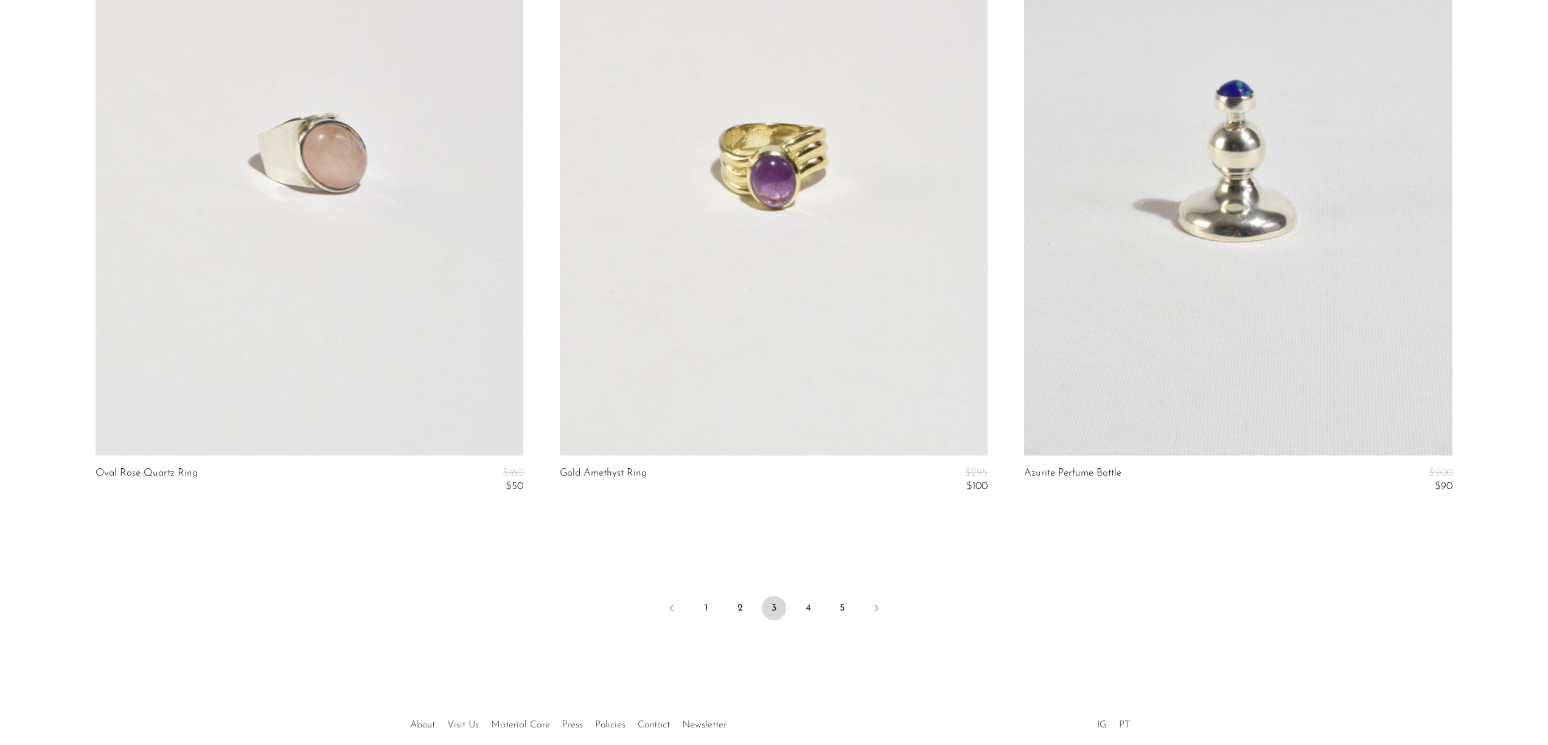
scroll to position [7631, 0]
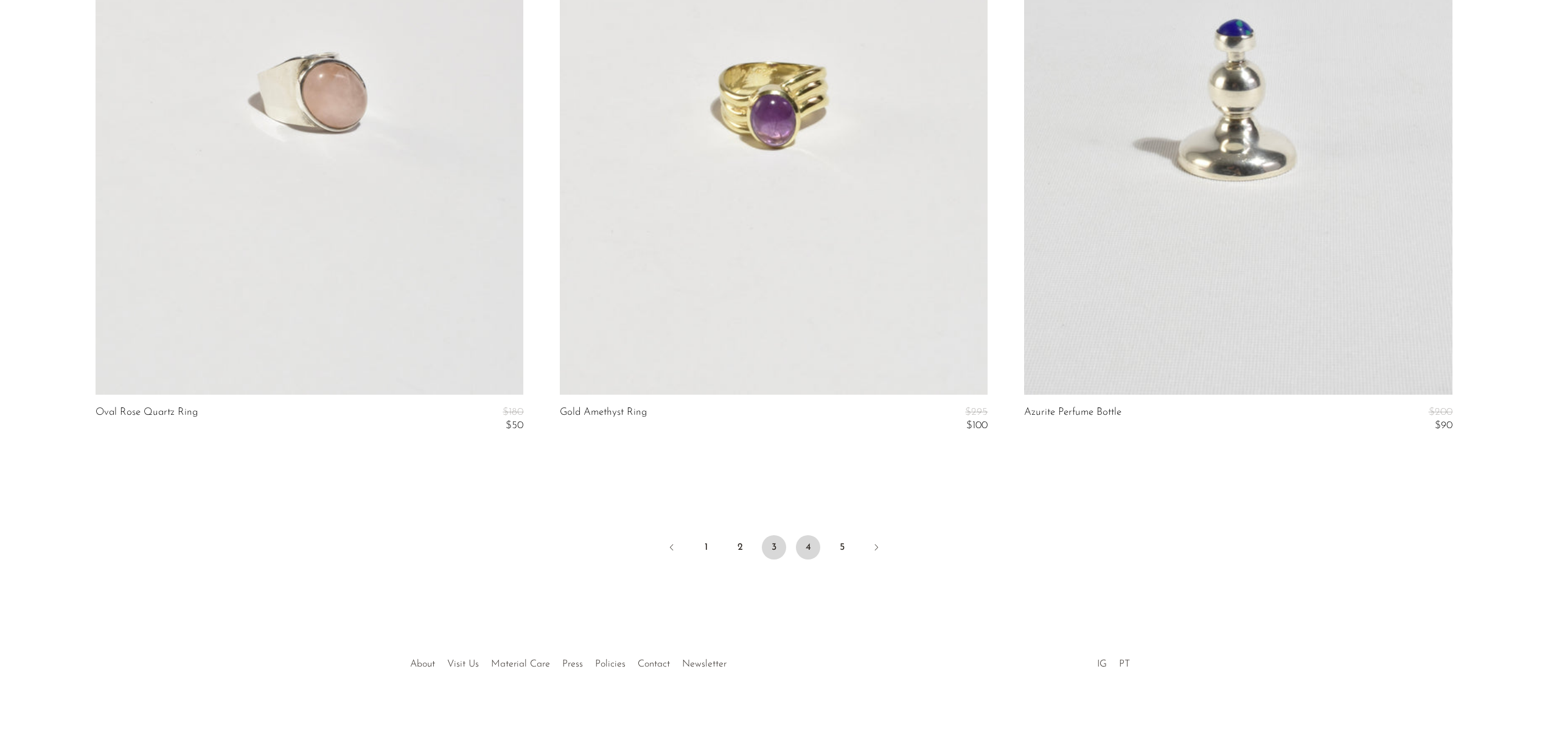
click at [805, 547] on link "4" at bounding box center [808, 547] width 24 height 24
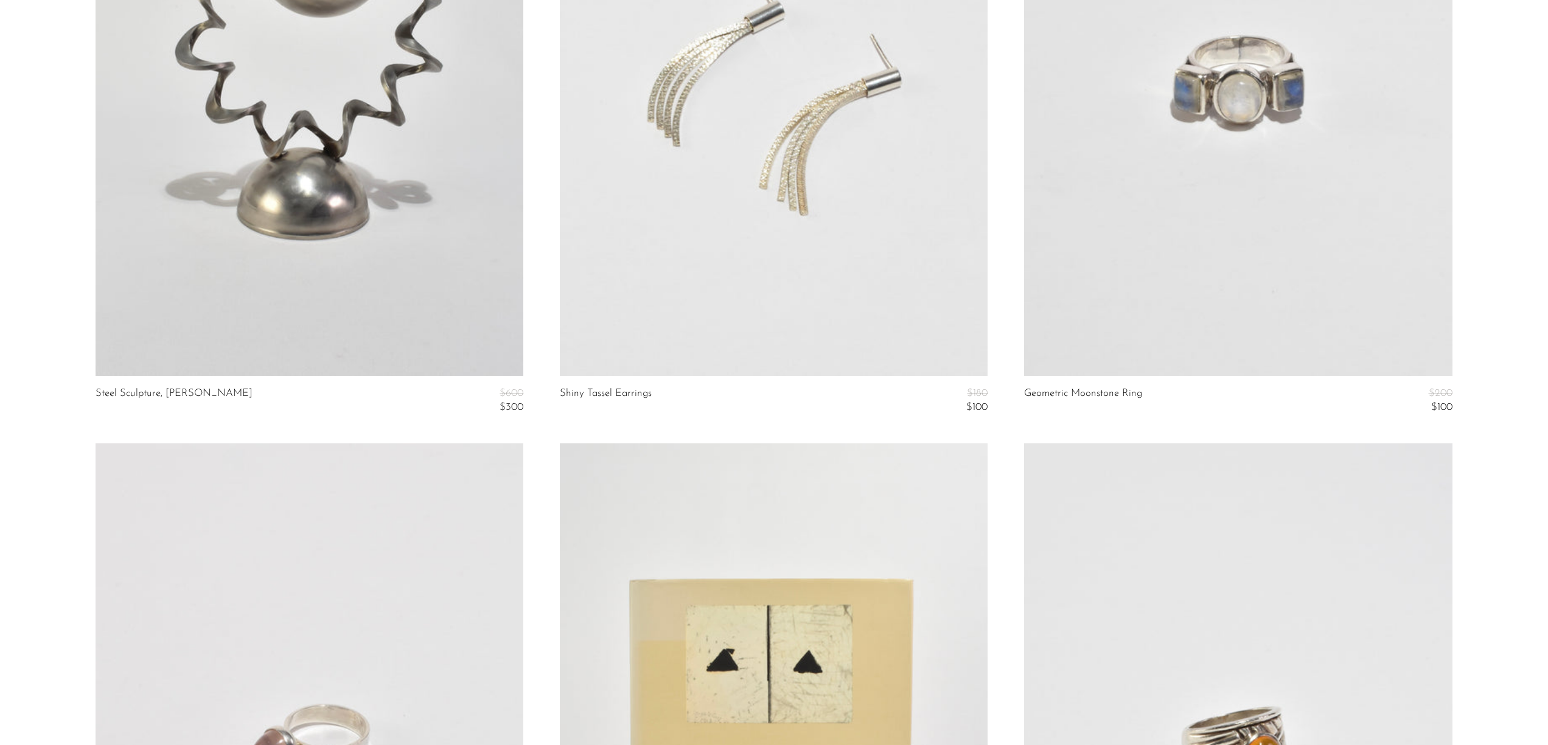
scroll to position [985, 0]
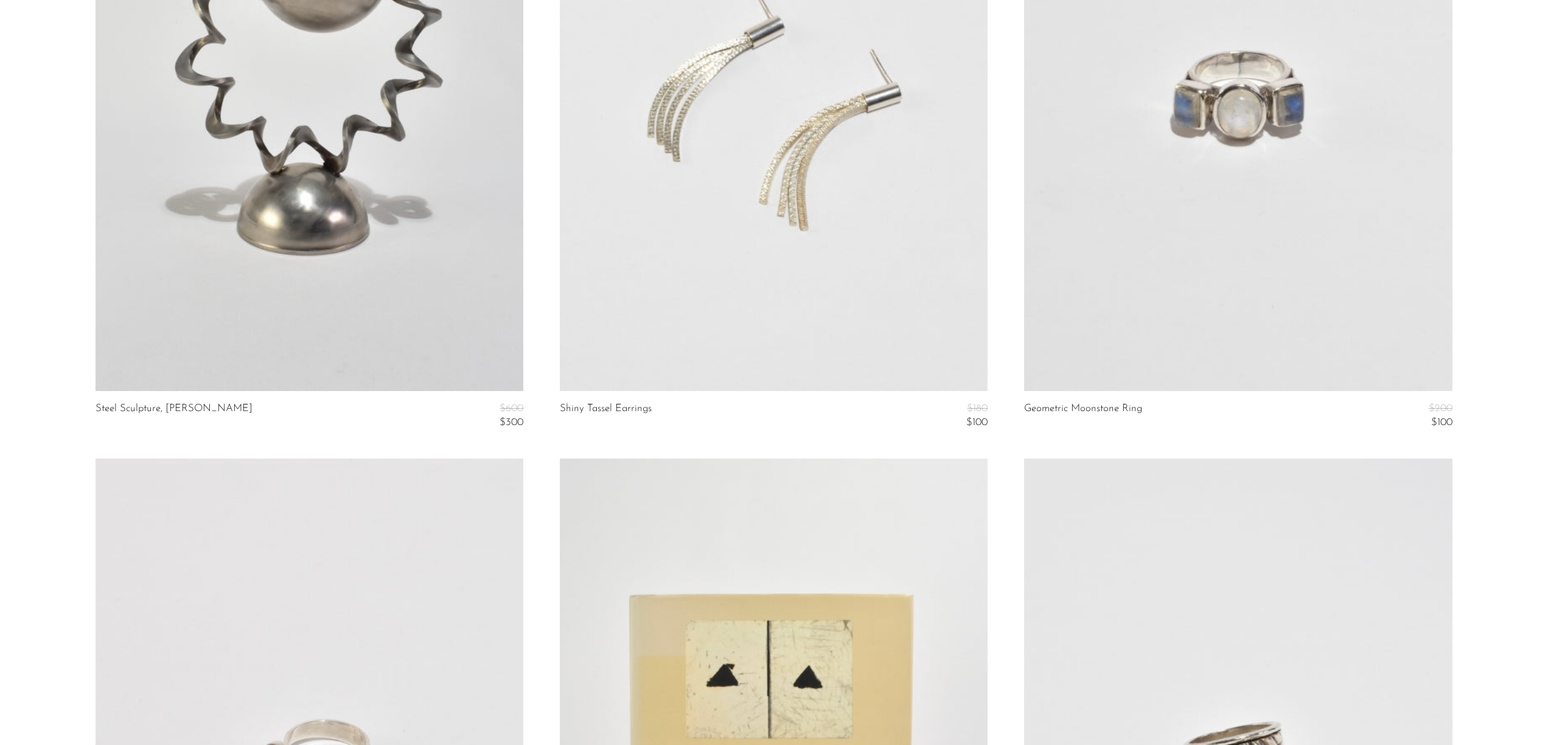
click at [1190, 289] on link at bounding box center [1238, 92] width 428 height 599
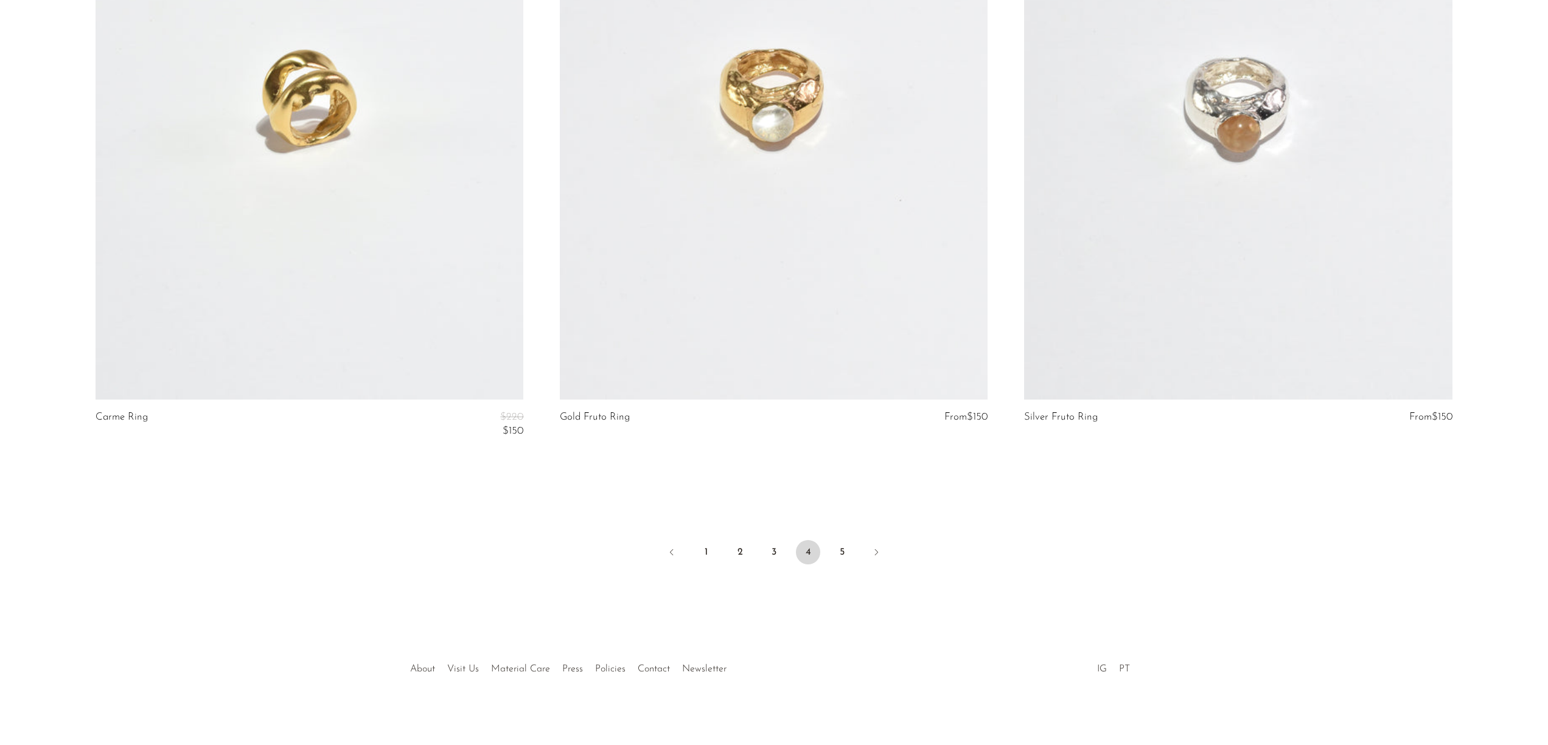
scroll to position [7645, 0]
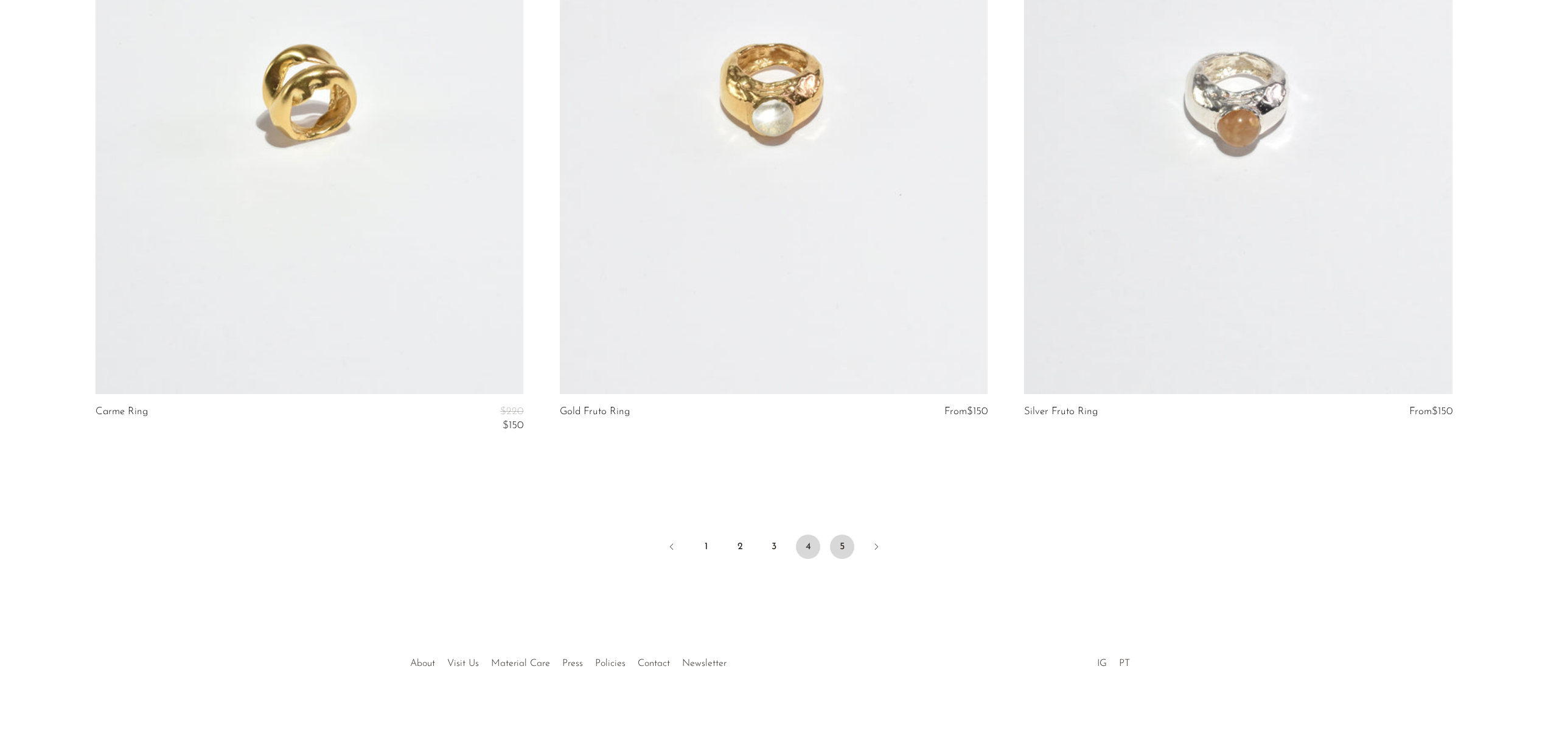
click at [846, 547] on link "5" at bounding box center [842, 547] width 24 height 24
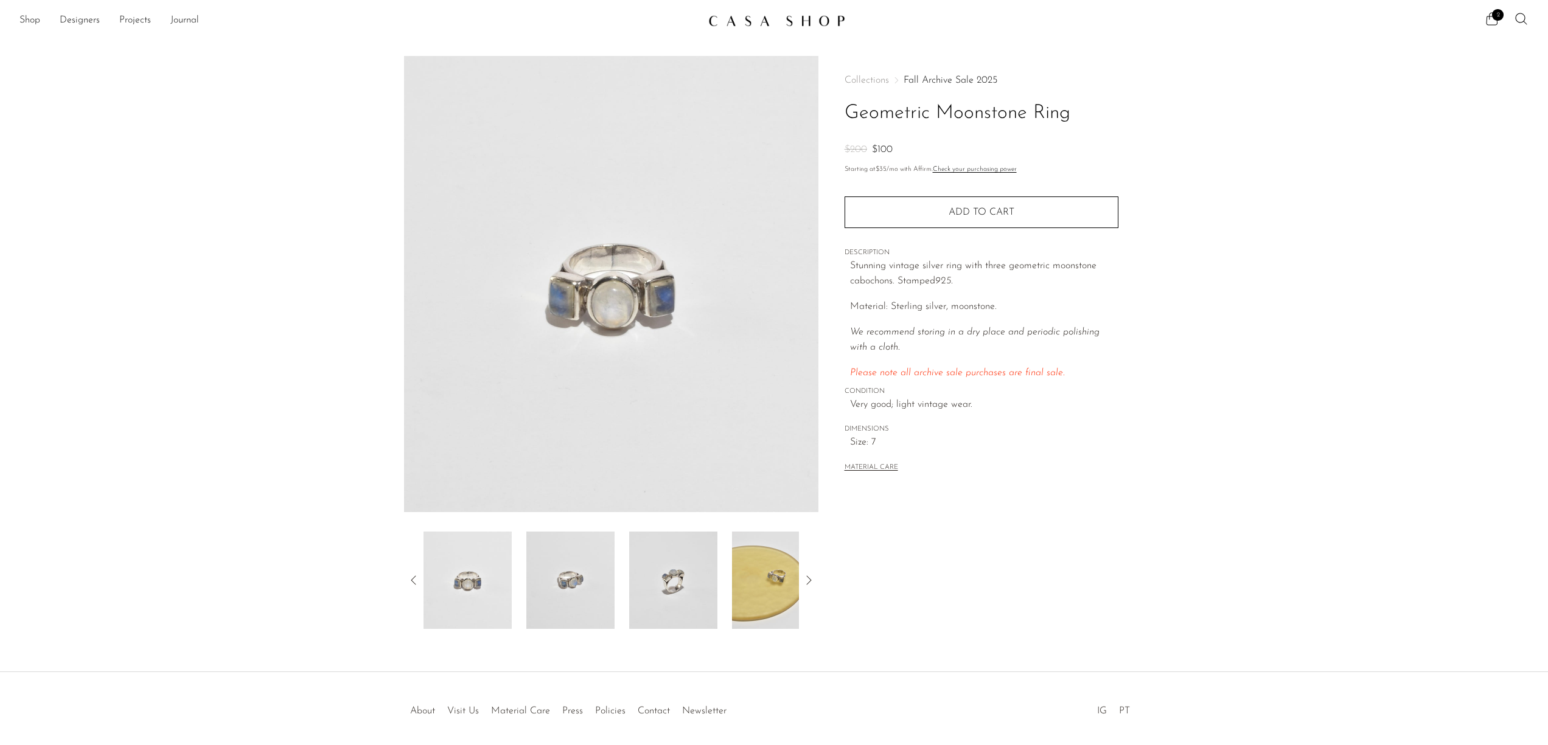
click at [762, 565] on img at bounding box center [776, 580] width 88 height 97
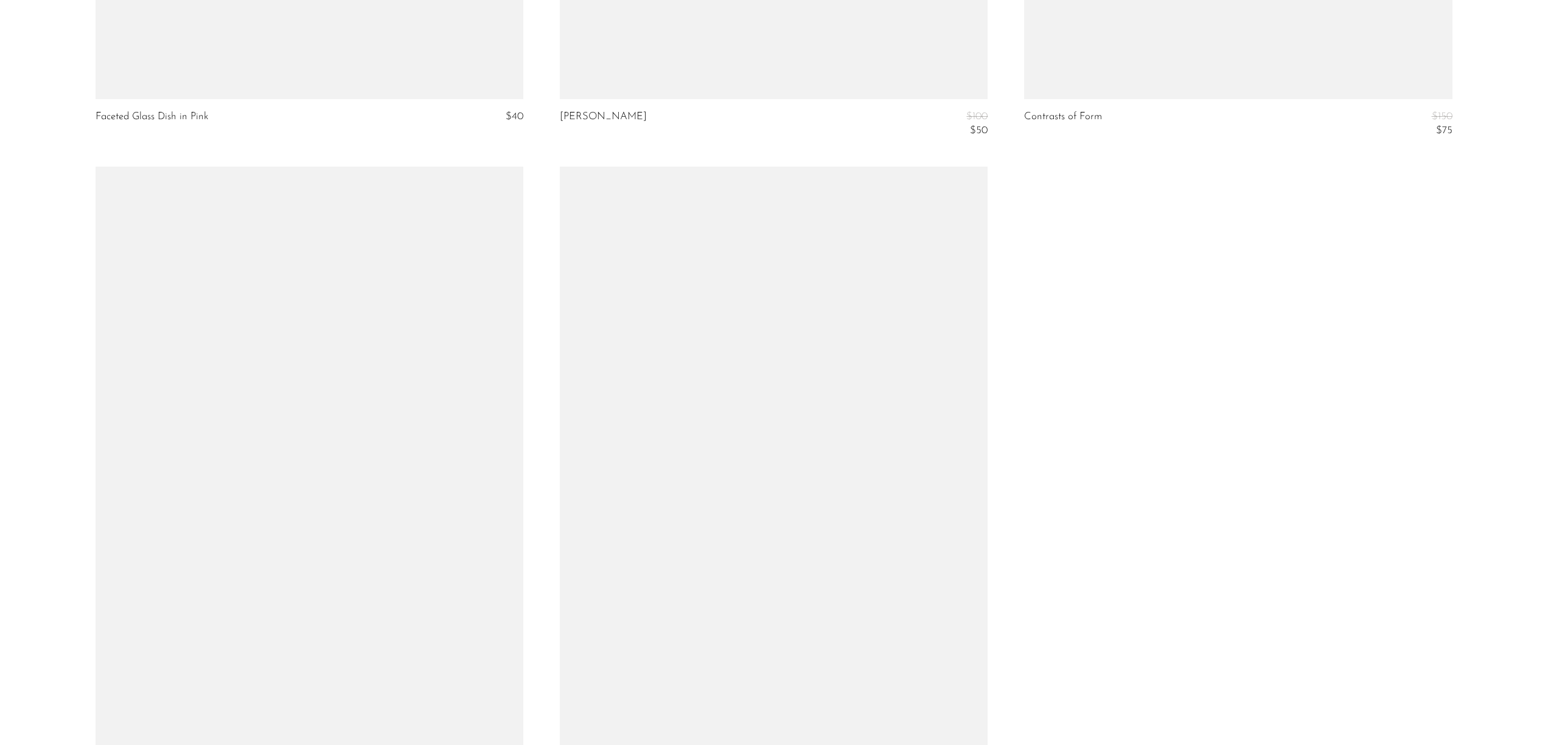
scroll to position [6567, 0]
